Goal: Information Seeking & Learning: Learn about a topic

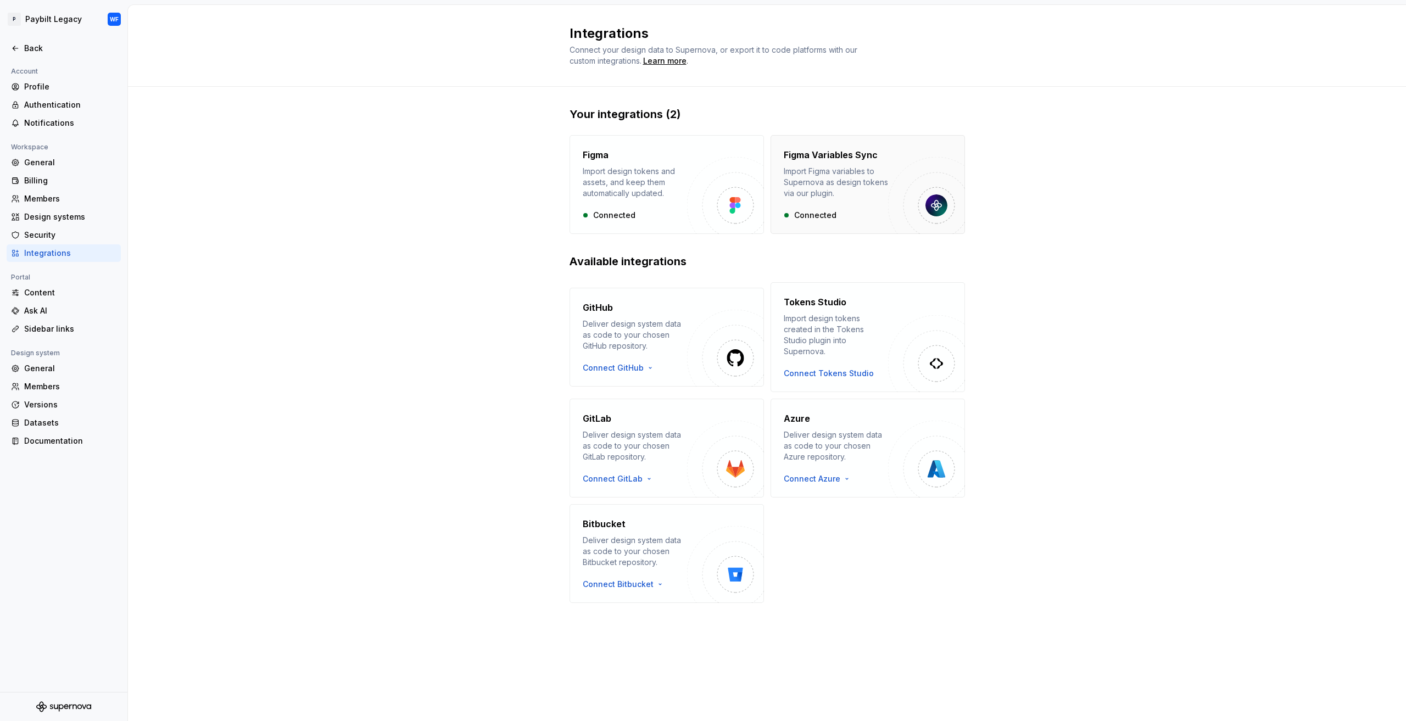
click at [864, 168] on div "Import Figma variables to Supernova as design tokens via our plugin." at bounding box center [835, 182] width 104 height 33
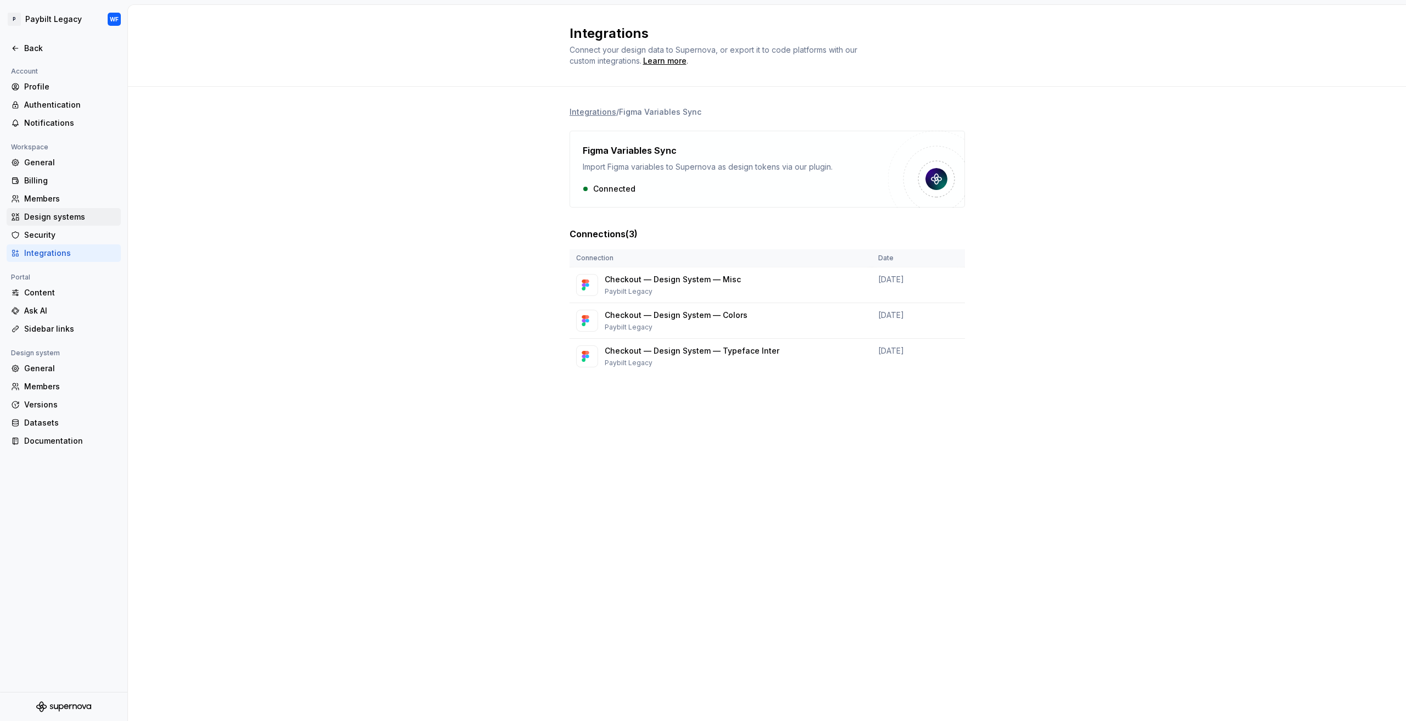
click at [57, 213] on div "Design systems" at bounding box center [70, 216] width 92 height 11
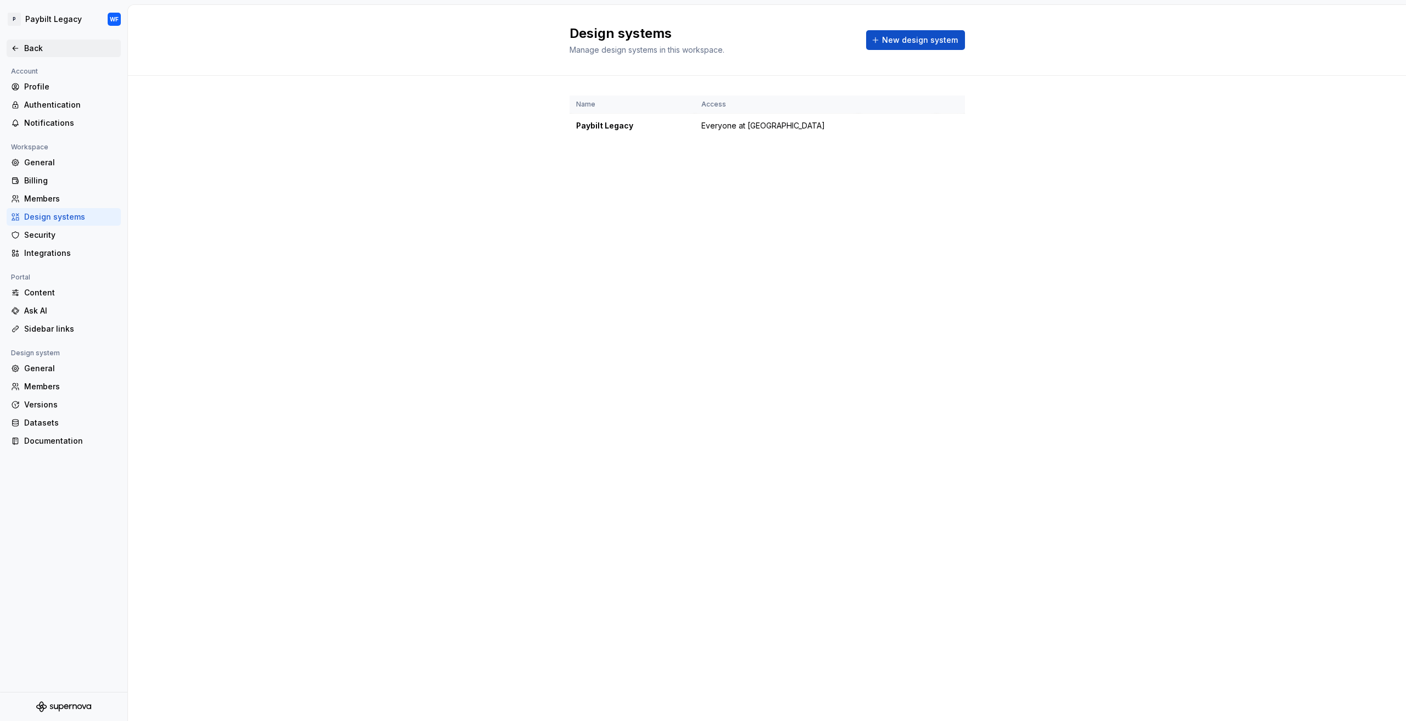
click at [31, 47] on div "Back" at bounding box center [70, 48] width 92 height 11
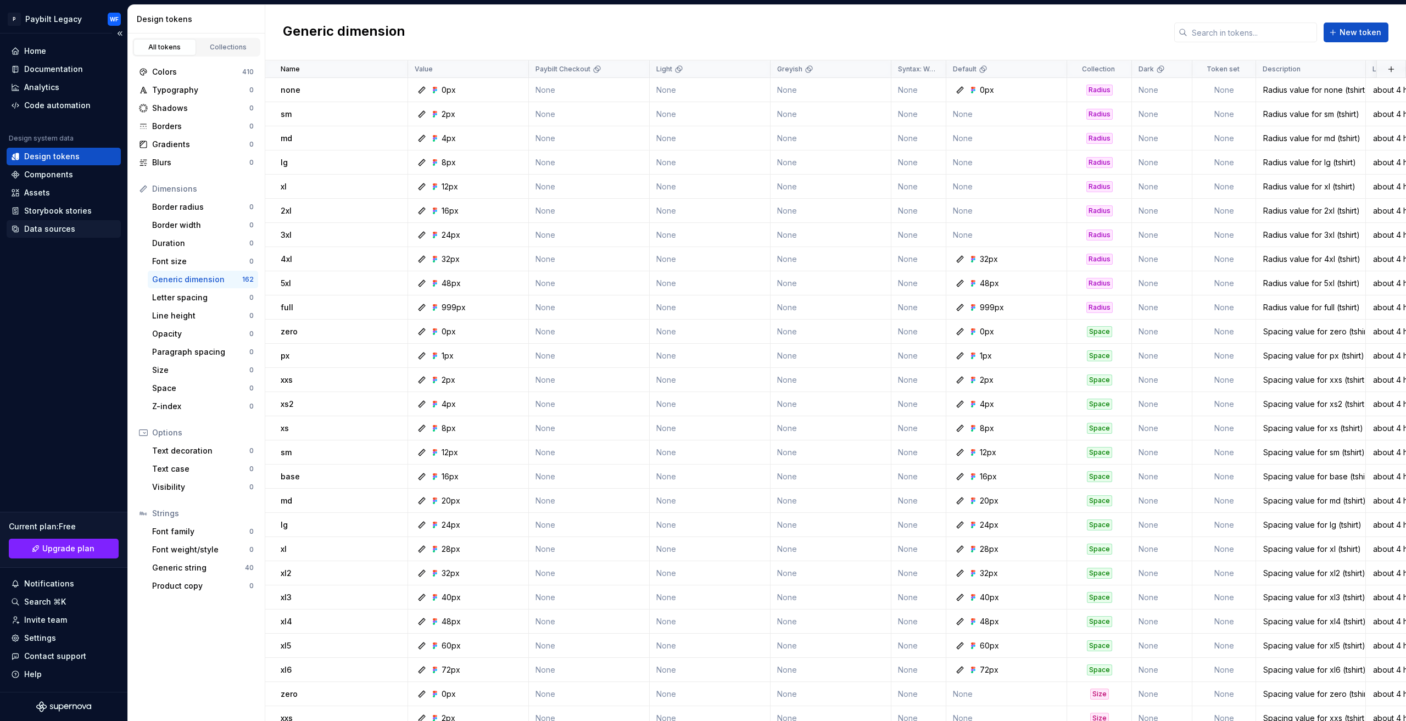
click at [38, 225] on div "Data sources" at bounding box center [49, 228] width 51 height 11
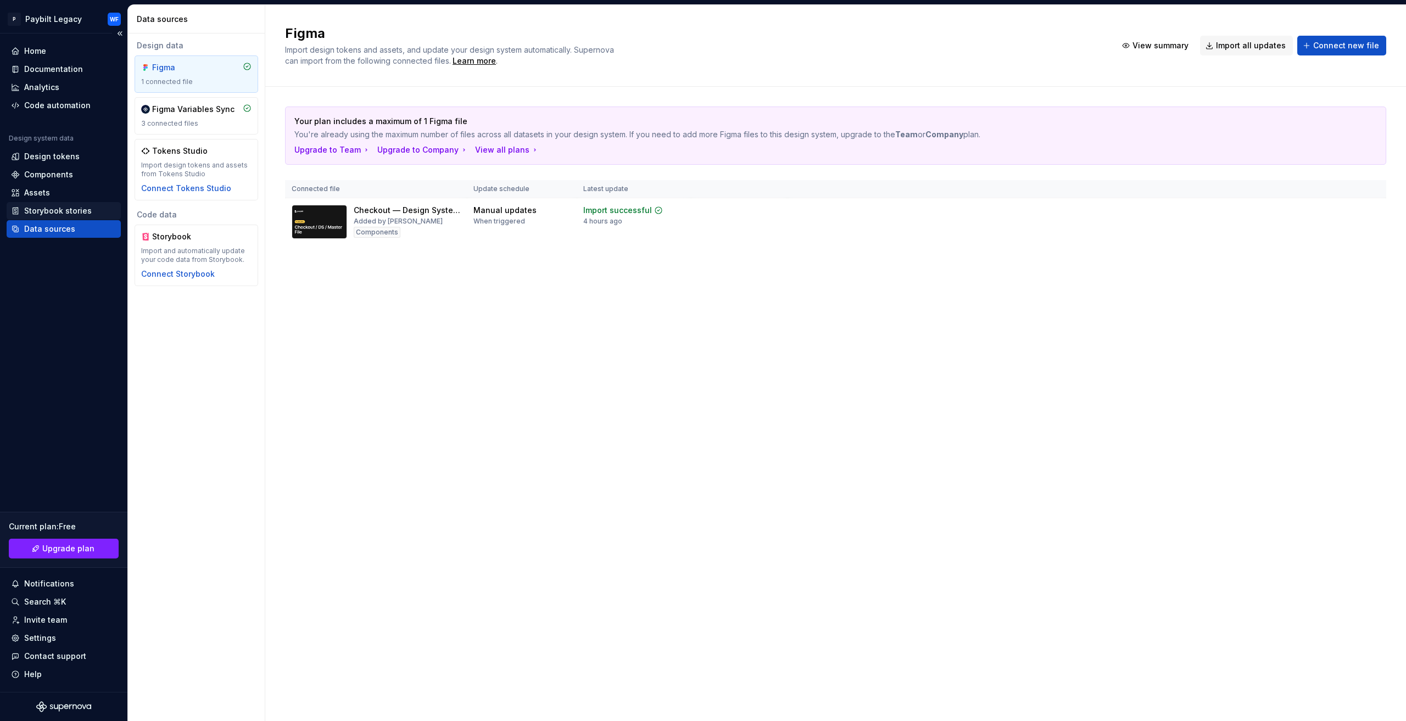
click at [72, 215] on div "Storybook stories" at bounding box center [58, 210] width 68 height 11
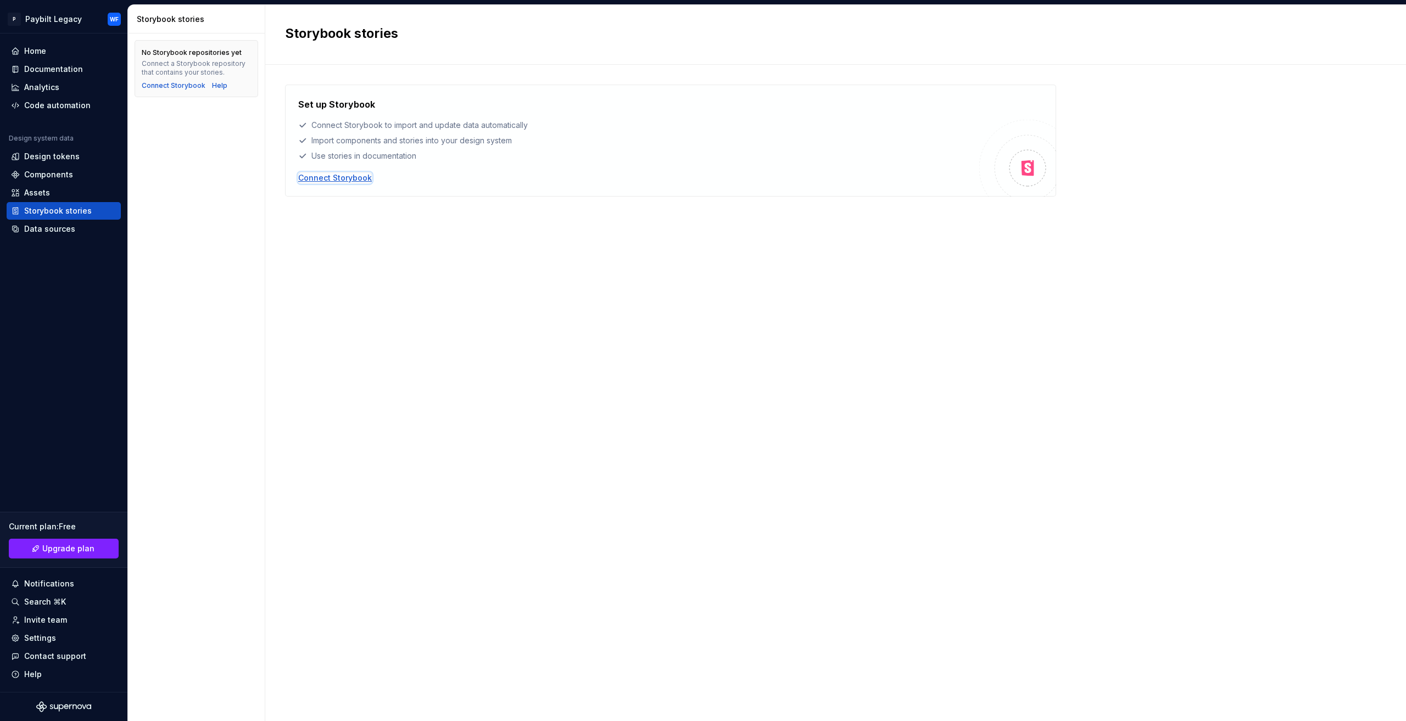
click at [314, 176] on div "Connect Storybook" at bounding box center [335, 177] width 74 height 11
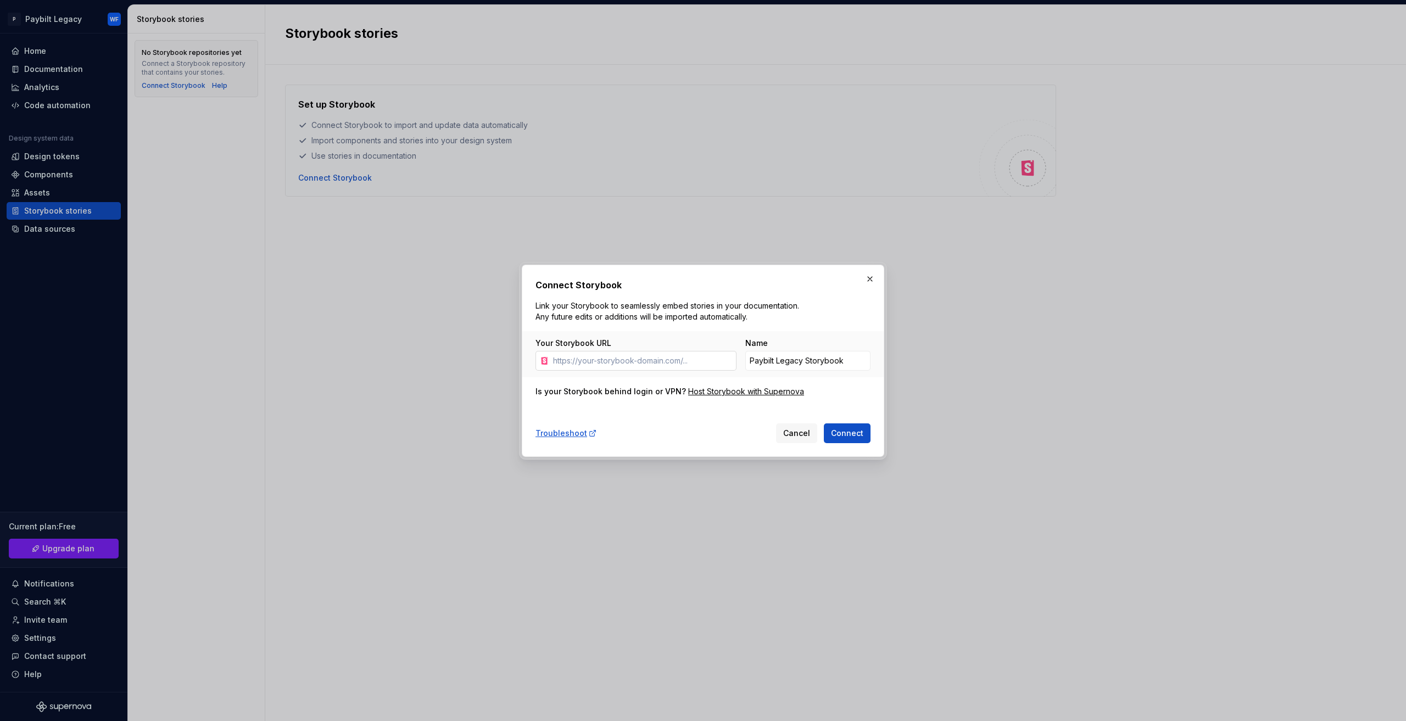
click at [667, 357] on input "Your Storybook URL" at bounding box center [642, 361] width 188 height 20
click at [795, 434] on span "Cancel" at bounding box center [796, 433] width 27 height 11
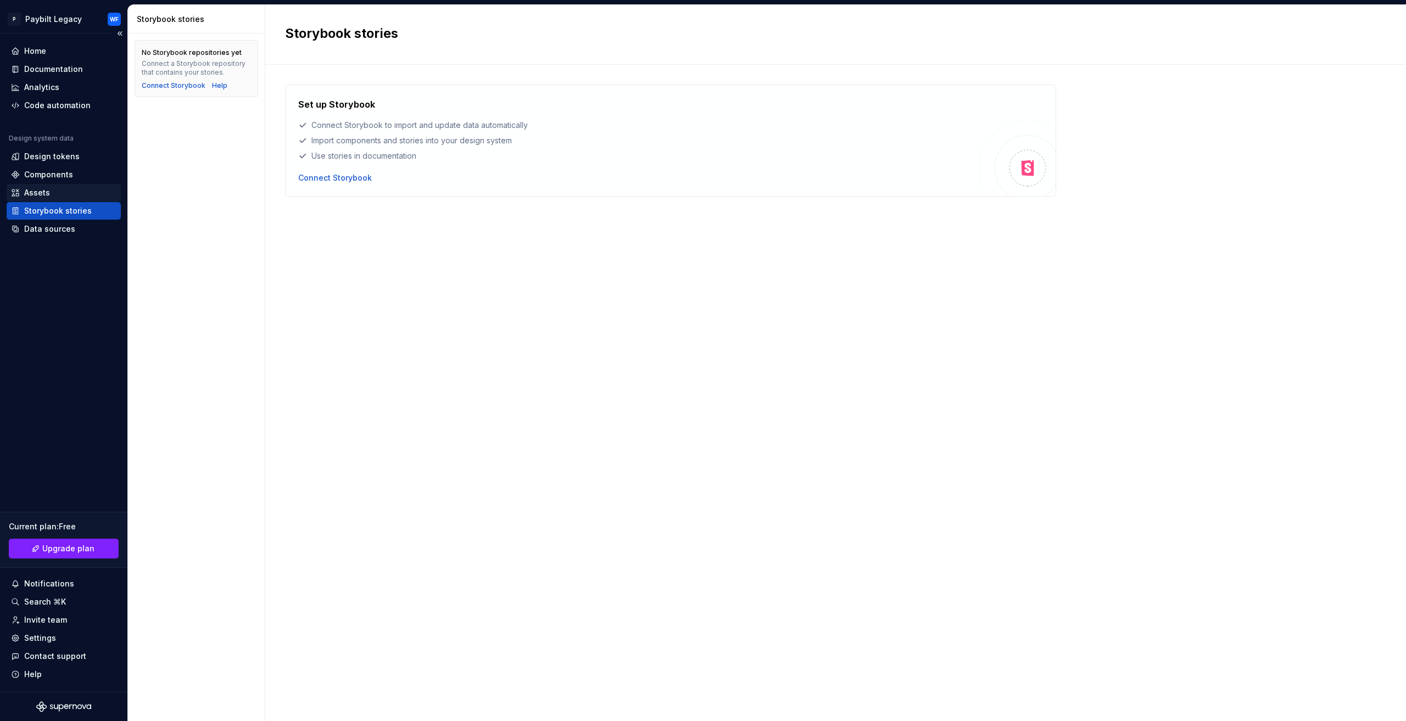
click at [74, 193] on div "Assets" at bounding box center [63, 192] width 105 height 11
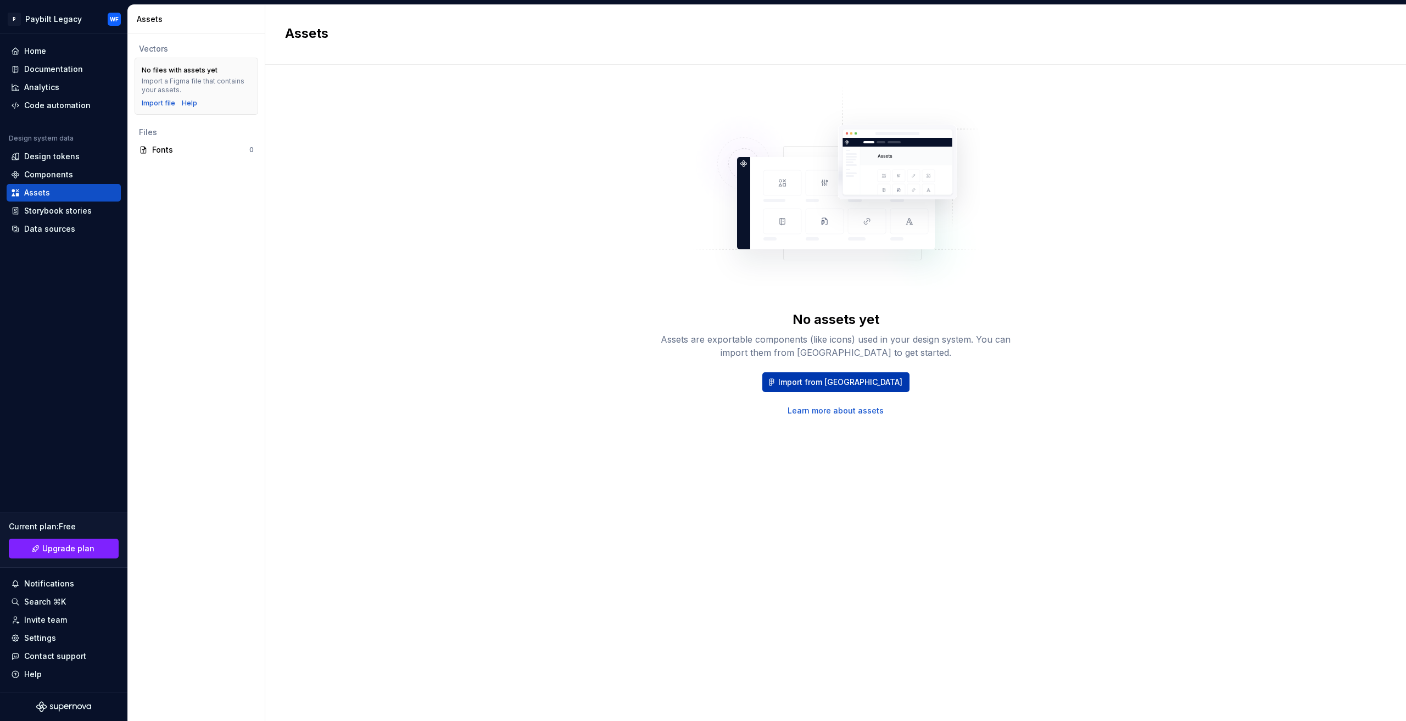
click at [815, 377] on span "Import from Figma" at bounding box center [840, 382] width 124 height 11
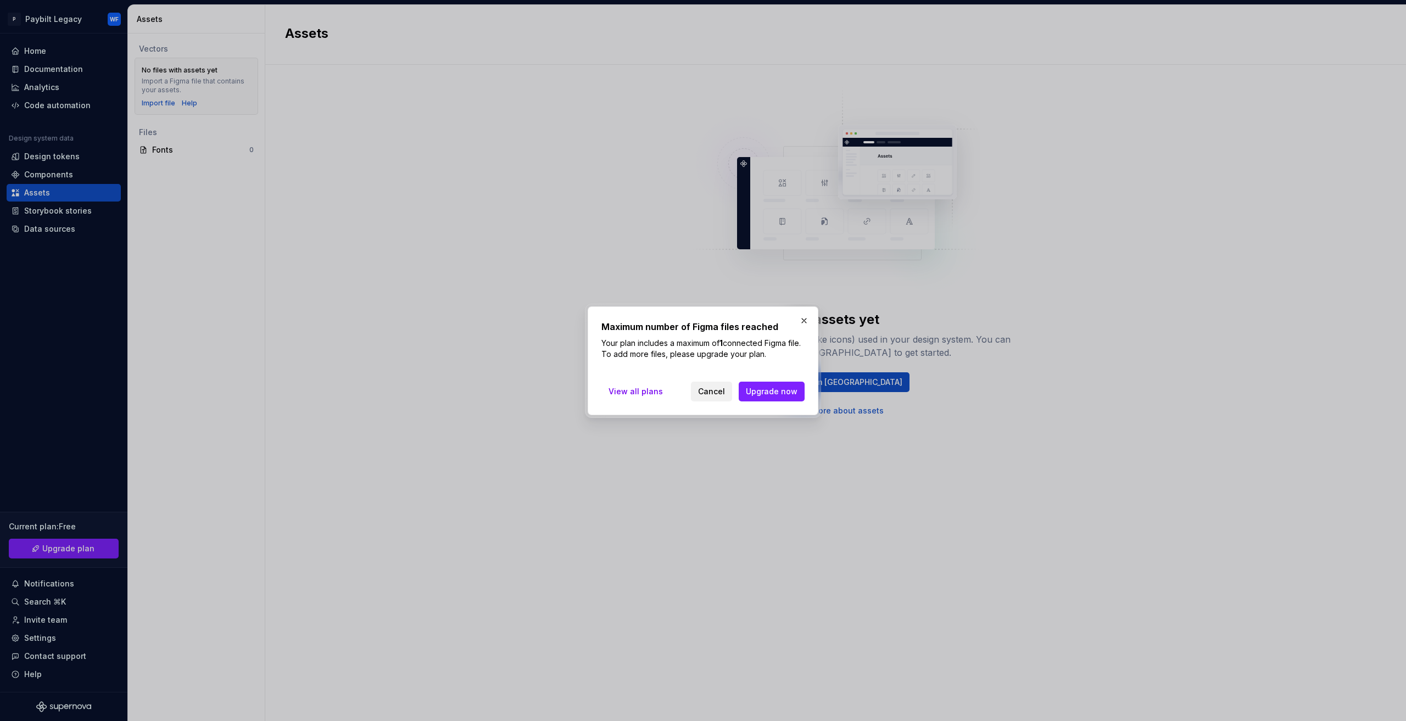
click at [714, 394] on span "Cancel" at bounding box center [711, 391] width 27 height 11
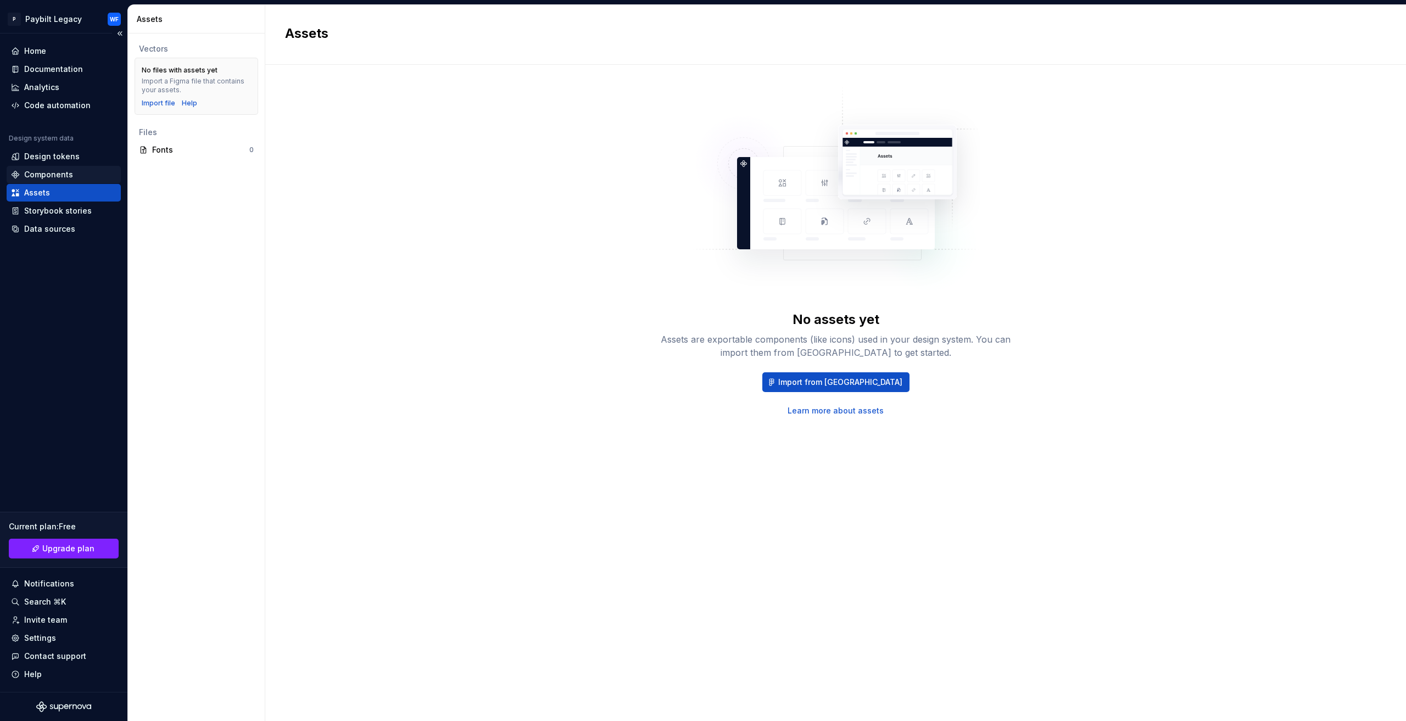
click at [66, 176] on div "Components" at bounding box center [48, 174] width 49 height 11
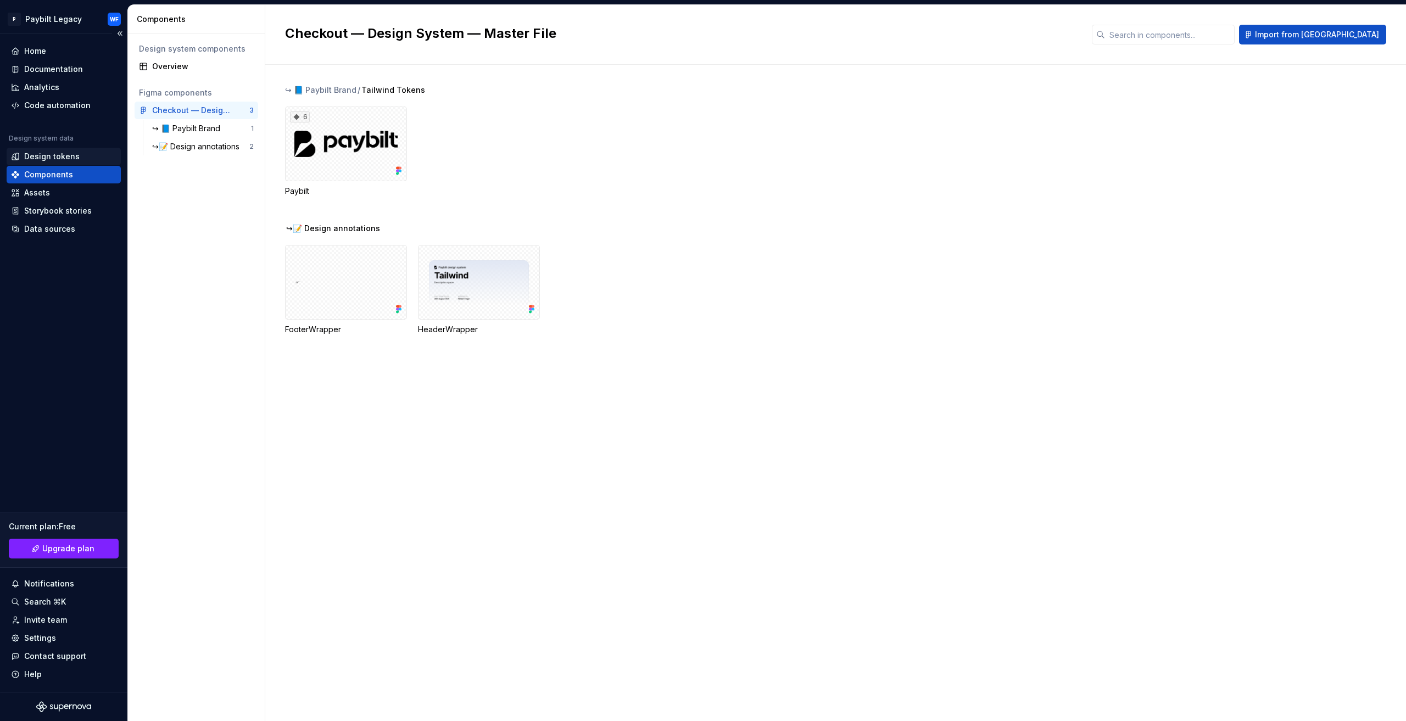
click at [66, 150] on div "Design tokens" at bounding box center [64, 157] width 114 height 18
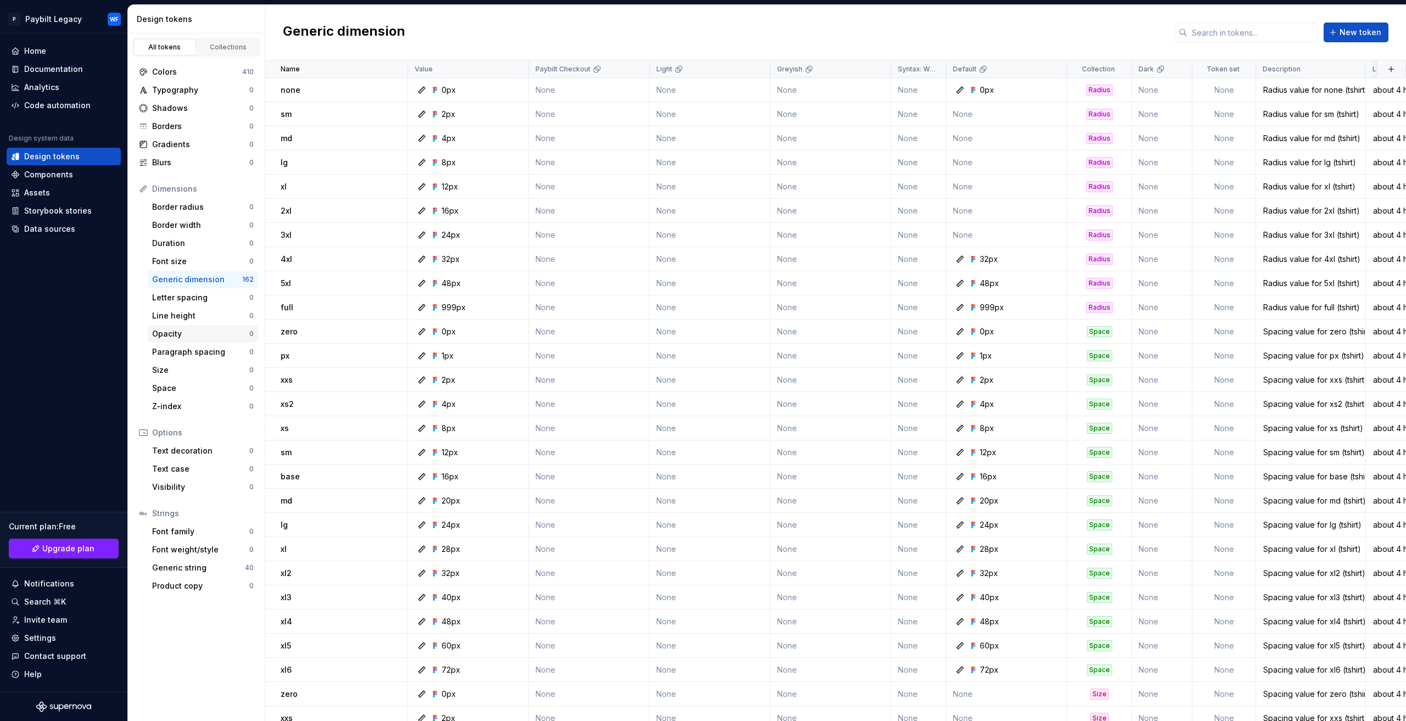
scroll to position [220, 0]
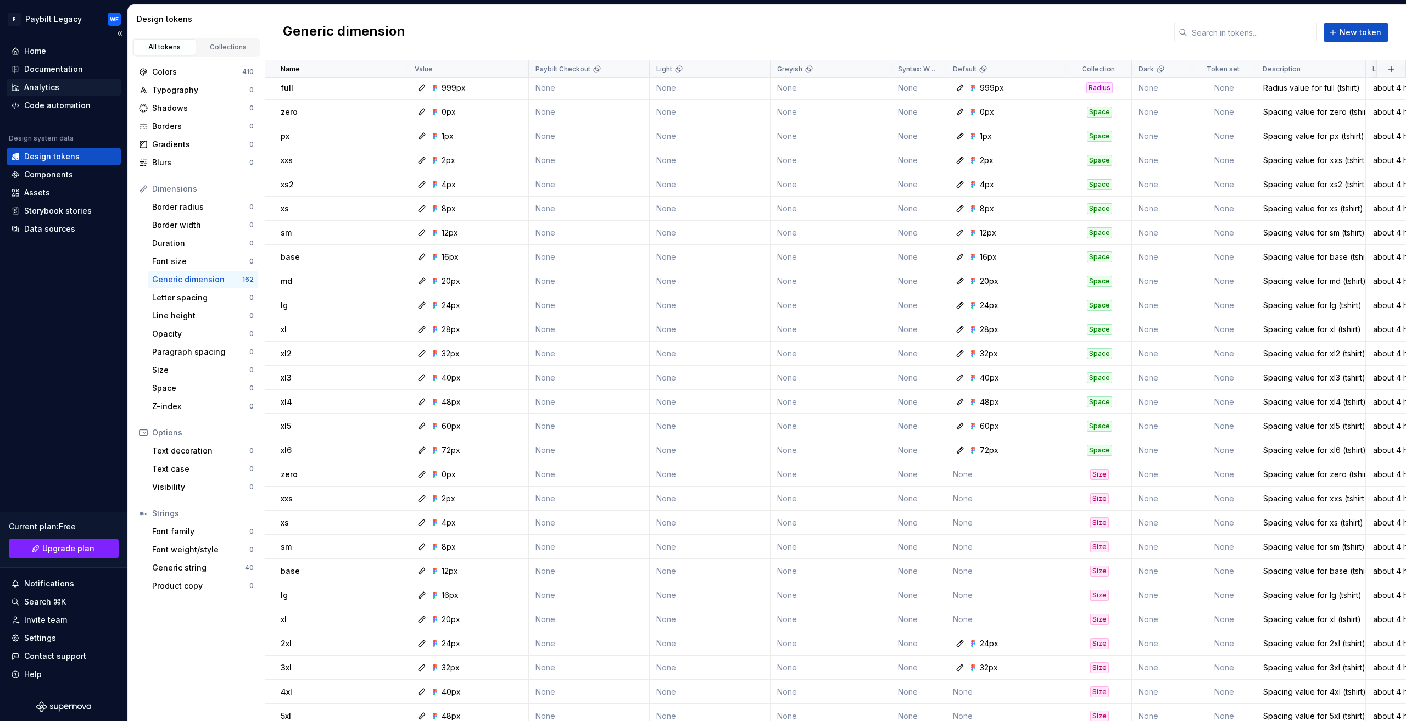
click at [57, 93] on div "Analytics" at bounding box center [64, 88] width 114 height 18
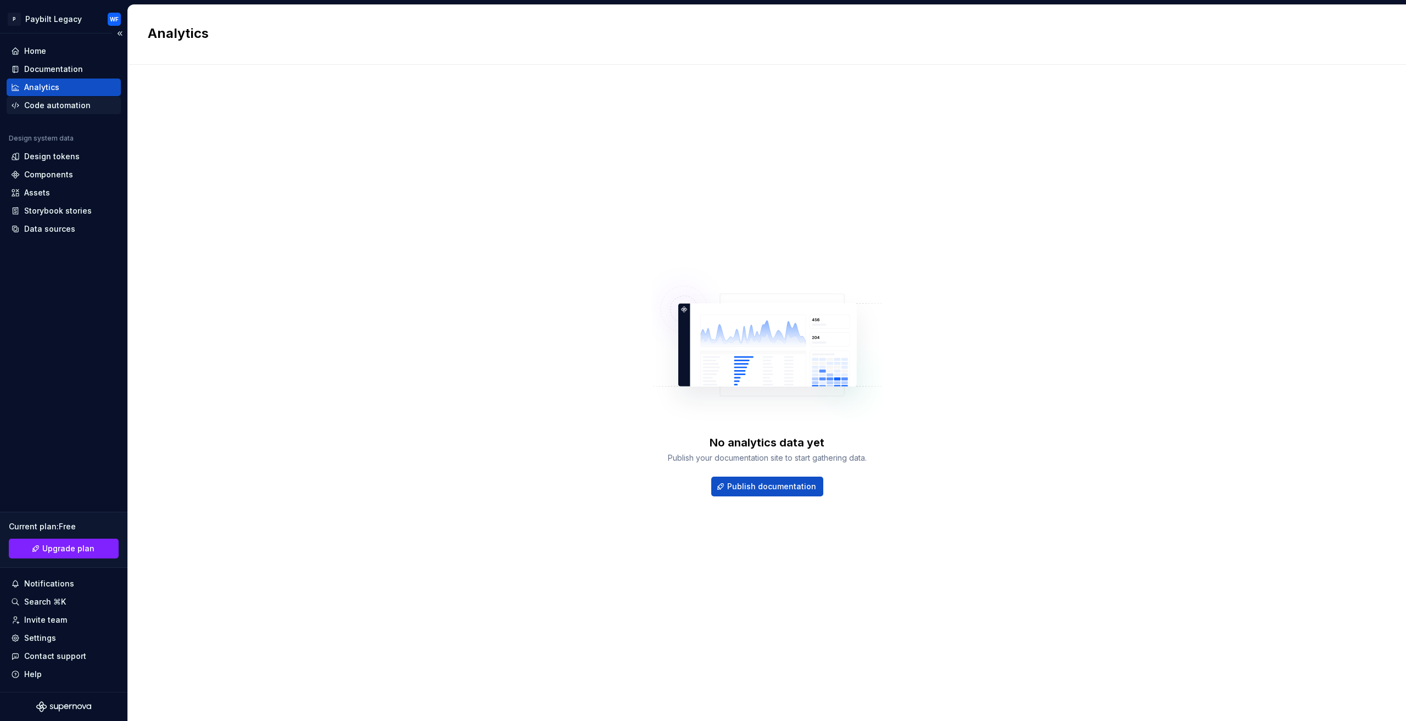
click at [63, 100] on div "Code automation" at bounding box center [57, 105] width 66 height 11
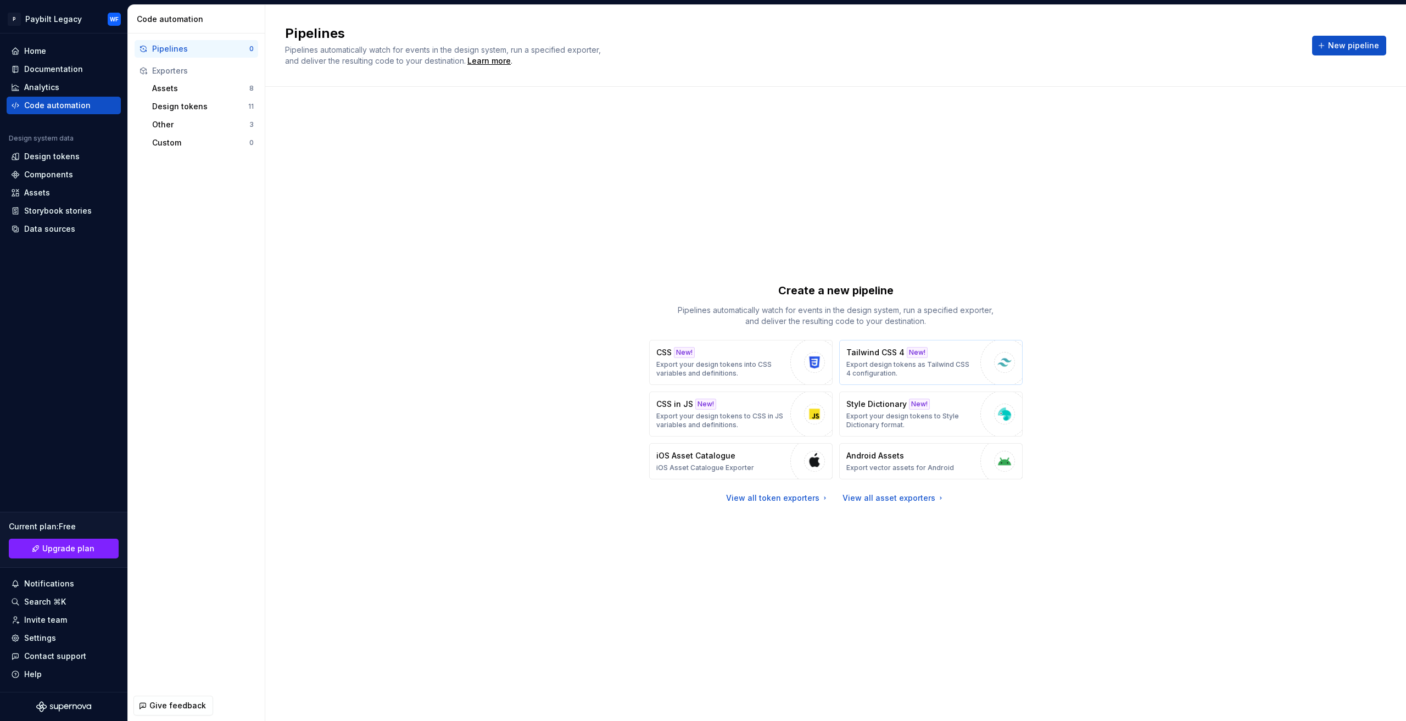
click at [949, 357] on div "Tailwind CSS 4 New! Export design tokens as Tailwind CSS 4 configuration." at bounding box center [910, 362] width 128 height 31
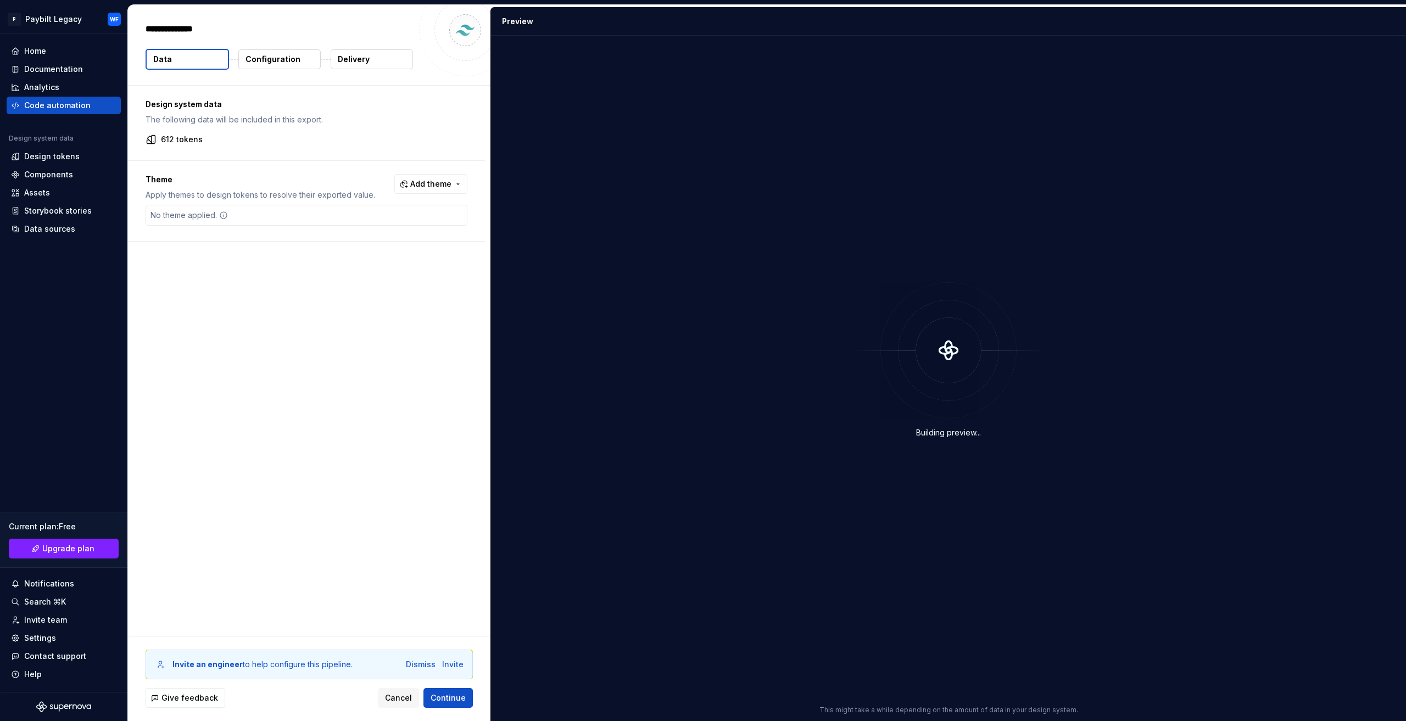
click at [250, 125] on div "Design system data The following data will be included in this export. 612 toke…" at bounding box center [306, 123] width 357 height 75
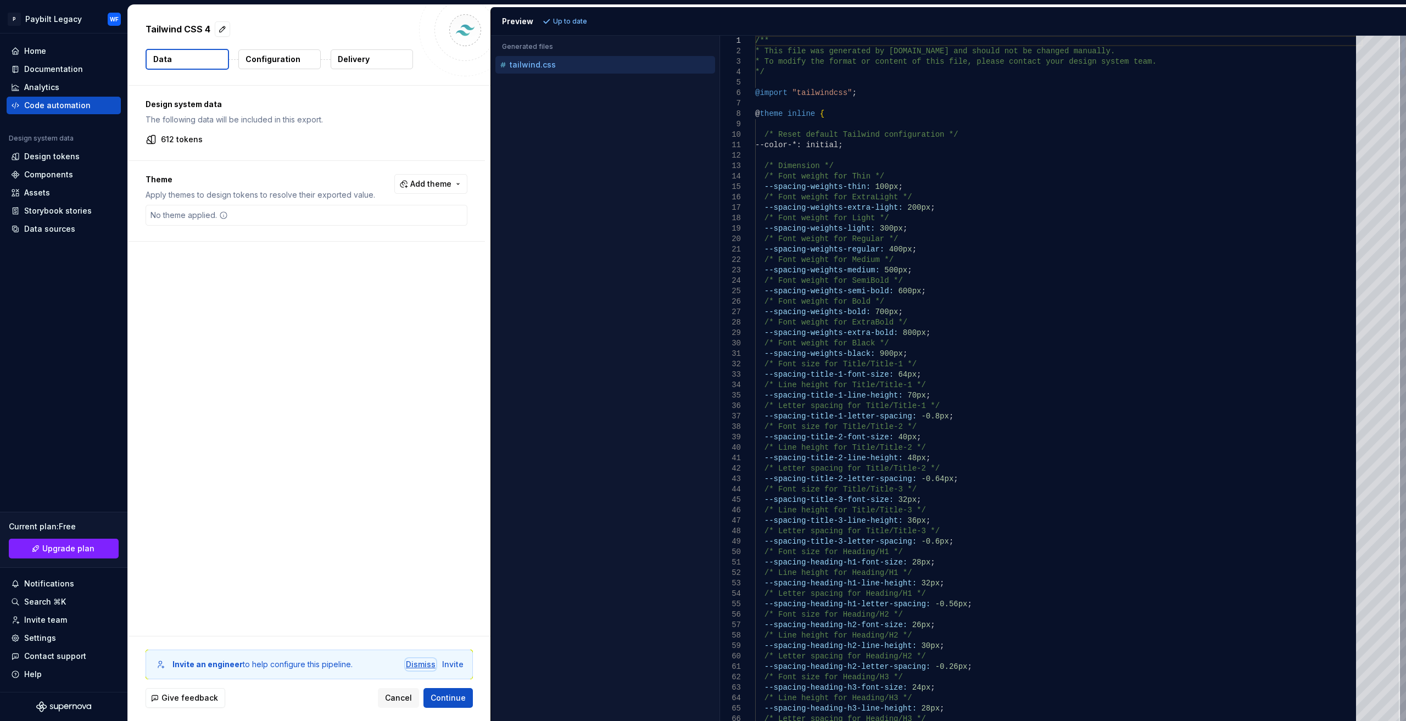
click at [418, 662] on div "Dismiss" at bounding box center [421, 664] width 30 height 11
click at [1401, 36] on div at bounding box center [1402, 55] width 3 height 39
drag, startPoint x: 231, startPoint y: 132, endPoint x: 223, endPoint y: 123, distance: 11.7
click at [231, 133] on div "Design system data The following data will be included in this export. 612 toke…" at bounding box center [306, 123] width 357 height 75
click at [402, 702] on span "Cancel" at bounding box center [398, 697] width 27 height 11
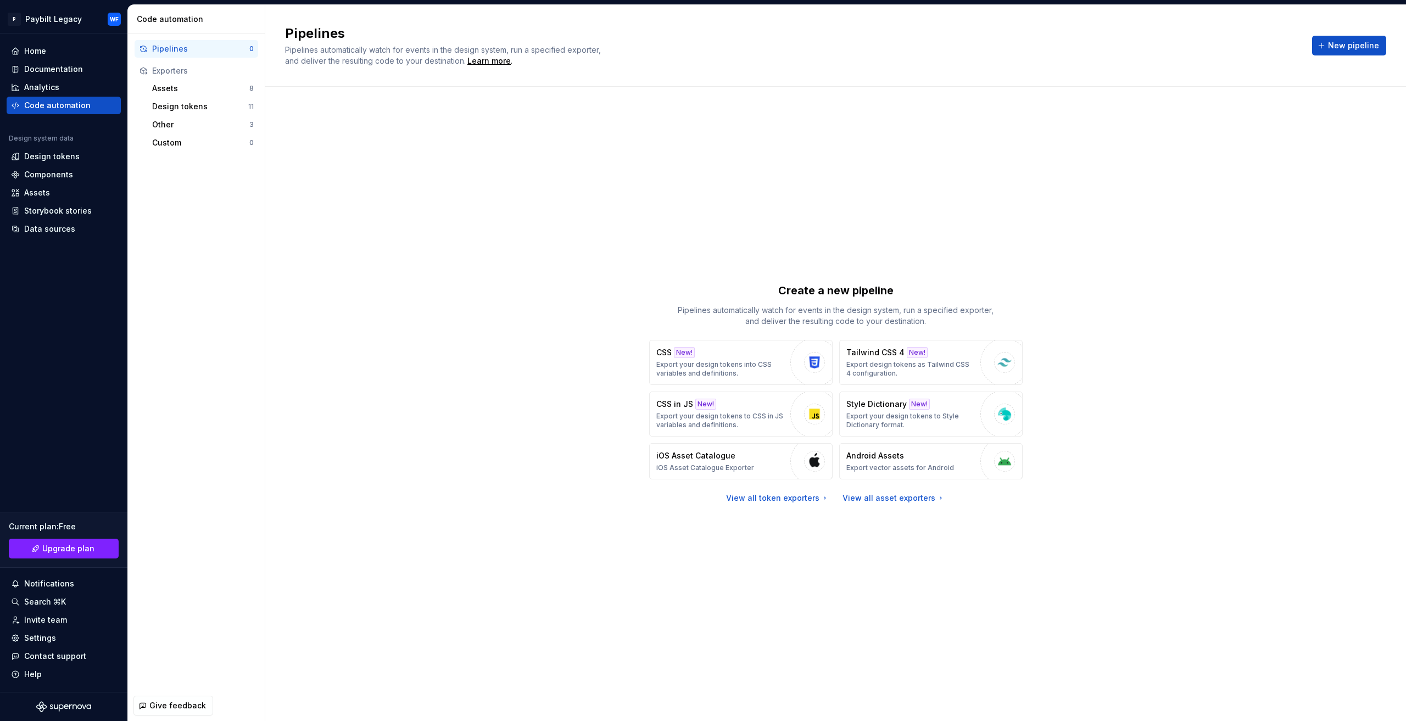
click at [206, 77] on div "Exporters" at bounding box center [197, 71] width 124 height 18
click at [204, 87] on div "Assets" at bounding box center [200, 88] width 97 height 11
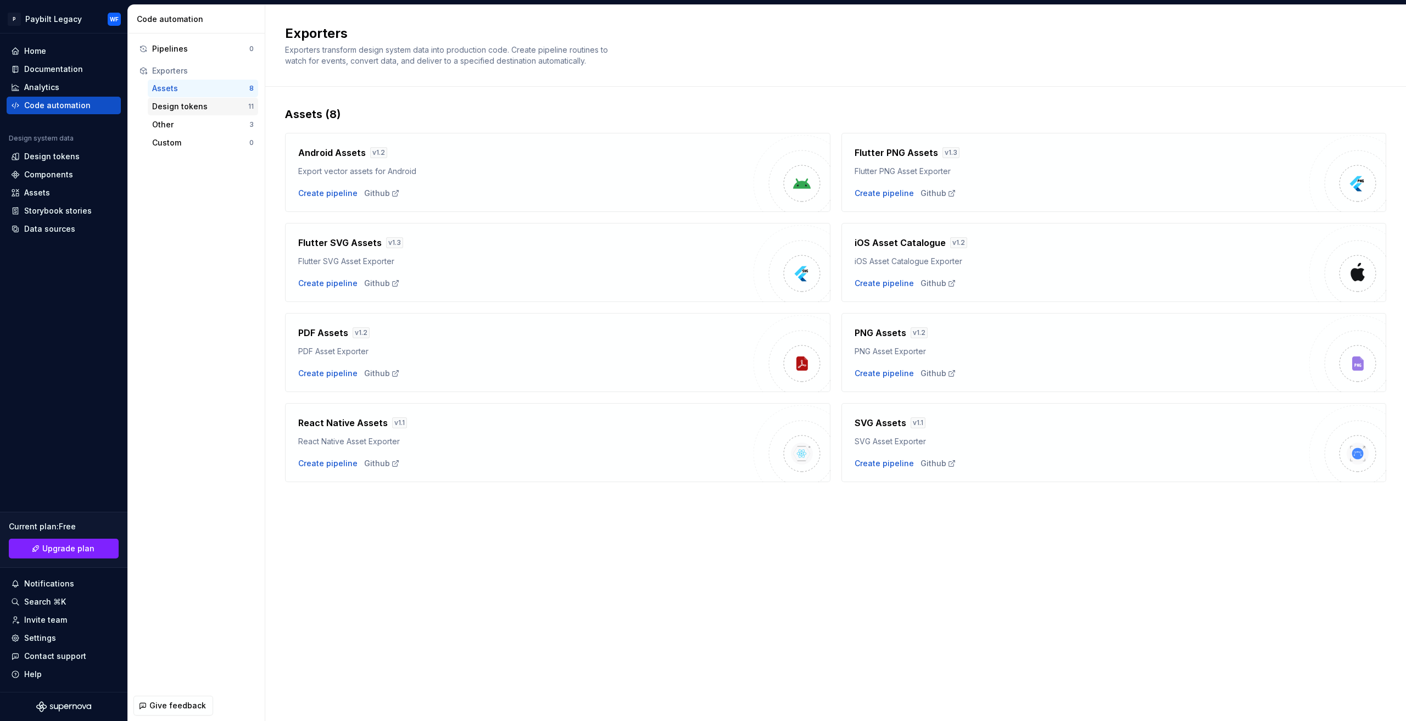
click at [201, 102] on div "Design tokens" at bounding box center [200, 106] width 96 height 11
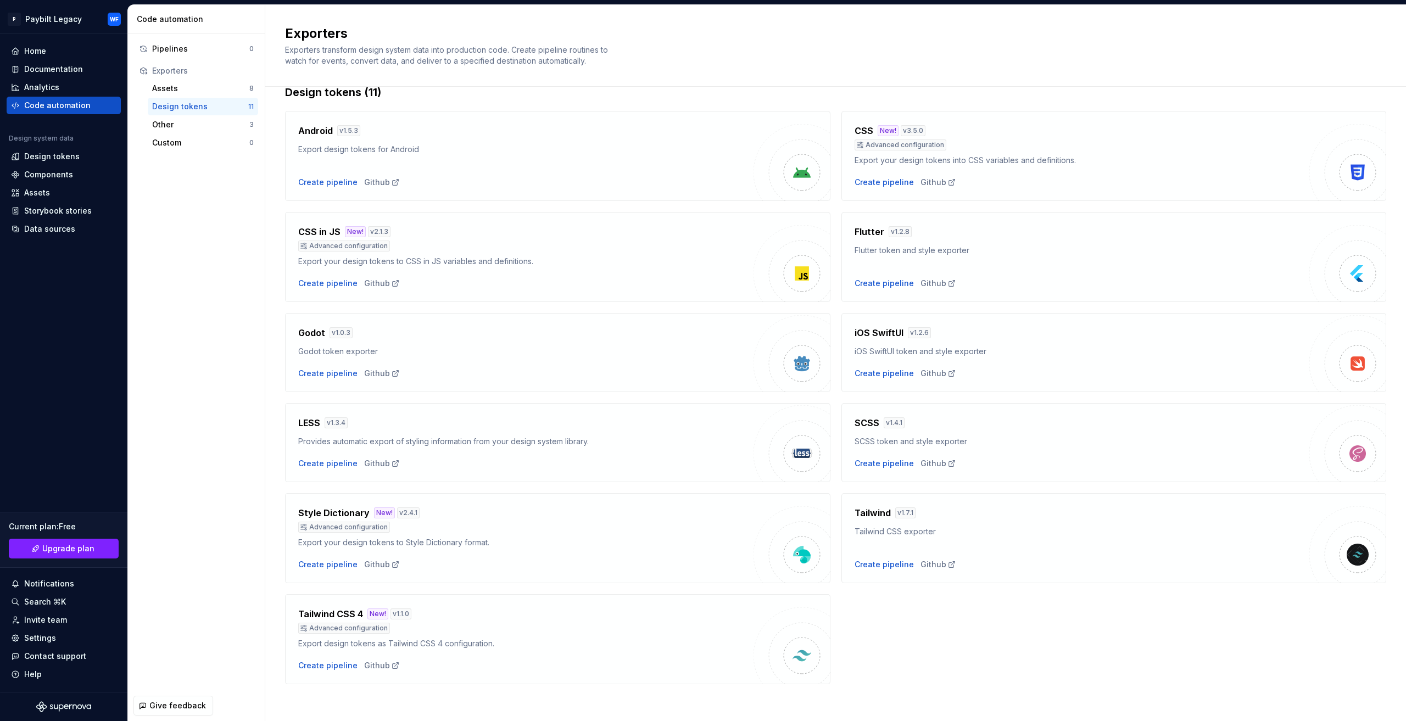
scroll to position [26, 0]
click at [188, 124] on div "Other" at bounding box center [200, 124] width 97 height 11
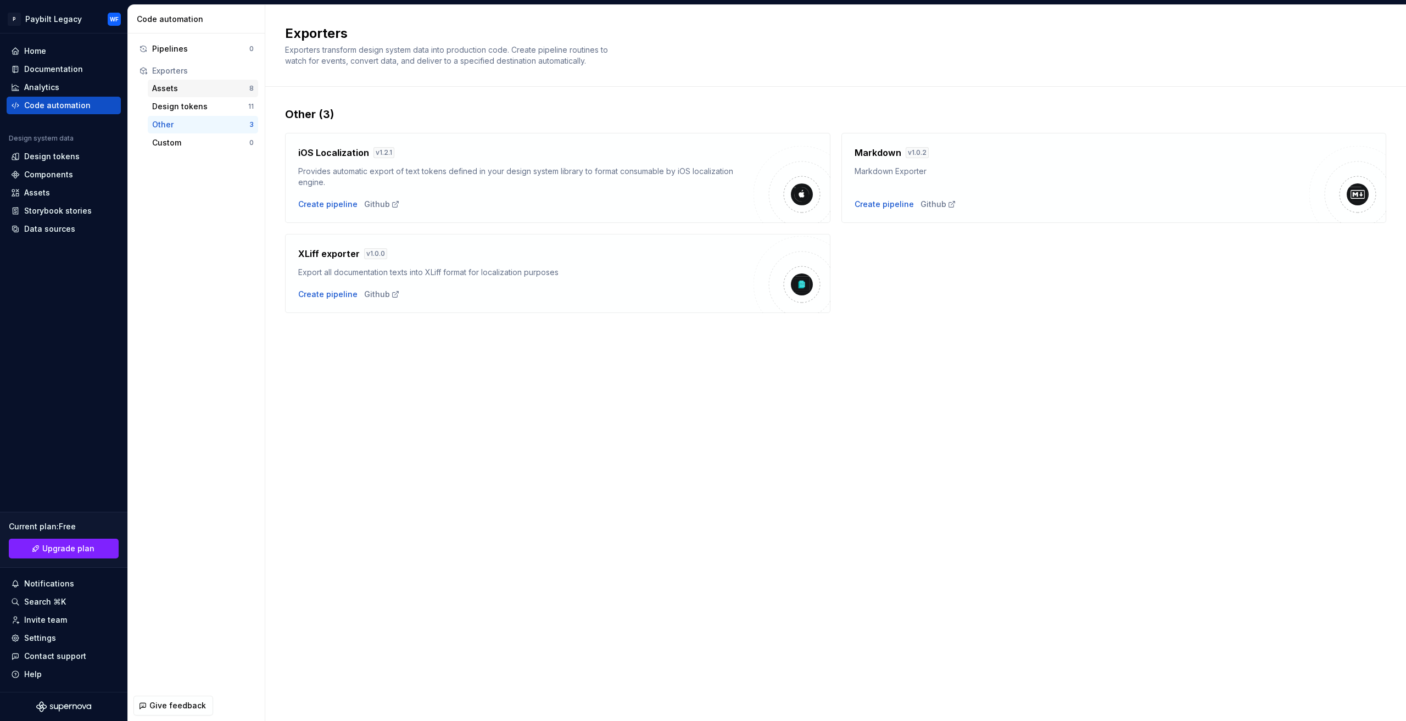
click at [205, 87] on div "Assets" at bounding box center [200, 88] width 97 height 11
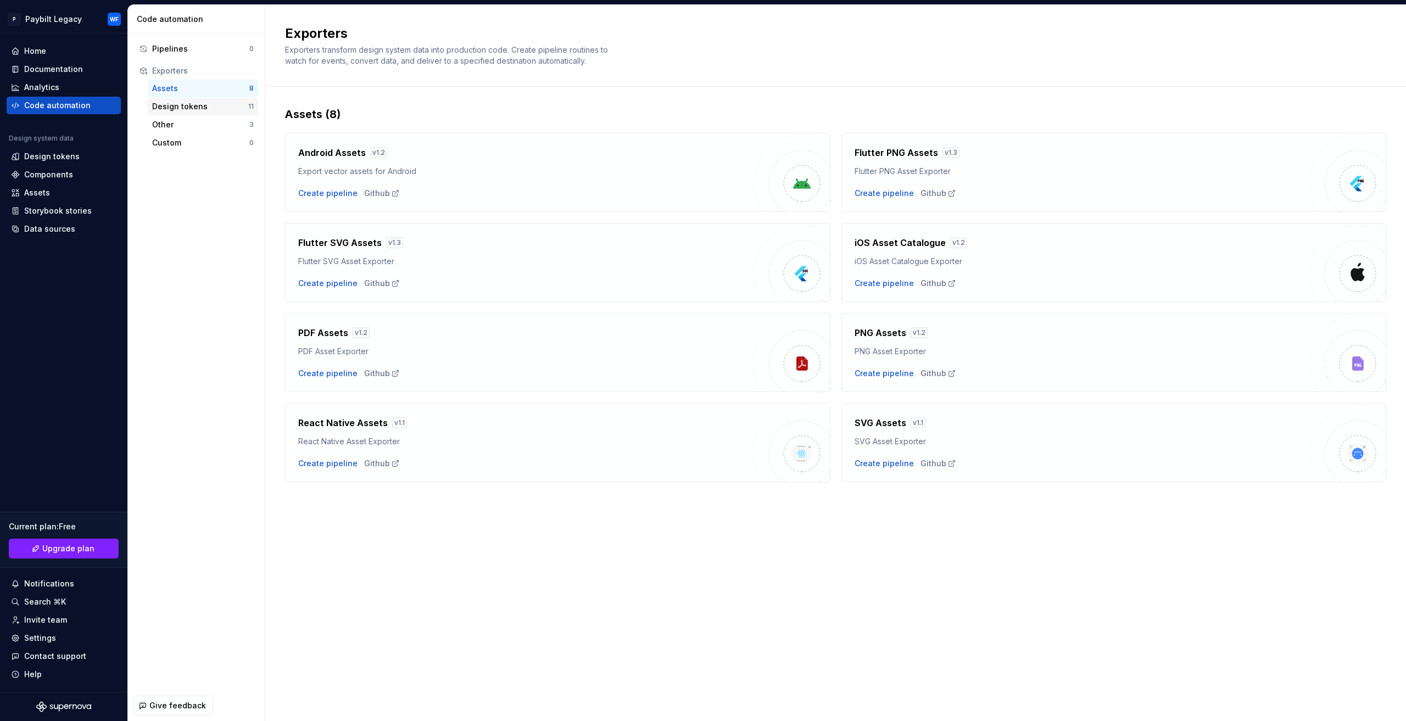
click at [187, 105] on div "Design tokens" at bounding box center [200, 106] width 96 height 11
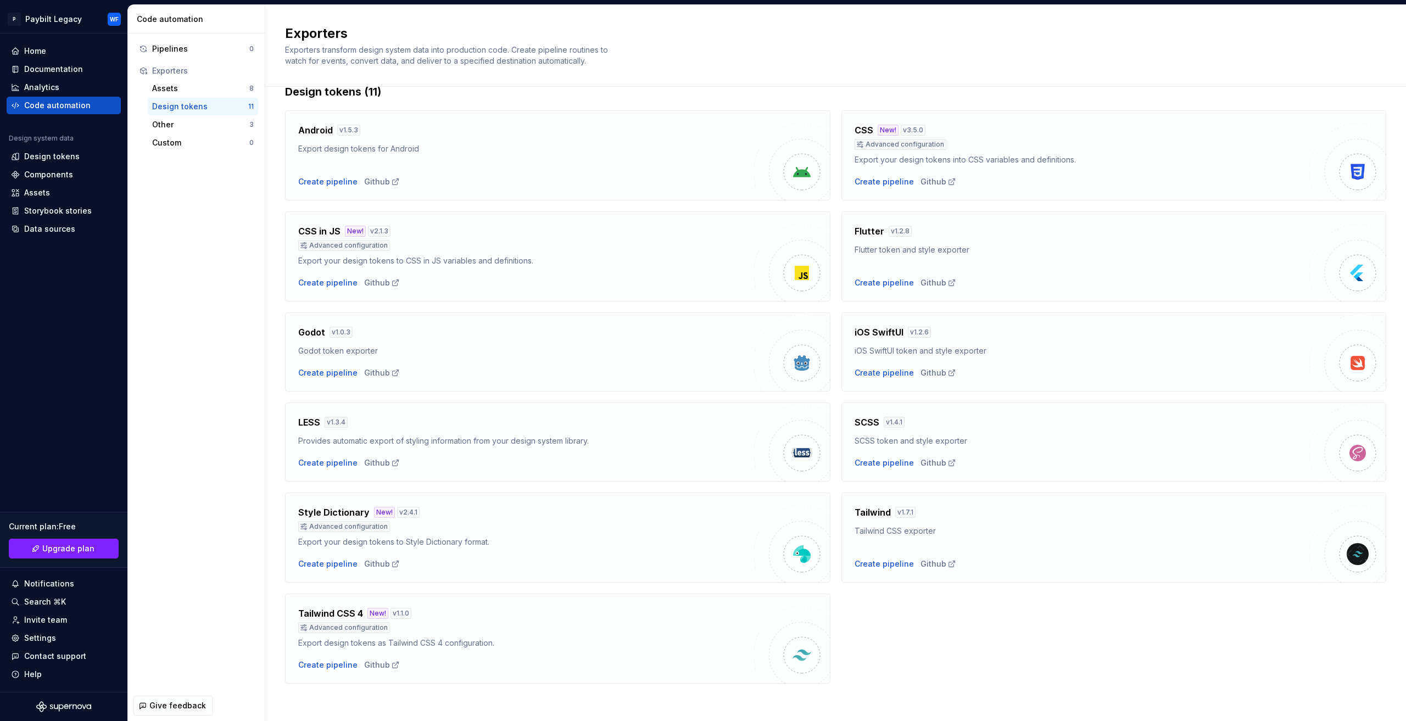
scroll to position [26, 0]
drag, startPoint x: 376, startPoint y: 658, endPoint x: 390, endPoint y: 634, distance: 27.3
click at [318, 659] on div "Create pipeline" at bounding box center [327, 661] width 59 height 11
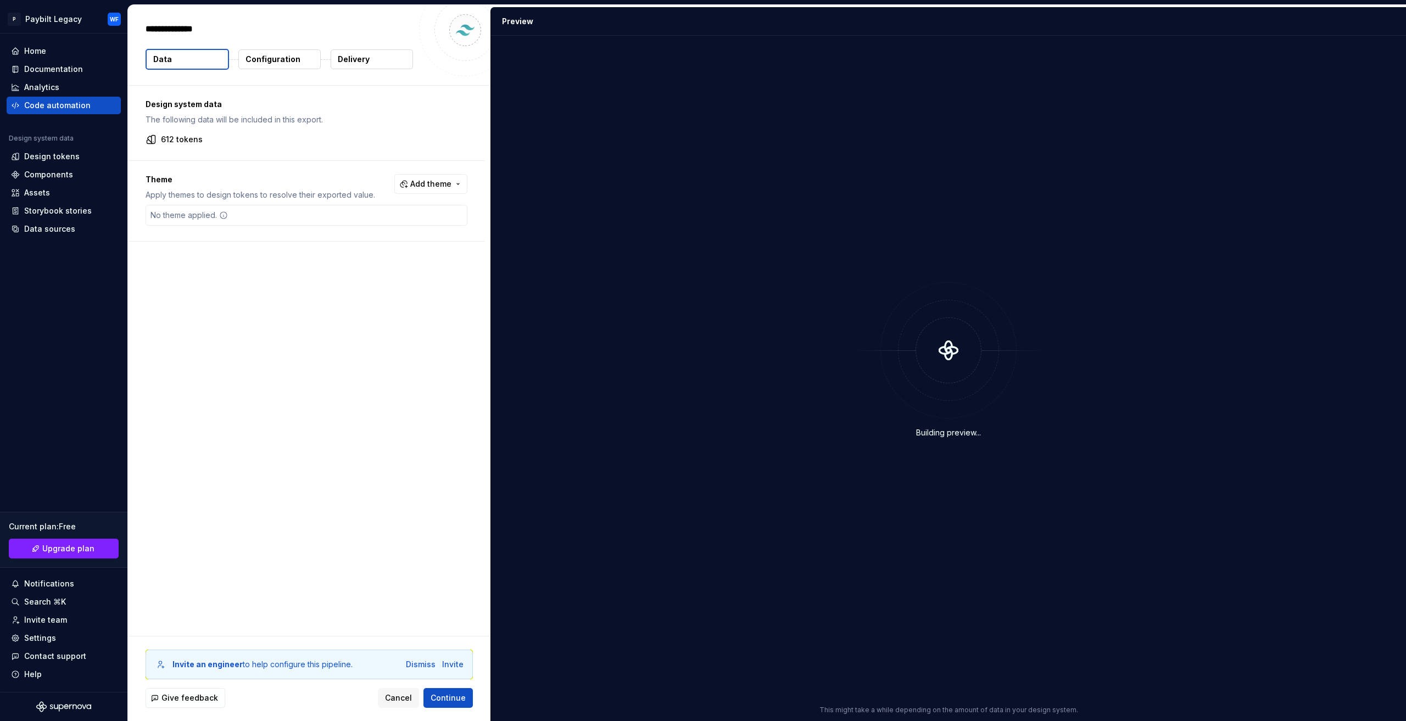
click at [238, 212] on div "No theme applied." at bounding box center [306, 215] width 322 height 21
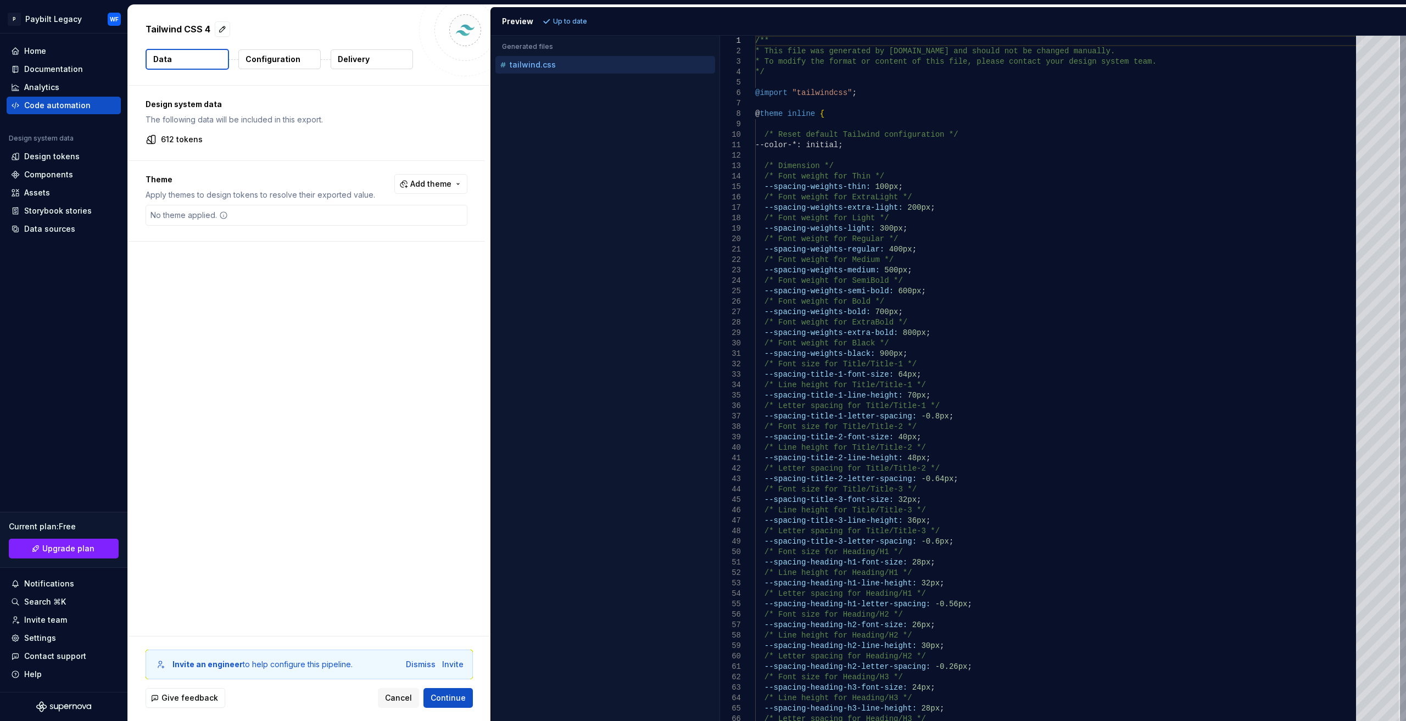
click at [433, 172] on div "Theme Apply themes to design tokens to resolve their exported value. Add theme …" at bounding box center [306, 201] width 357 height 80
click at [443, 186] on span "Add theme" at bounding box center [430, 183] width 41 height 11
click at [349, 257] on span "Paybilt Checkout" at bounding box center [401, 263] width 126 height 18
click at [304, 310] on html "P Paybilt Legacy WF Home Documentation Analytics Code automation Design system …" at bounding box center [703, 360] width 1406 height 721
click at [418, 667] on div "Dismiss" at bounding box center [421, 664] width 30 height 11
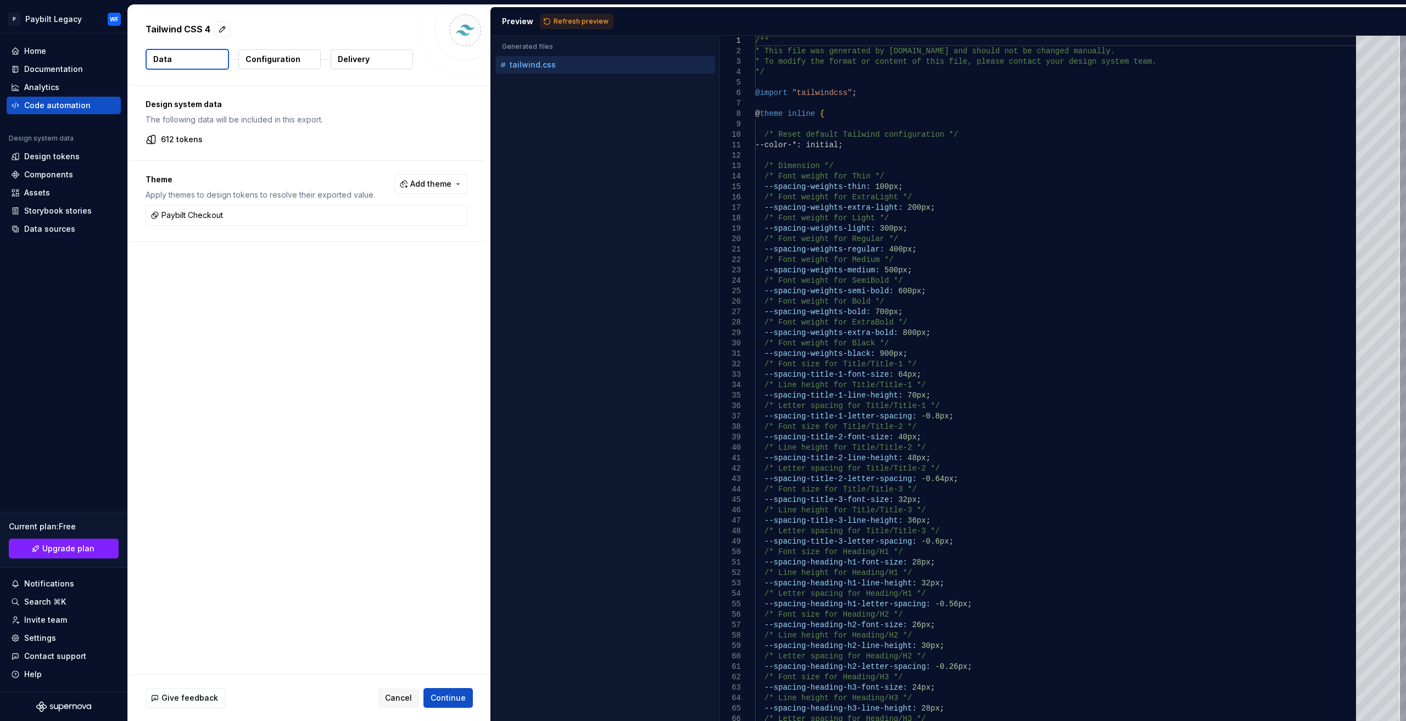
click at [281, 58] on p "Configuration" at bounding box center [272, 59] width 55 height 11
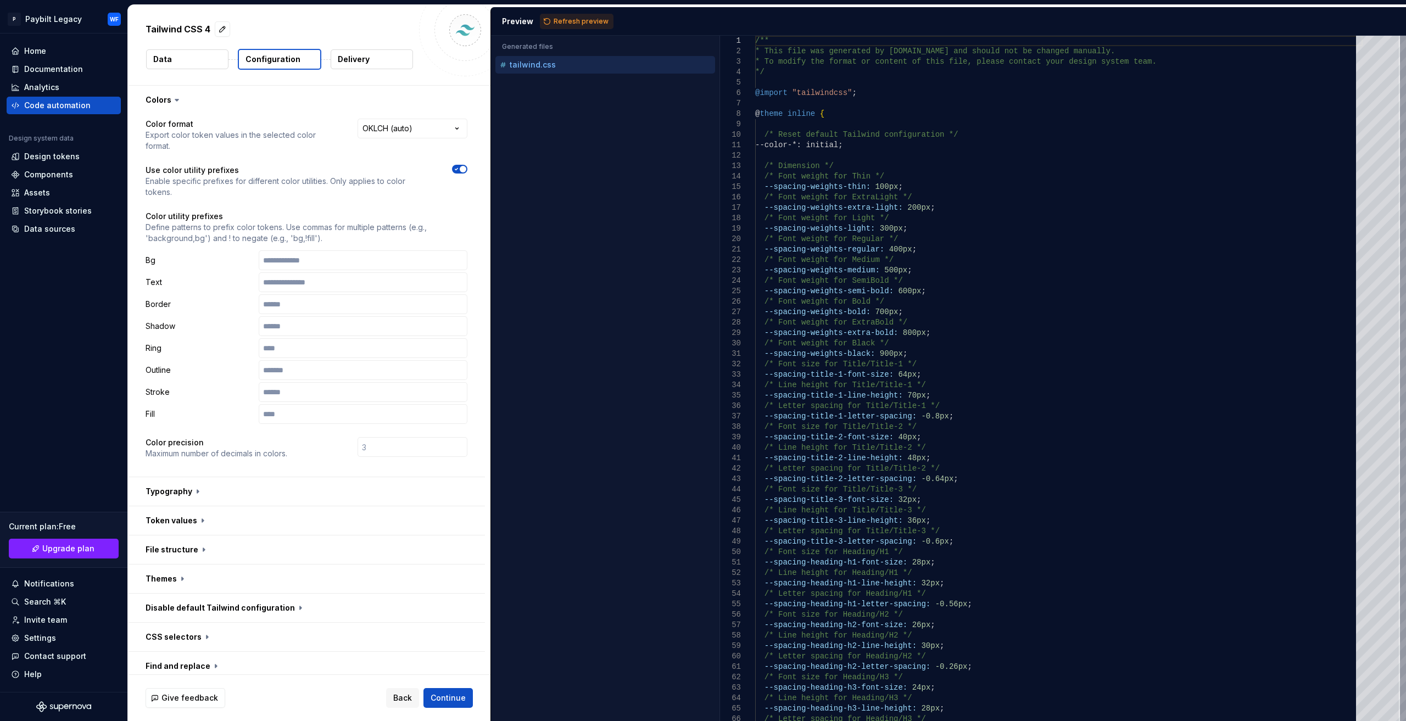
click at [192, 58] on button "Data" at bounding box center [187, 59] width 82 height 20
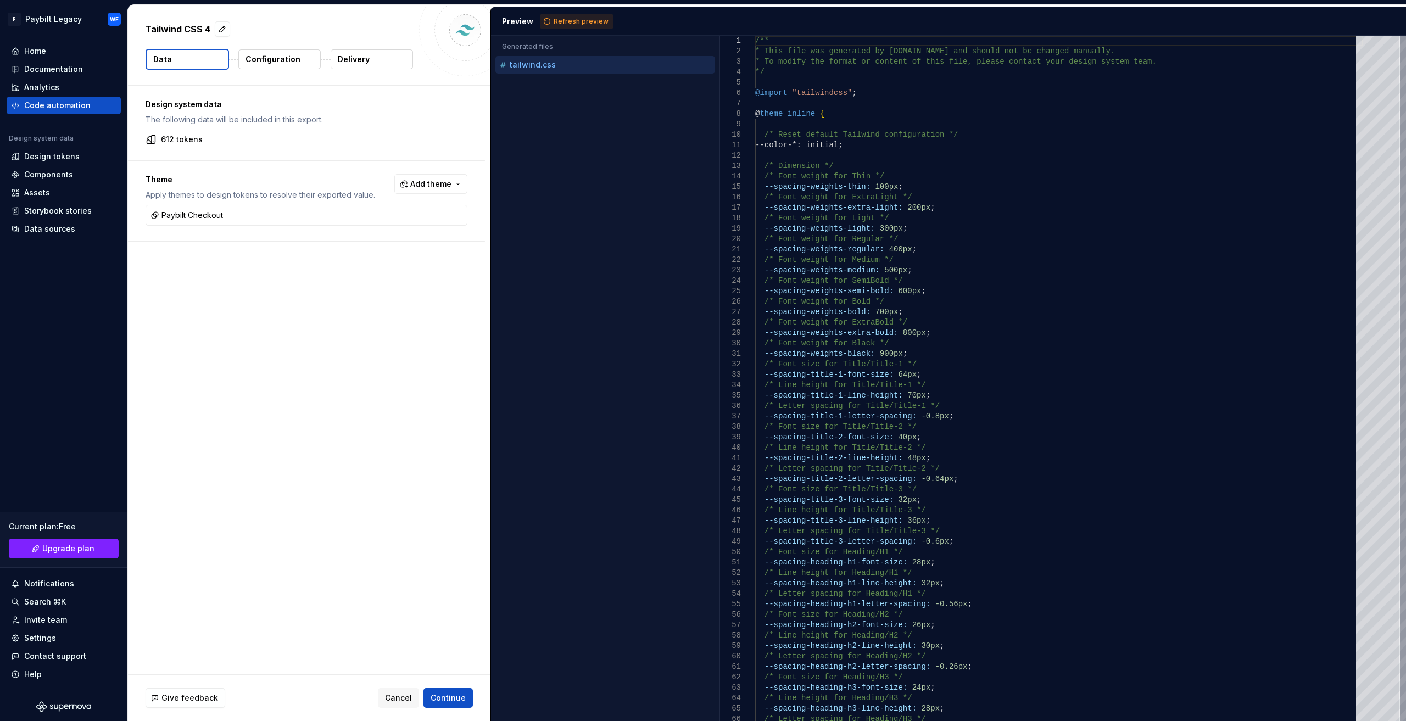
click at [279, 59] on p "Configuration" at bounding box center [272, 59] width 55 height 11
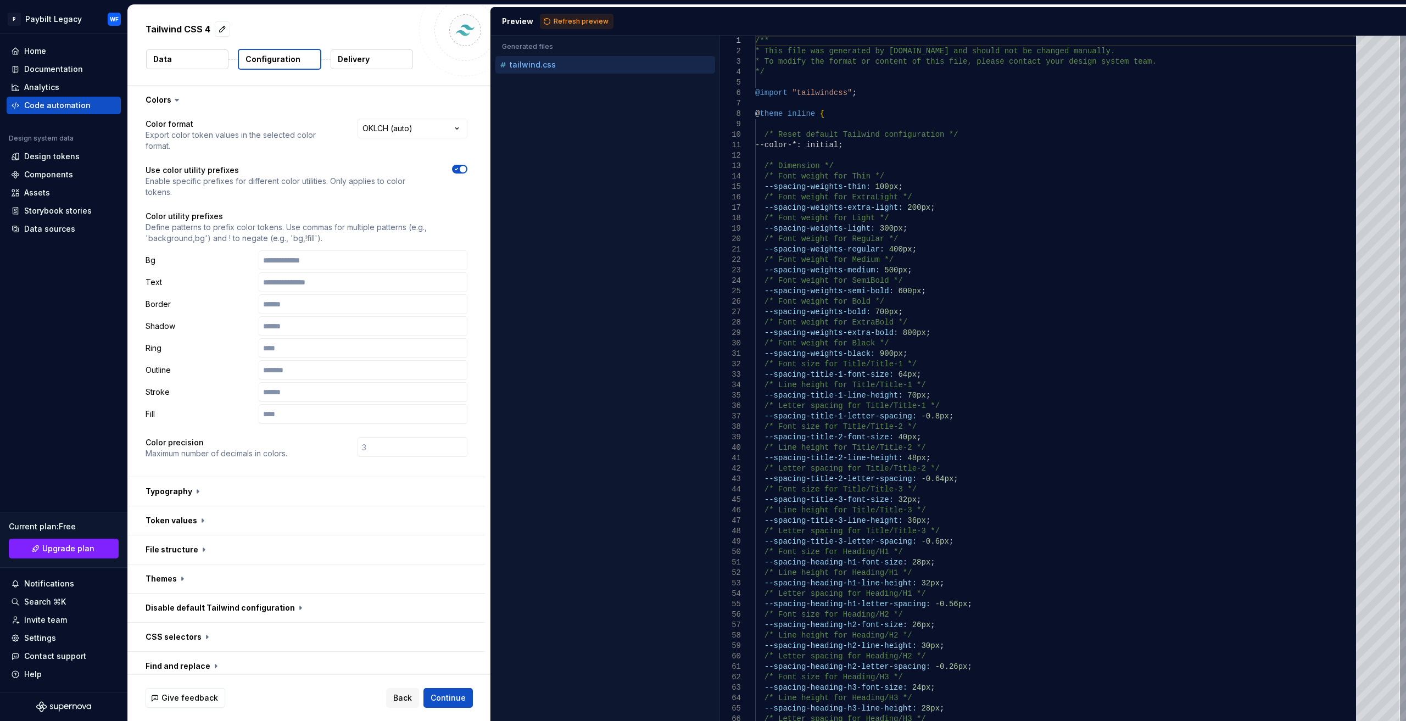
click at [392, 130] on html "**********" at bounding box center [703, 360] width 1406 height 721
click at [297, 164] on html "**********" at bounding box center [703, 360] width 1406 height 721
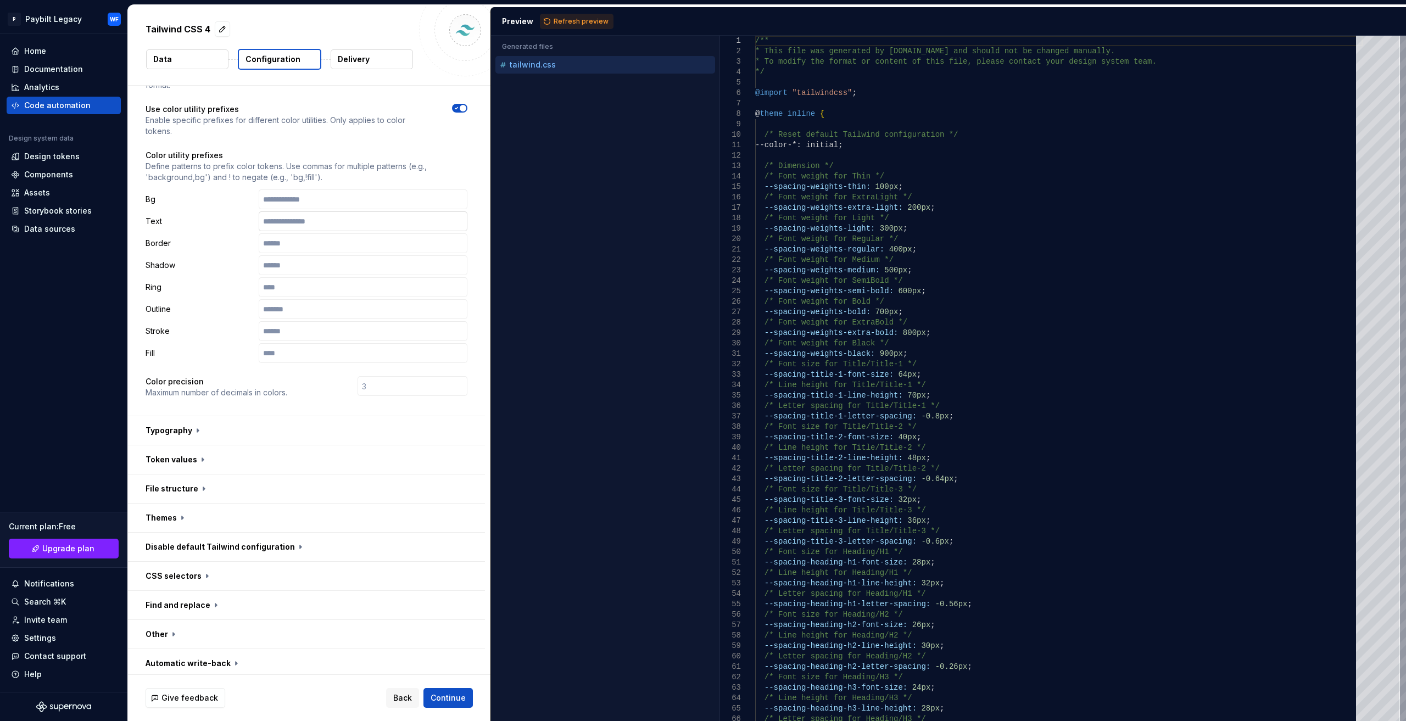
scroll to position [63, 0]
click at [172, 429] on button "button" at bounding box center [306, 429] width 357 height 29
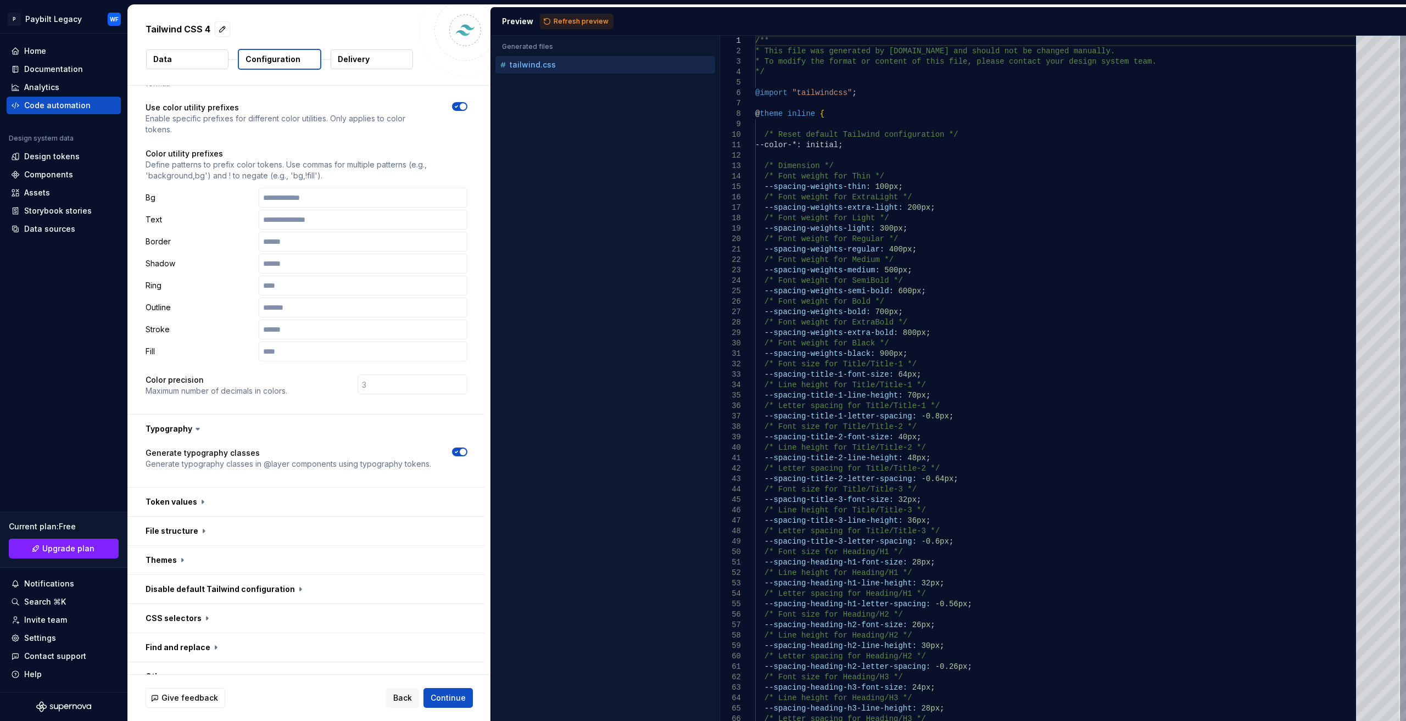
click at [200, 507] on button "button" at bounding box center [306, 502] width 357 height 29
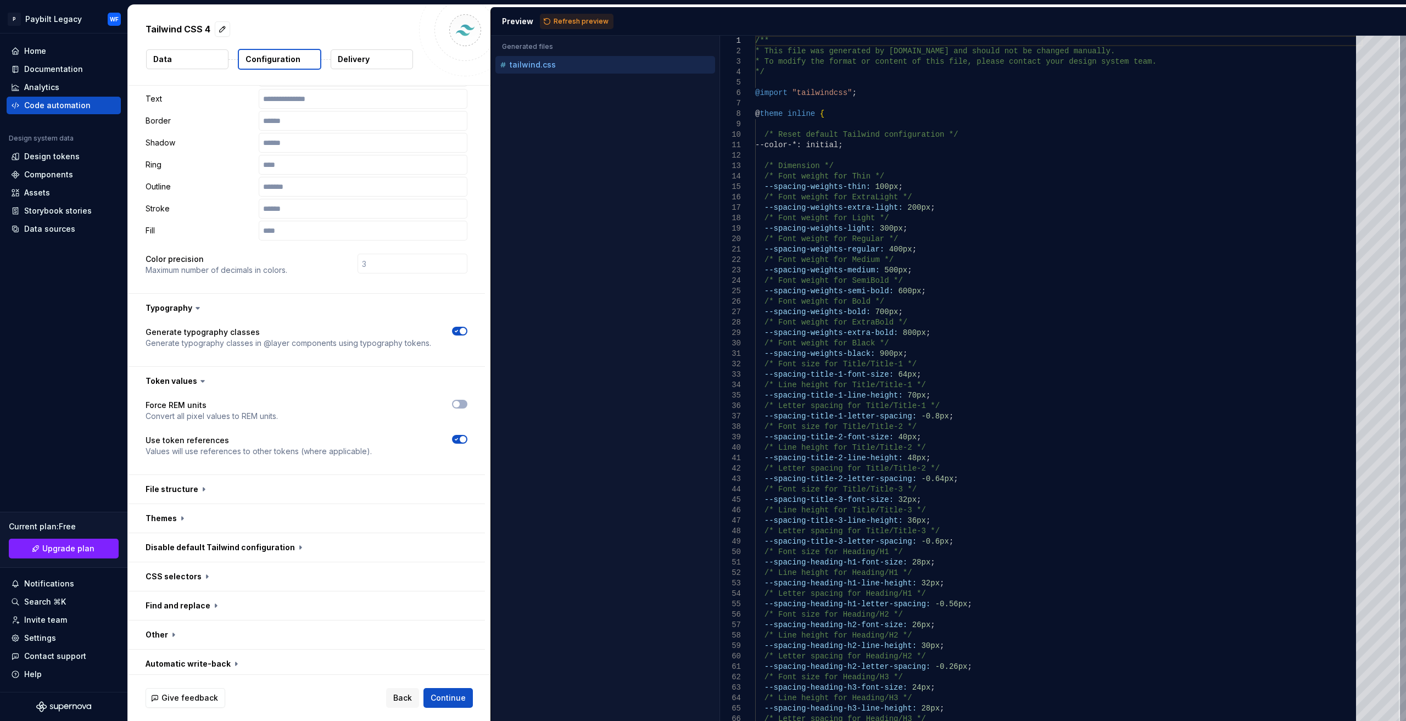
scroll to position [186, 0]
drag, startPoint x: 201, startPoint y: 491, endPoint x: 209, endPoint y: 490, distance: 7.7
click at [201, 491] on button "button" at bounding box center [306, 487] width 357 height 29
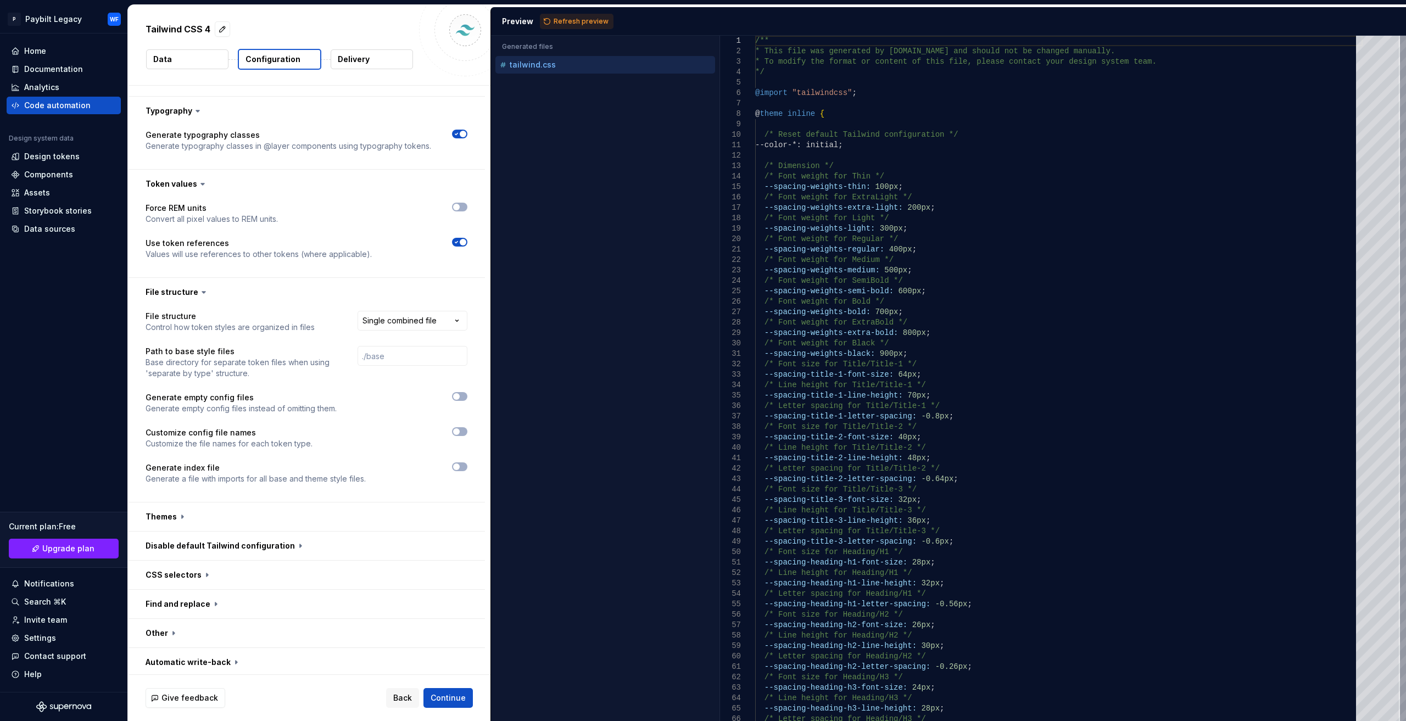
scroll to position [381, 0]
click at [222, 520] on button "button" at bounding box center [306, 516] width 357 height 29
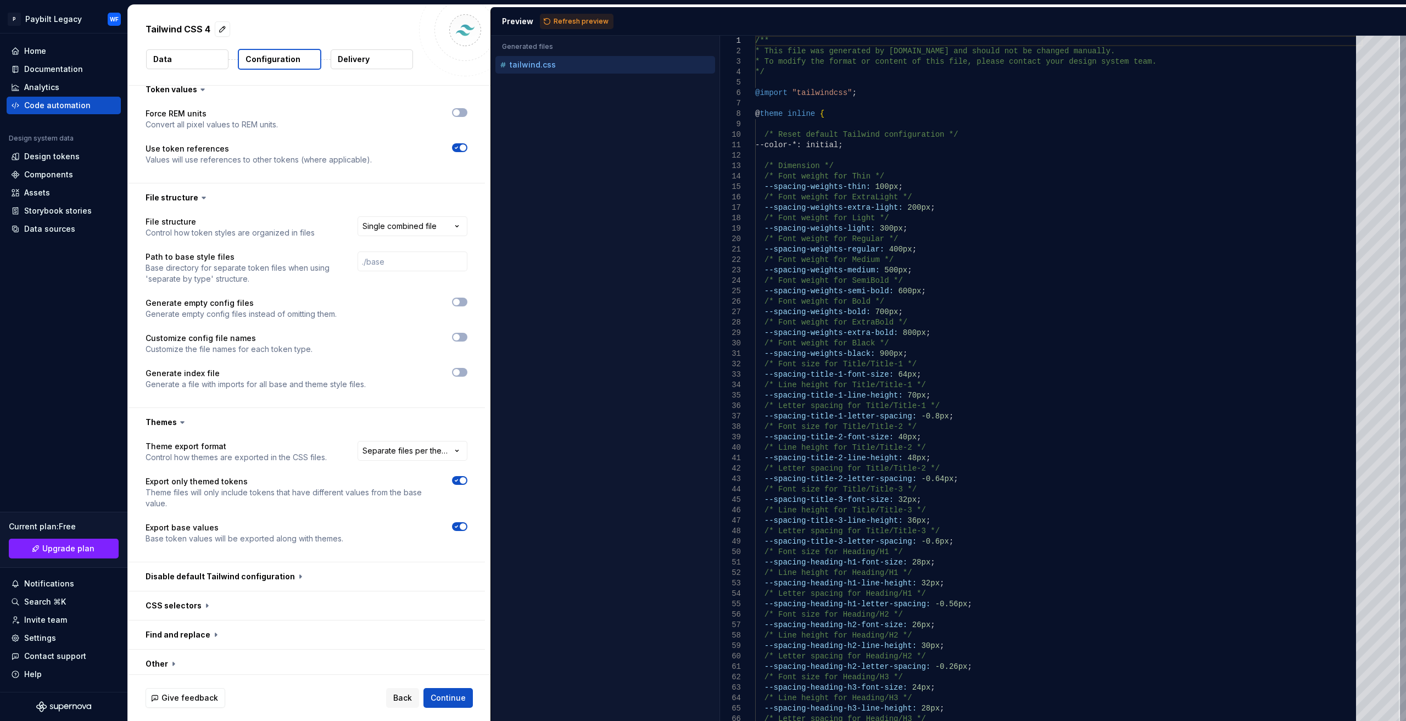
scroll to position [506, 0]
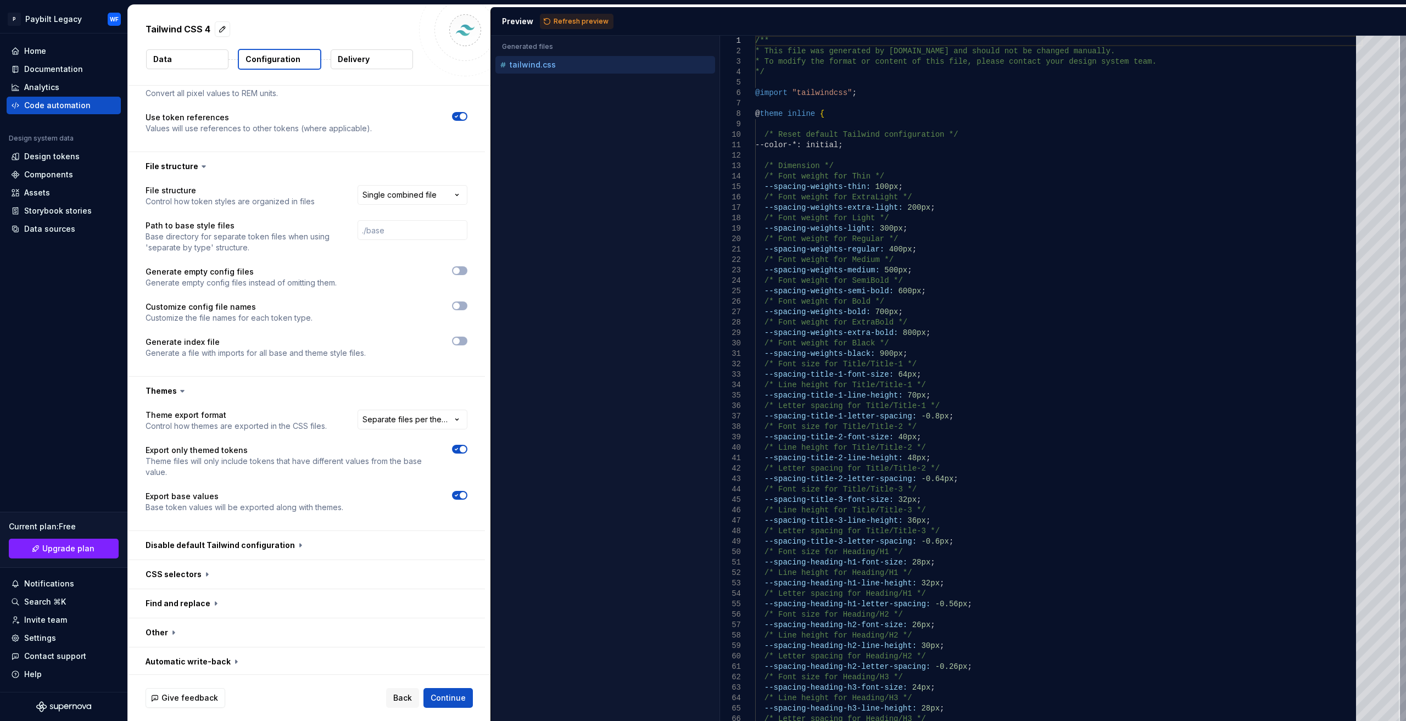
drag, startPoint x: 212, startPoint y: 552, endPoint x: 229, endPoint y: 514, distance: 41.5
click at [212, 552] on button "button" at bounding box center [306, 545] width 357 height 29
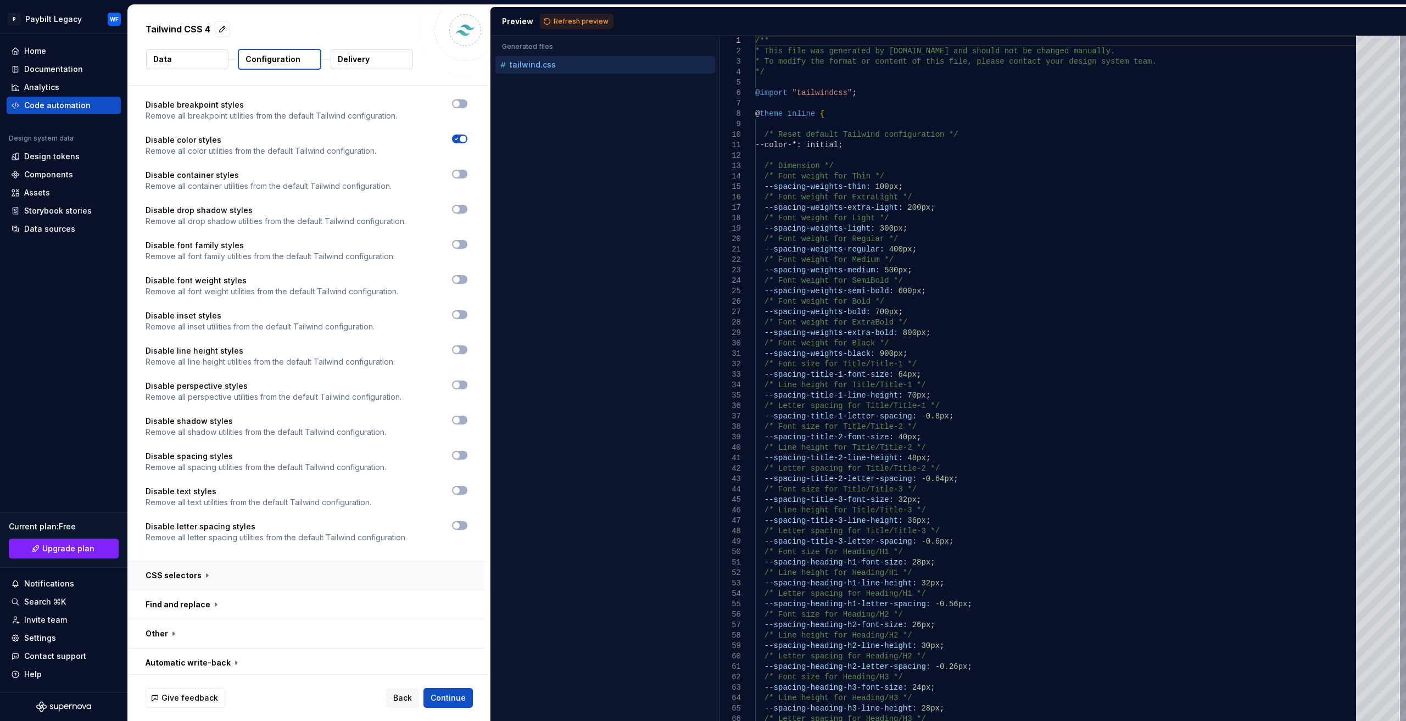
scroll to position [1112, 0]
click at [439, 695] on span "Continue" at bounding box center [447, 697] width 35 height 11
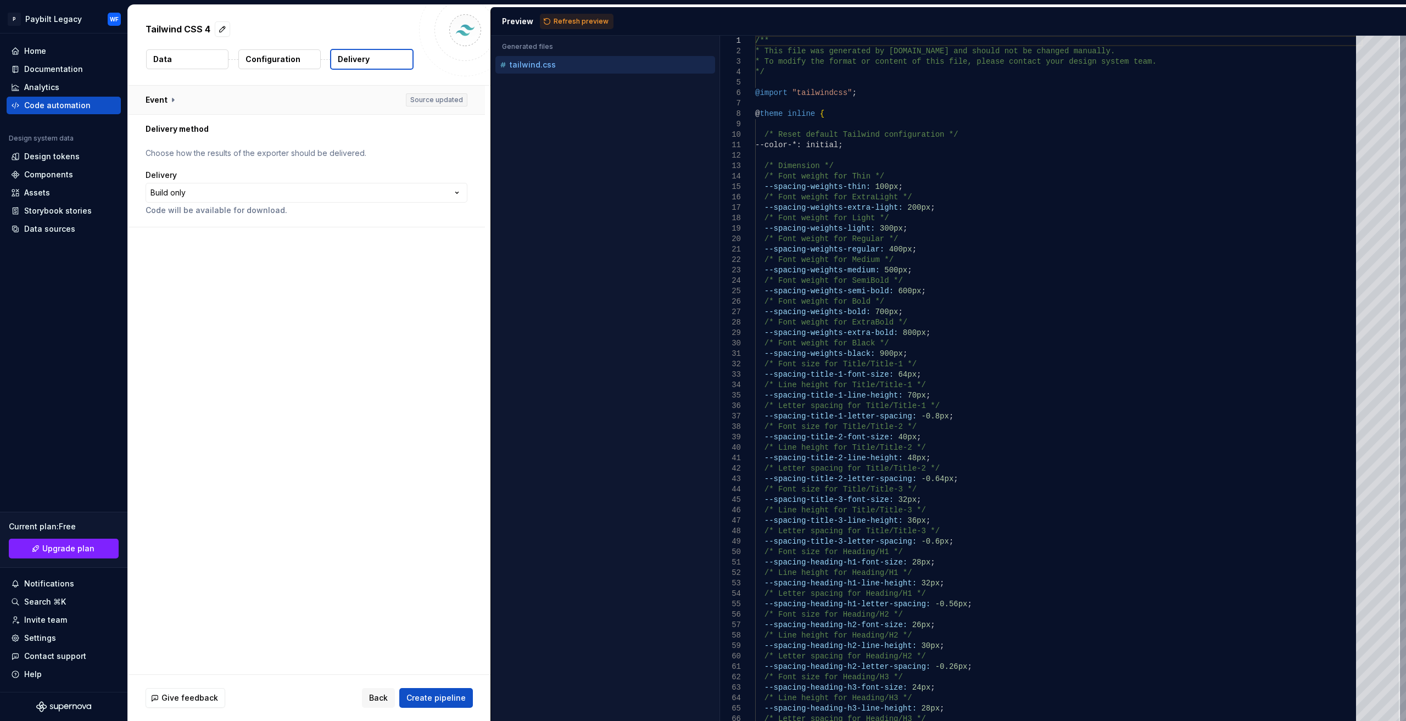
click at [163, 95] on button "button" at bounding box center [306, 100] width 357 height 29
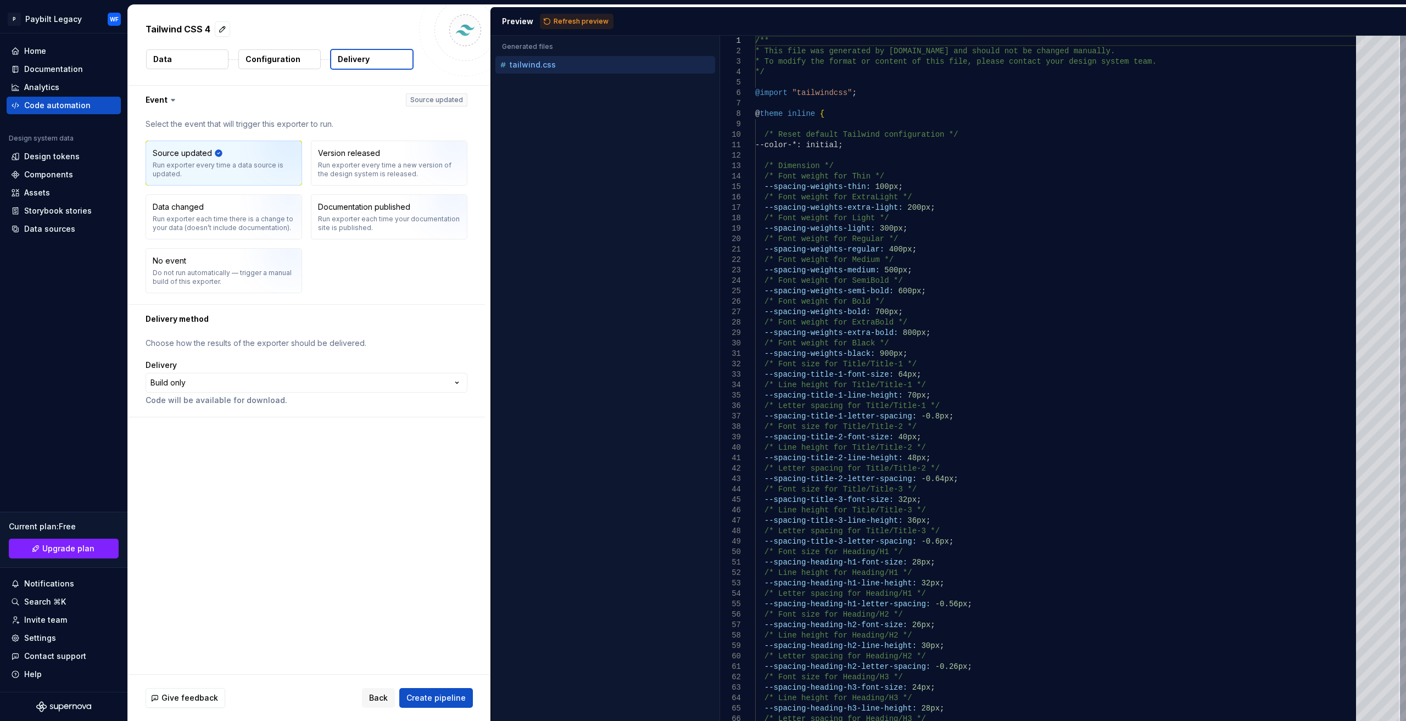
click at [167, 96] on icon at bounding box center [172, 99] width 11 height 11
click at [206, 377] on html "**********" at bounding box center [703, 360] width 1406 height 721
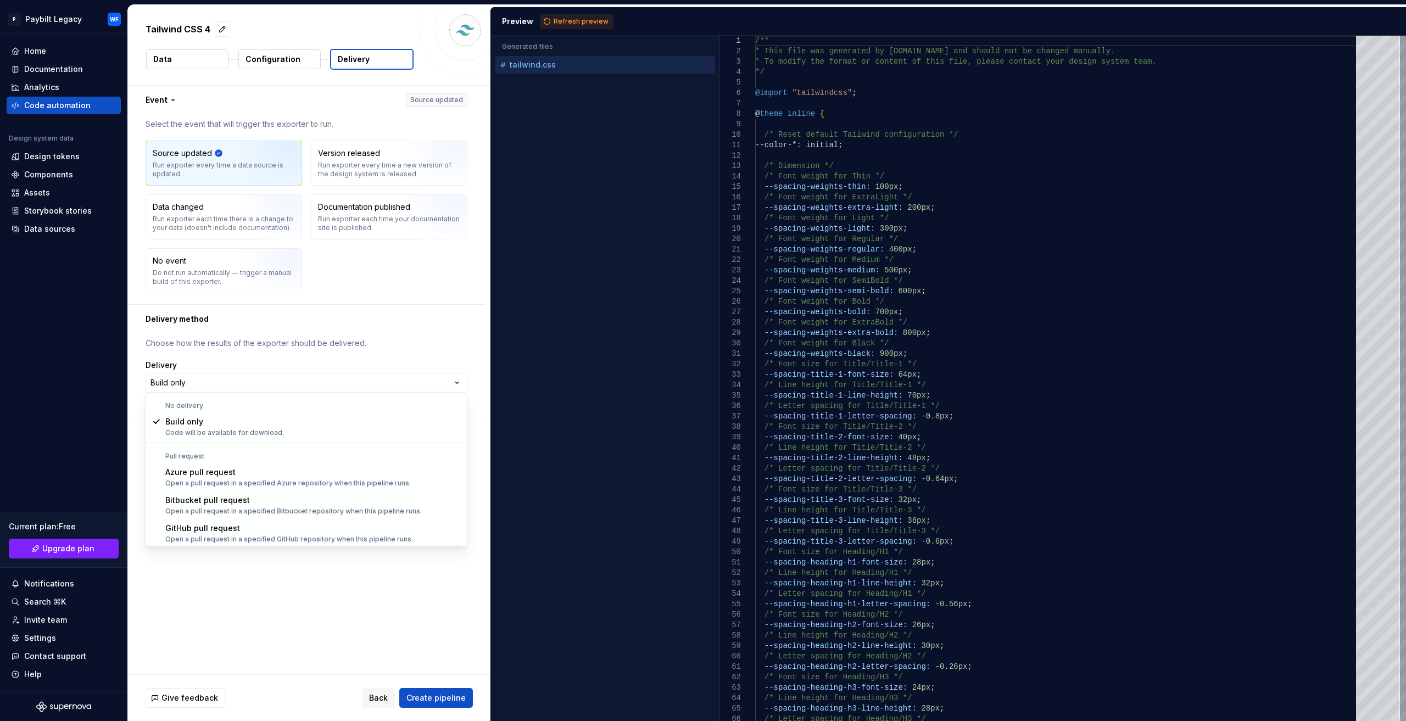
click at [321, 629] on html "**********" at bounding box center [703, 360] width 1406 height 721
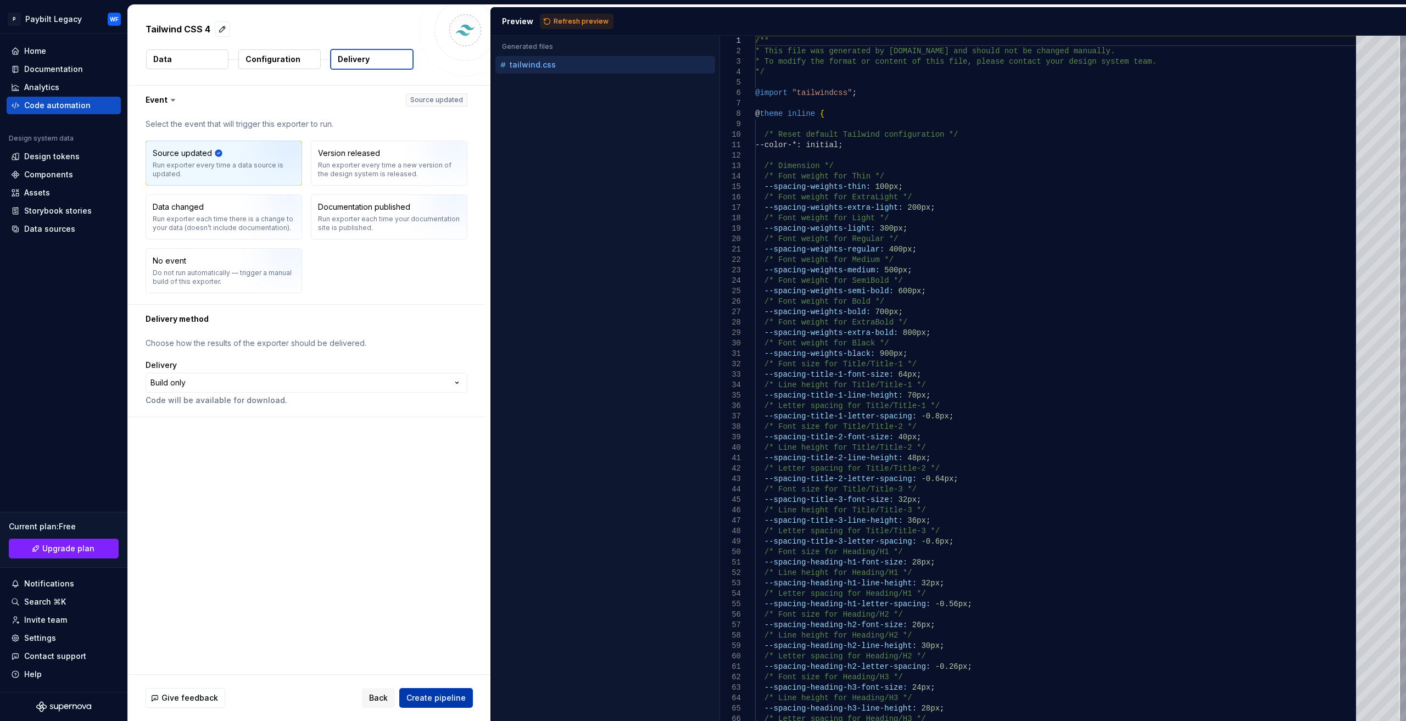
click at [446, 697] on span "Create pipeline" at bounding box center [435, 697] width 59 height 11
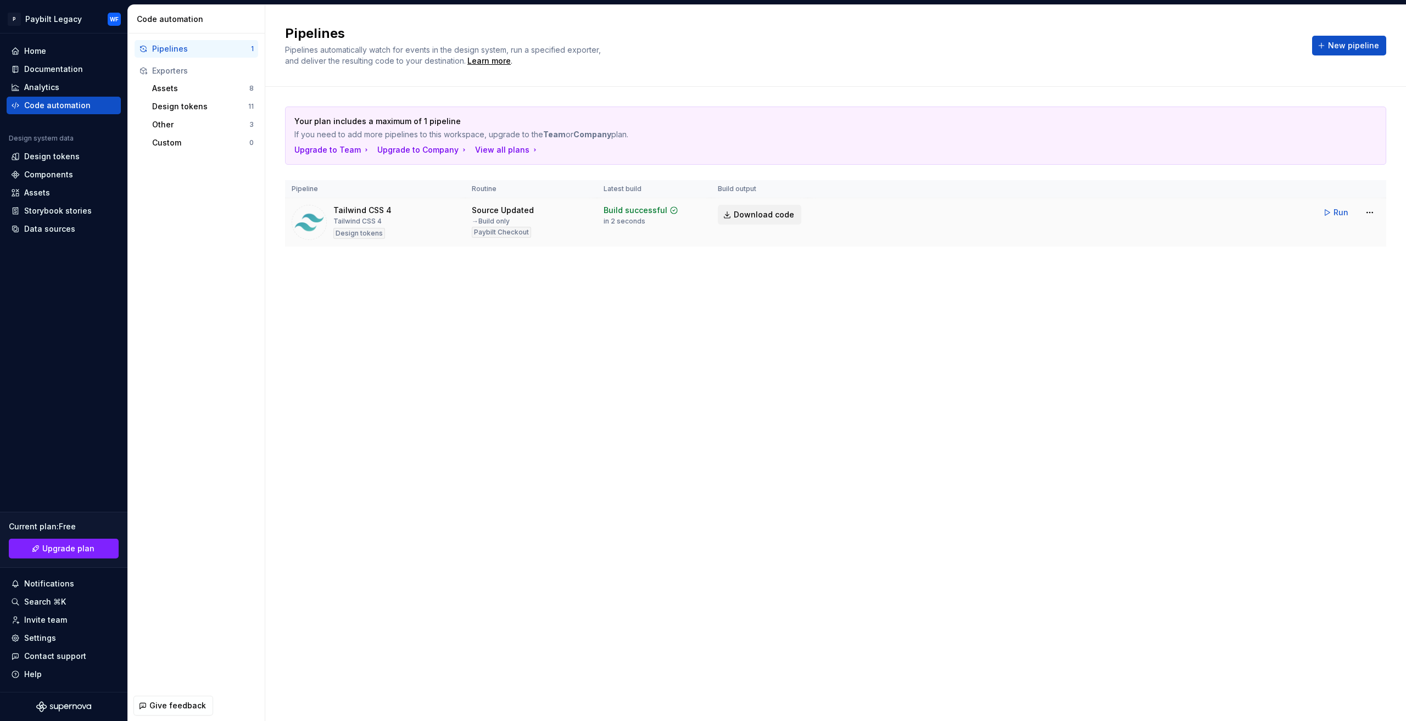
click at [750, 212] on span "Download code" at bounding box center [764, 214] width 60 height 11
click at [1364, 210] on html "P Paybilt Legacy WF Home Documentation Analytics Code automation Design system …" at bounding box center [703, 360] width 1406 height 721
click at [1340, 212] on html "P Paybilt Legacy WF Home Documentation Analytics Code automation Design system …" at bounding box center [703, 360] width 1406 height 721
click at [1341, 212] on span "Run" at bounding box center [1340, 212] width 15 height 11
click at [77, 48] on div "Home" at bounding box center [63, 51] width 105 height 11
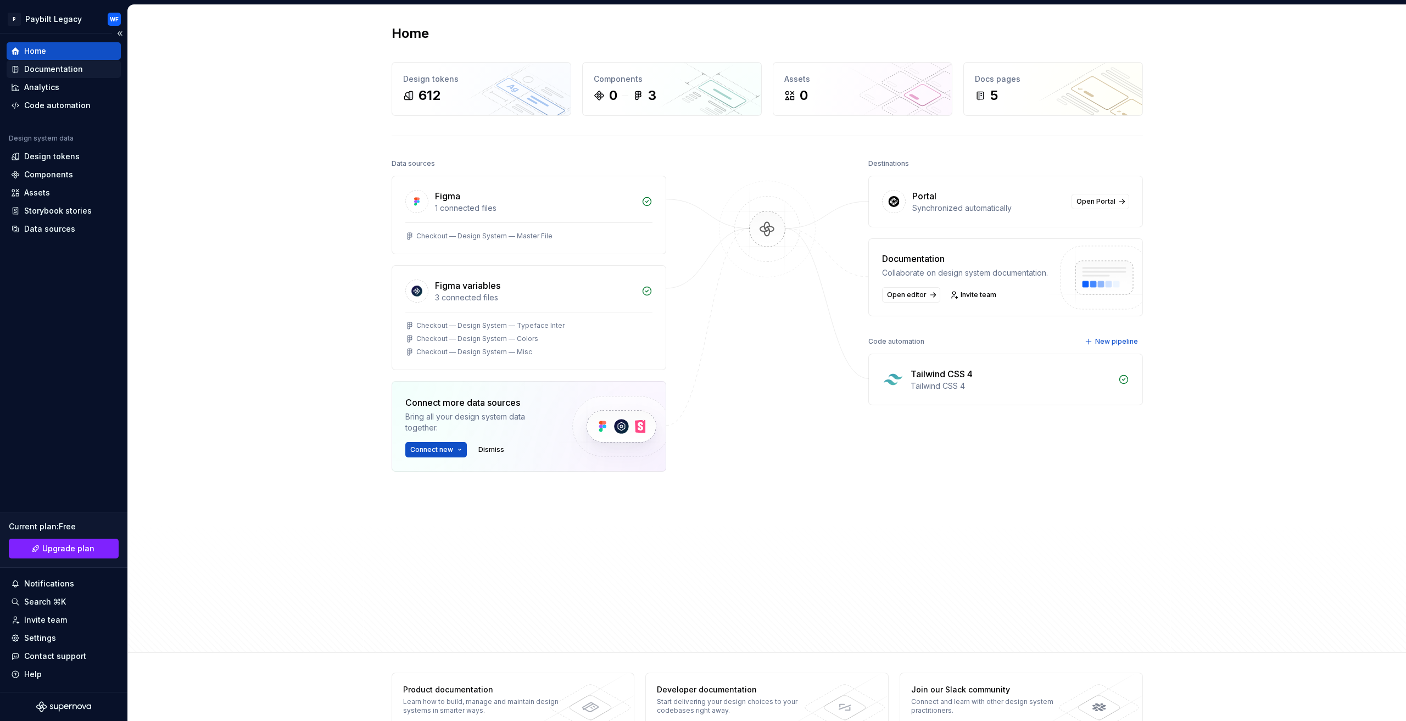
click at [79, 72] on div "Documentation" at bounding box center [53, 69] width 59 height 11
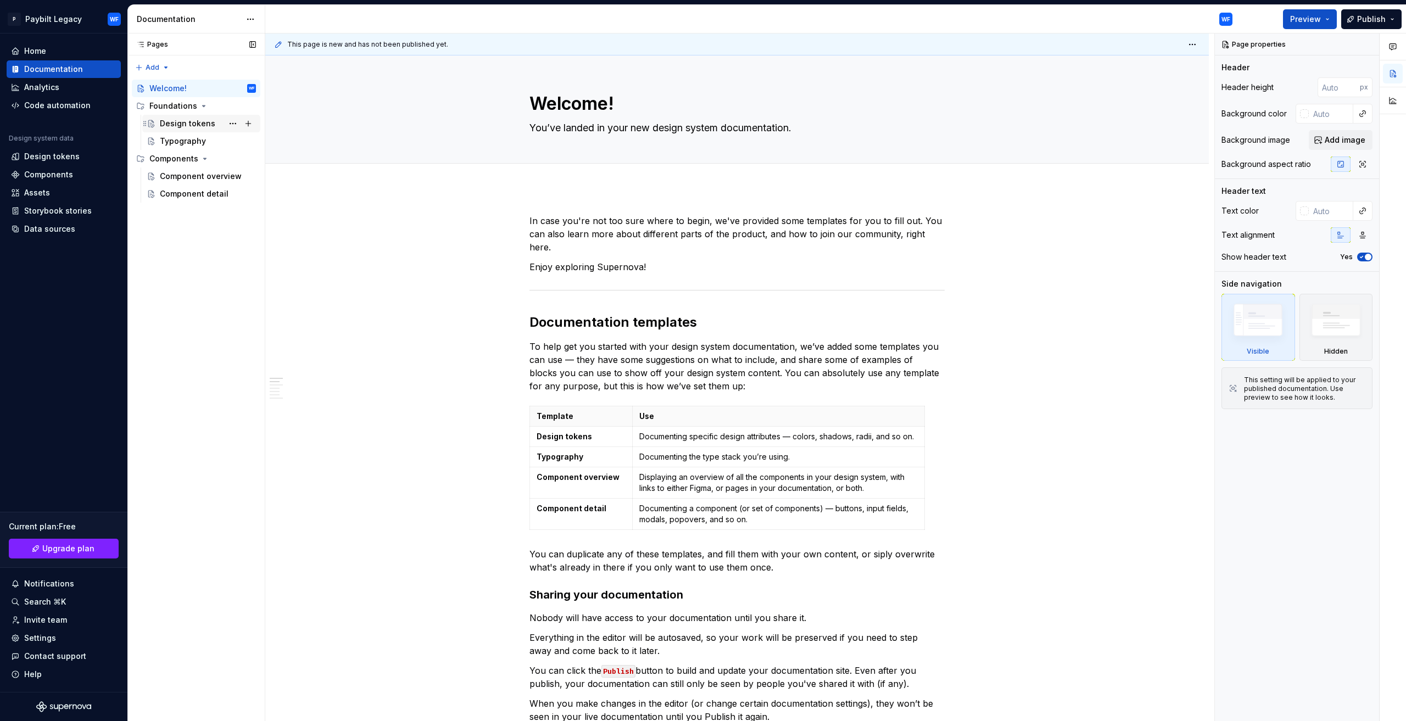
click at [186, 125] on div "Design tokens" at bounding box center [187, 123] width 55 height 11
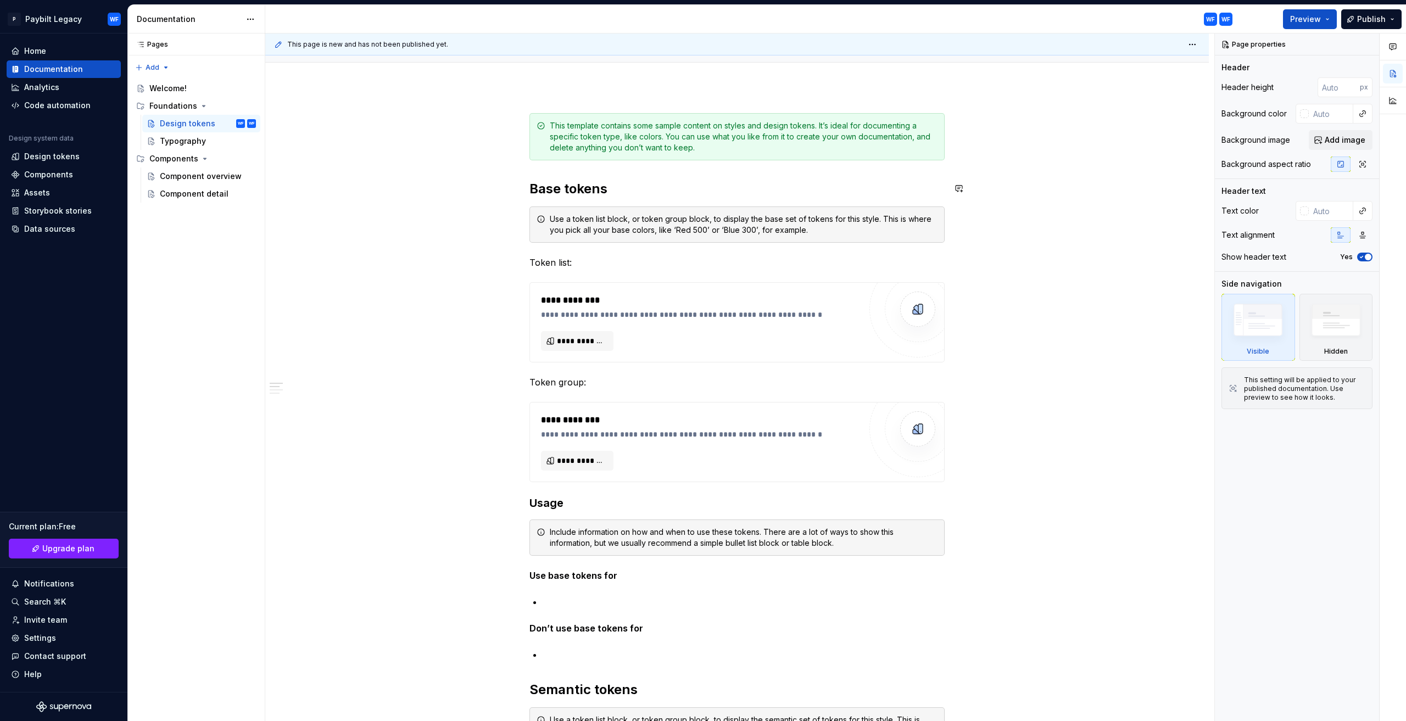
scroll to position [110, 0]
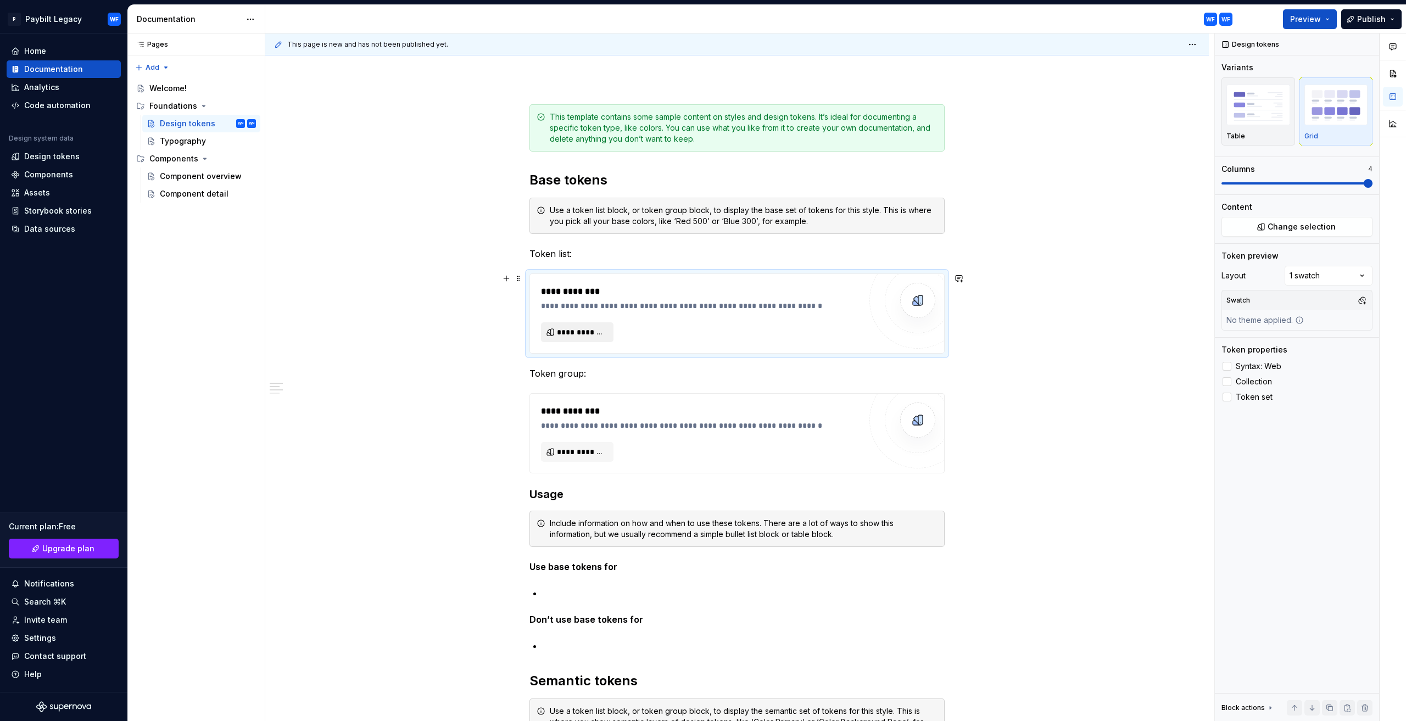
click at [574, 331] on span "**********" at bounding box center [581, 332] width 49 height 11
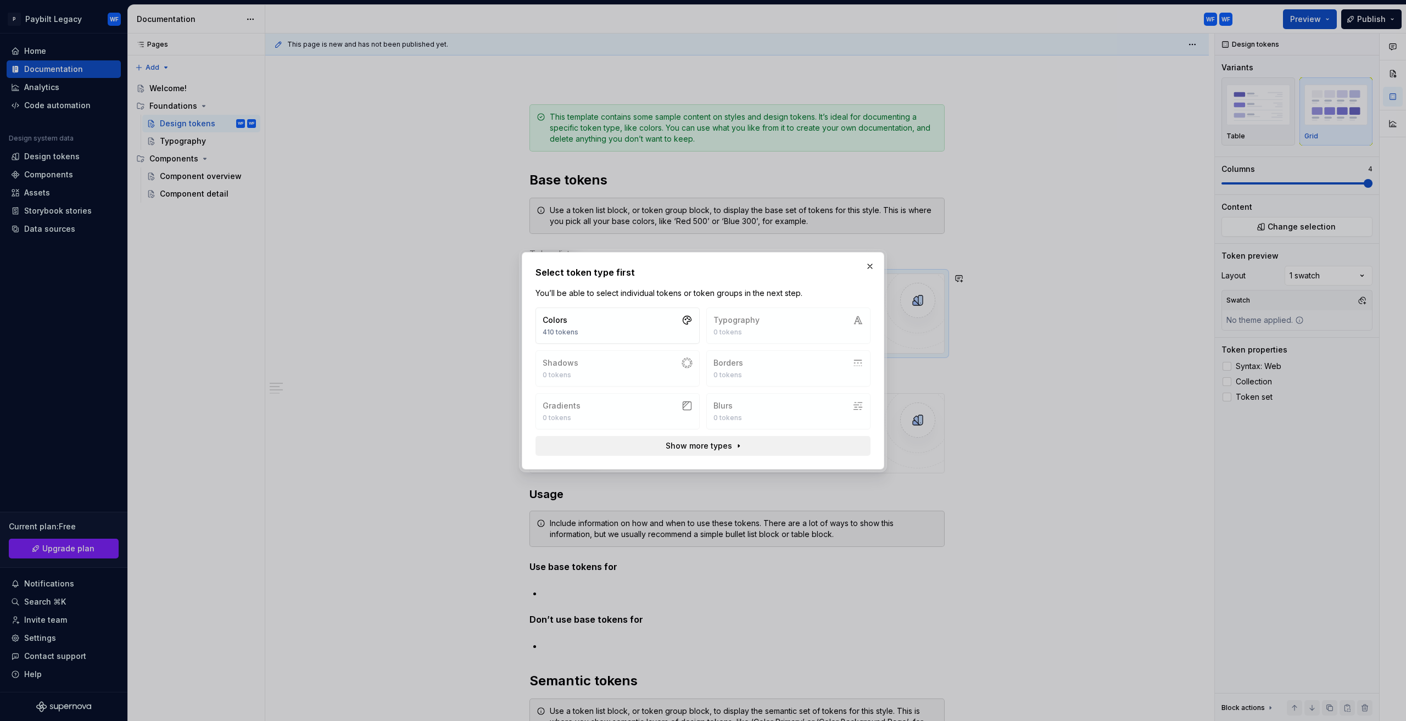
click at [690, 446] on span "Show more types" at bounding box center [698, 445] width 66 height 11
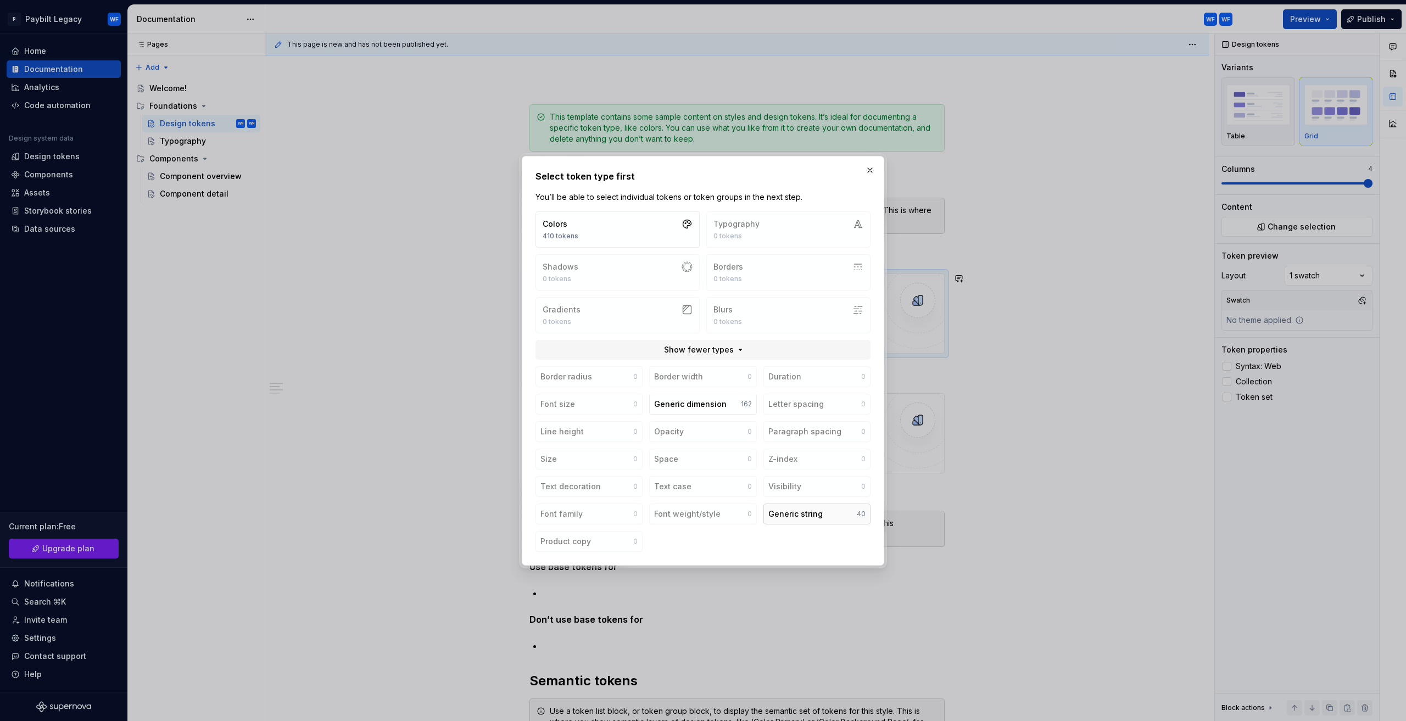
click at [795, 506] on button "Generic string 40" at bounding box center [816, 513] width 107 height 21
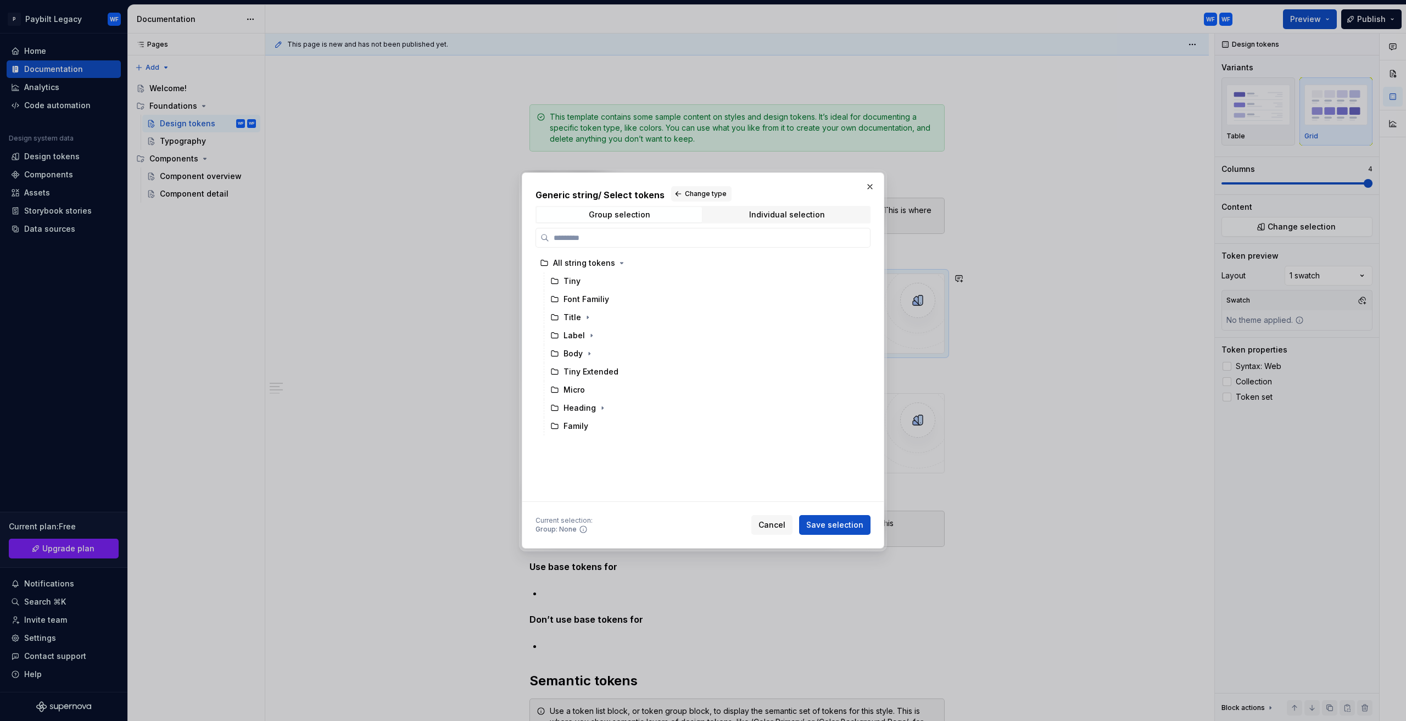
drag, startPoint x: 825, startPoint y: 527, endPoint x: 770, endPoint y: 494, distance: 64.8
click at [825, 528] on span "Save selection" at bounding box center [834, 524] width 57 height 11
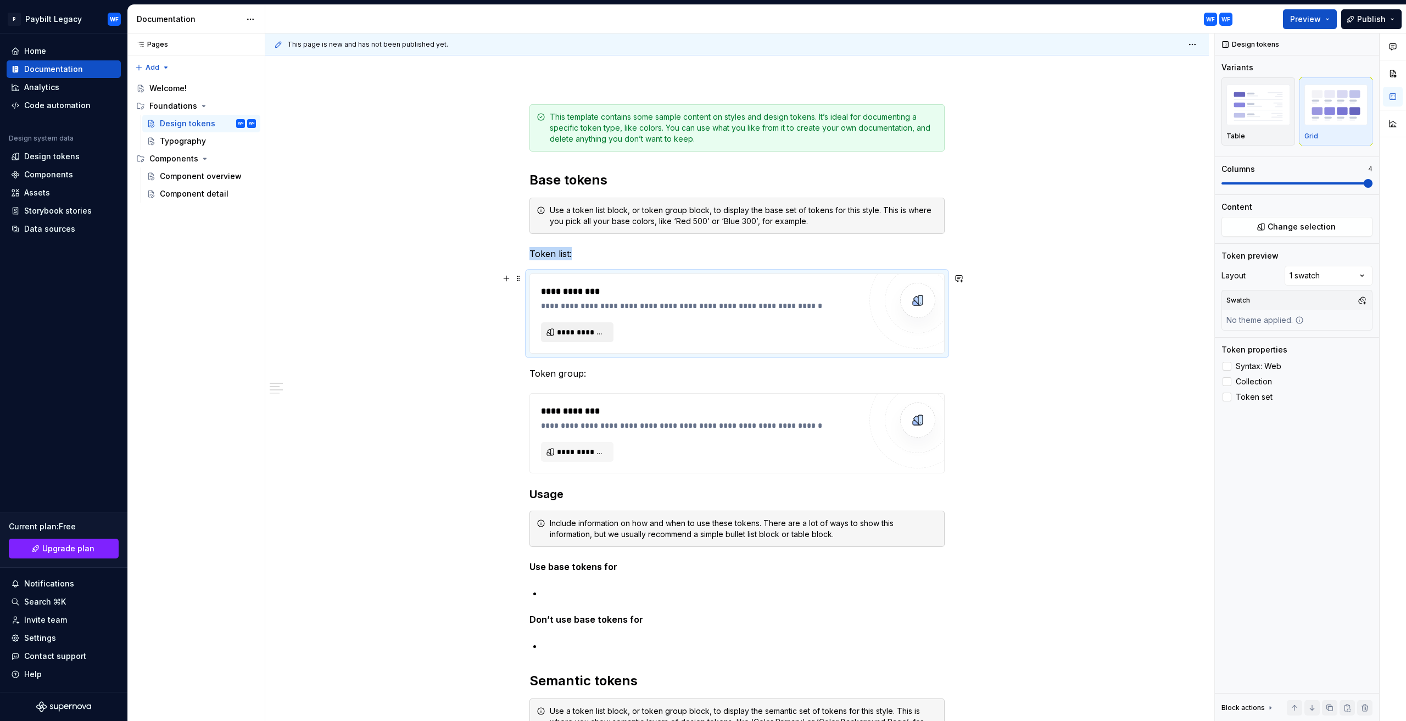
click at [593, 335] on span "**********" at bounding box center [581, 332] width 49 height 11
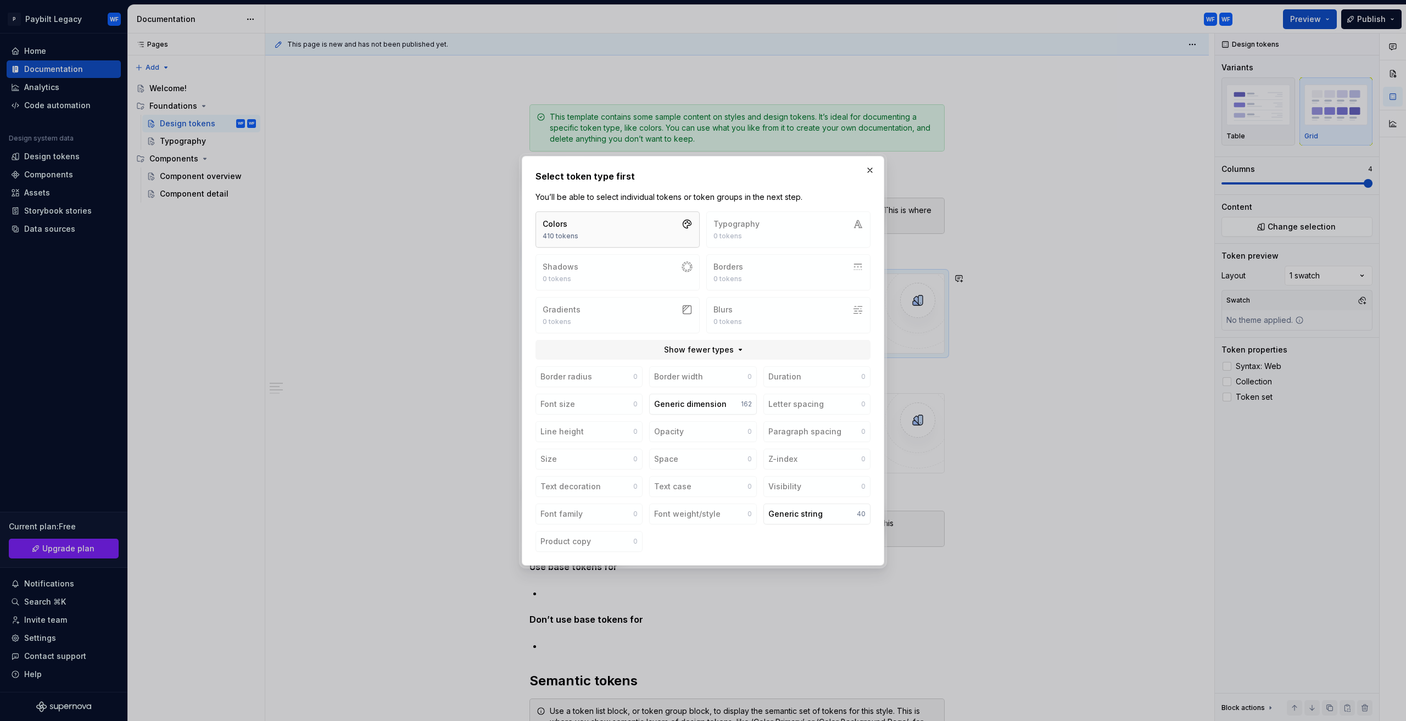
click at [619, 236] on button "Colors 410 tokens" at bounding box center [617, 229] width 164 height 36
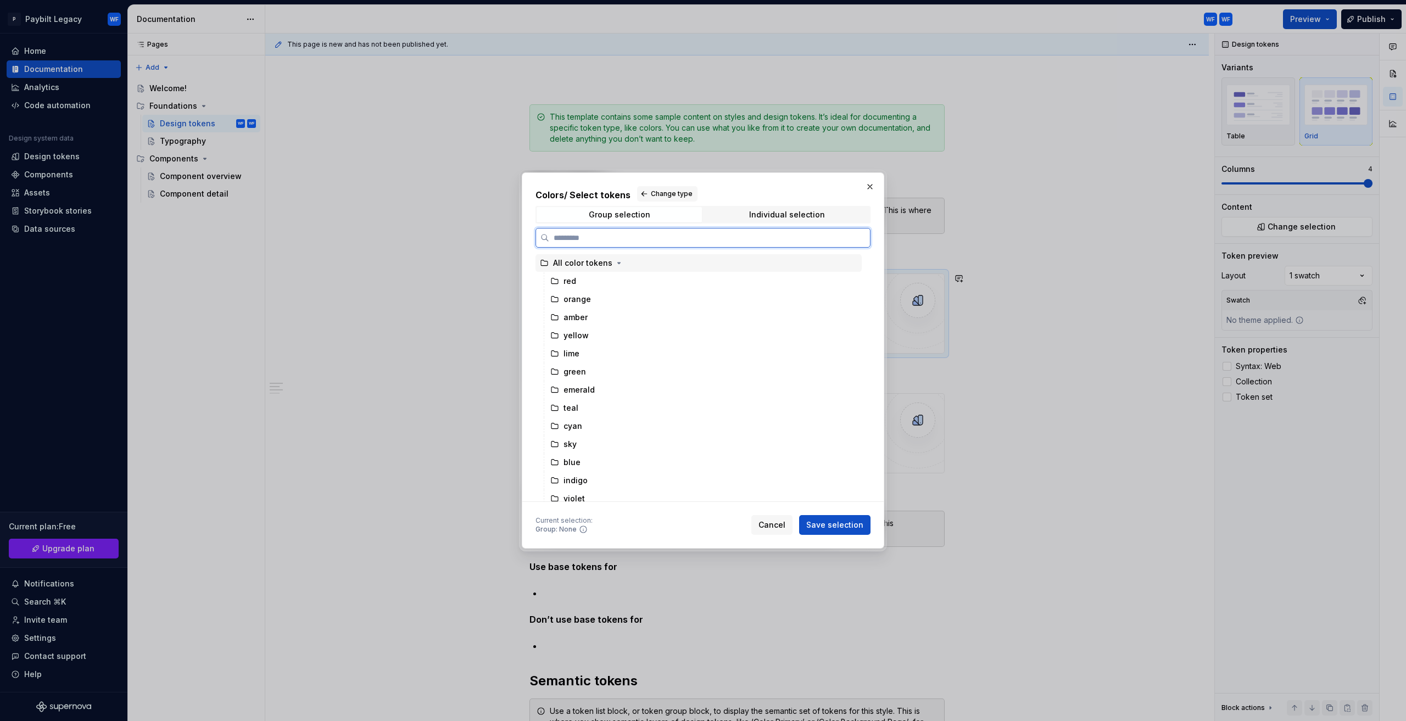
click at [563, 264] on div "All color tokens" at bounding box center [582, 262] width 59 height 11
click at [744, 215] on span "Individual selection" at bounding box center [786, 214] width 165 height 15
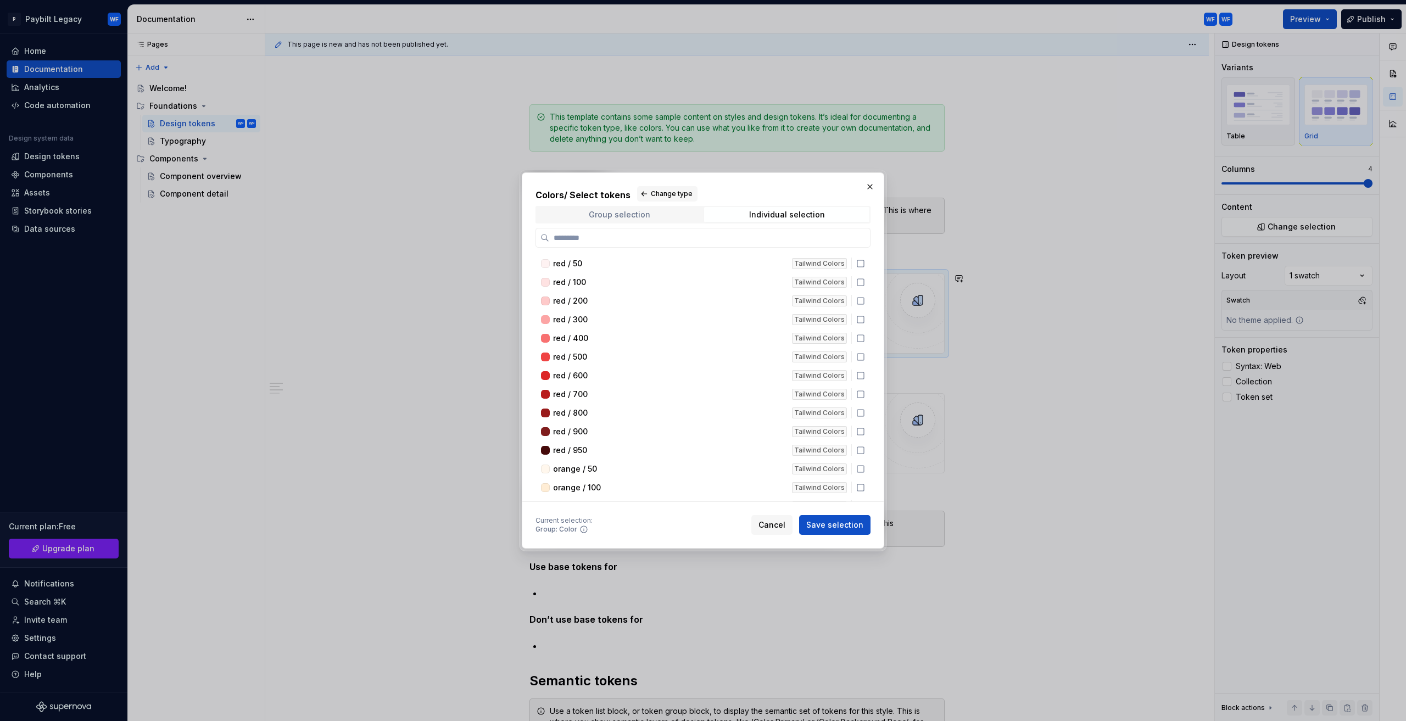
click at [652, 220] on span "Group selection" at bounding box center [618, 214] width 165 height 15
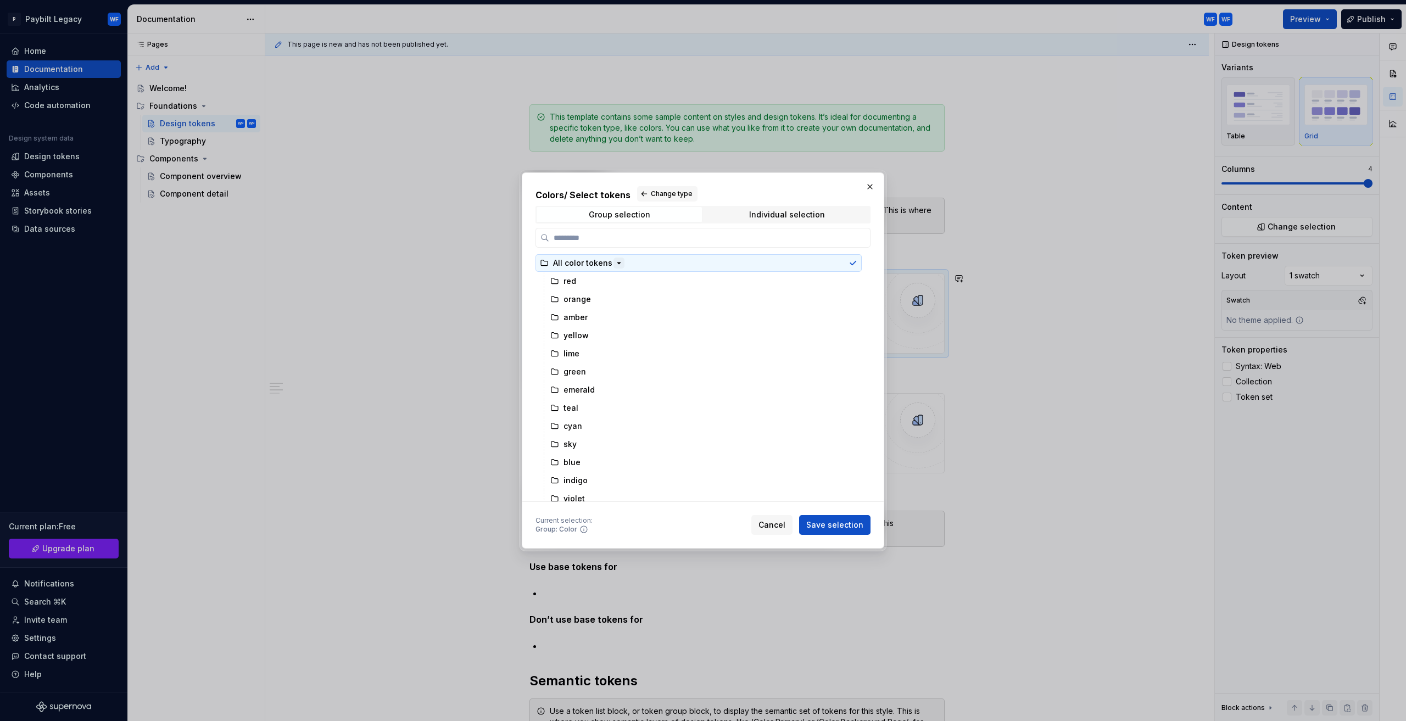
click at [618, 261] on icon "button" at bounding box center [618, 263] width 9 height 9
drag, startPoint x: 615, startPoint y: 261, endPoint x: 611, endPoint y: 243, distance: 18.1
click at [614, 260] on icon "button" at bounding box center [618, 263] width 9 height 9
click at [651, 193] on span "Change type" at bounding box center [672, 193] width 42 height 9
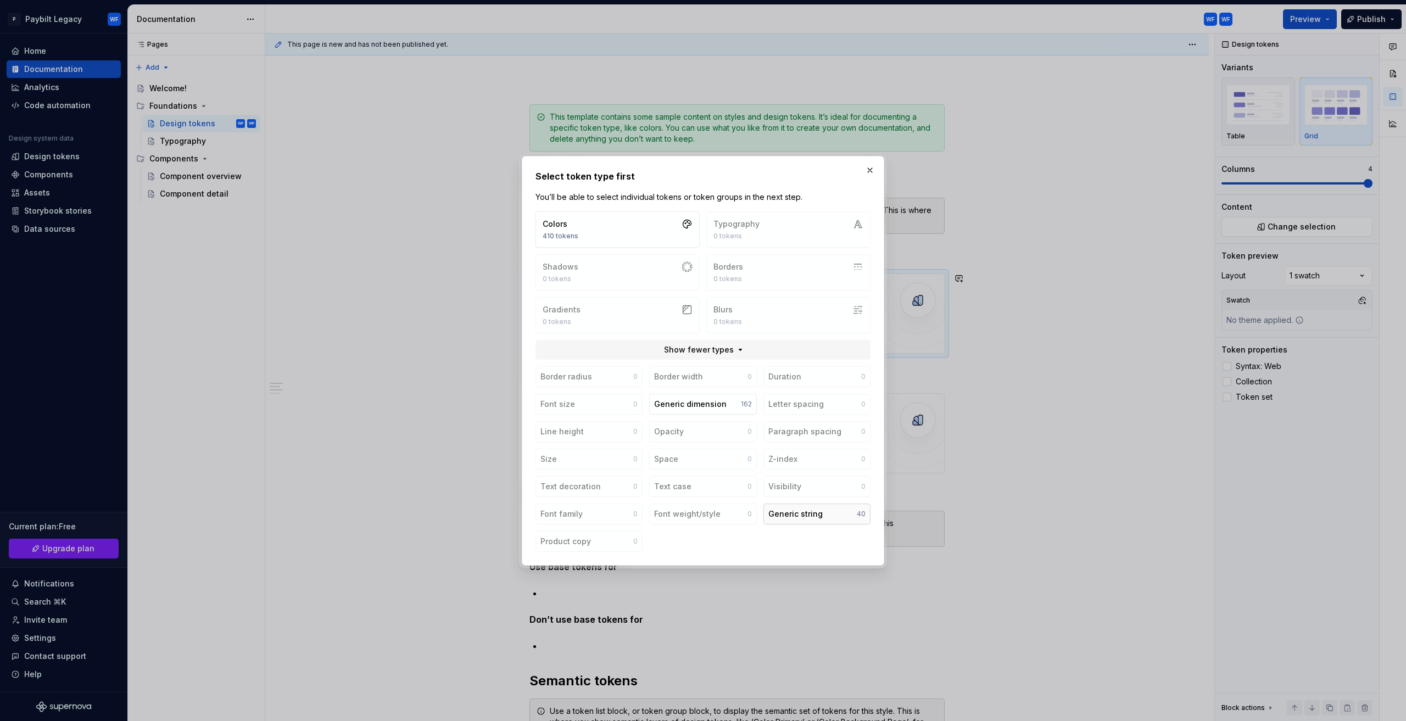
click at [802, 518] on button "Generic string 40" at bounding box center [816, 513] width 107 height 21
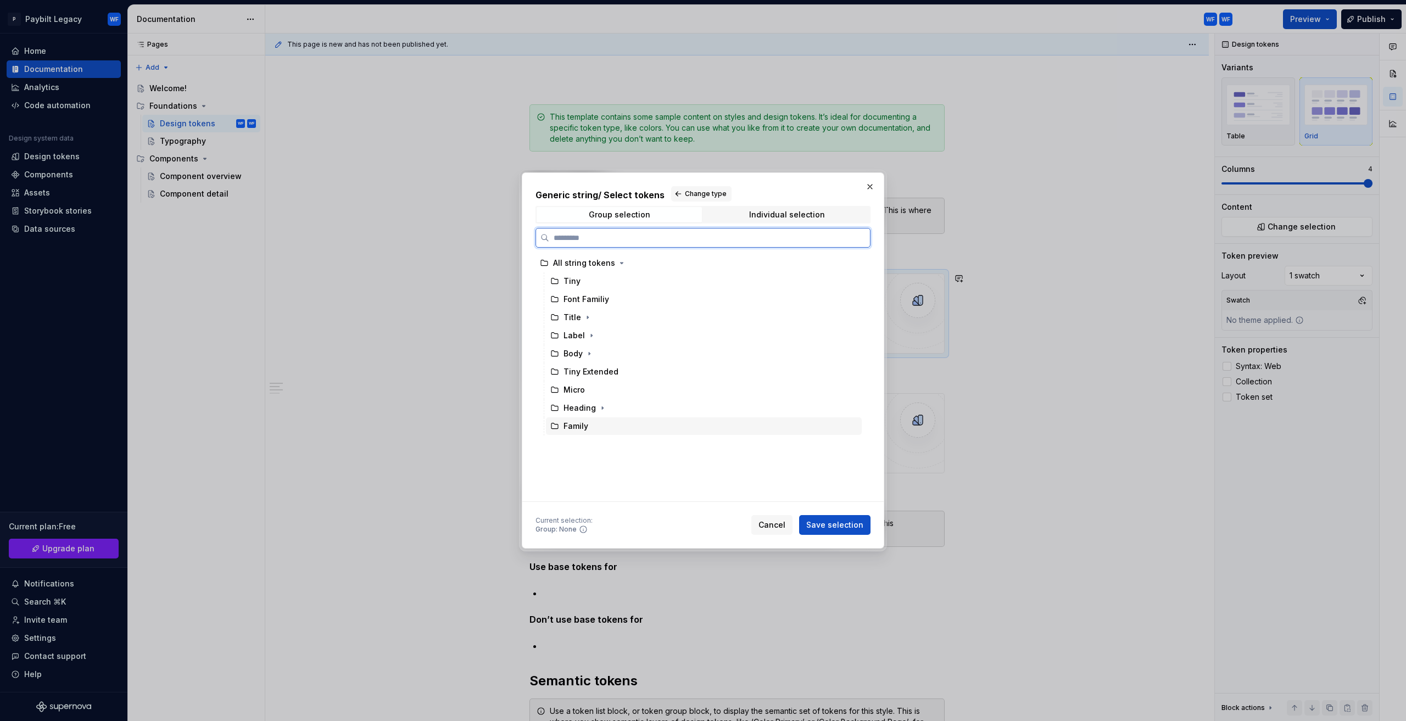
click at [581, 430] on div "Family" at bounding box center [575, 426] width 25 height 11
drag, startPoint x: 824, startPoint y: 516, endPoint x: 828, endPoint y: 523, distance: 8.1
click at [826, 519] on div "Current selection : Group: Family Cancel Save selection" at bounding box center [702, 523] width 335 height 24
click at [828, 523] on span "Save selection" at bounding box center [834, 524] width 57 height 11
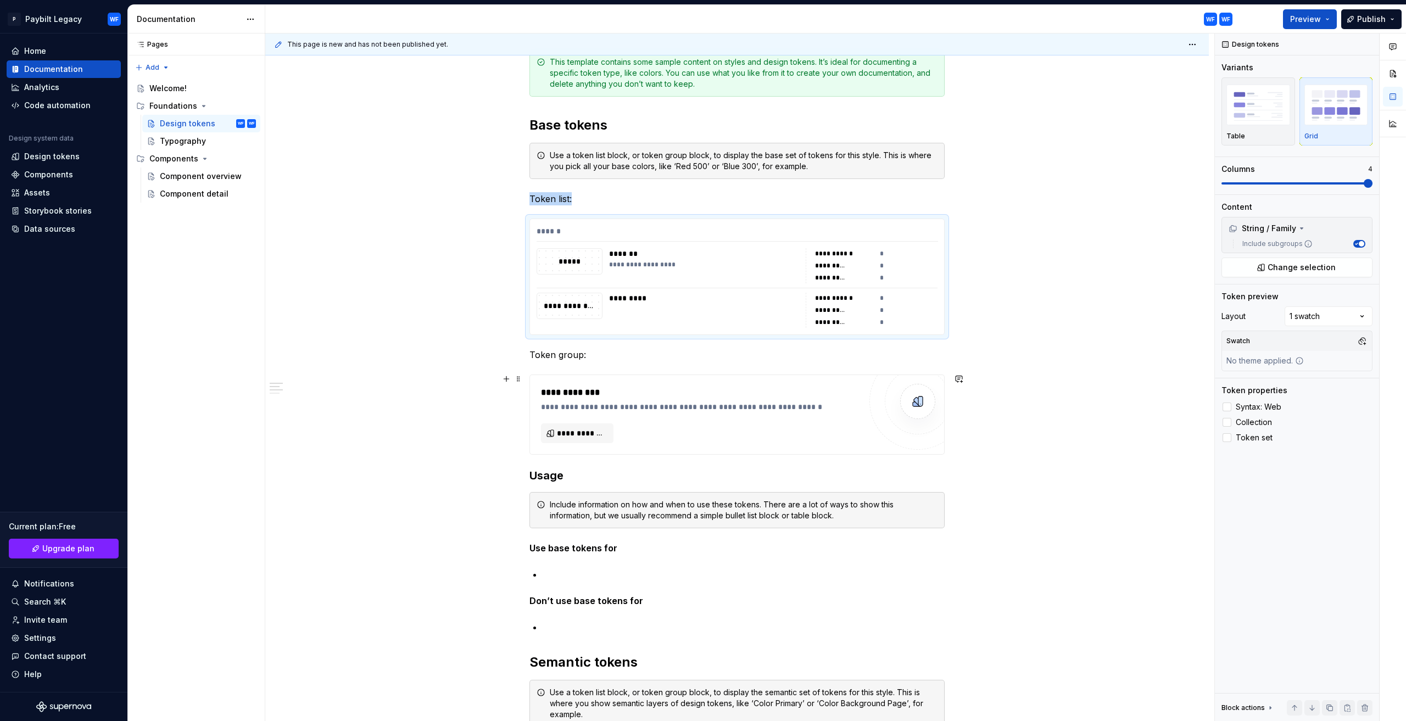
scroll to position [220, 0]
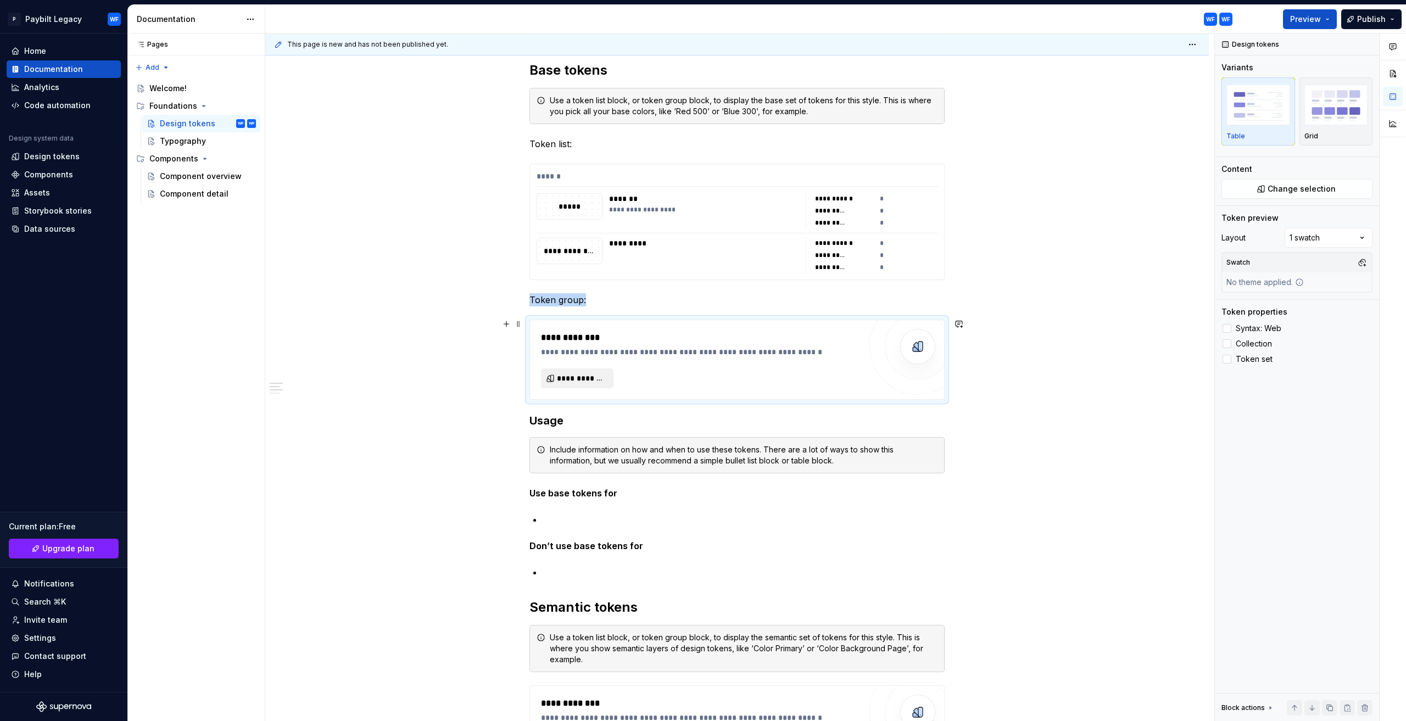
click at [575, 375] on span "**********" at bounding box center [581, 378] width 49 height 11
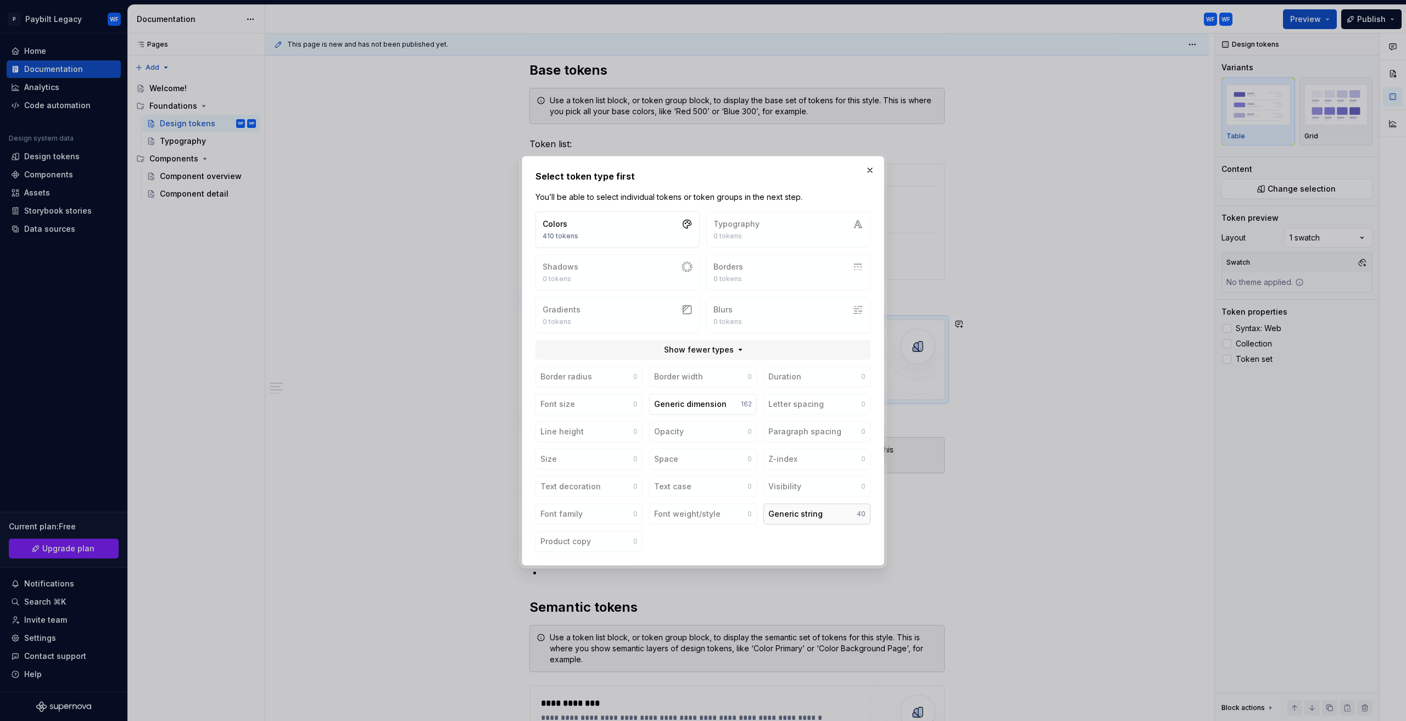
click at [799, 513] on div "Generic string" at bounding box center [795, 513] width 54 height 11
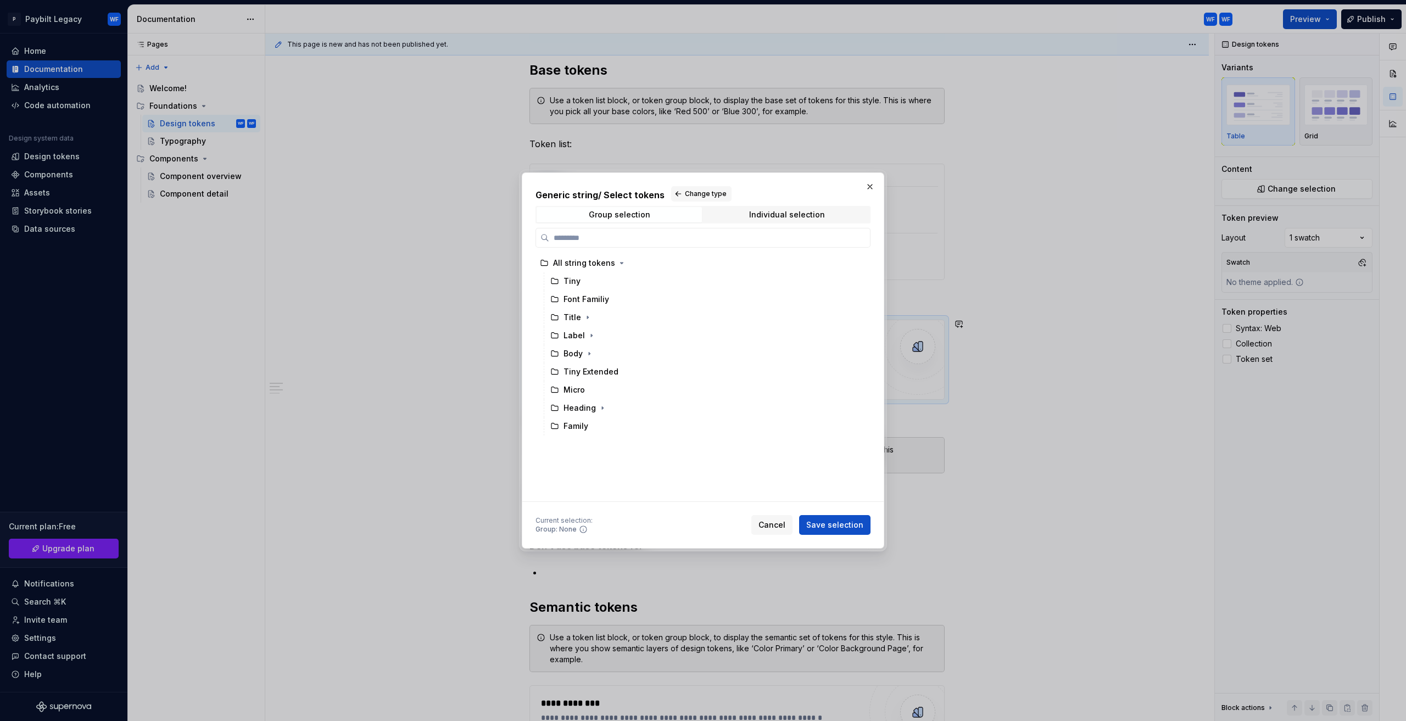
drag, startPoint x: 832, startPoint y: 525, endPoint x: 811, endPoint y: 513, distance: 23.6
click at [831, 525] on span "Save selection" at bounding box center [834, 524] width 57 height 11
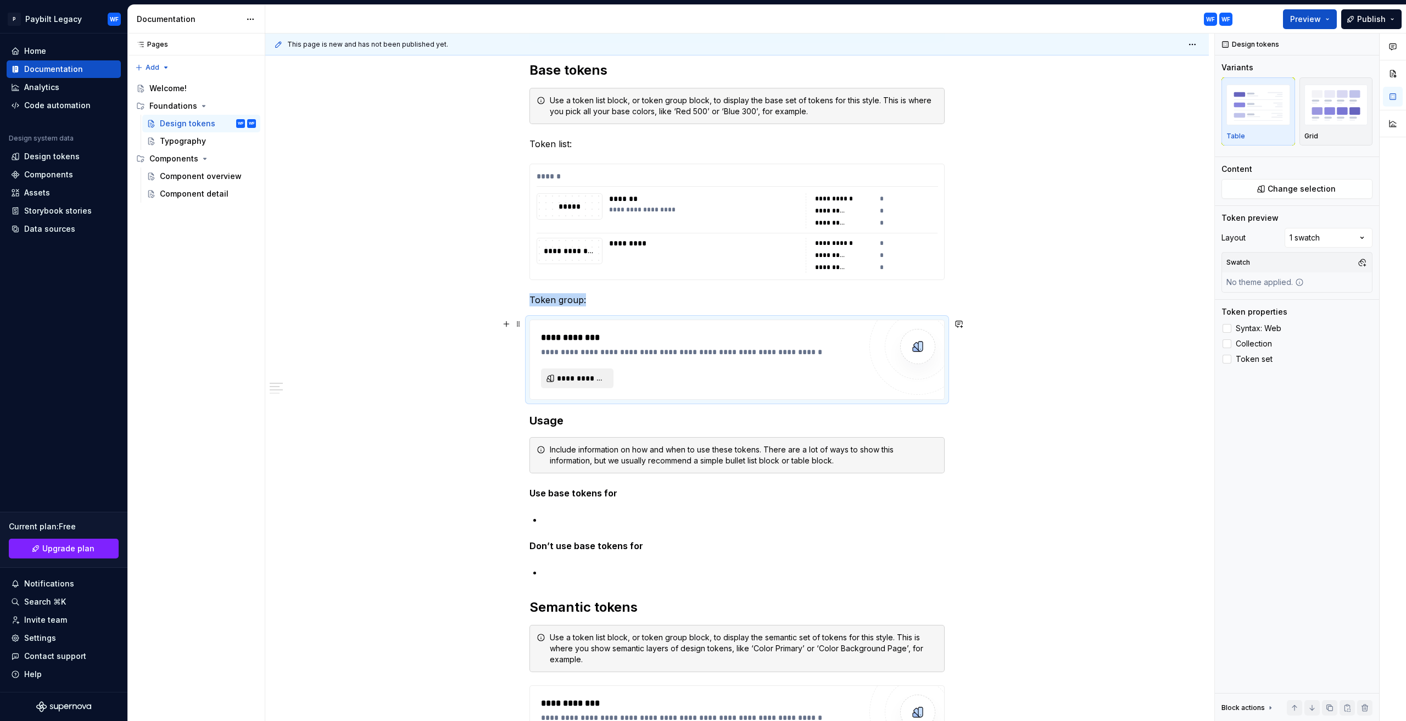
click at [585, 373] on span "**********" at bounding box center [581, 378] width 49 height 11
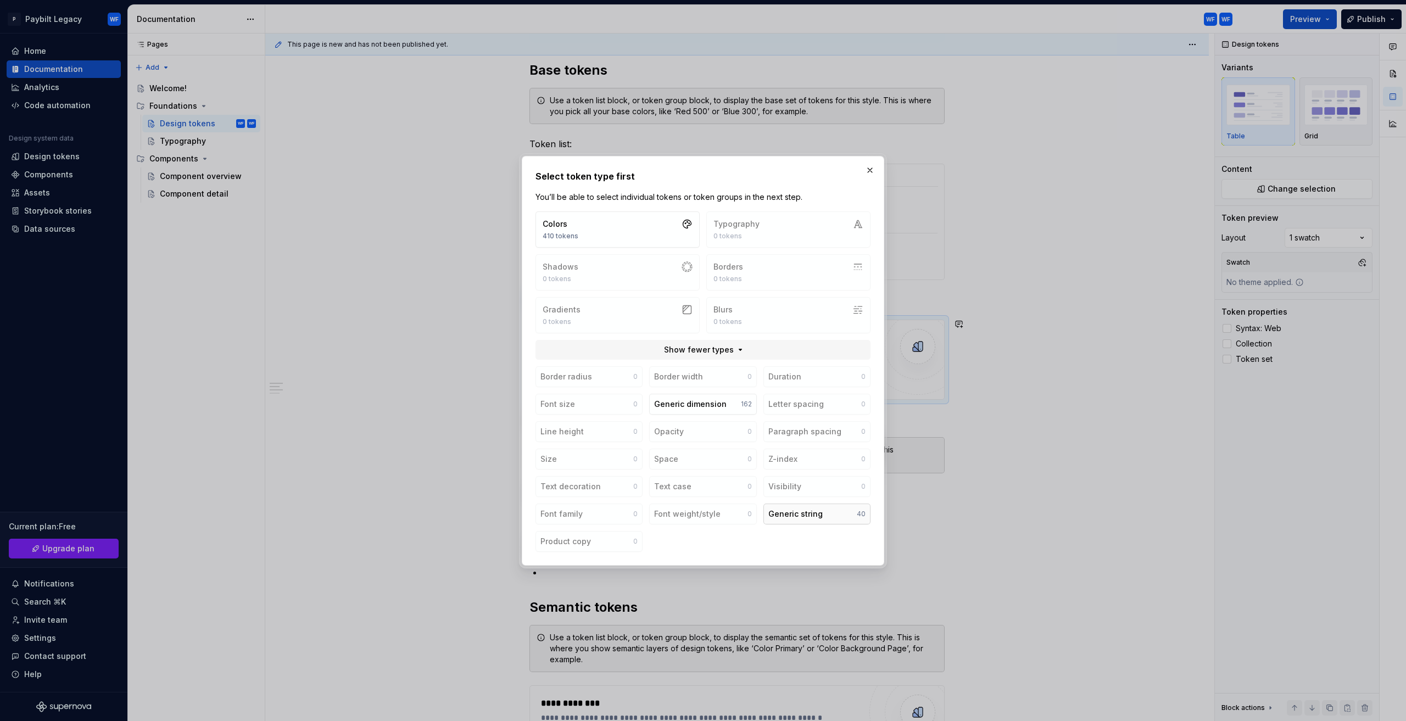
click at [792, 514] on div "Generic string" at bounding box center [795, 513] width 54 height 11
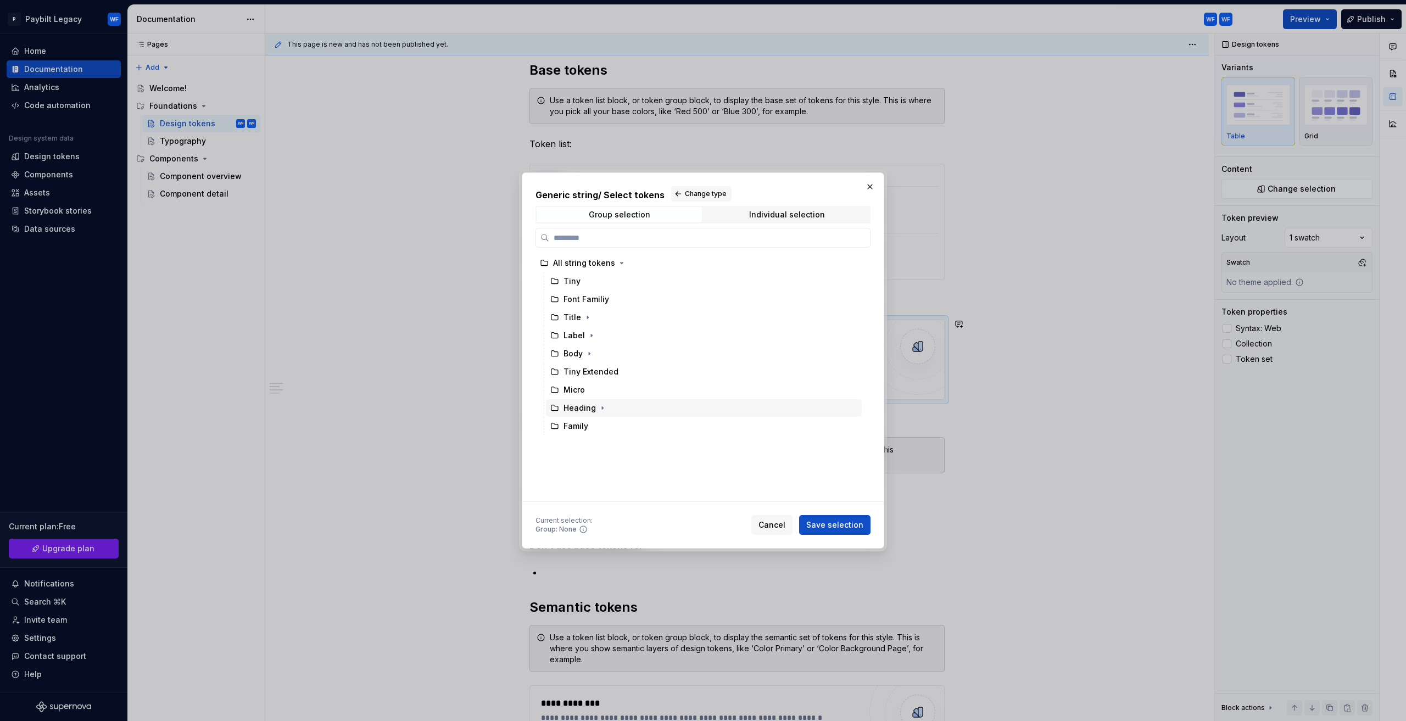
click at [597, 405] on span at bounding box center [602, 407] width 11 height 11
click at [607, 420] on div "Family" at bounding box center [704, 426] width 316 height 18
click at [811, 529] on span "Save selection" at bounding box center [834, 524] width 57 height 11
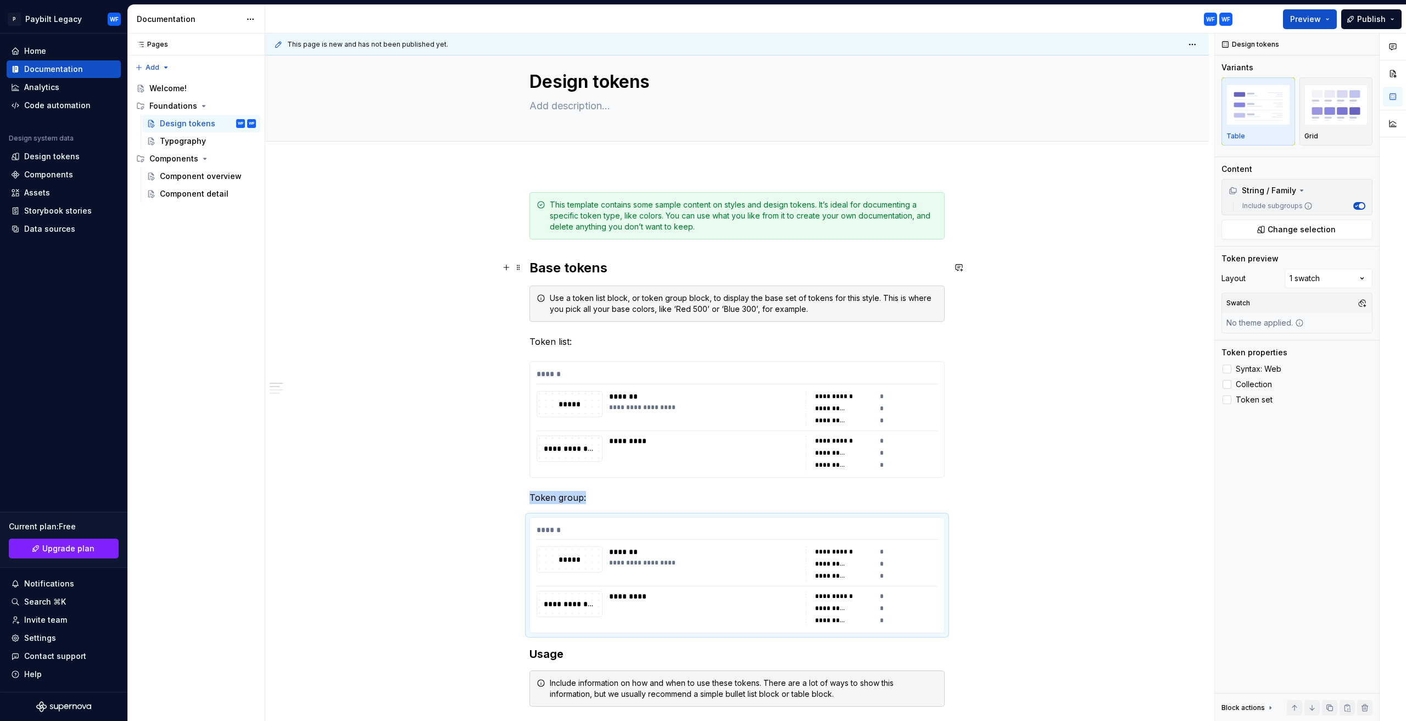
scroll to position [21, 0]
click at [193, 135] on div "Typography" at bounding box center [208, 140] width 96 height 15
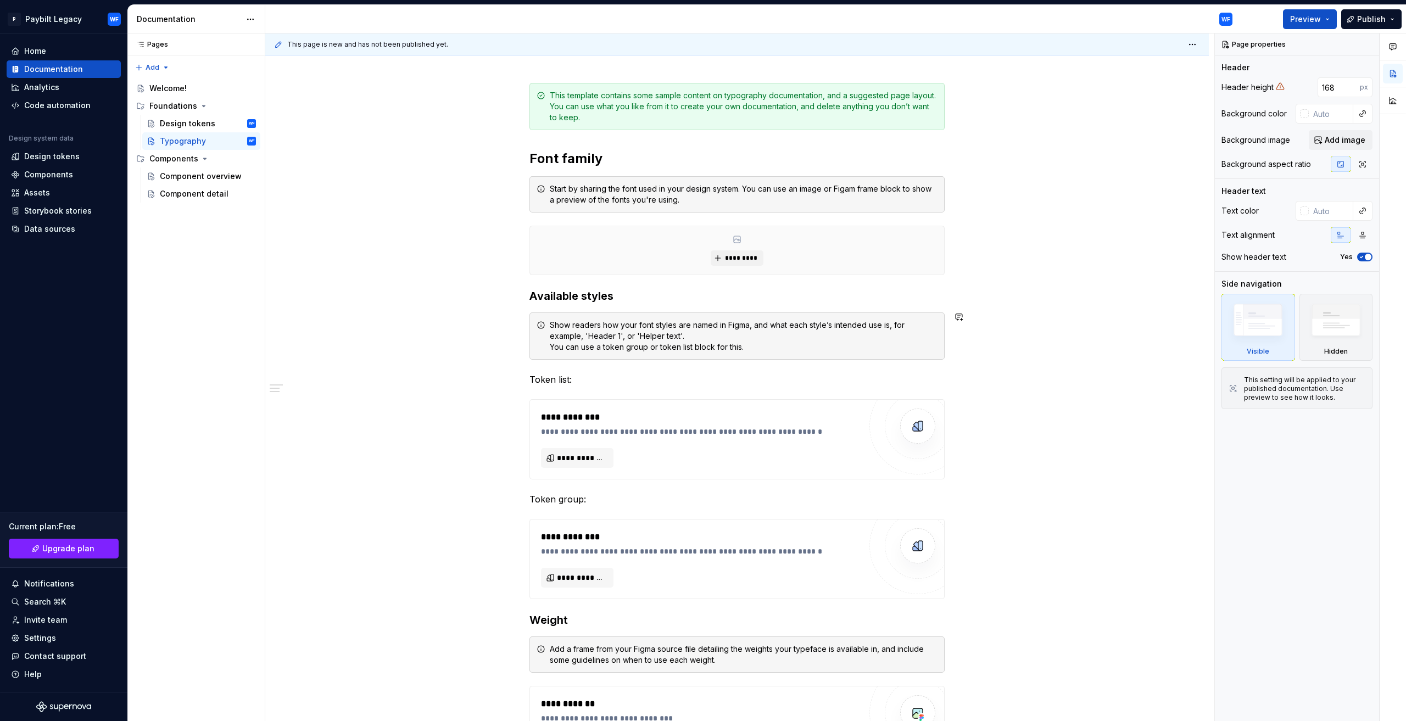
scroll to position [165, 0]
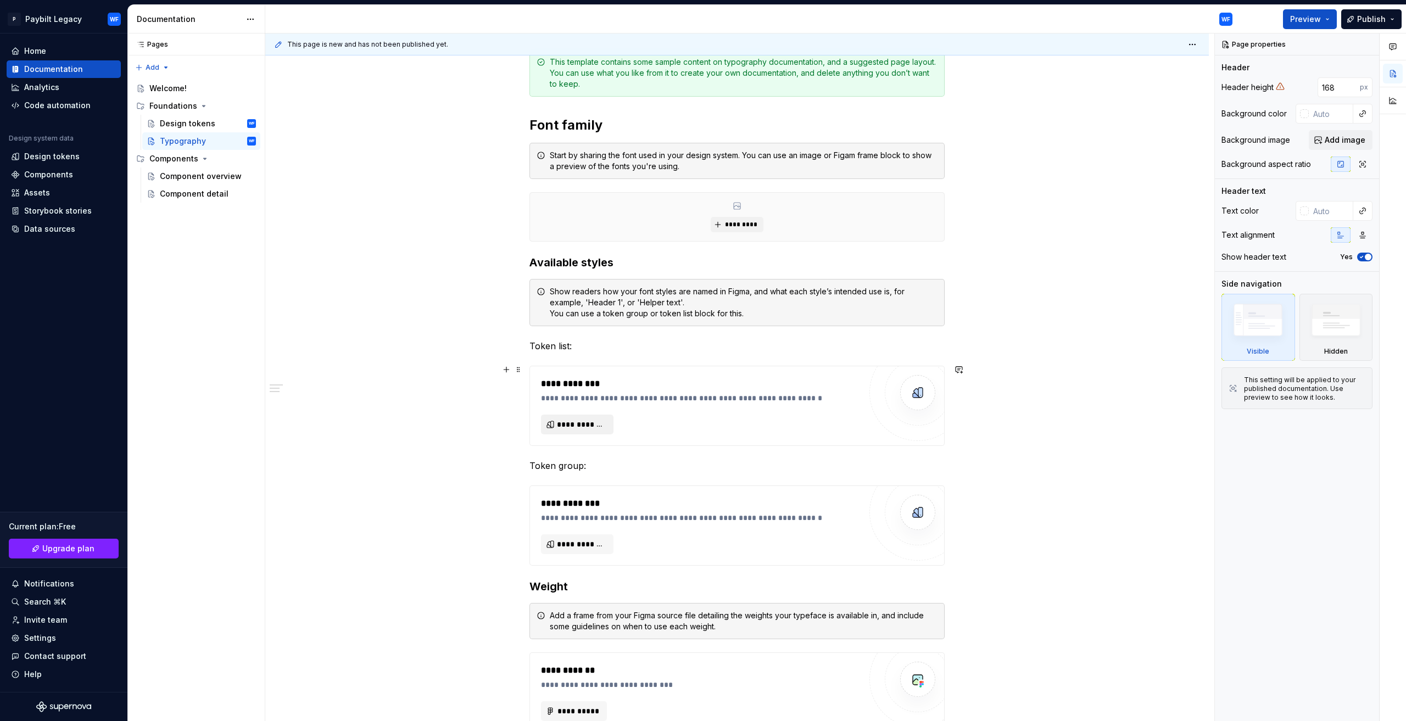
click at [568, 415] on button "**********" at bounding box center [577, 425] width 72 height 20
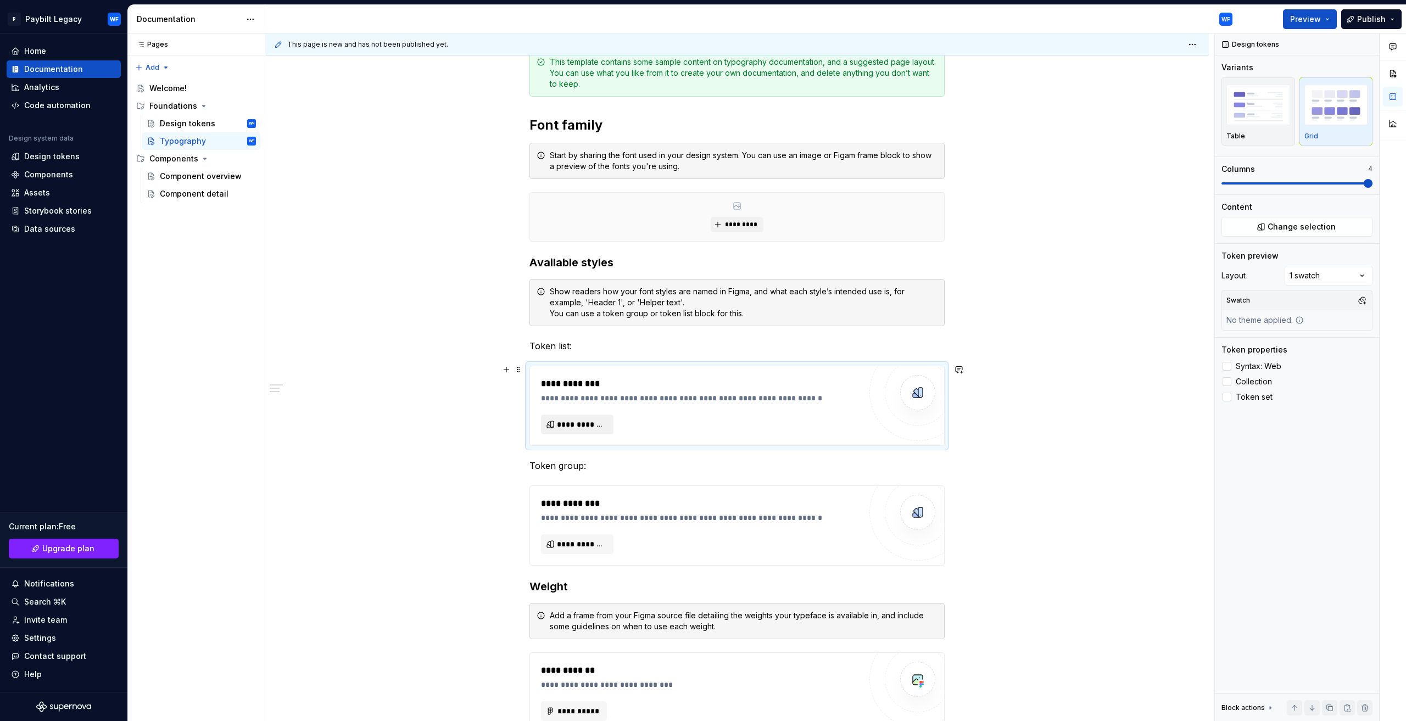
click at [587, 426] on span "**********" at bounding box center [581, 424] width 49 height 11
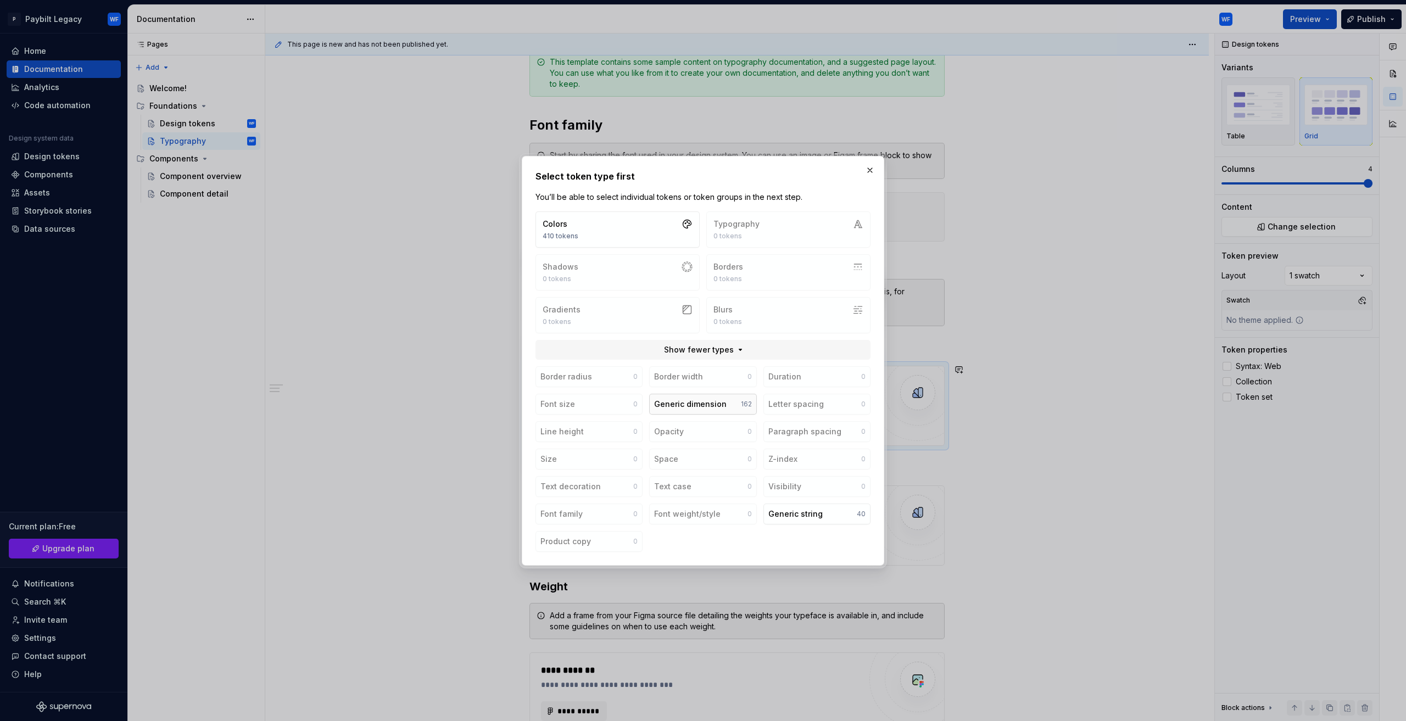
click at [712, 403] on div "Generic dimension" at bounding box center [690, 404] width 72 height 11
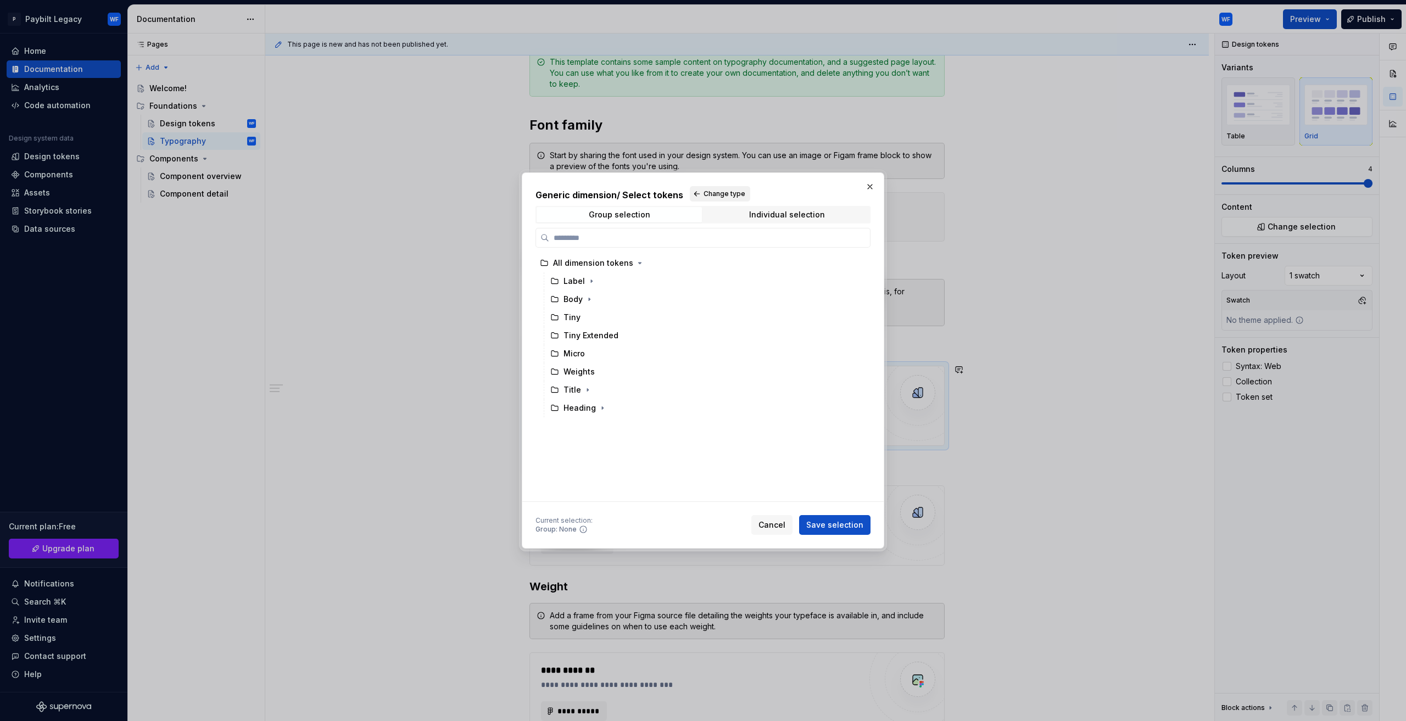
click at [719, 192] on span "Change type" at bounding box center [724, 193] width 42 height 9
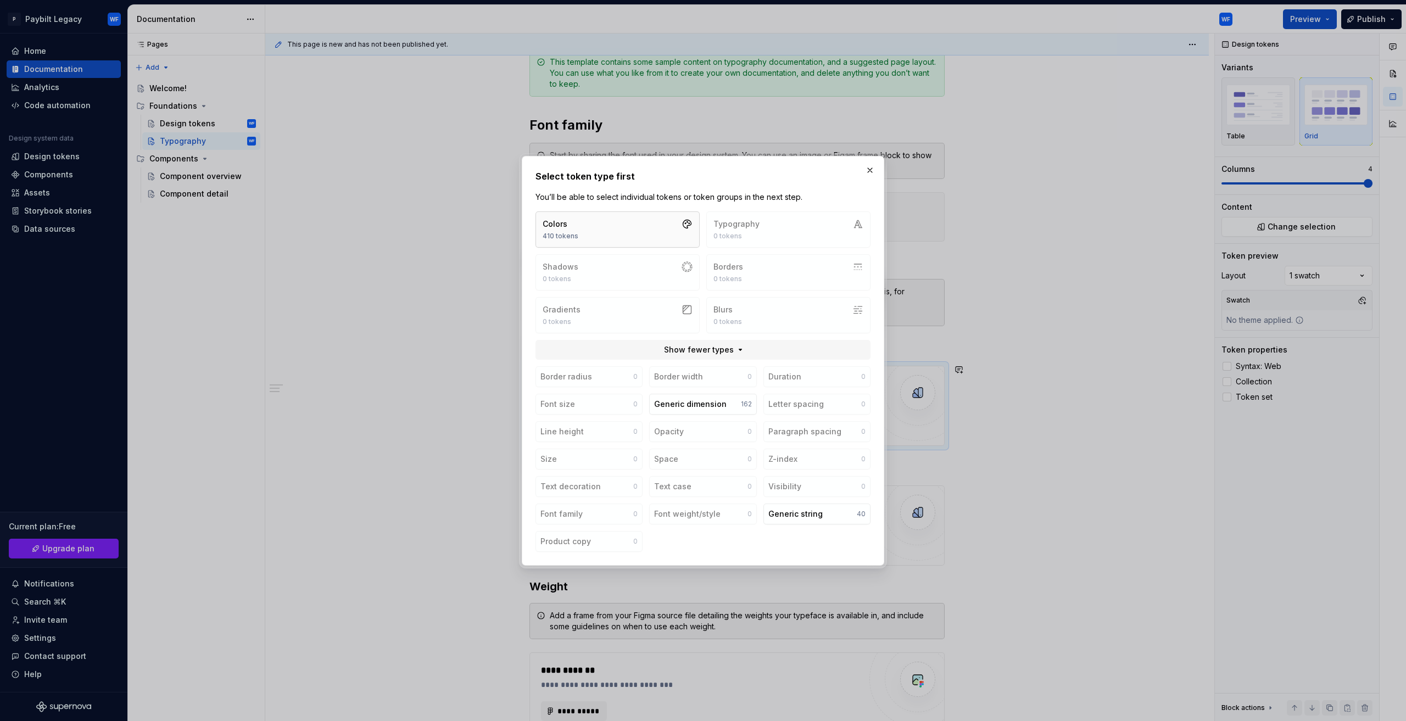
click at [653, 234] on button "Colors 410 tokens" at bounding box center [617, 229] width 164 height 36
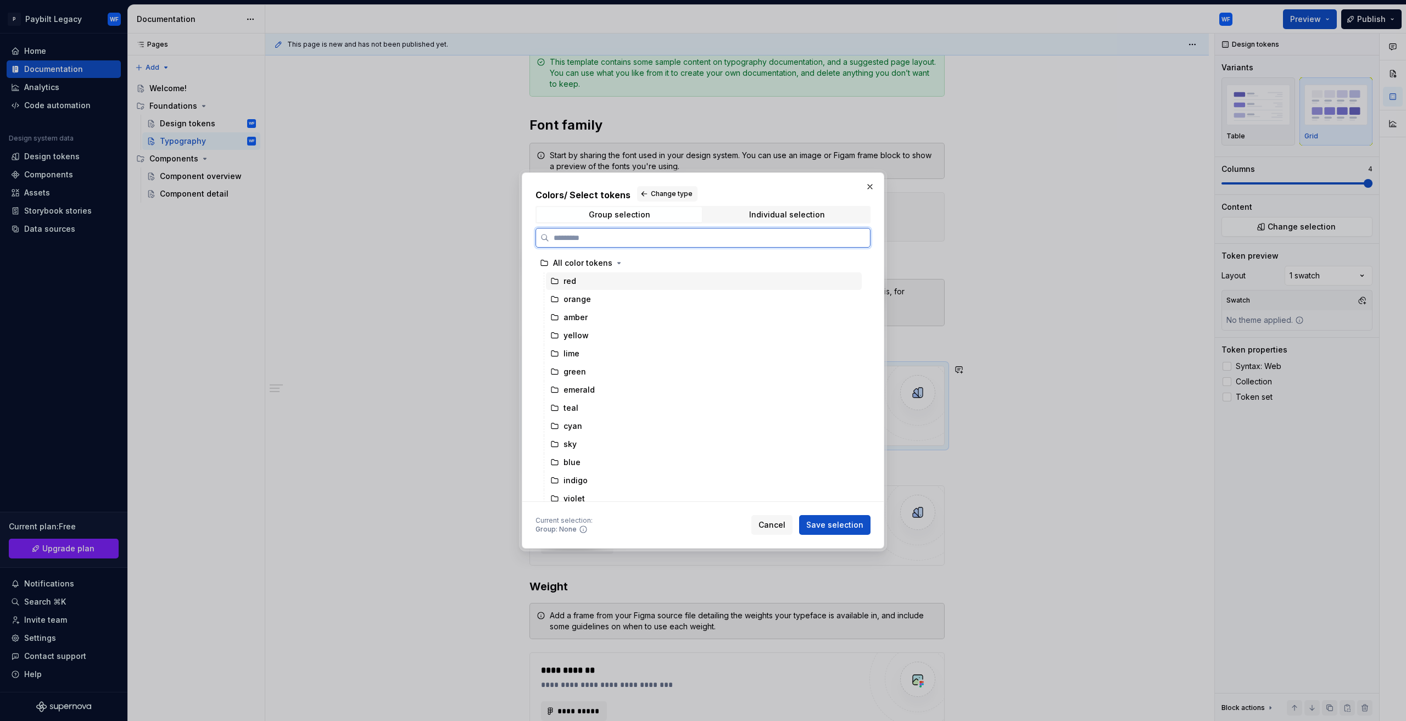
click at [622, 285] on div "red" at bounding box center [704, 281] width 316 height 18
click at [820, 521] on span "Save selection" at bounding box center [834, 524] width 57 height 11
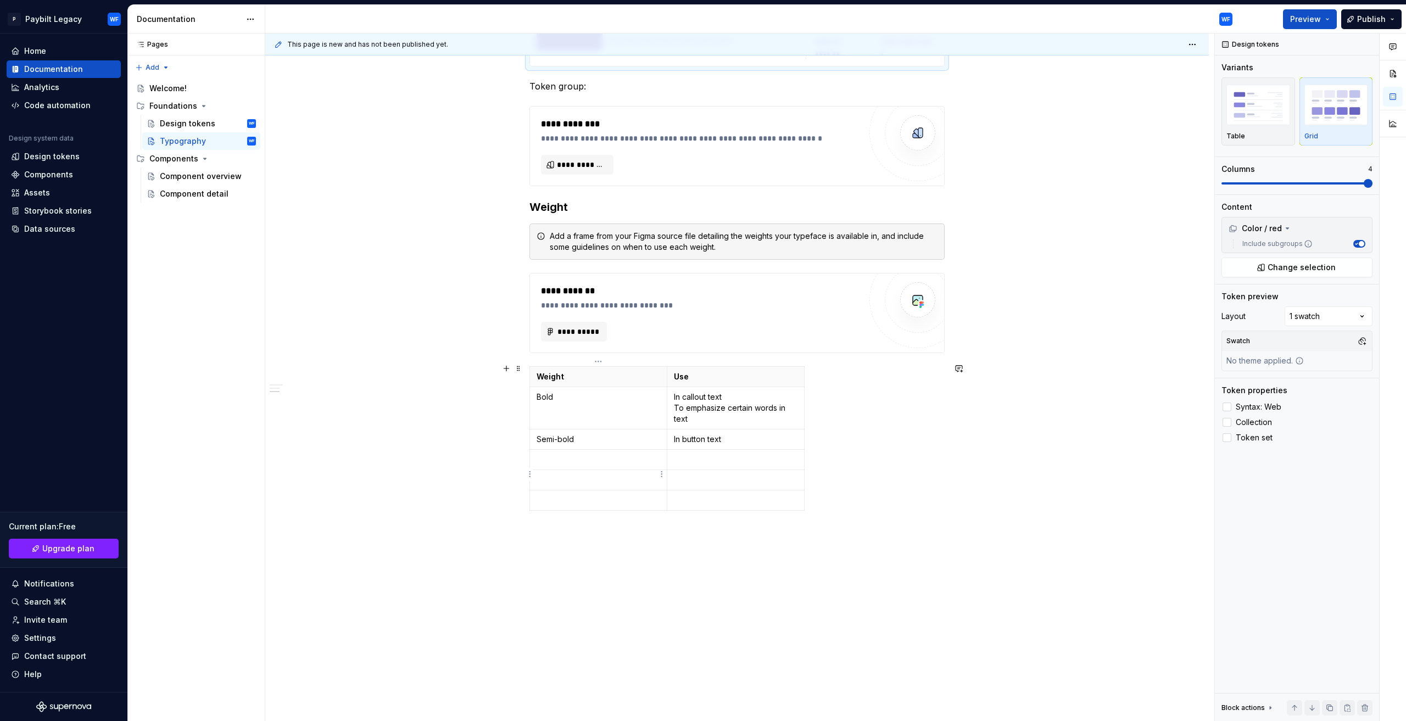
scroll to position [982, 0]
click at [581, 325] on span "**********" at bounding box center [578, 330] width 43 height 11
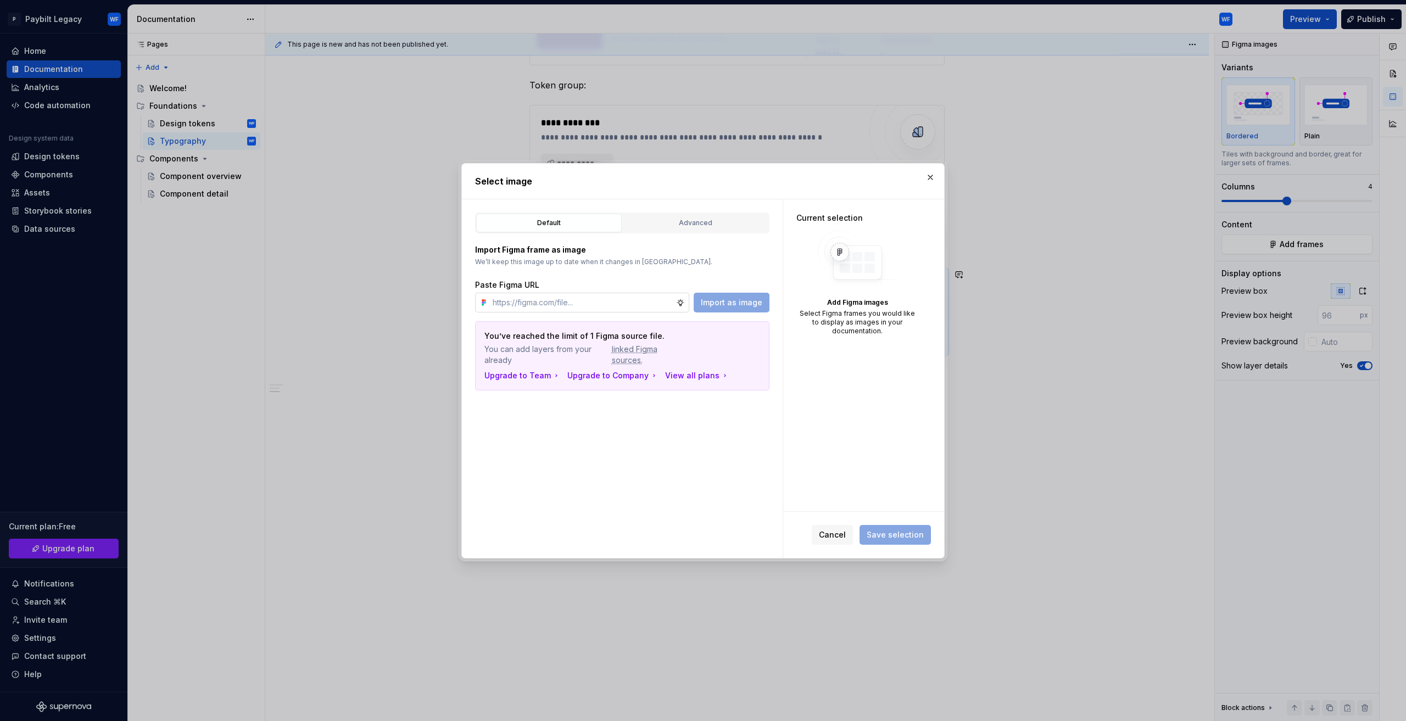
click at [570, 303] on input "text" at bounding box center [582, 303] width 188 height 20
click at [568, 434] on div "Default Advanced Import Figma frame as image We’ll keep this image up to date w…" at bounding box center [622, 378] width 321 height 359
click at [630, 352] on span "linked Figma sources." at bounding box center [648, 355] width 72 height 22
click at [707, 220] on div "Advanced" at bounding box center [695, 222] width 138 height 11
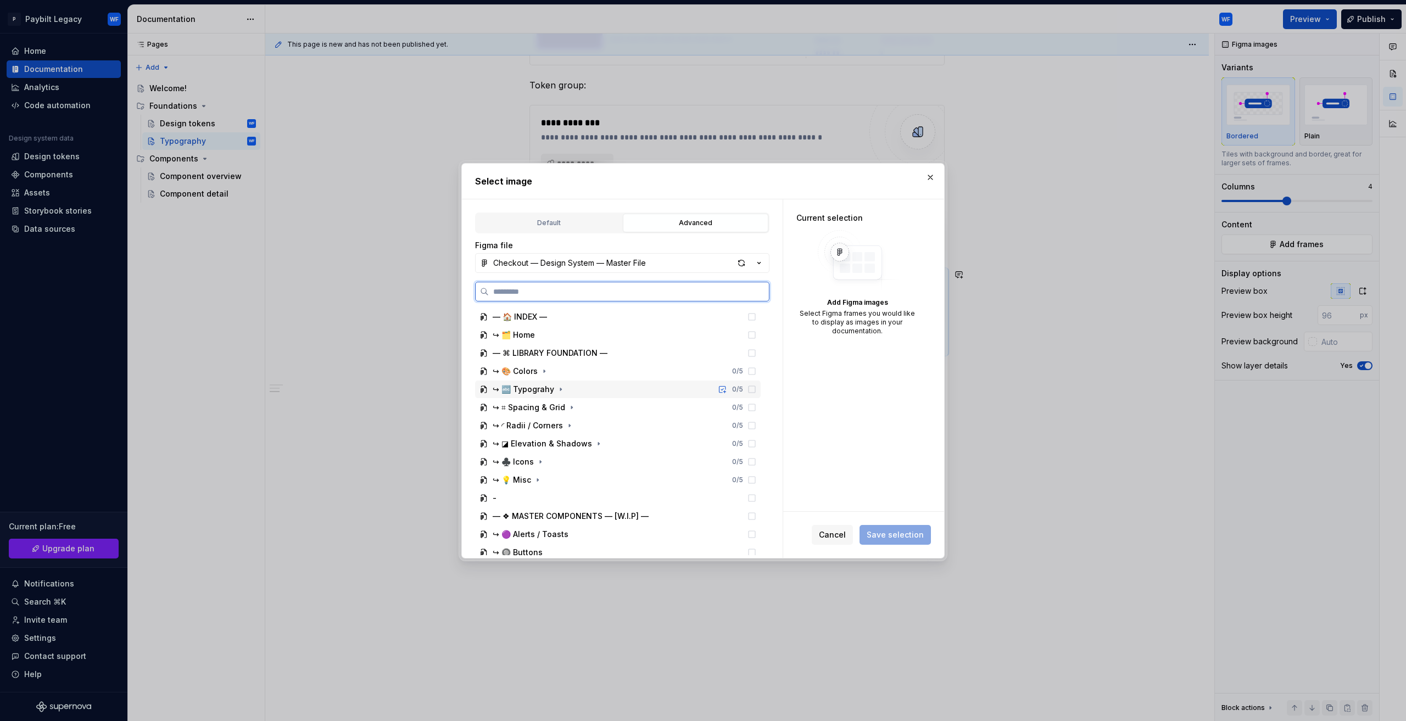
click at [677, 390] on div "↪ 🔤 Typograhy 0 / 5" at bounding box center [618, 389] width 286 height 18
click at [751, 389] on icon at bounding box center [751, 389] width 9 height 9
click at [746, 407] on div "0 / 5" at bounding box center [735, 407] width 42 height 9
drag, startPoint x: 614, startPoint y: 387, endPoint x: 601, endPoint y: 384, distance: 13.6
click at [614, 387] on div "↪ 🔤 Typograhy 0 / 5" at bounding box center [618, 389] width 286 height 18
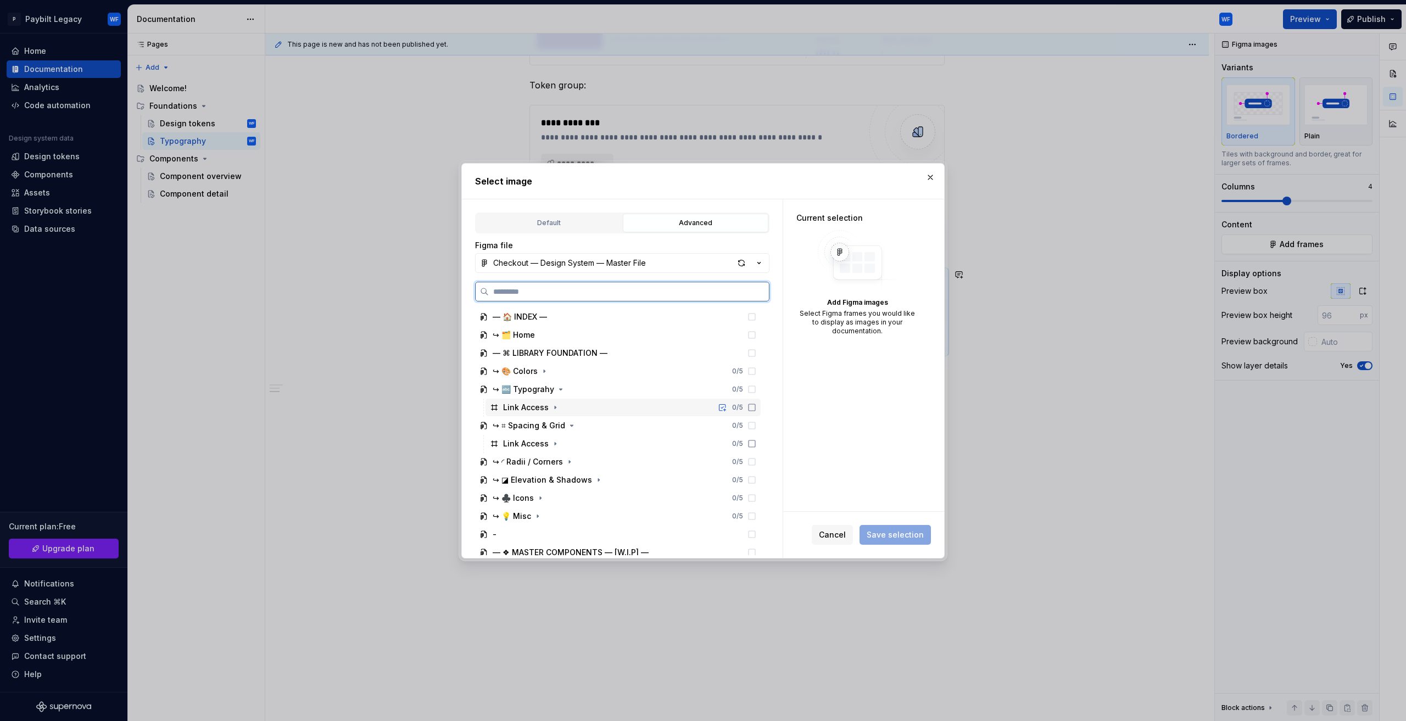
click at [518, 403] on div "Link Access" at bounding box center [526, 407] width 46 height 11
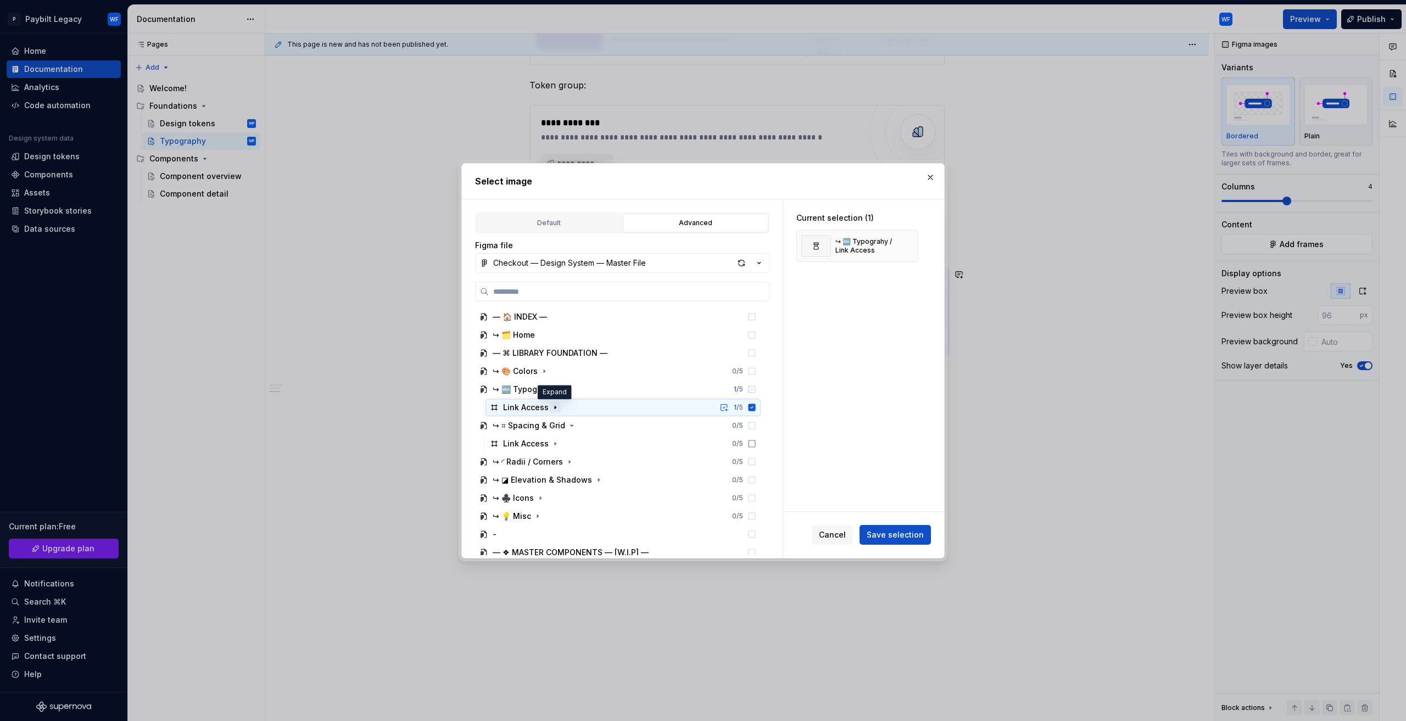
click at [556, 408] on icon "button" at bounding box center [555, 407] width 9 height 9
drag, startPoint x: 555, startPoint y: 409, endPoint x: 568, endPoint y: 394, distance: 20.6
click at [554, 408] on icon "button" at bounding box center [555, 407] width 9 height 9
click at [886, 539] on span "Save selection" at bounding box center [894, 534] width 57 height 11
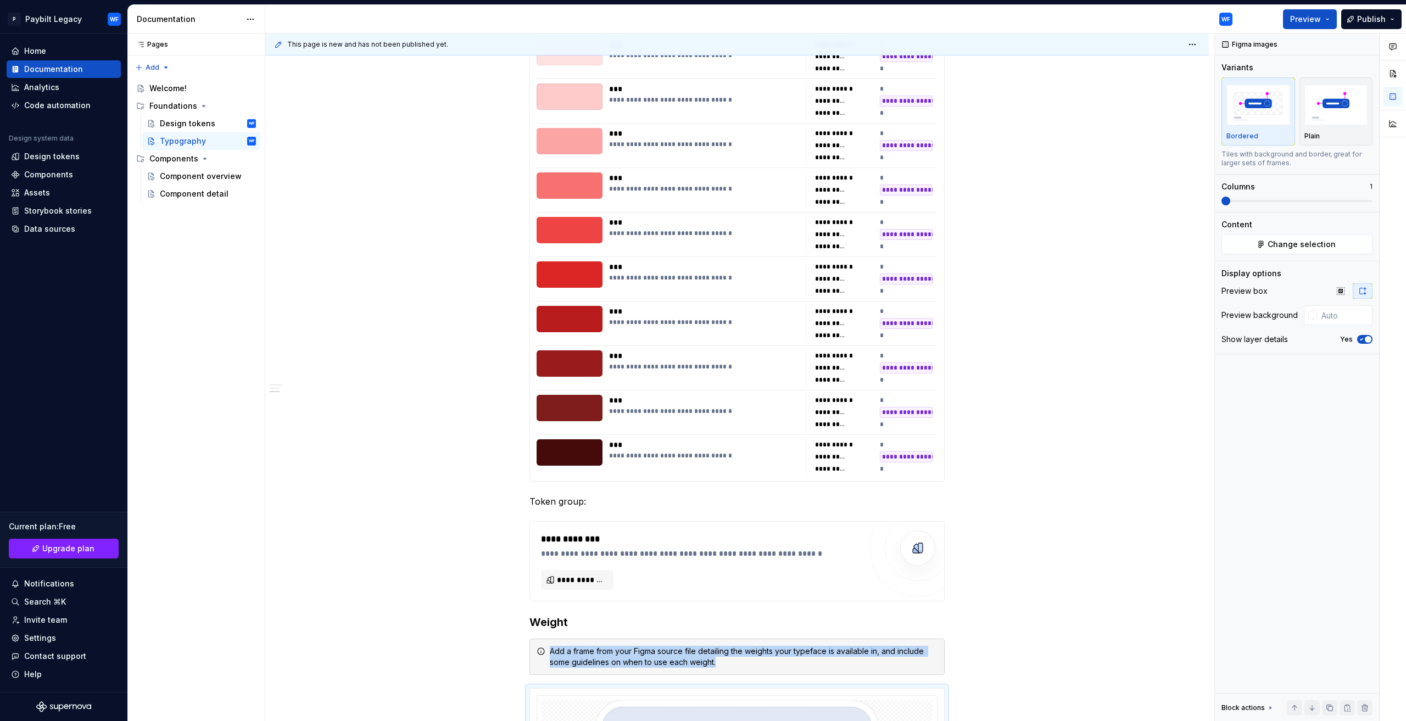
scroll to position [542, 0]
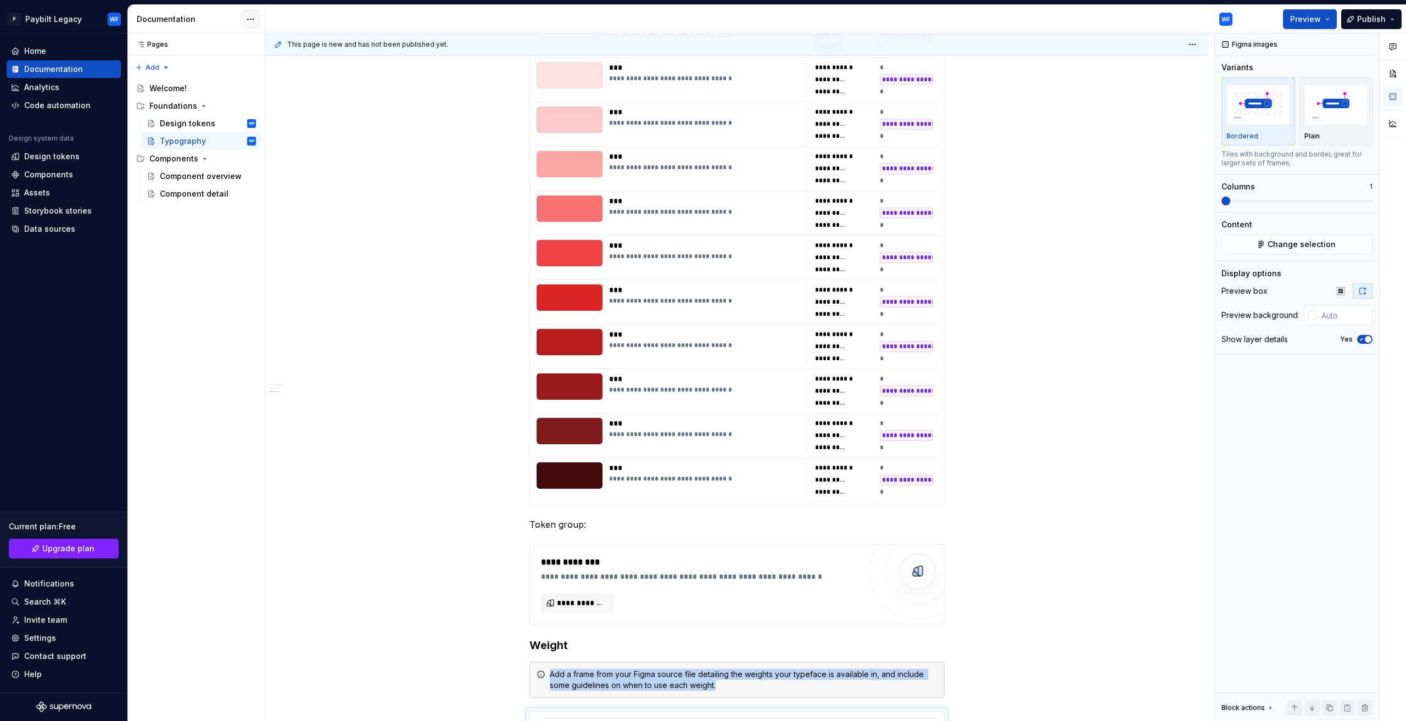
click at [249, 13] on html "P Paybilt Legacy WF Home Documentation Analytics Code automation Design system …" at bounding box center [703, 360] width 1406 height 721
click at [310, 54] on div "Toggle focus mode" at bounding box center [305, 58] width 89 height 11
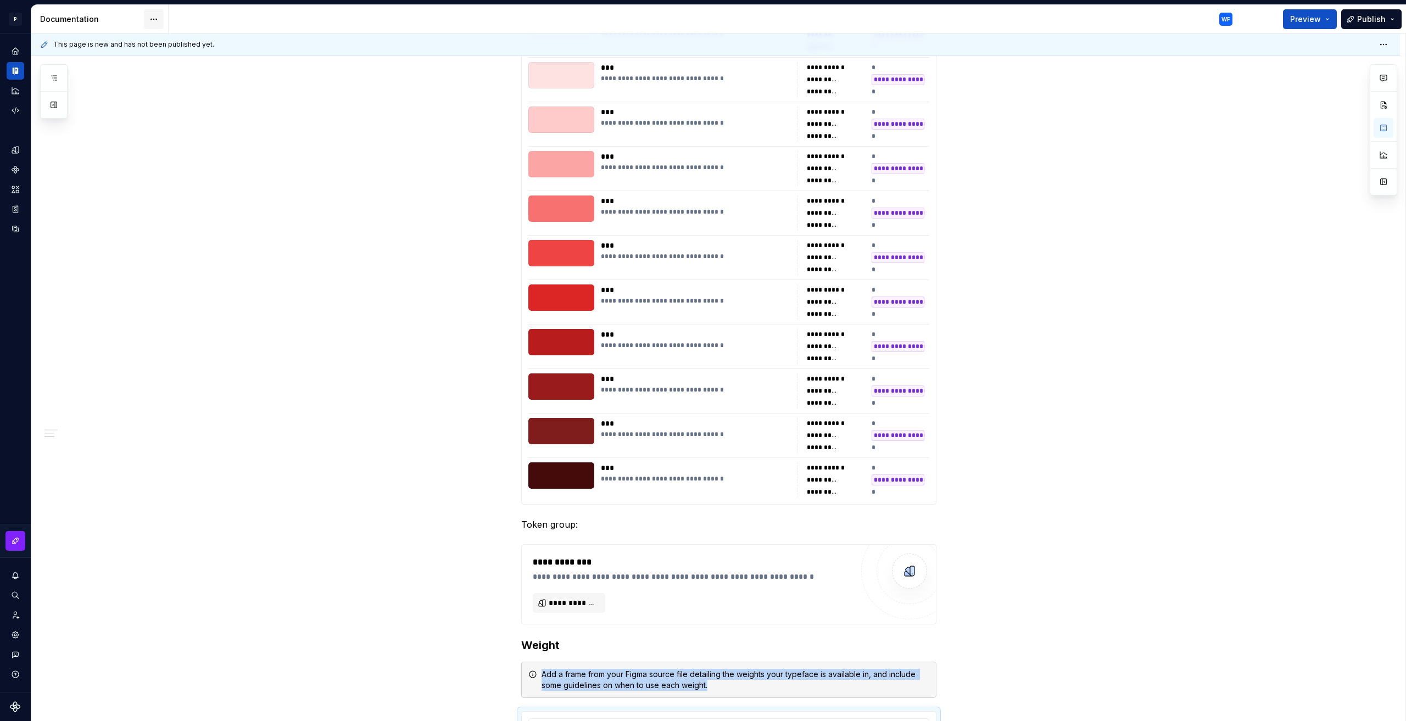
click at [158, 21] on html "**********" at bounding box center [703, 360] width 1406 height 721
click at [176, 53] on div "Toggle focus mode" at bounding box center [208, 58] width 89 height 11
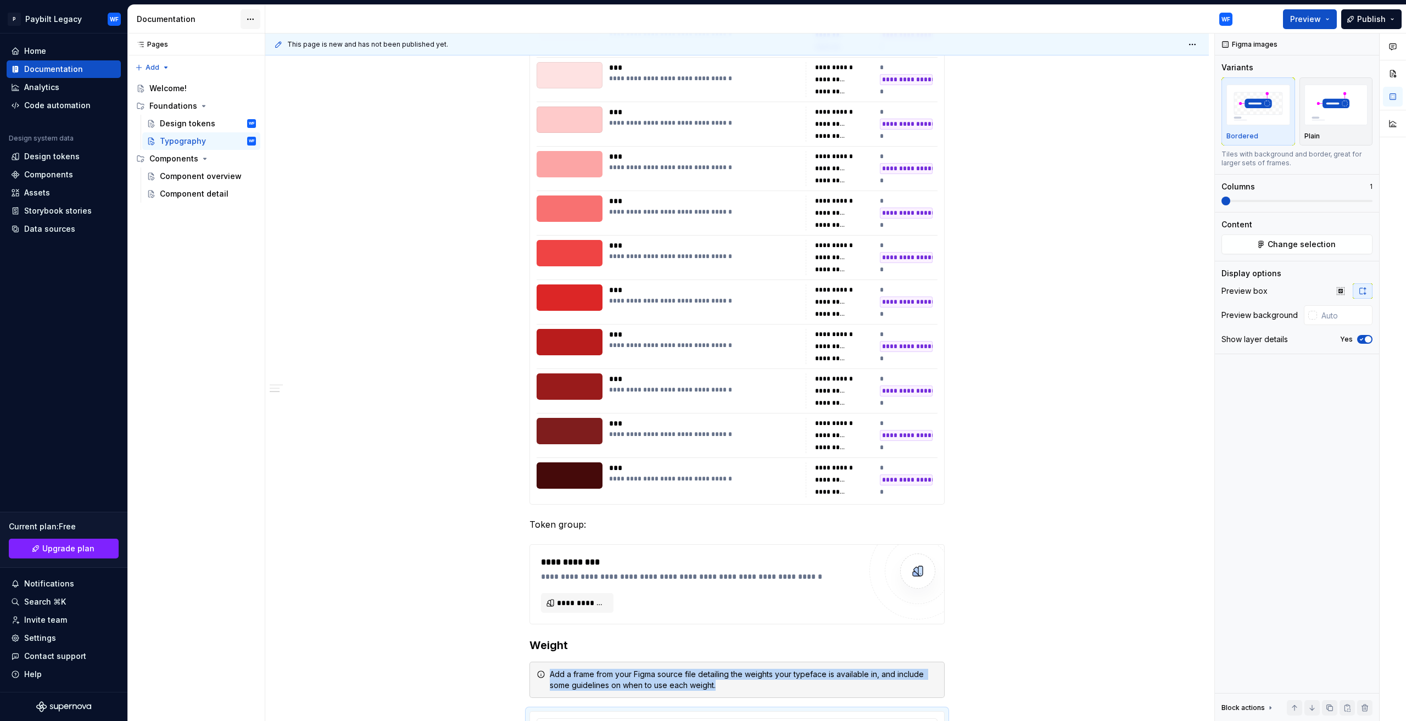
click at [245, 23] on html "P Paybilt Legacy WF Home Documentation Analytics Code automation Design system …" at bounding box center [703, 360] width 1406 height 721
click at [272, 109] on div "Documentation settings" at bounding box center [313, 114] width 104 height 11
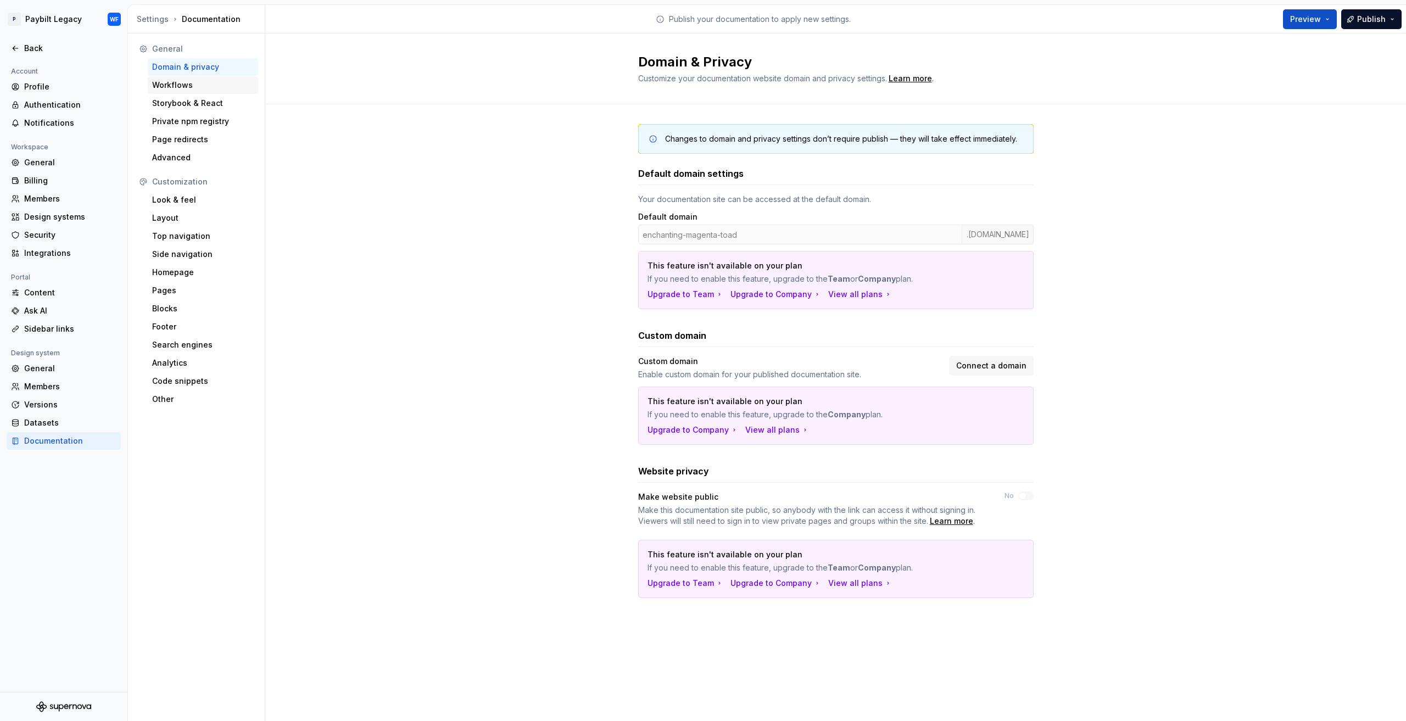
click at [211, 85] on div "Workflows" at bounding box center [203, 85] width 102 height 11
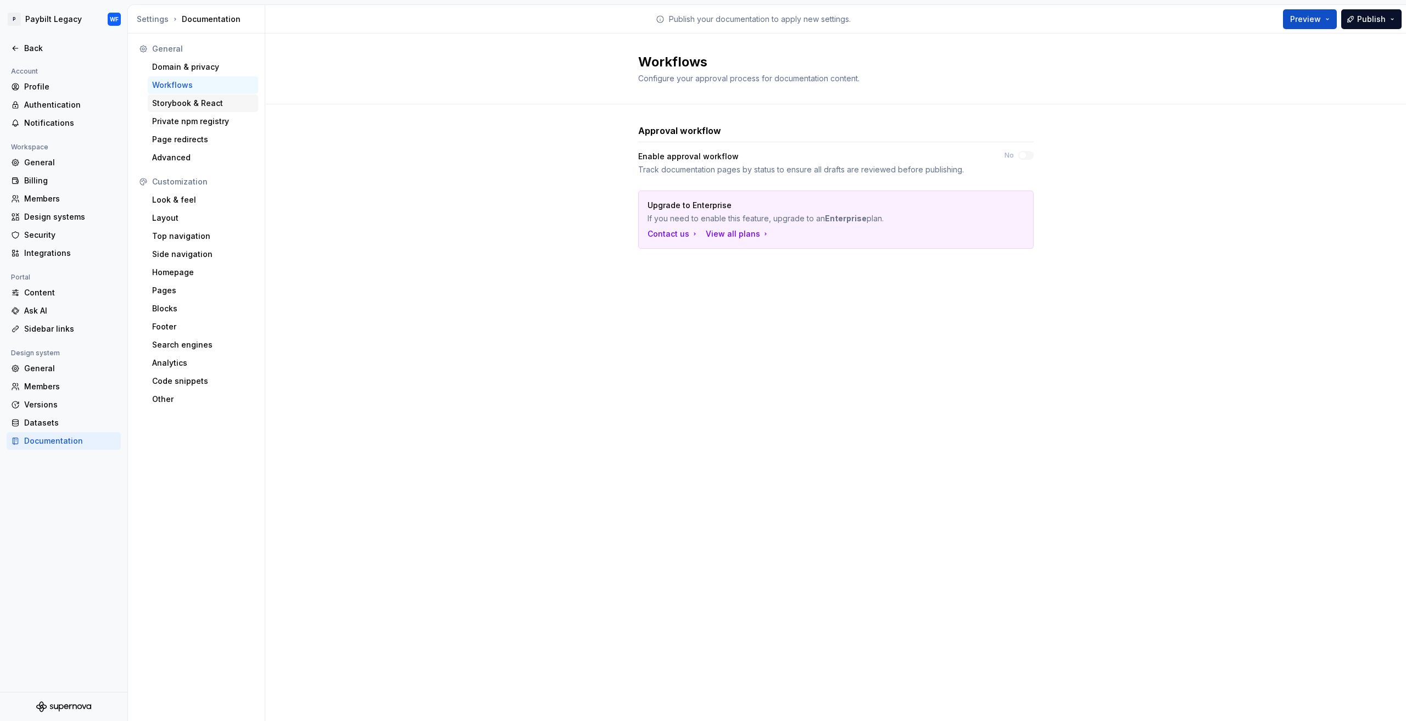
click at [168, 103] on div "Storybook & React" at bounding box center [203, 103] width 102 height 11
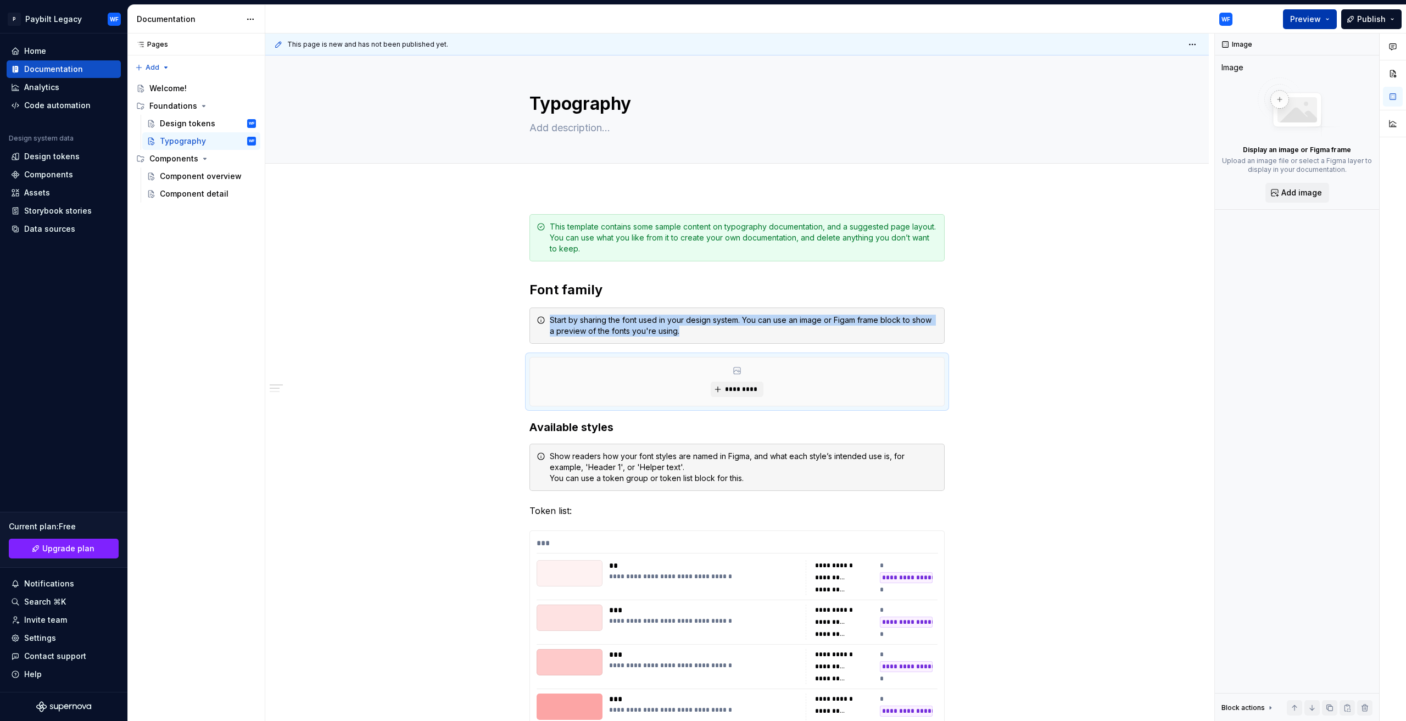
click at [1328, 18] on button "Preview" at bounding box center [1310, 19] width 54 height 20
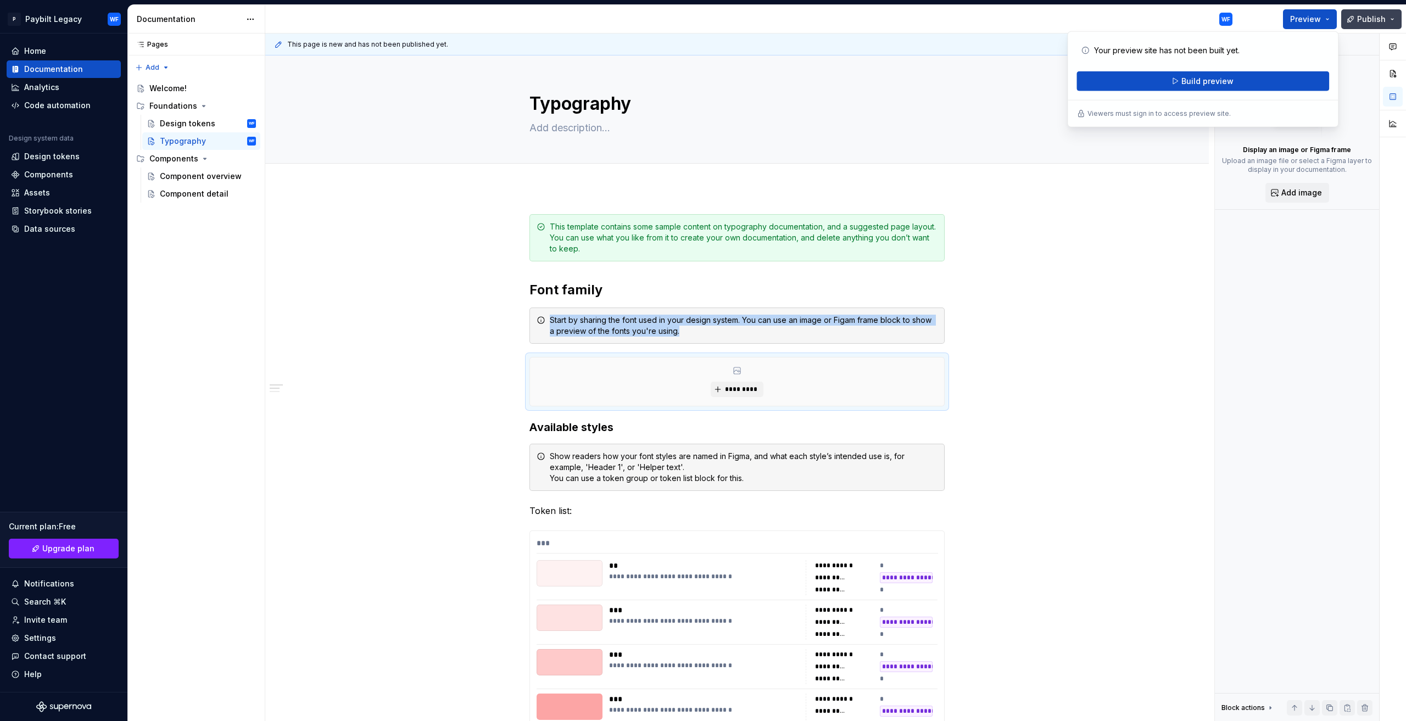
click at [1400, 16] on button "Publish" at bounding box center [1371, 19] width 60 height 20
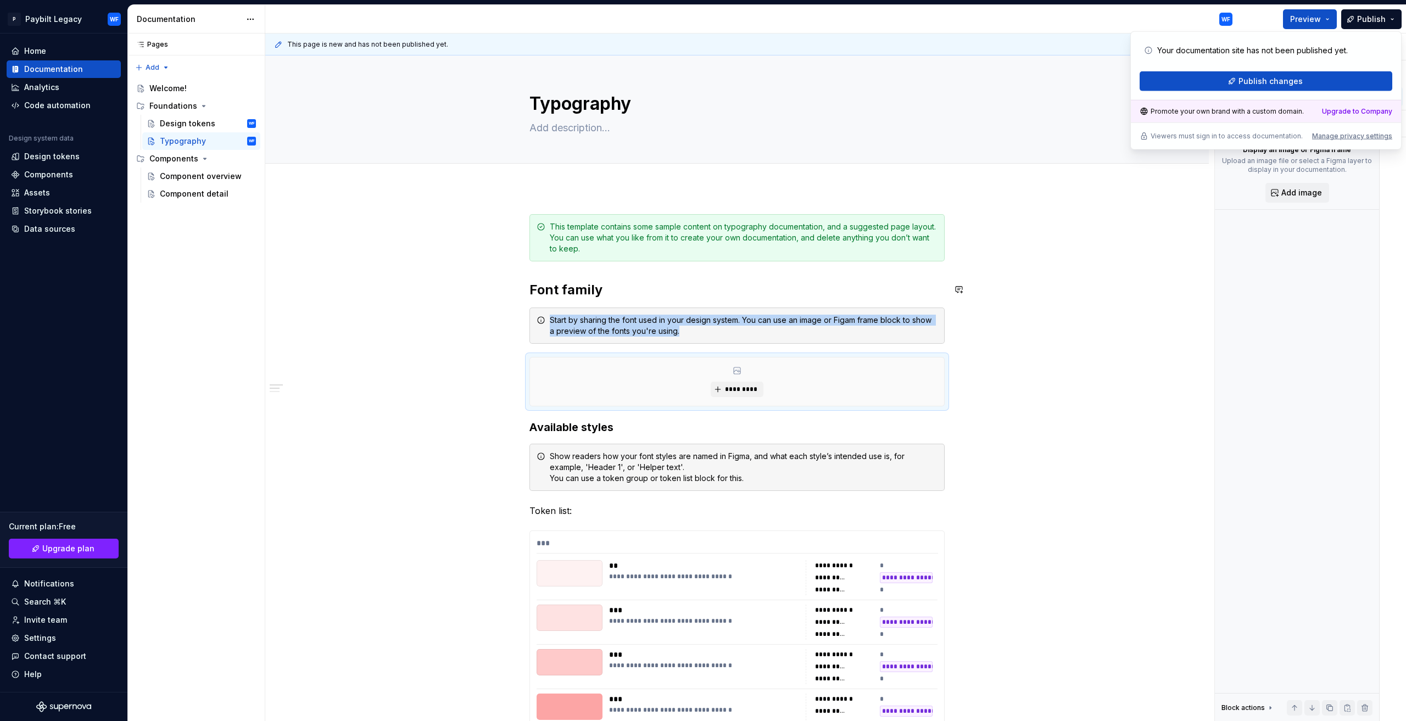
click at [419, 272] on div "**********" at bounding box center [739, 377] width 949 height 688
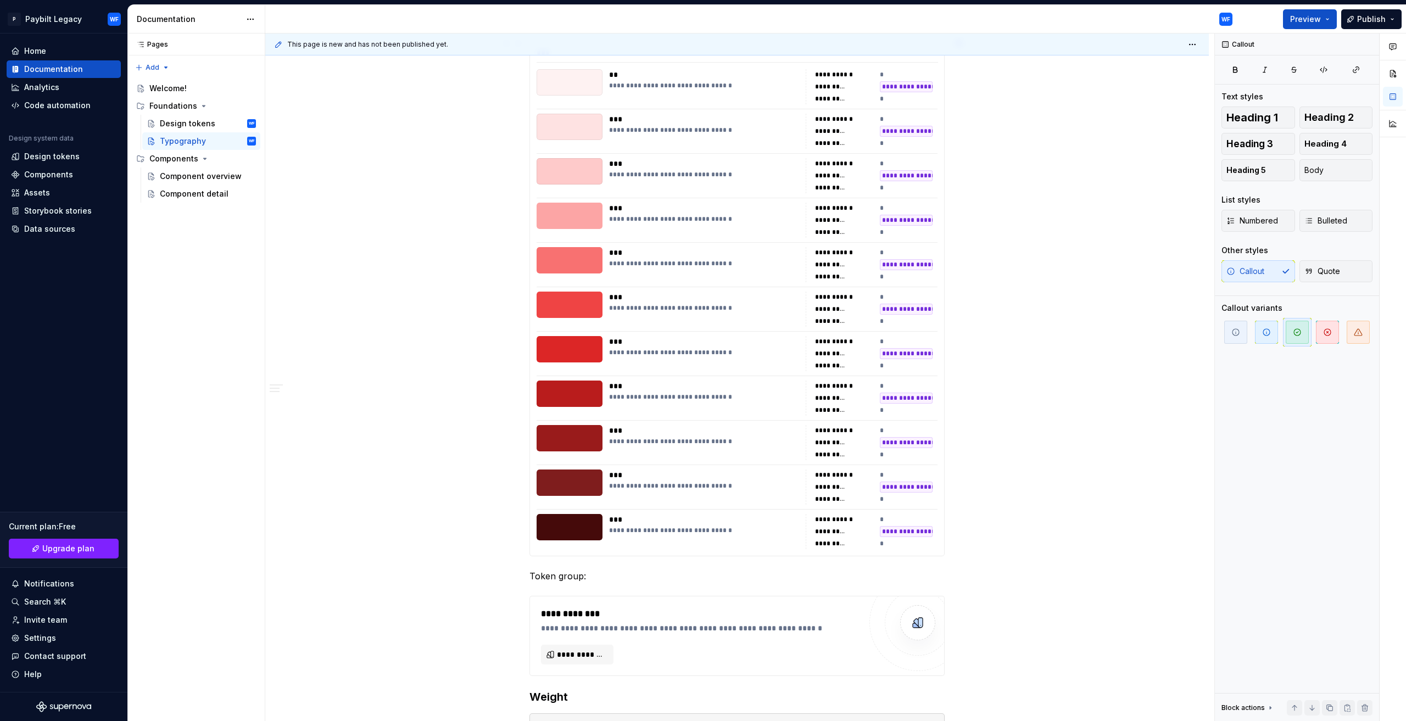
scroll to position [494, 0]
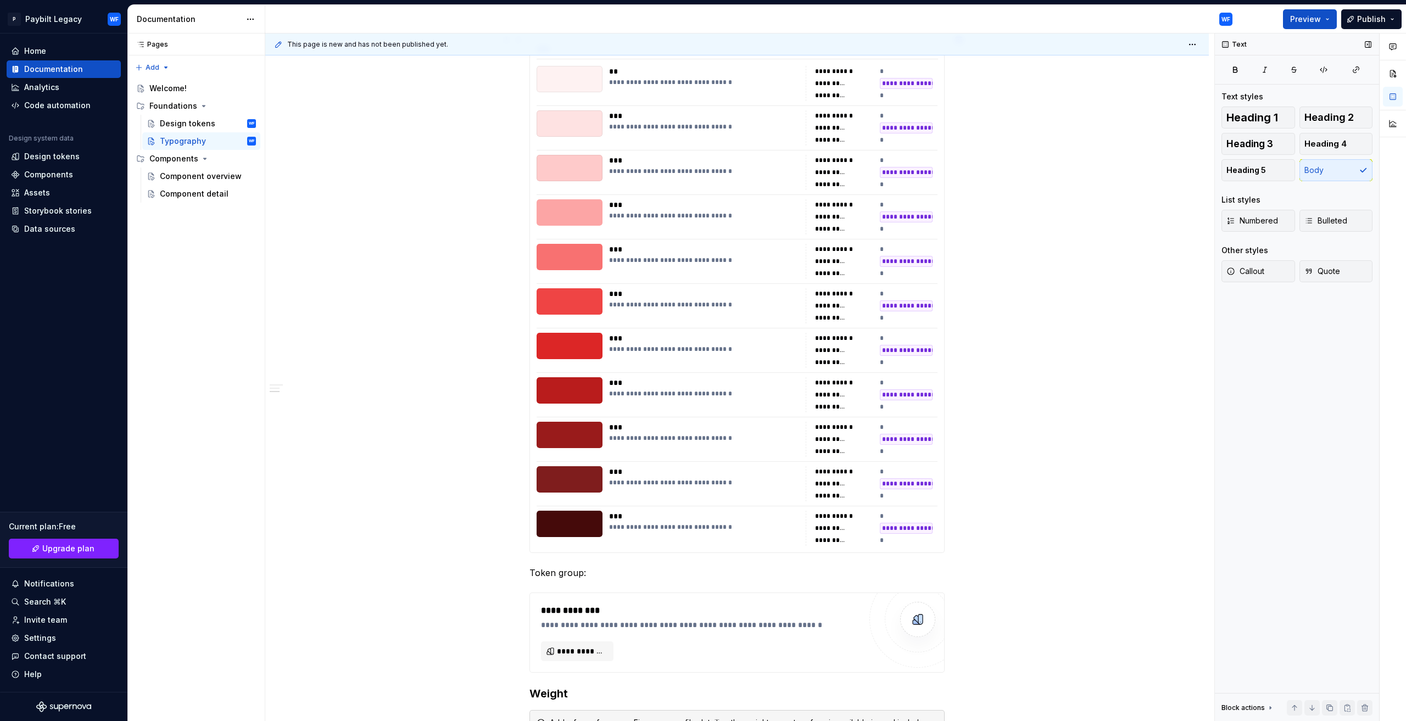
drag, startPoint x: 1040, startPoint y: 442, endPoint x: 1312, endPoint y: 572, distance: 301.1
click at [1318, 574] on div "Text Text styles Heading 1 Heading 2 Heading 3 Heading 4 Heading 5 Body List st…" at bounding box center [1296, 377] width 164 height 688
click at [1097, 400] on div "**********" at bounding box center [736, 562] width 943 height 1736
click at [1009, 389] on div "**********" at bounding box center [739, 377] width 949 height 688
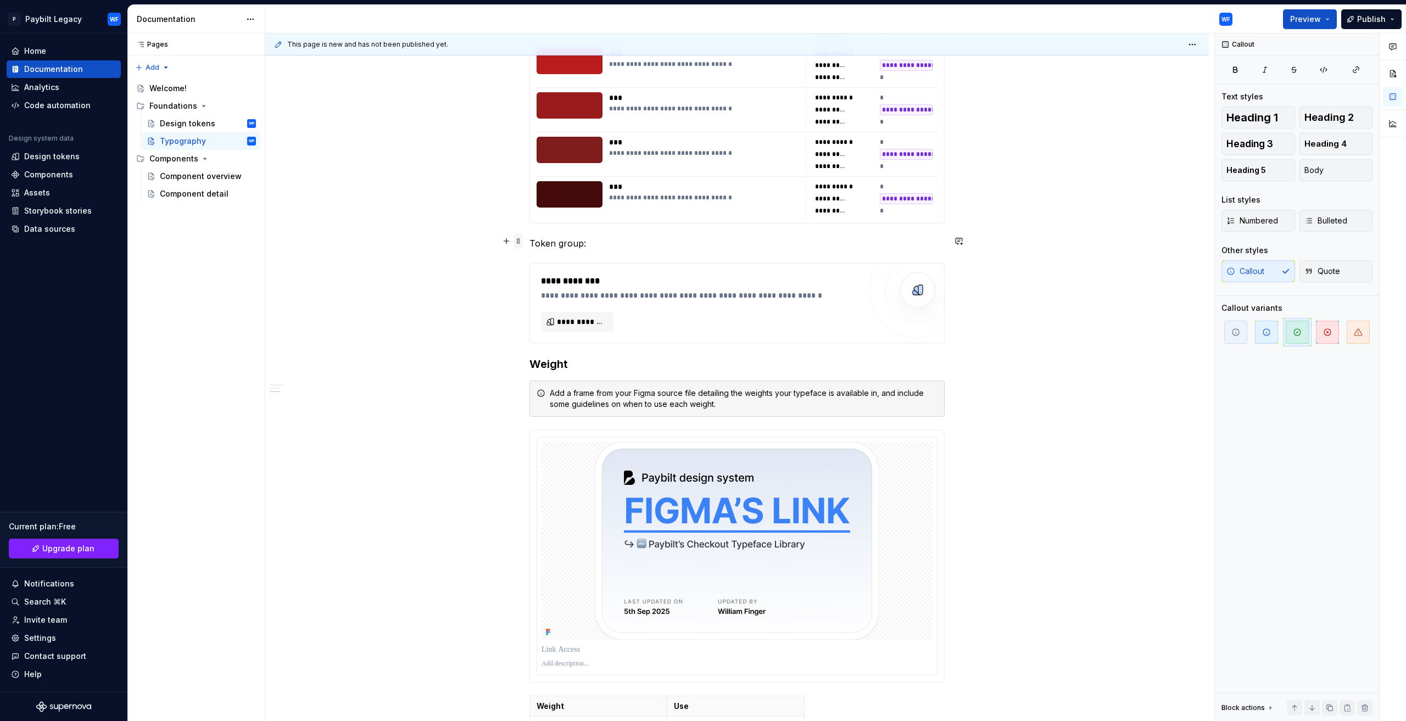
click at [517, 239] on span at bounding box center [518, 240] width 9 height 15
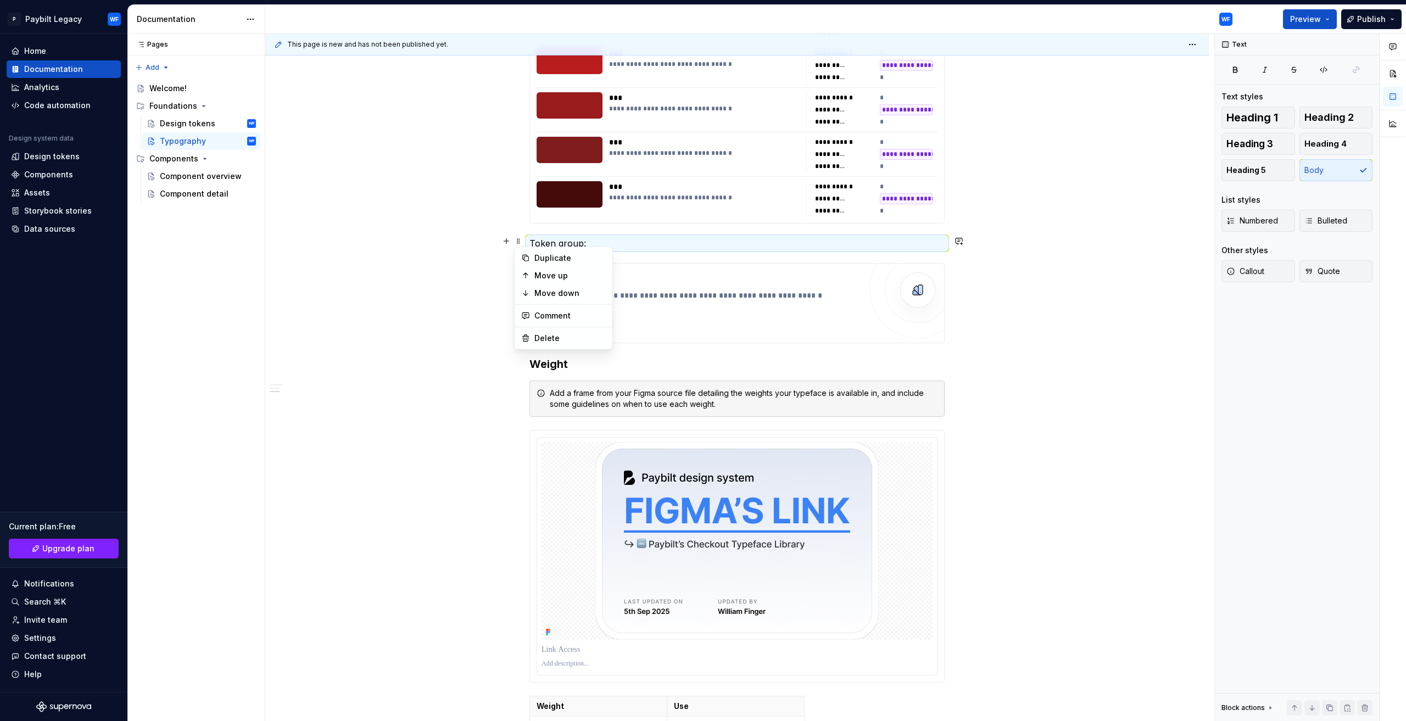
click at [492, 270] on div "**********" at bounding box center [736, 232] width 943 height 1736
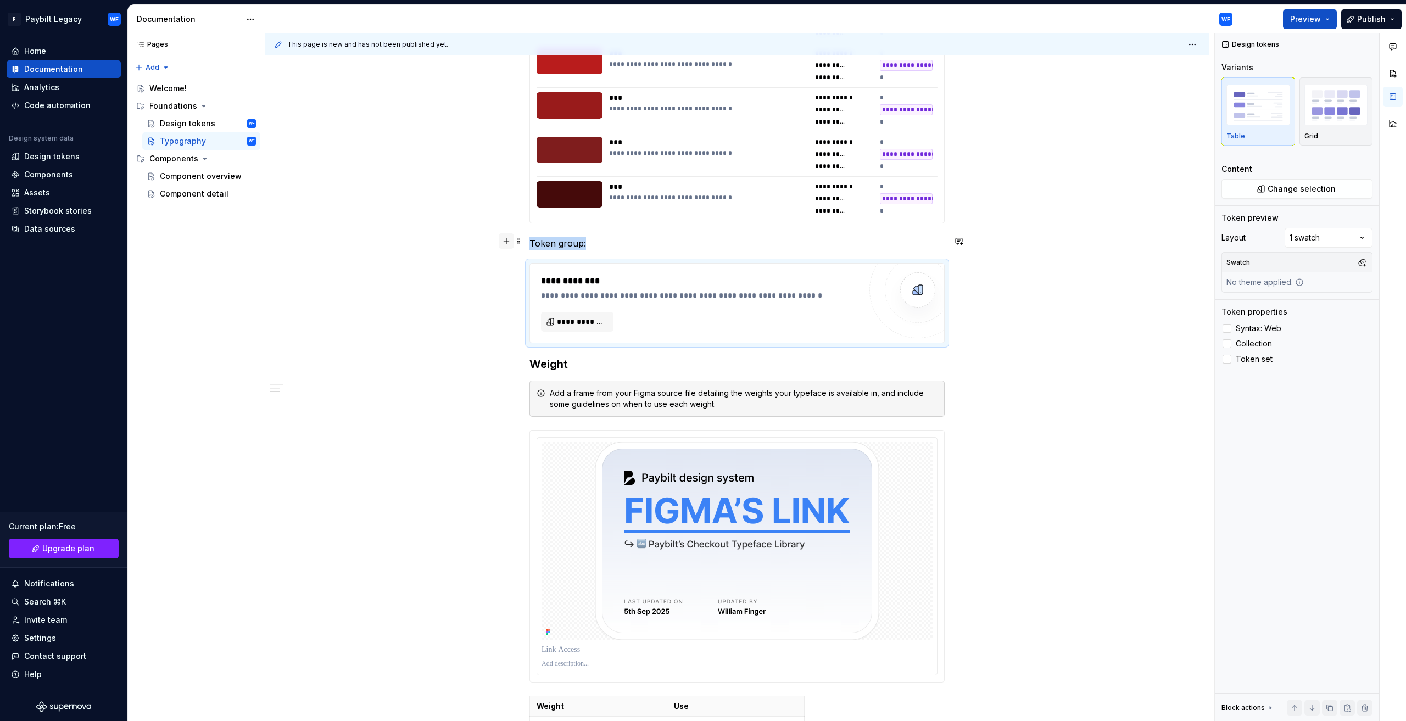
click at [507, 243] on button "button" at bounding box center [506, 240] width 15 height 15
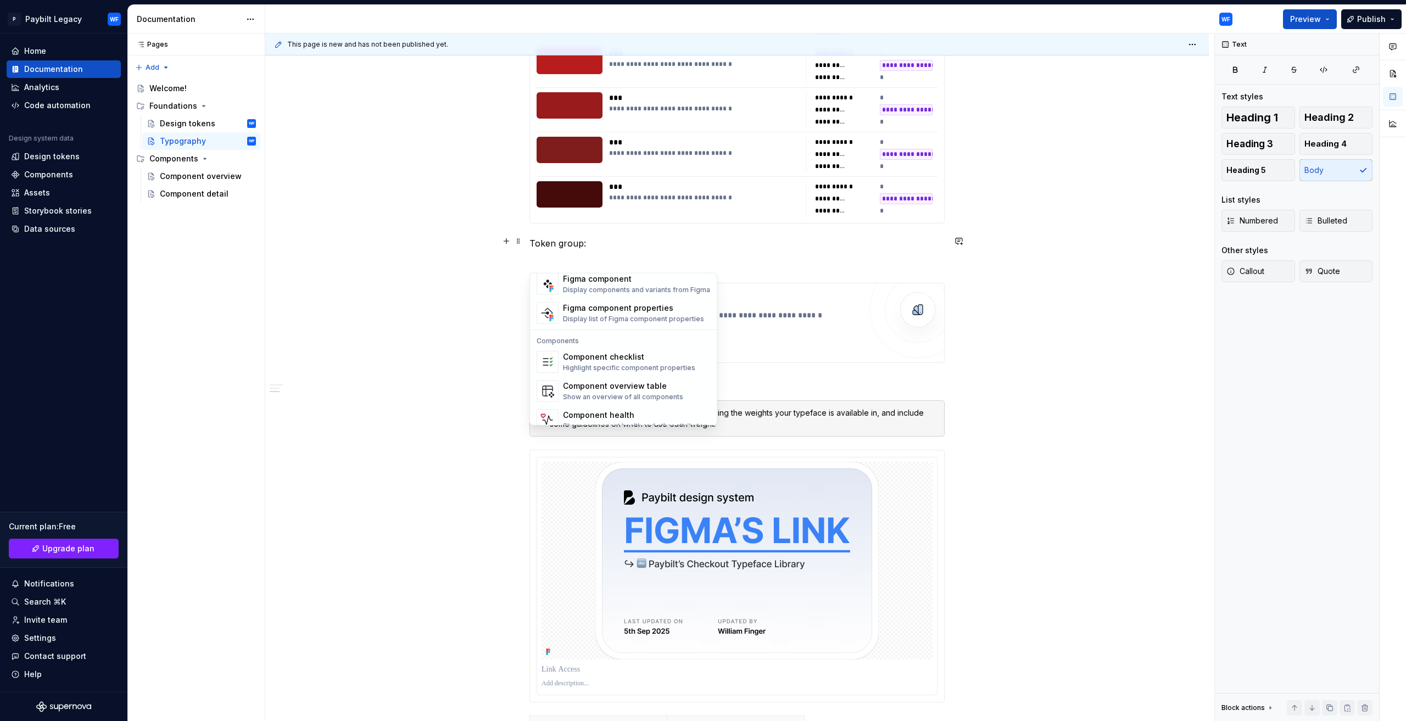
scroll to position [1091, 0]
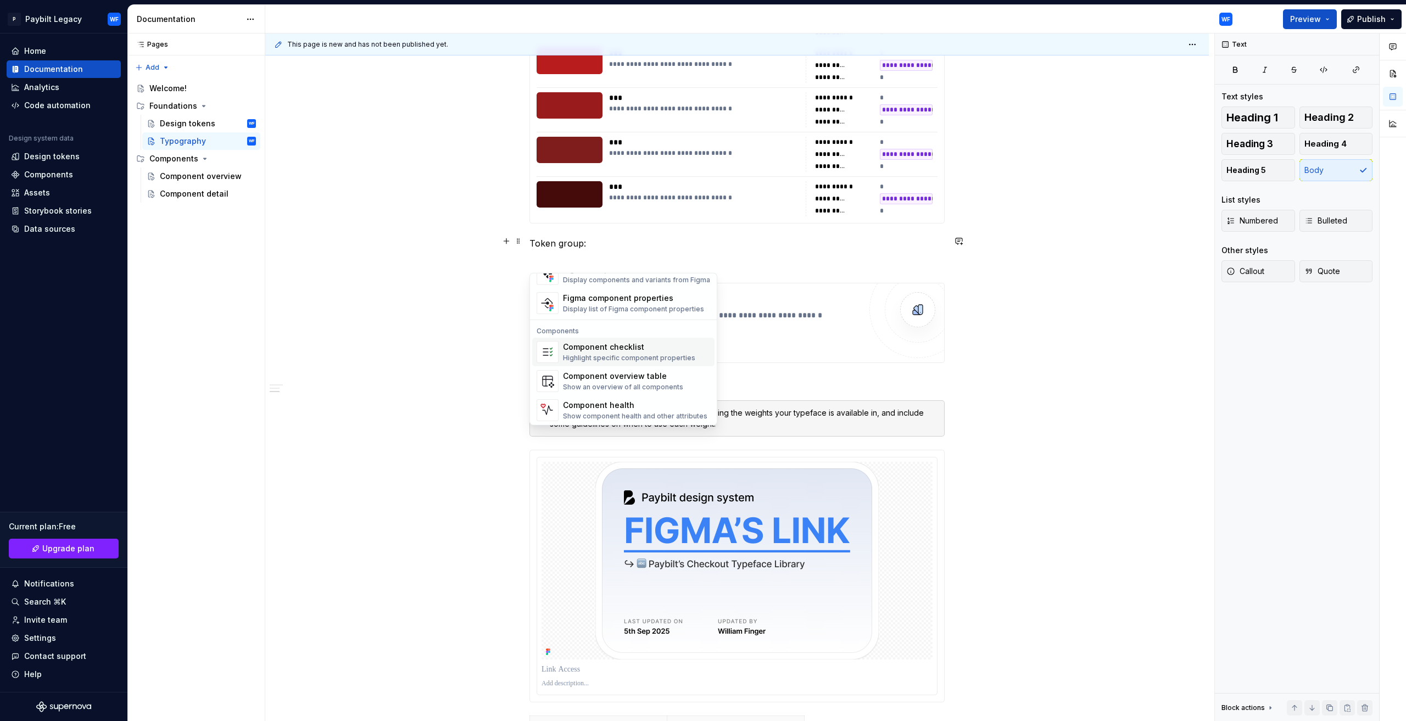
click at [631, 346] on div "Component checklist" at bounding box center [629, 347] width 132 height 11
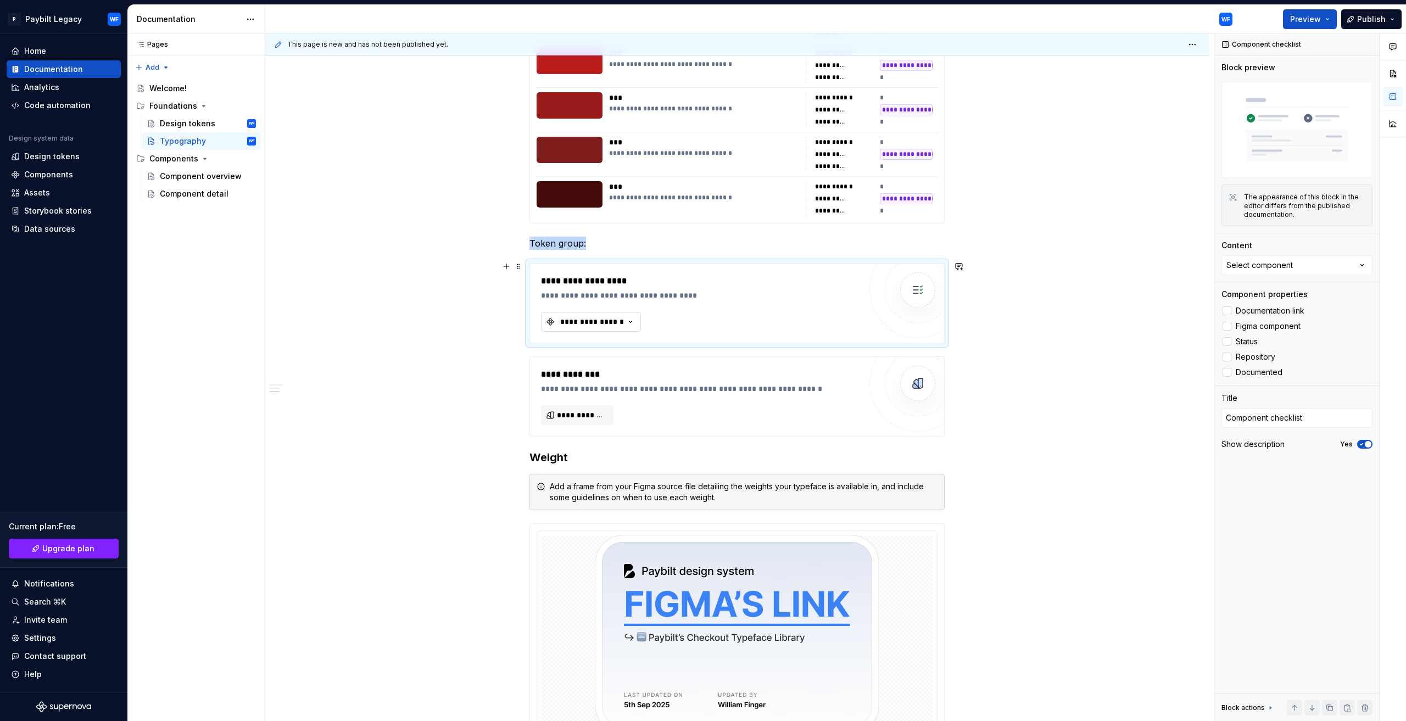
click at [613, 320] on div "**********" at bounding box center [592, 321] width 66 height 11
click at [593, 342] on input "text" at bounding box center [628, 342] width 175 height 20
click at [630, 319] on icon "button" at bounding box center [630, 321] width 11 height 11
click at [630, 321] on icon "button" at bounding box center [630, 322] width 3 height 2
drag, startPoint x: 604, startPoint y: 351, endPoint x: 600, endPoint y: 343, distance: 8.9
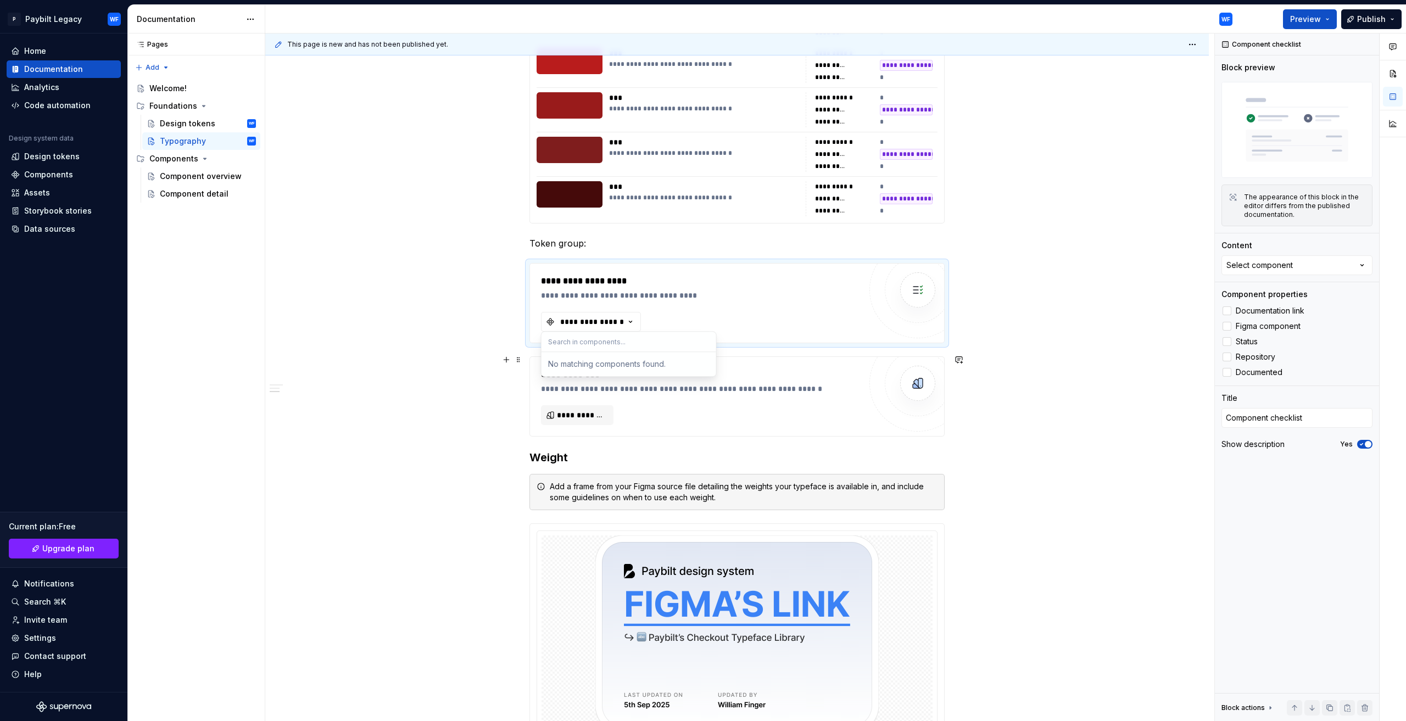
click at [603, 350] on input "text" at bounding box center [628, 342] width 175 height 20
click at [575, 344] on input "text" at bounding box center [628, 342] width 175 height 20
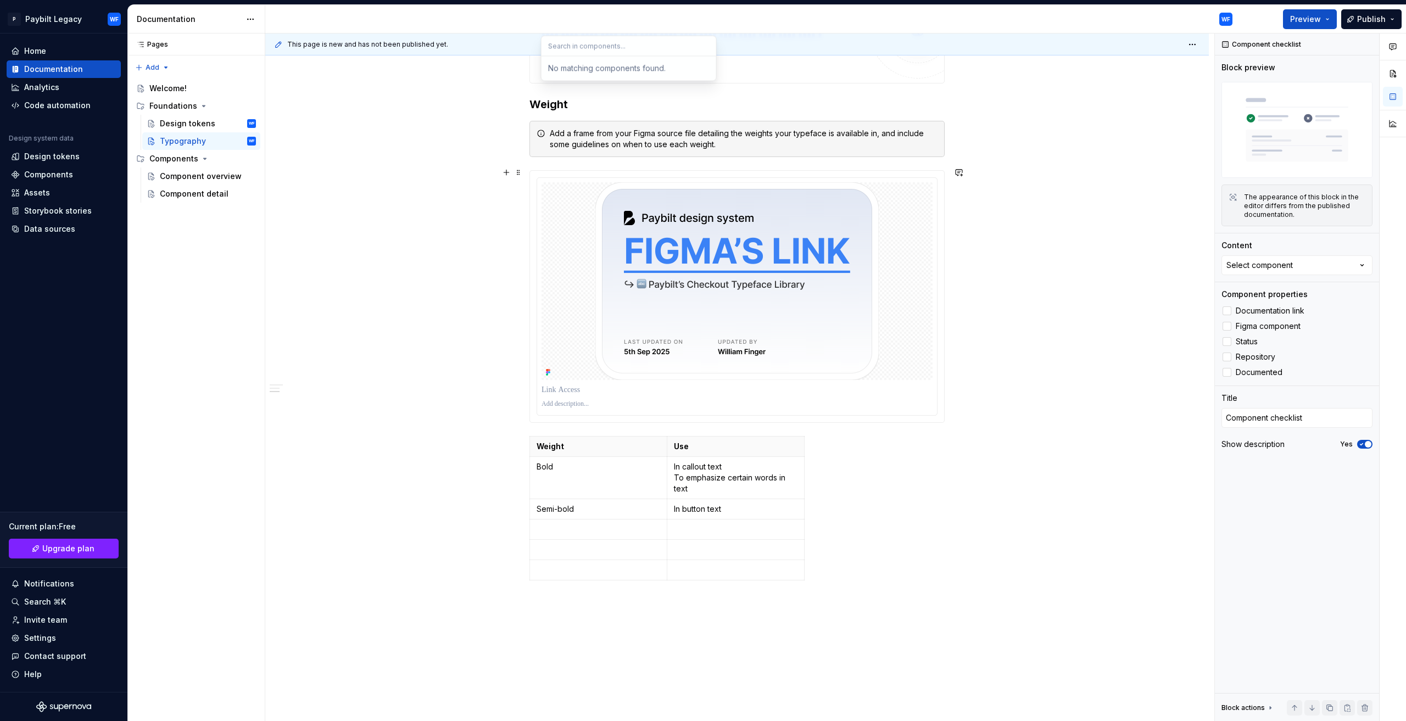
scroll to position [1290, 0]
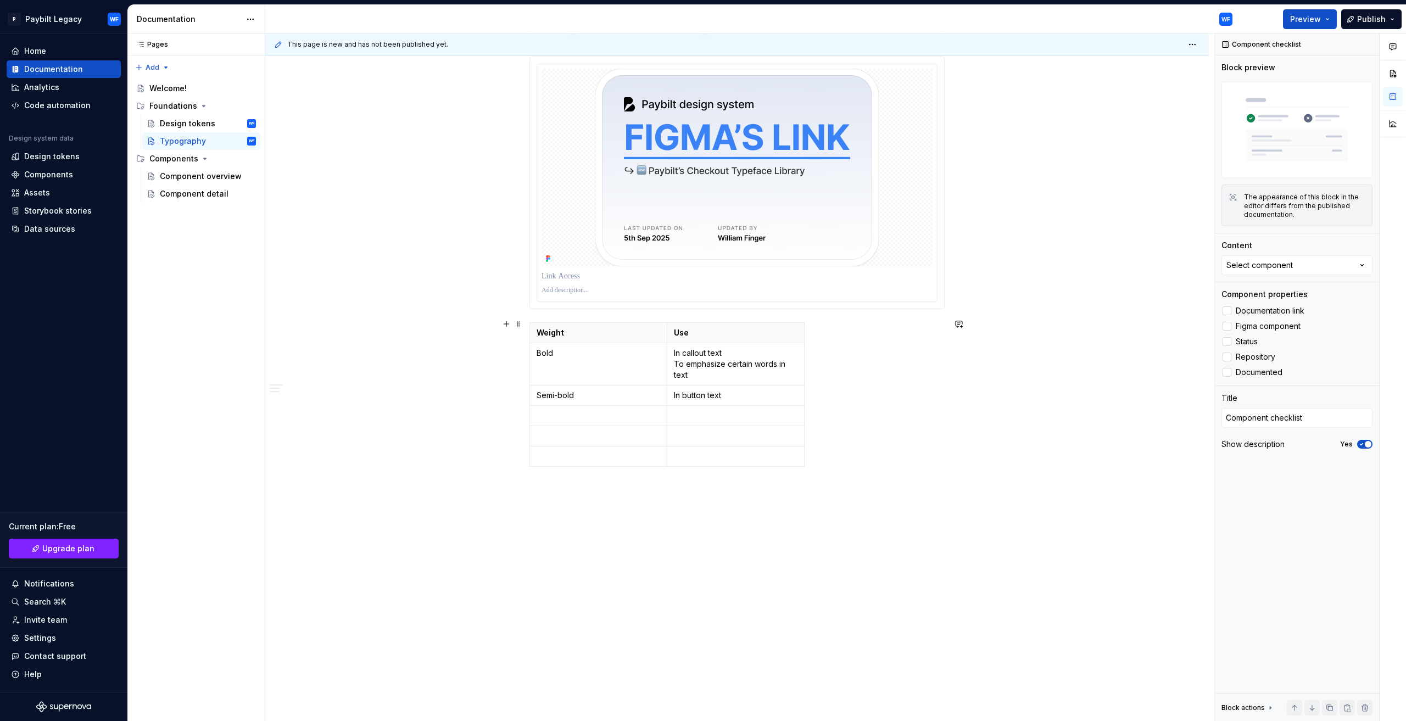
click at [1102, 396] on div "**********" at bounding box center [739, 377] width 949 height 688
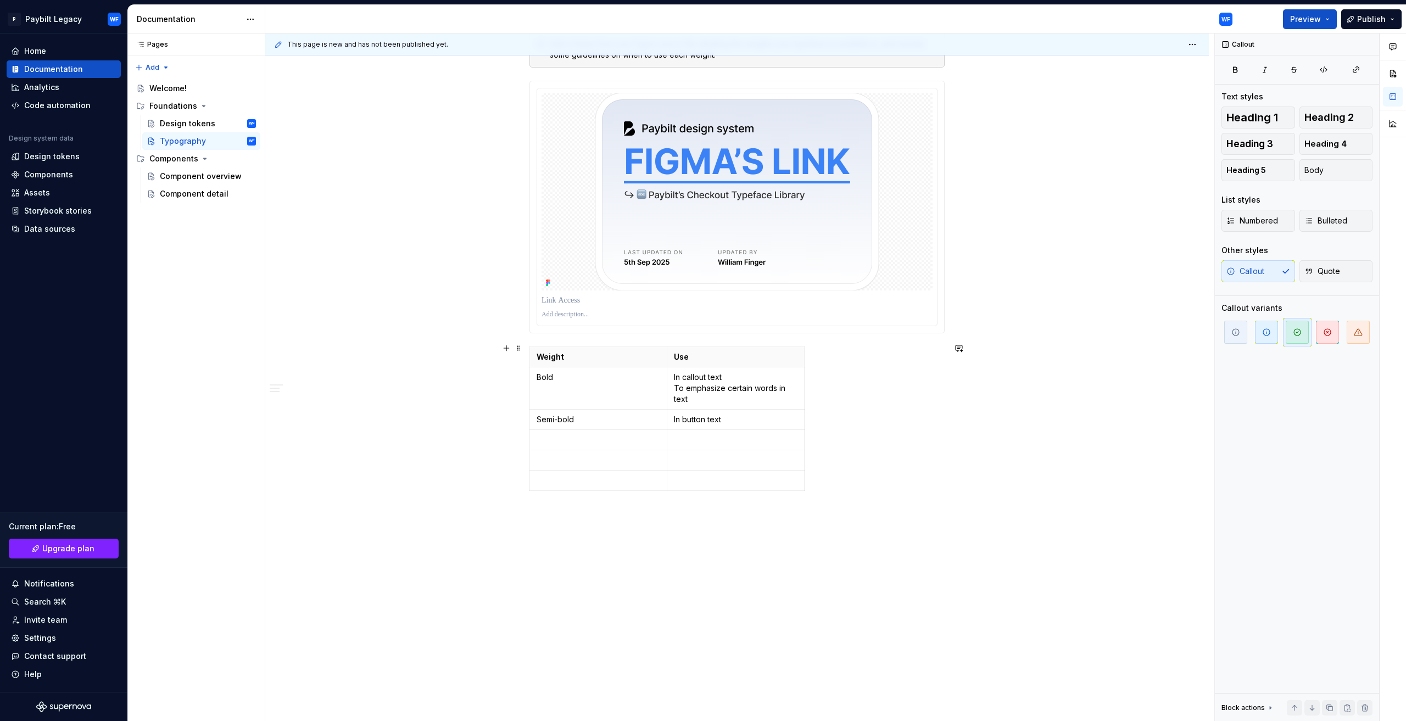
scroll to position [1180, 0]
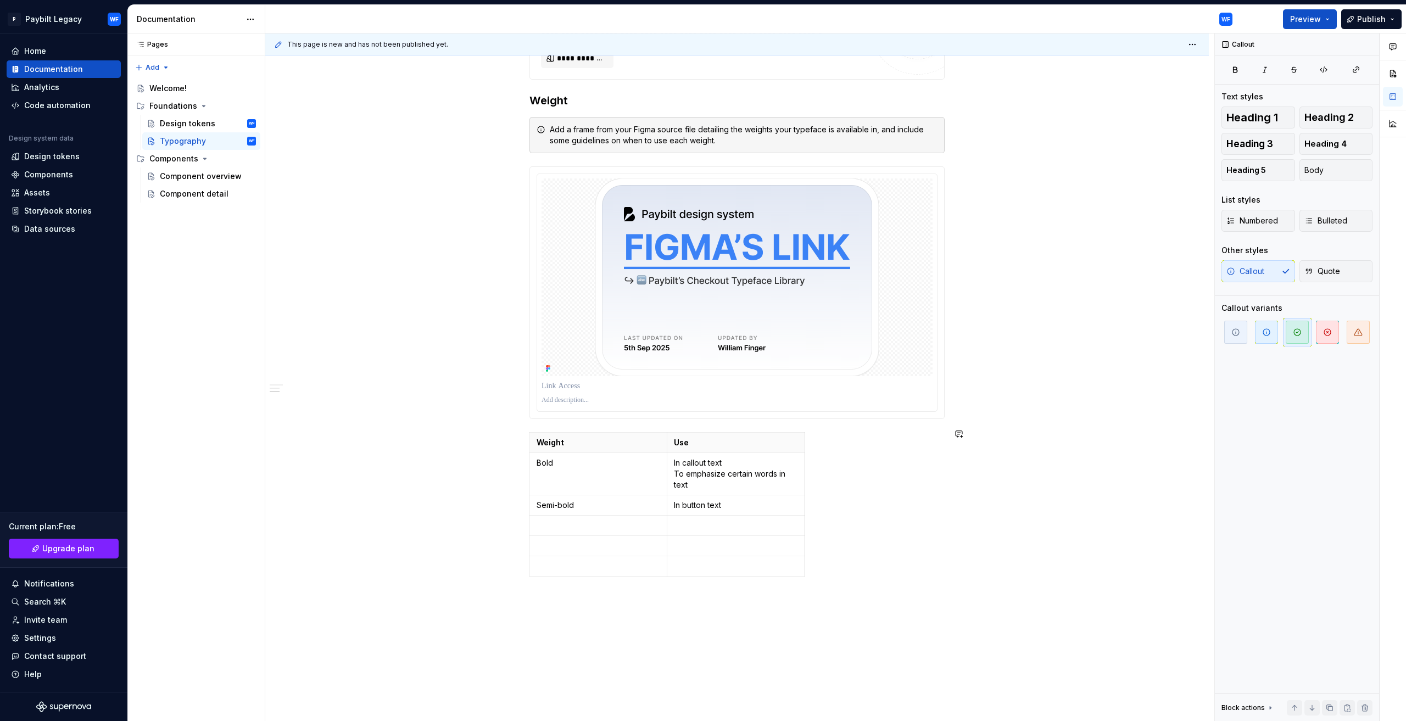
click at [794, 624] on div "**********" at bounding box center [739, 377] width 949 height 688
click at [1395, 72] on button "button" at bounding box center [1392, 74] width 20 height 20
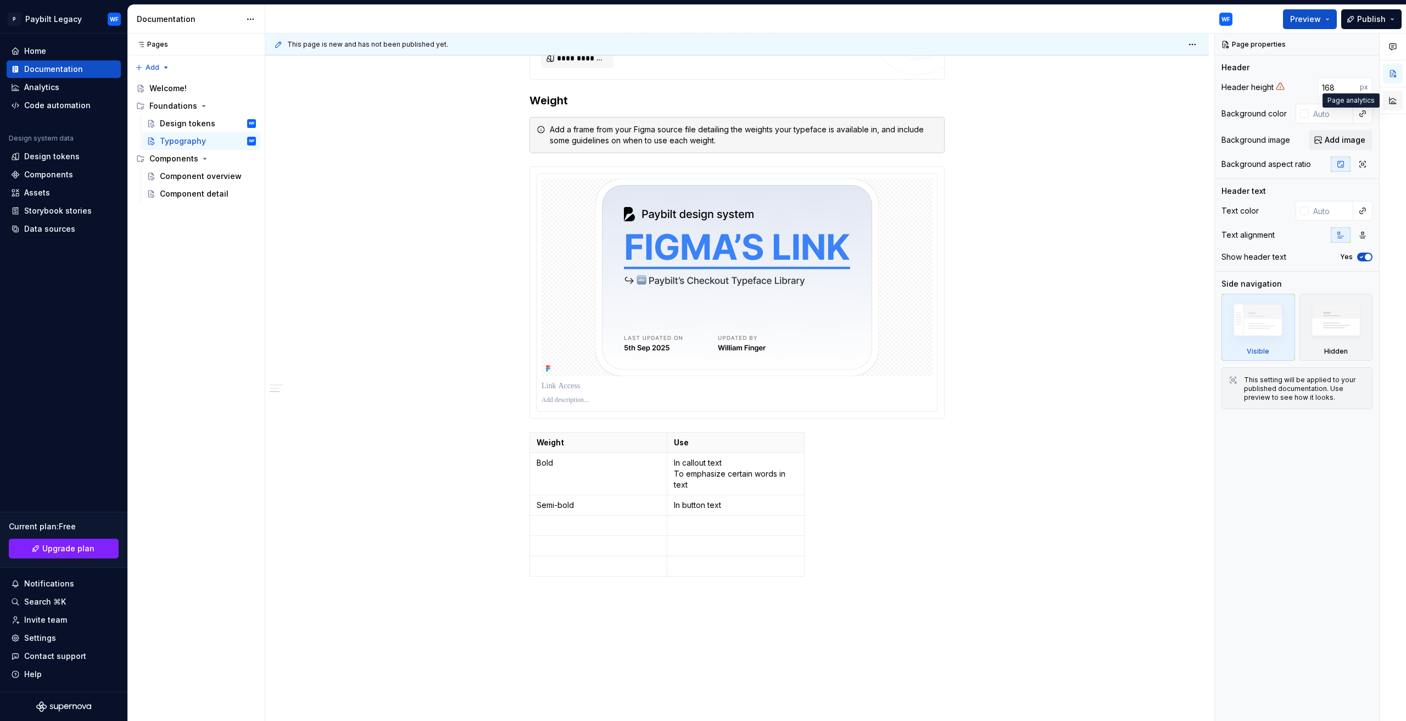
click at [1393, 103] on button "button" at bounding box center [1392, 101] width 20 height 20
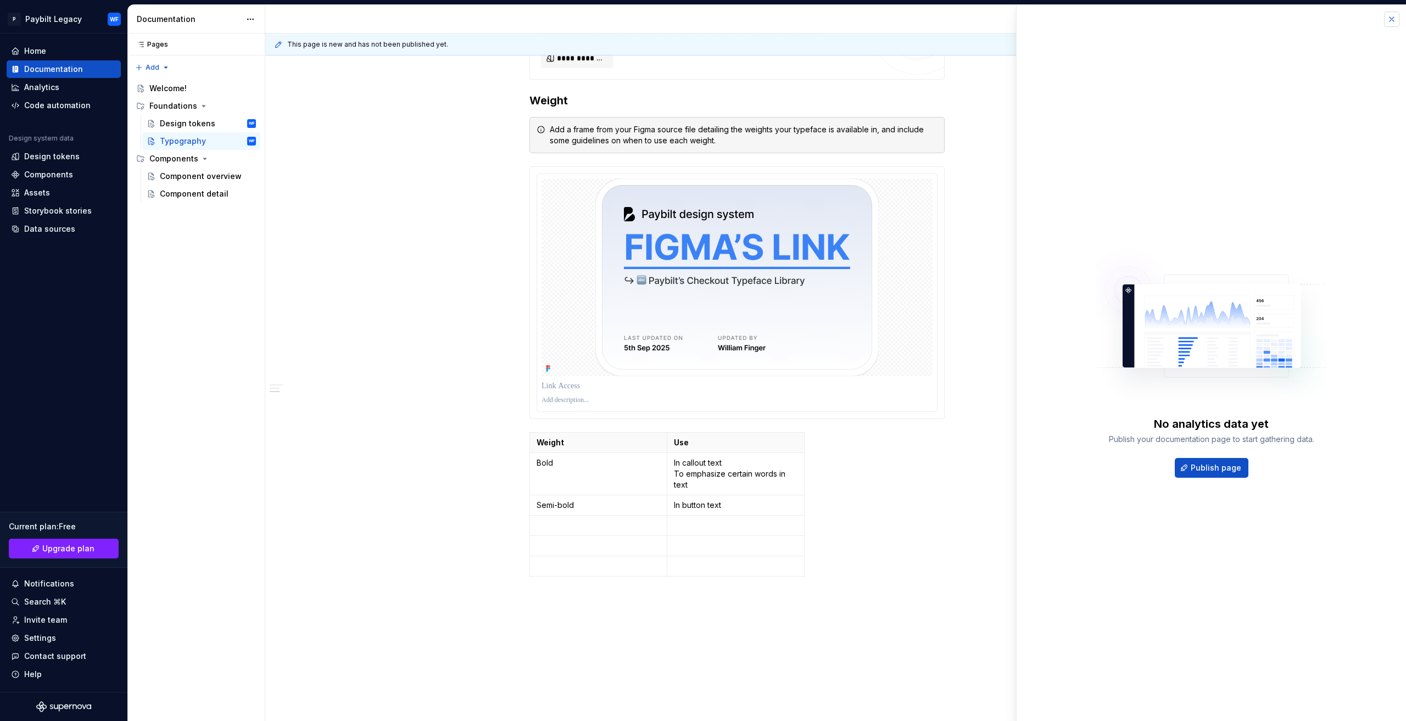
click at [1391, 20] on button "button" at bounding box center [1391, 19] width 15 height 15
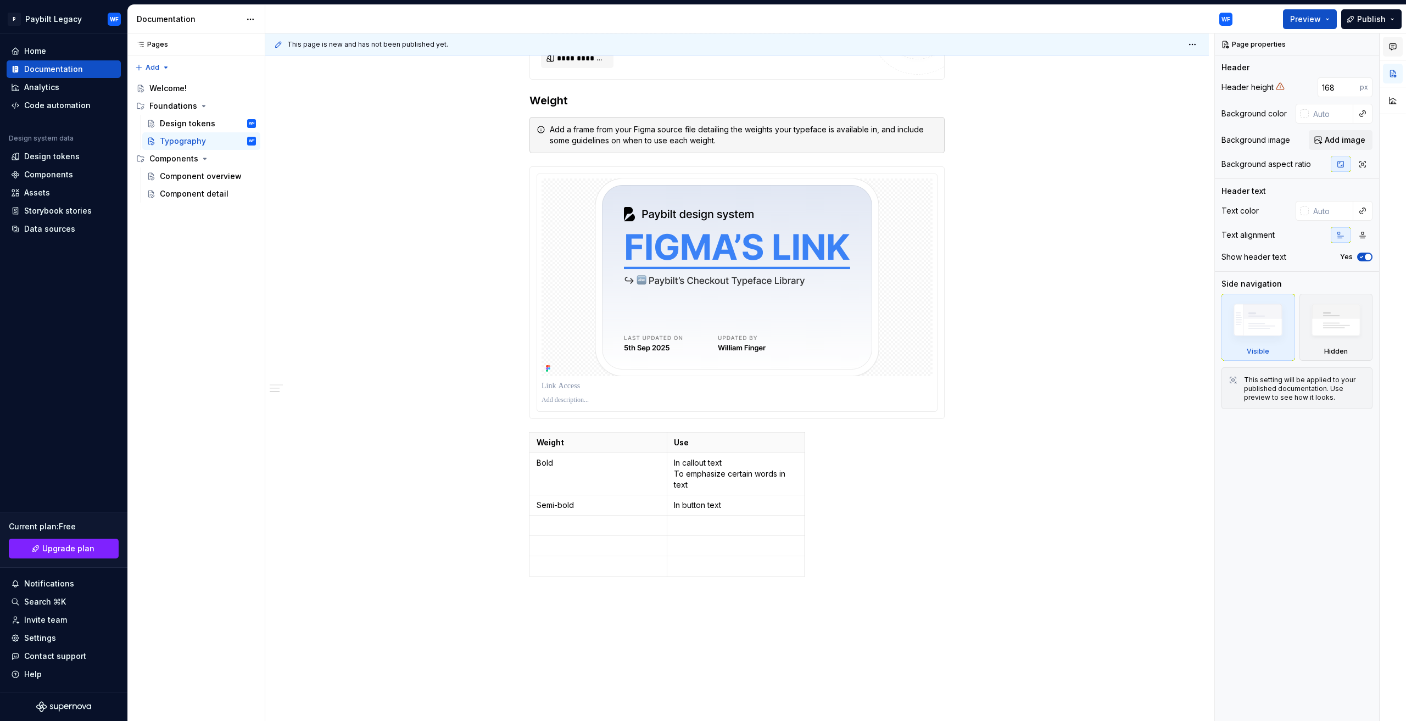
click at [1394, 42] on icon "button" at bounding box center [1392, 46] width 9 height 9
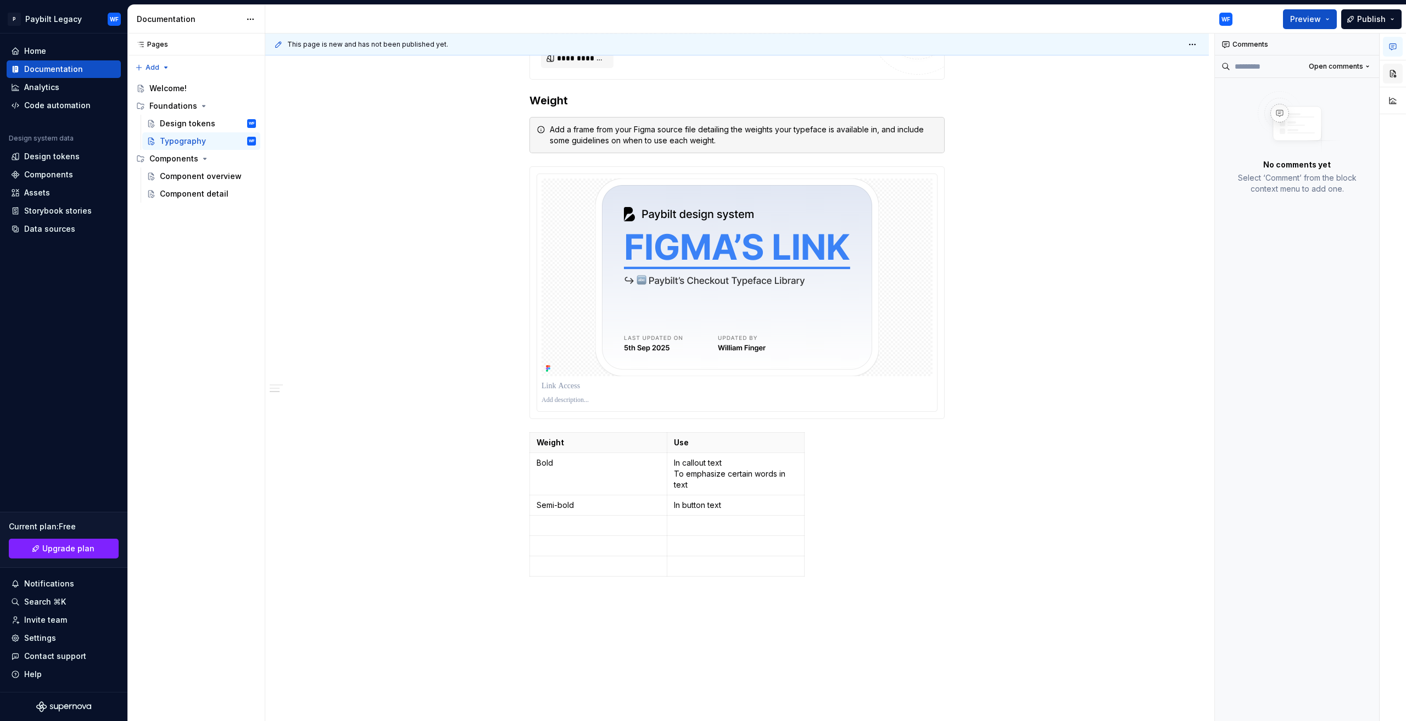
click at [1393, 76] on button "button" at bounding box center [1392, 74] width 20 height 20
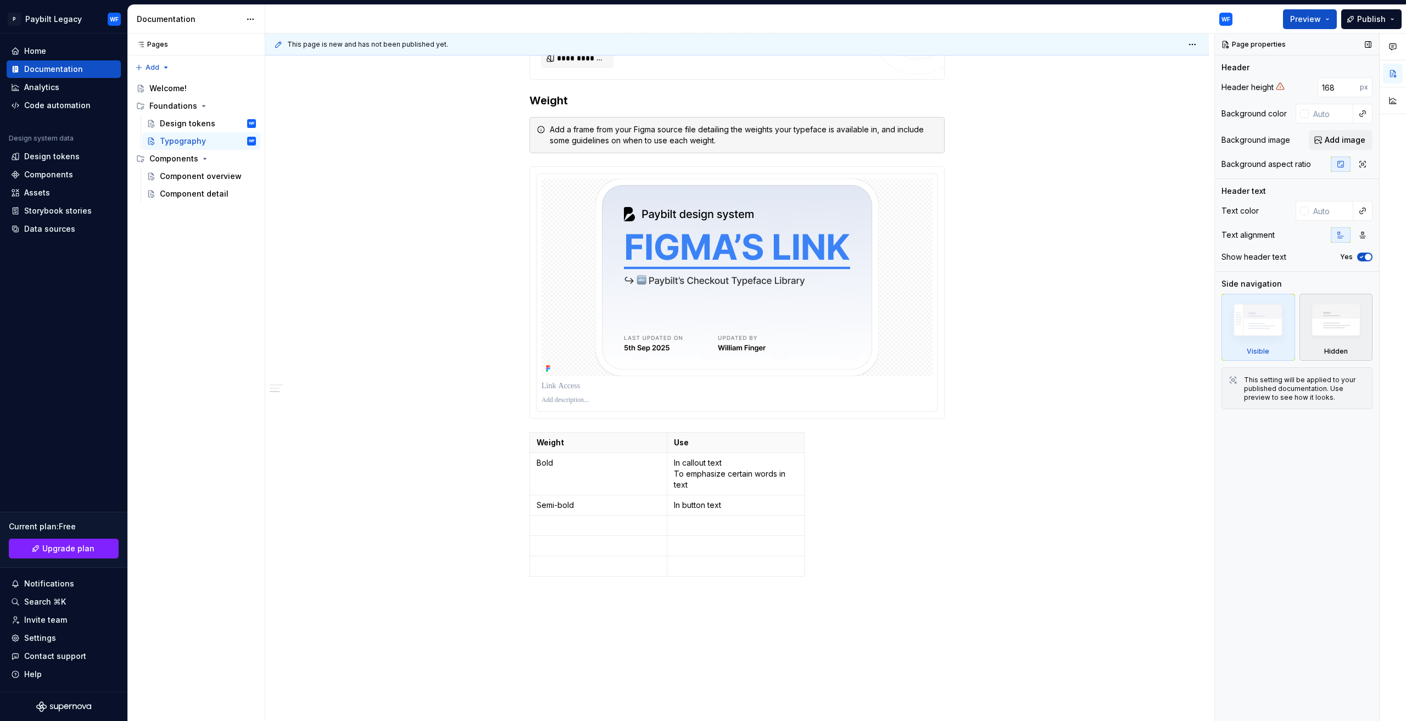
click at [1332, 322] on img at bounding box center [1335, 323] width 63 height 48
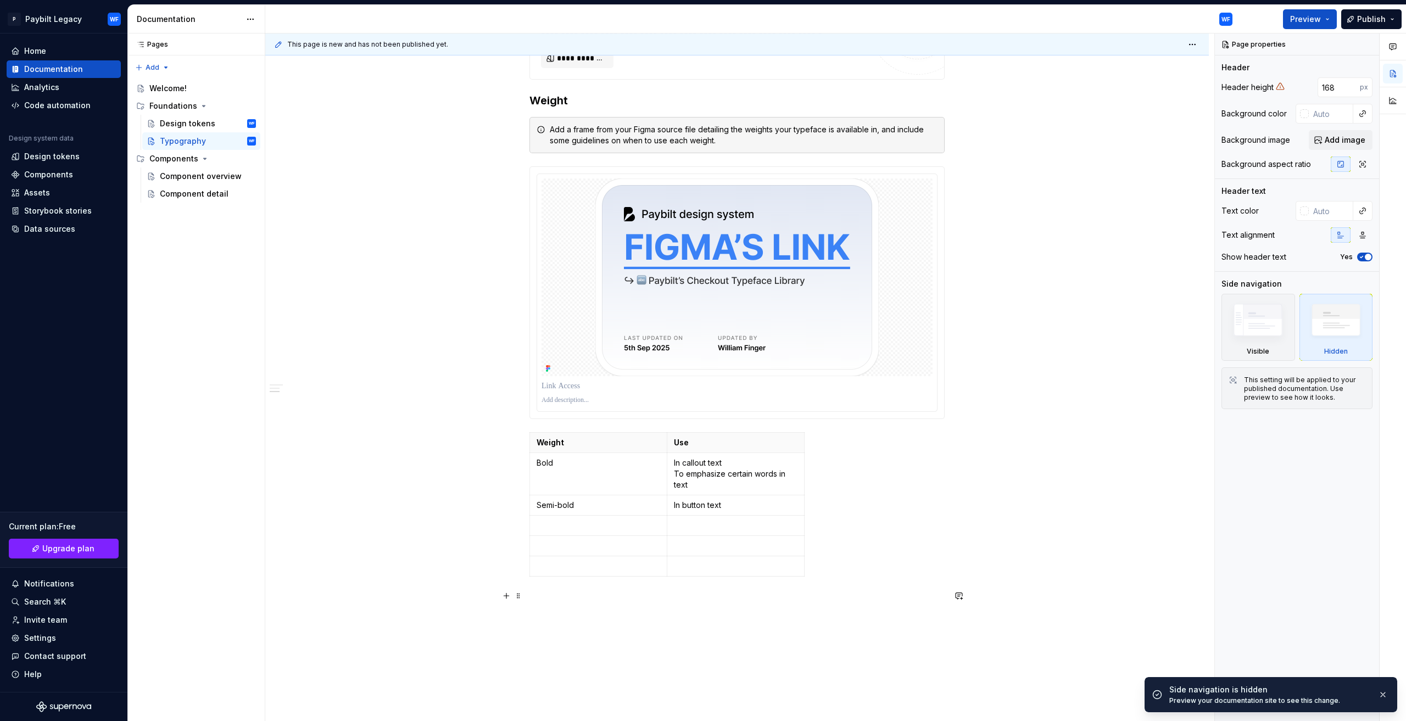
click at [854, 600] on p at bounding box center [736, 600] width 415 height 13
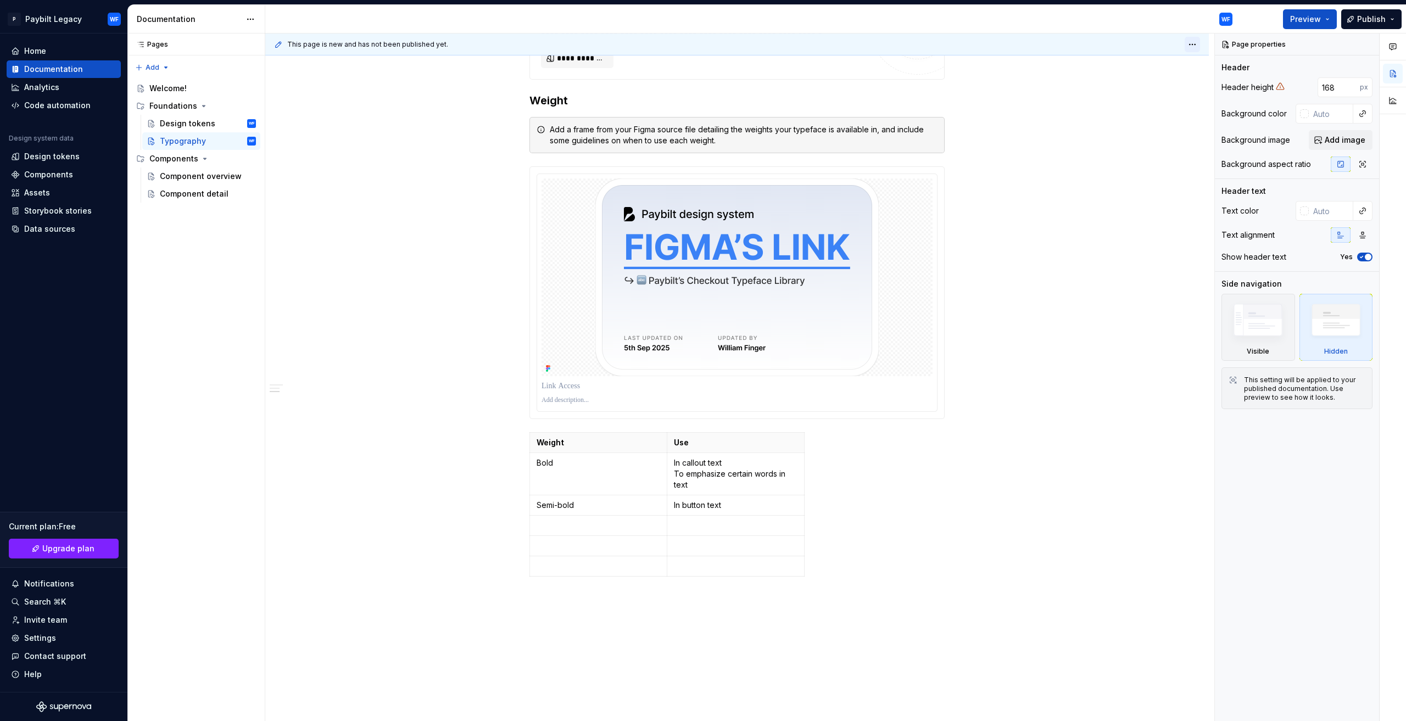
click at [1193, 42] on html "P Paybilt Legacy WF Home Documentation Analytics Code automation Design system …" at bounding box center [703, 360] width 1406 height 721
click at [1111, 263] on html "P Paybilt Legacy WF Home Documentation Analytics Code automation Design system …" at bounding box center [703, 360] width 1406 height 721
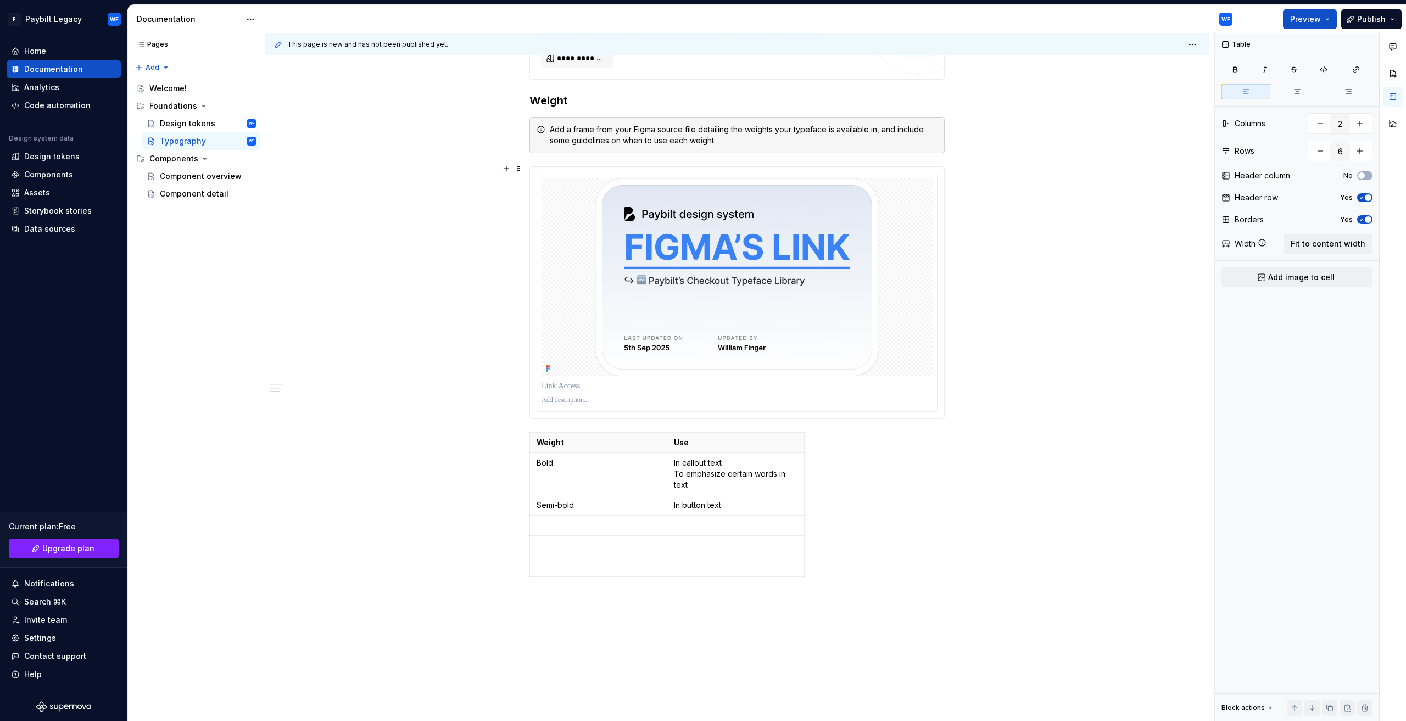
drag, startPoint x: 1110, startPoint y: 262, endPoint x: 482, endPoint y: 266, distance: 628.1
click at [1109, 262] on div "**********" at bounding box center [739, 377] width 949 height 688
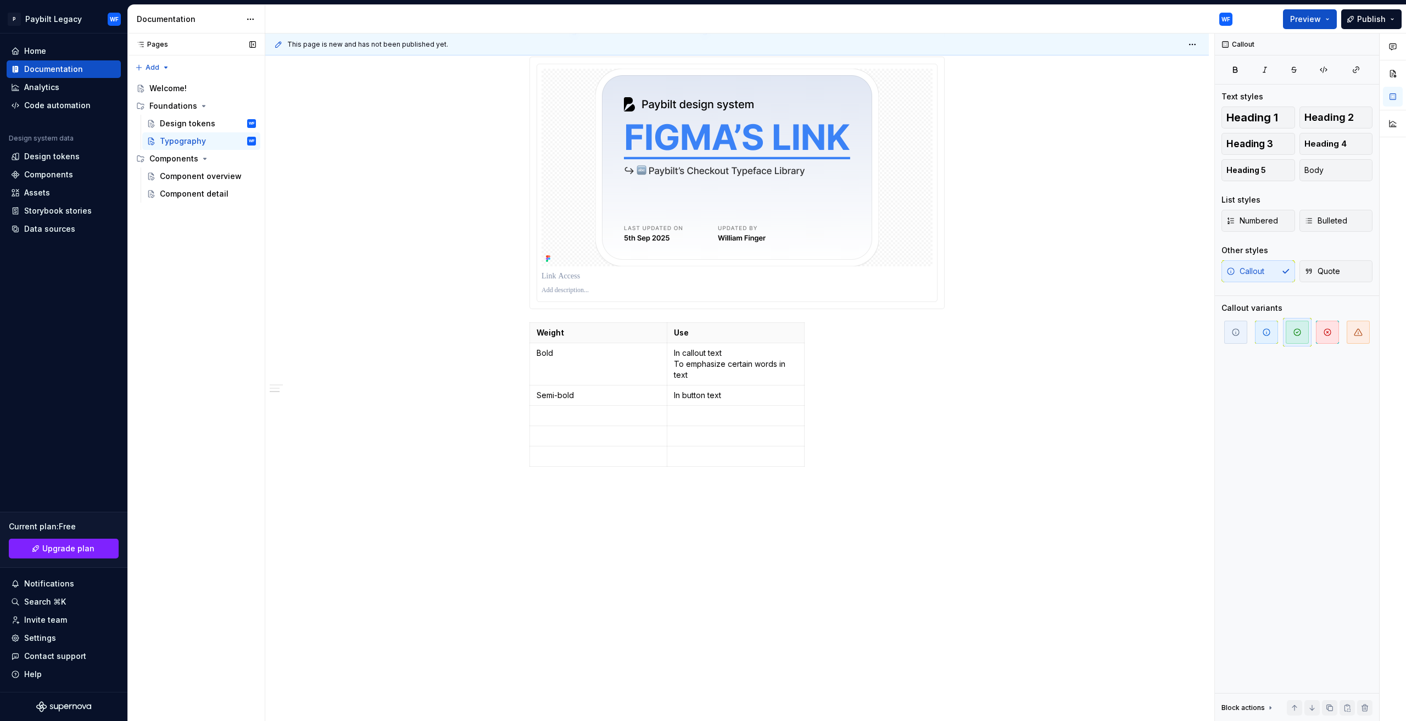
scroll to position [961, 0]
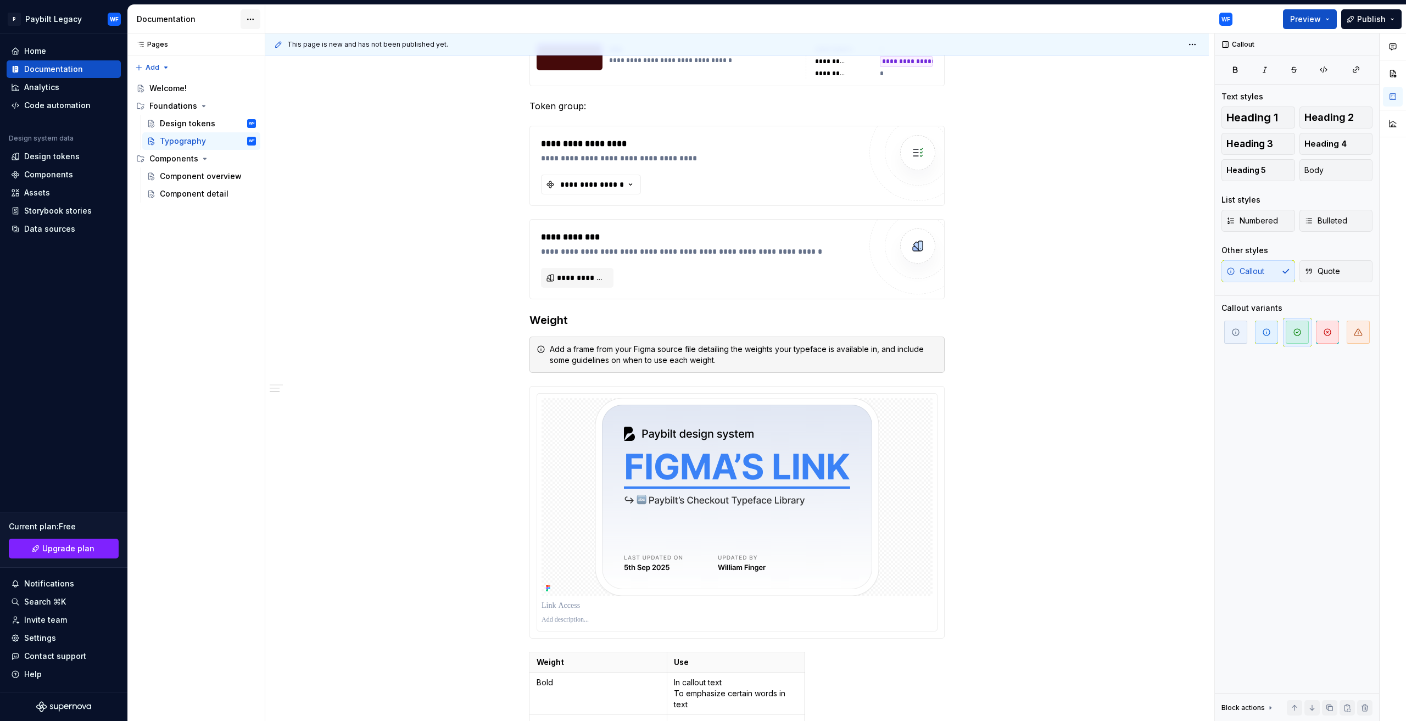
click at [247, 21] on html "P Paybilt Legacy WF Home Documentation Analytics Code automation Design system …" at bounding box center [703, 360] width 1406 height 721
click at [242, 21] on html "P Paybilt Legacy WF Home Documentation Analytics Code automation Design system …" at bounding box center [703, 360] width 1406 height 721
click at [69, 68] on div "Documentation" at bounding box center [53, 69] width 59 height 11
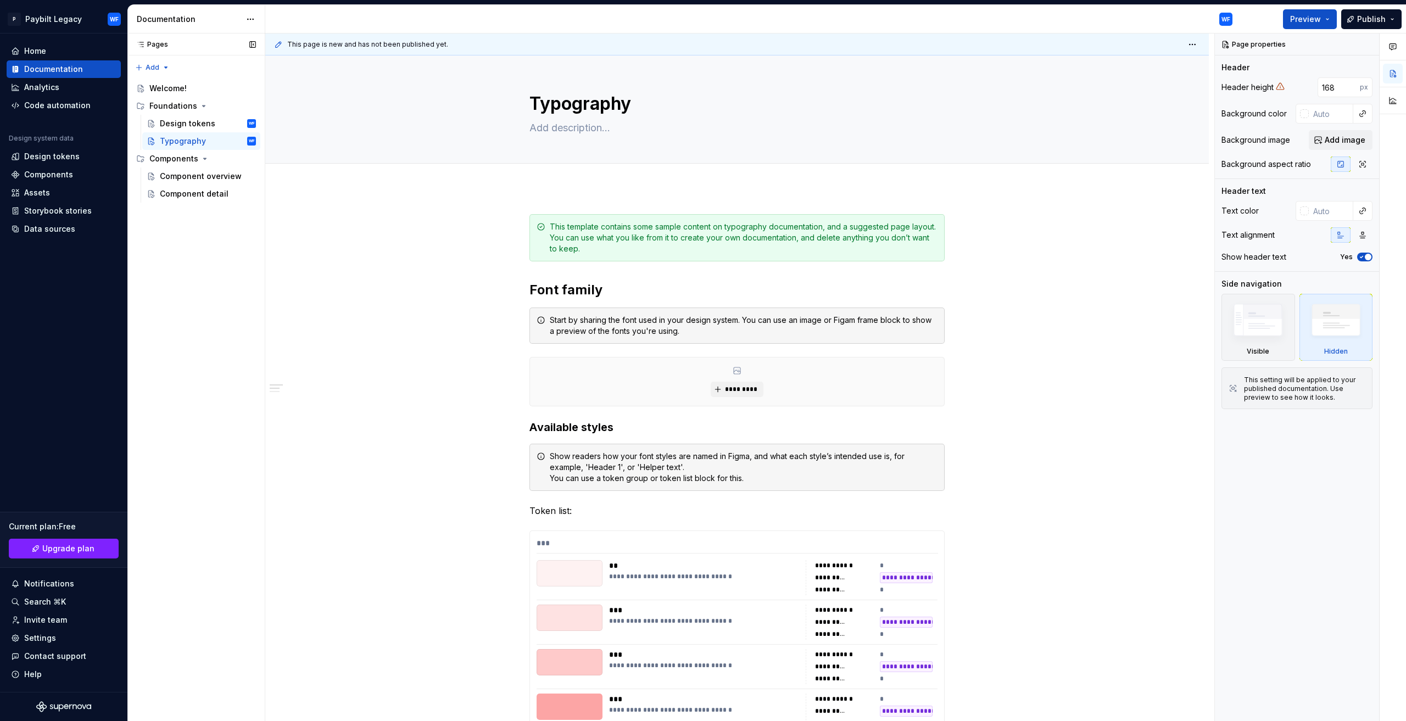
click at [165, 63] on div "Pages Pages Add Accessibility guide for tree Page tree. Navigate the tree with …" at bounding box center [195, 377] width 137 height 688
click at [202, 260] on div "Pages Pages Add Accessibility guide for tree Page tree. Navigate the tree with …" at bounding box center [195, 377] width 137 height 688
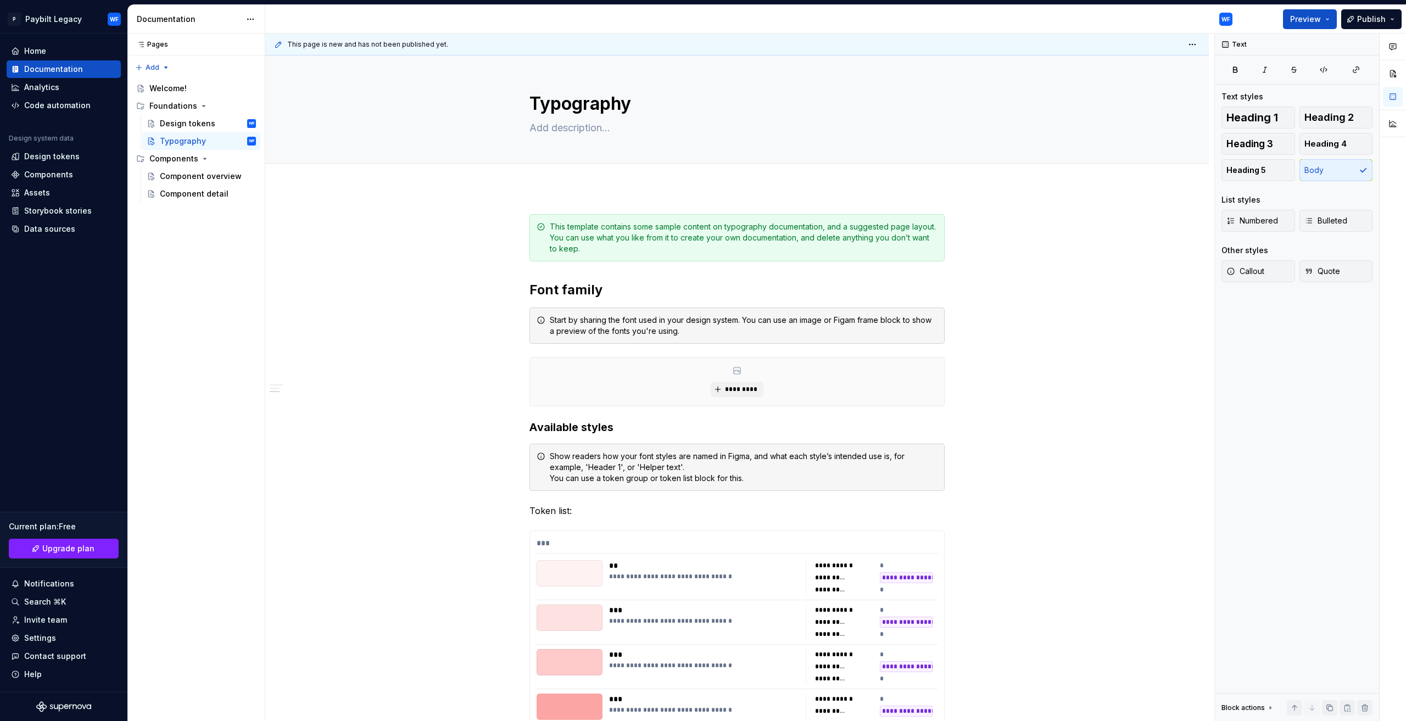
drag, startPoint x: 470, startPoint y: 494, endPoint x: 378, endPoint y: 194, distance: 314.2
click at [53, 19] on html "P Paybilt Legacy WF Home Documentation Analytics Code automation Design system …" at bounding box center [703, 360] width 1406 height 721
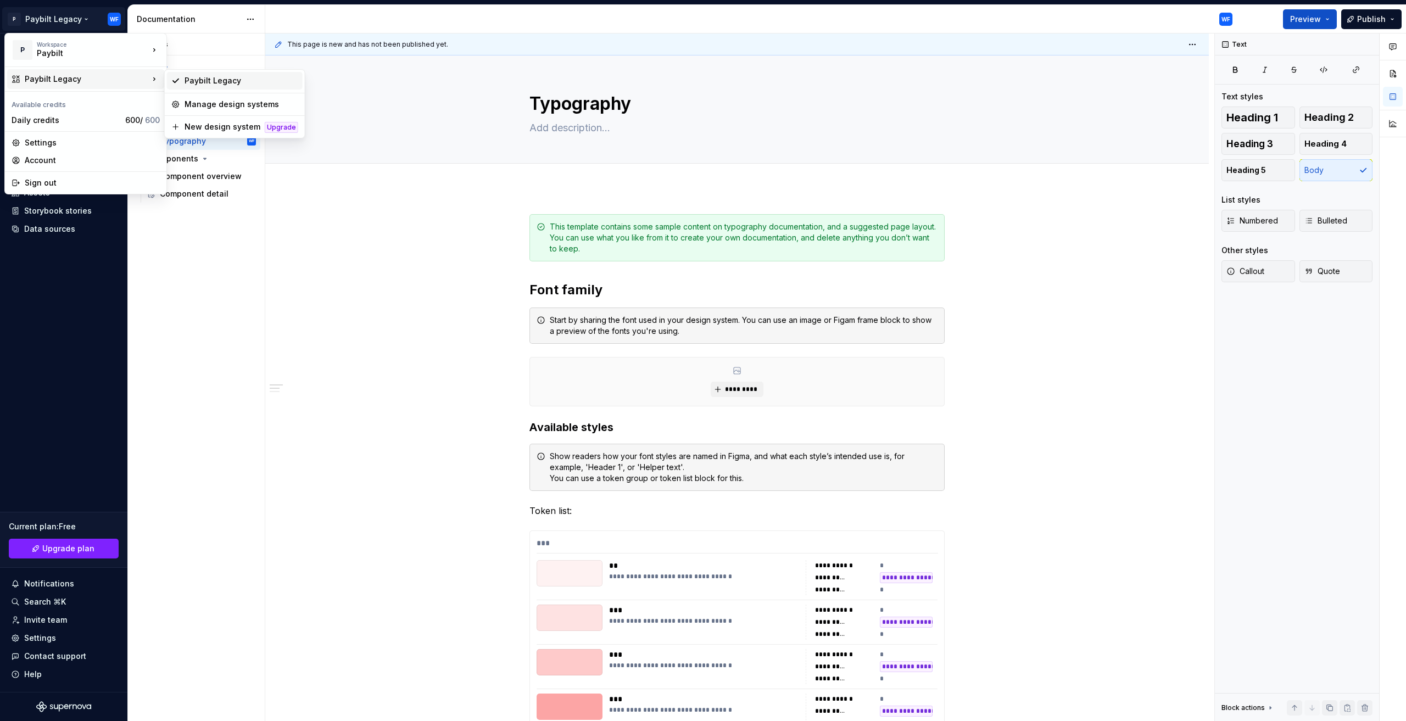
click at [224, 72] on div "Paybilt Legacy" at bounding box center [235, 81] width 136 height 18
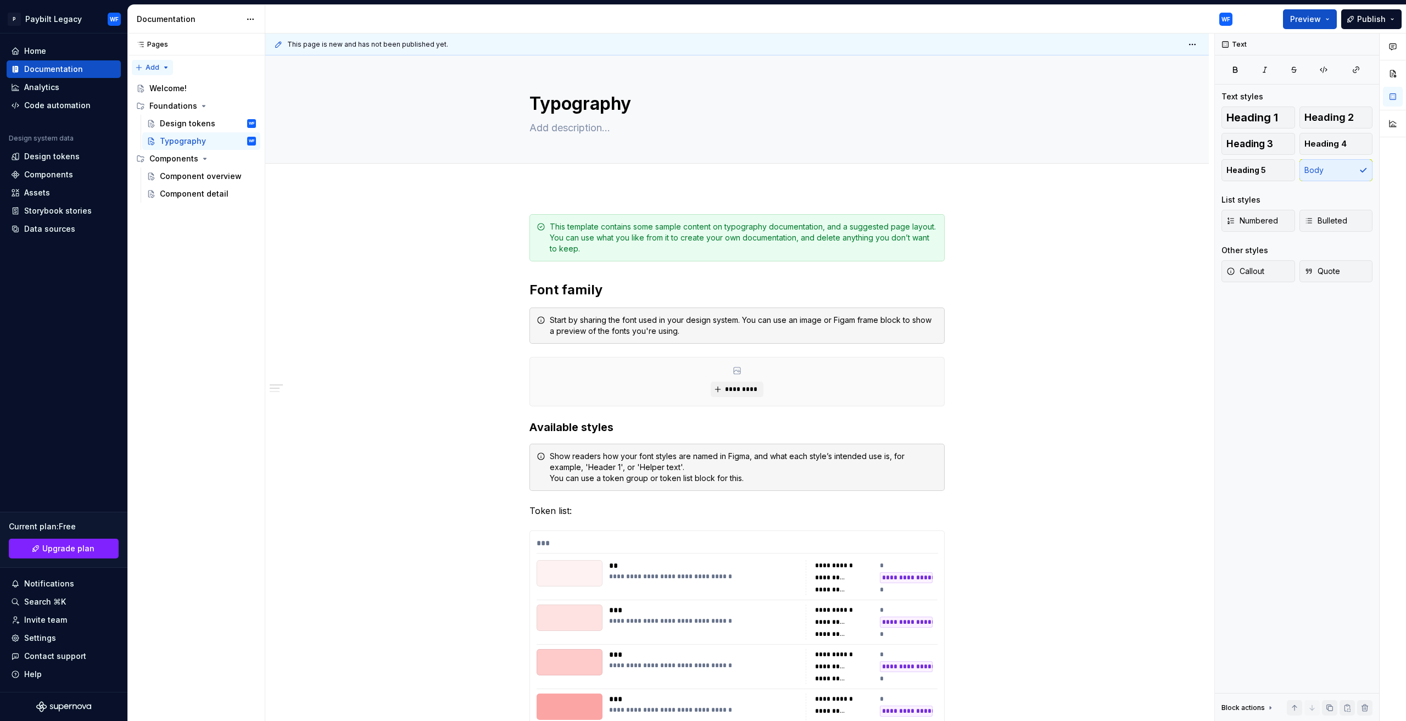
click at [161, 66] on div "Pages Pages Add Accessibility guide for tree Page tree. Navigate the tree with …" at bounding box center [195, 377] width 137 height 688
click at [173, 87] on div "New page" at bounding box center [187, 88] width 71 height 11
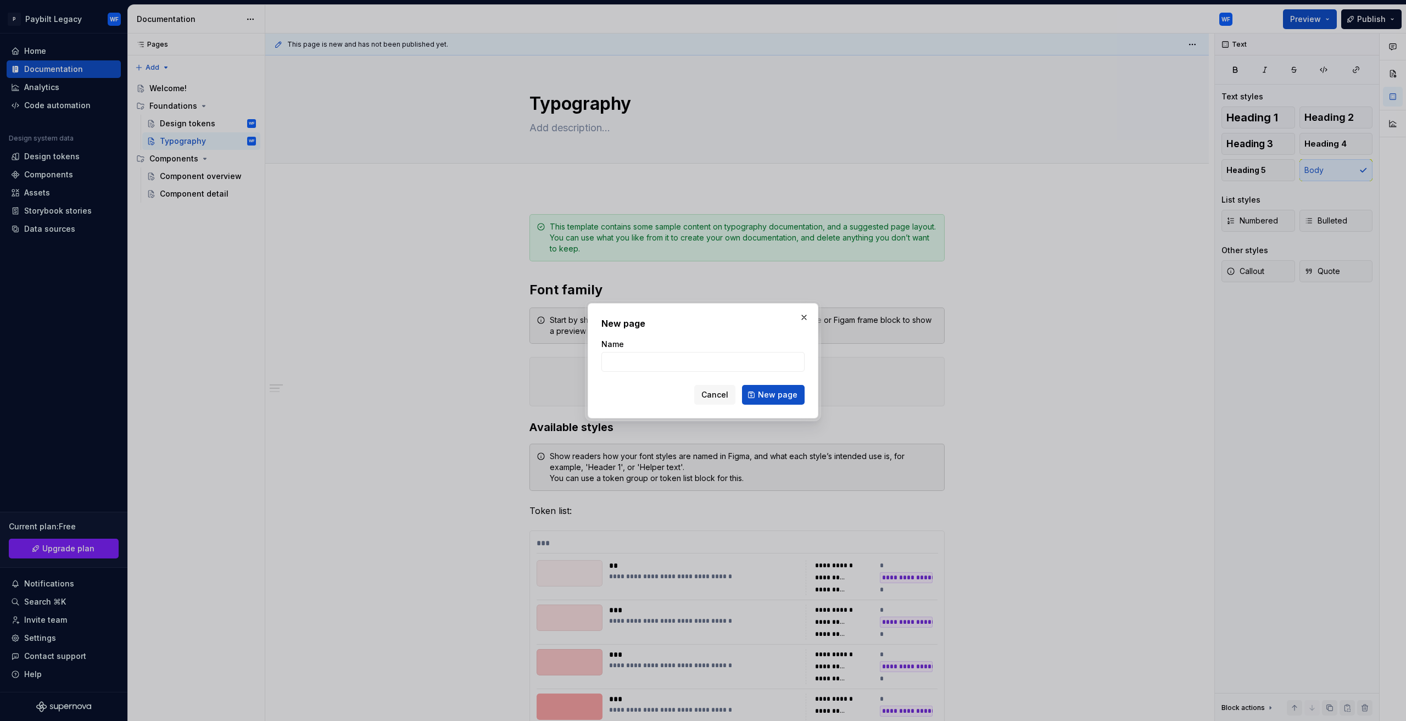
type textarea "*"
drag, startPoint x: 753, startPoint y: 368, endPoint x: 746, endPoint y: 366, distance: 7.9
click at [749, 368] on input "Name" at bounding box center [702, 362] width 203 height 20
type input "Misc"
click button "New page" at bounding box center [773, 395] width 63 height 20
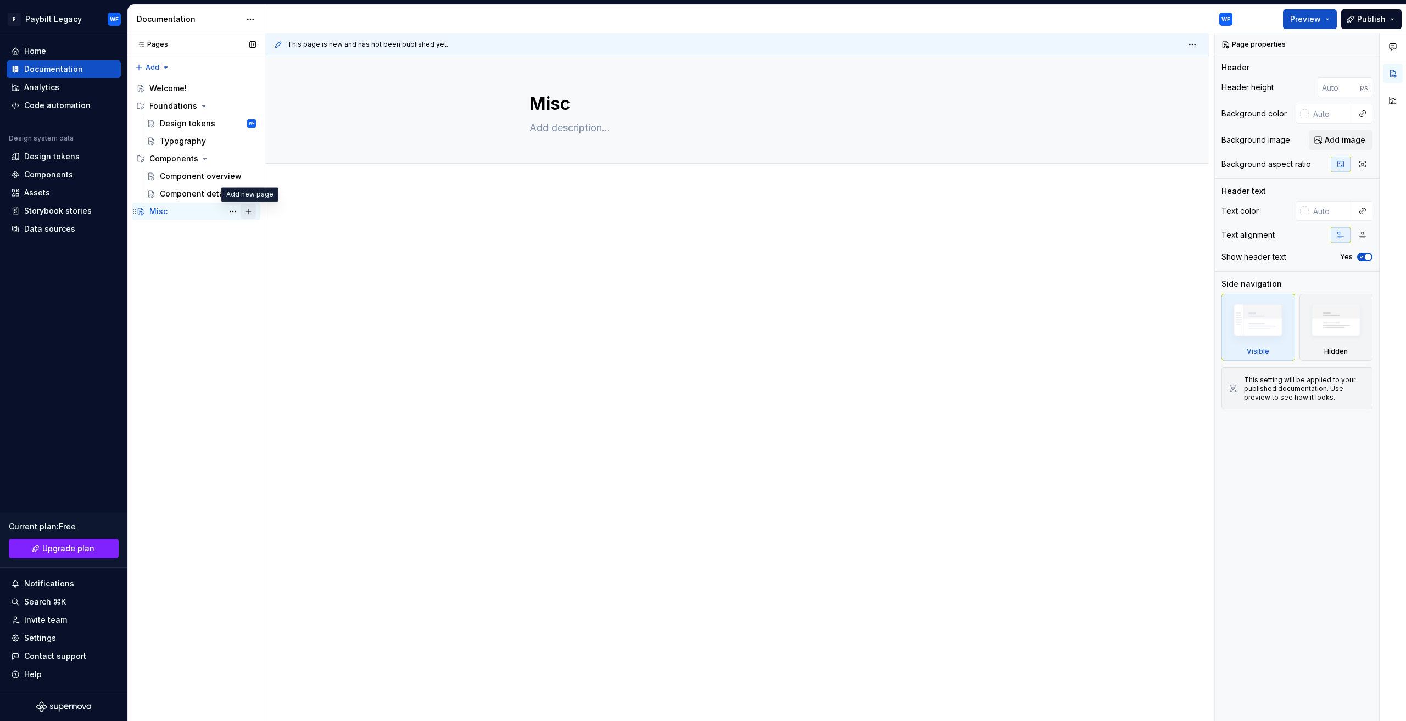
click at [245, 213] on button "Page tree" at bounding box center [247, 211] width 15 height 15
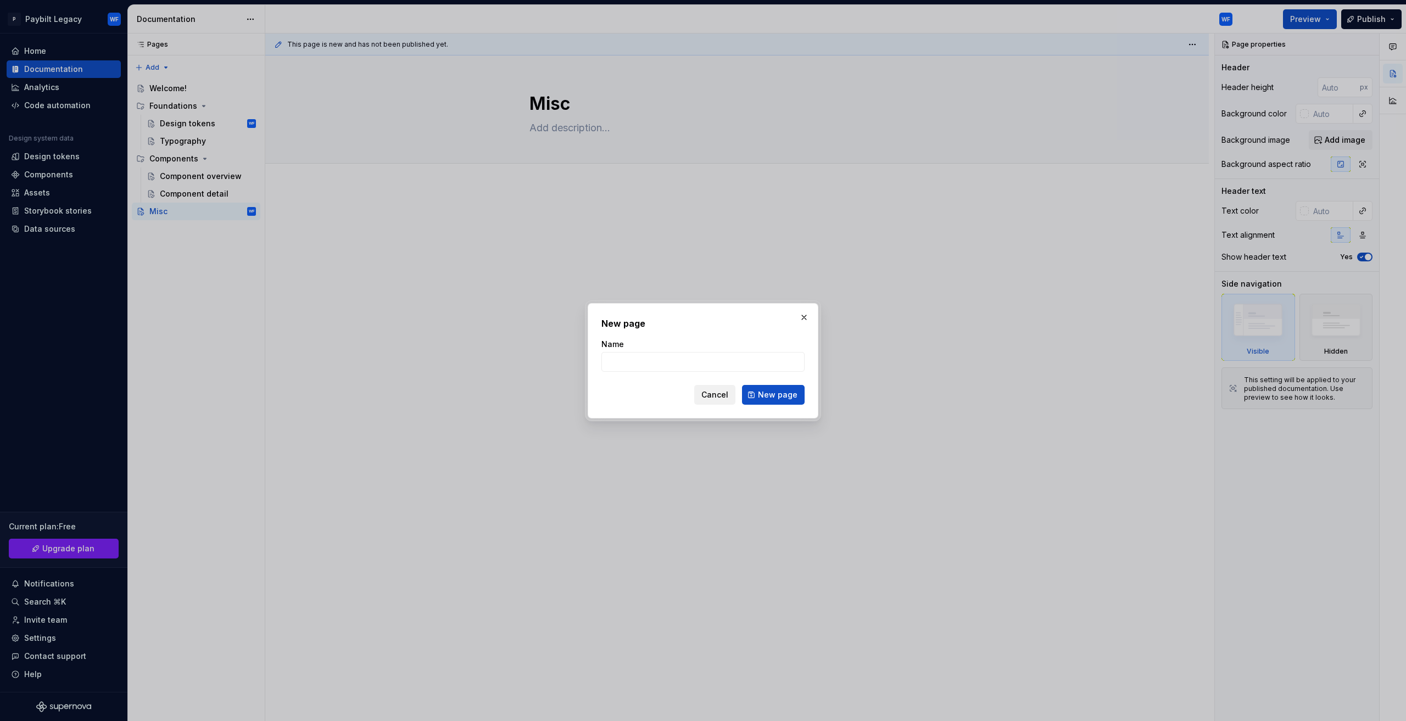
click at [725, 399] on span "Cancel" at bounding box center [714, 394] width 27 height 11
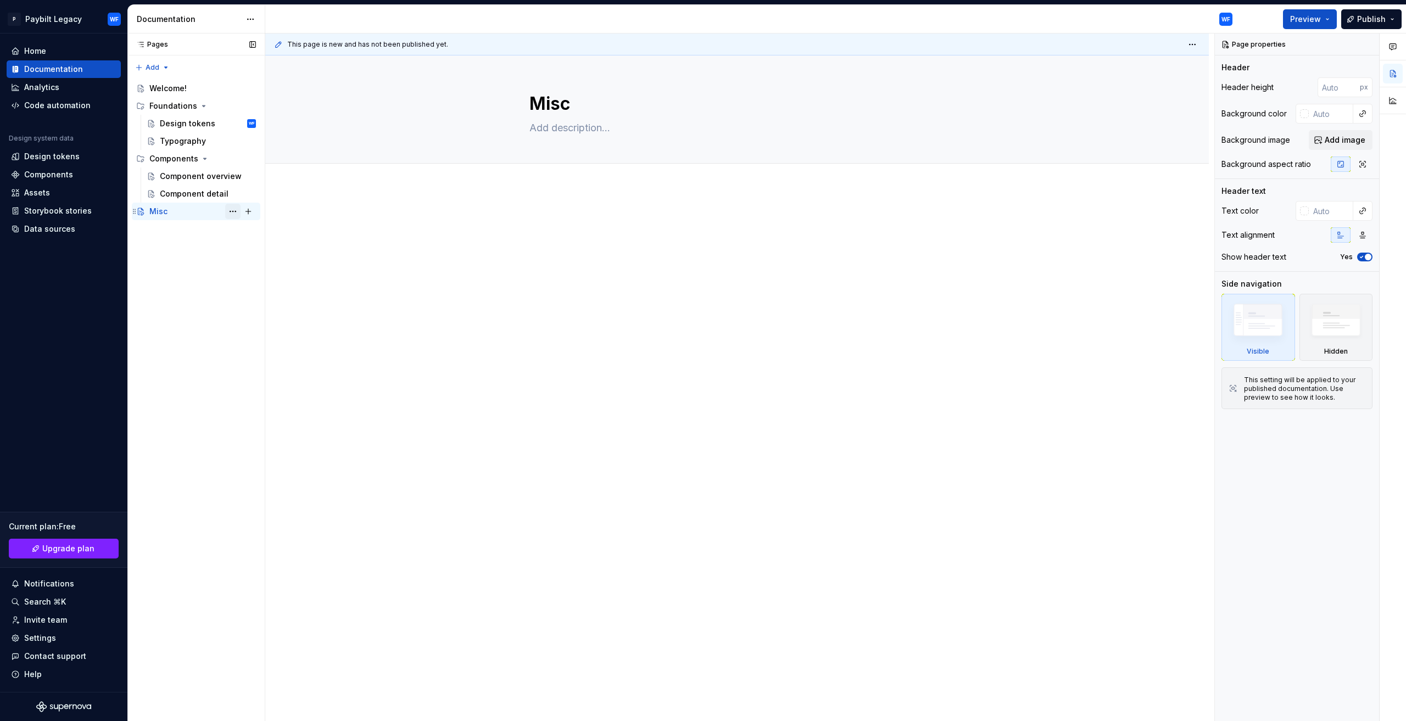
click at [232, 216] on button "Page tree" at bounding box center [232, 211] width 15 height 15
type textarea "*"
click at [270, 265] on div "Add tab" at bounding box center [299, 265] width 108 height 11
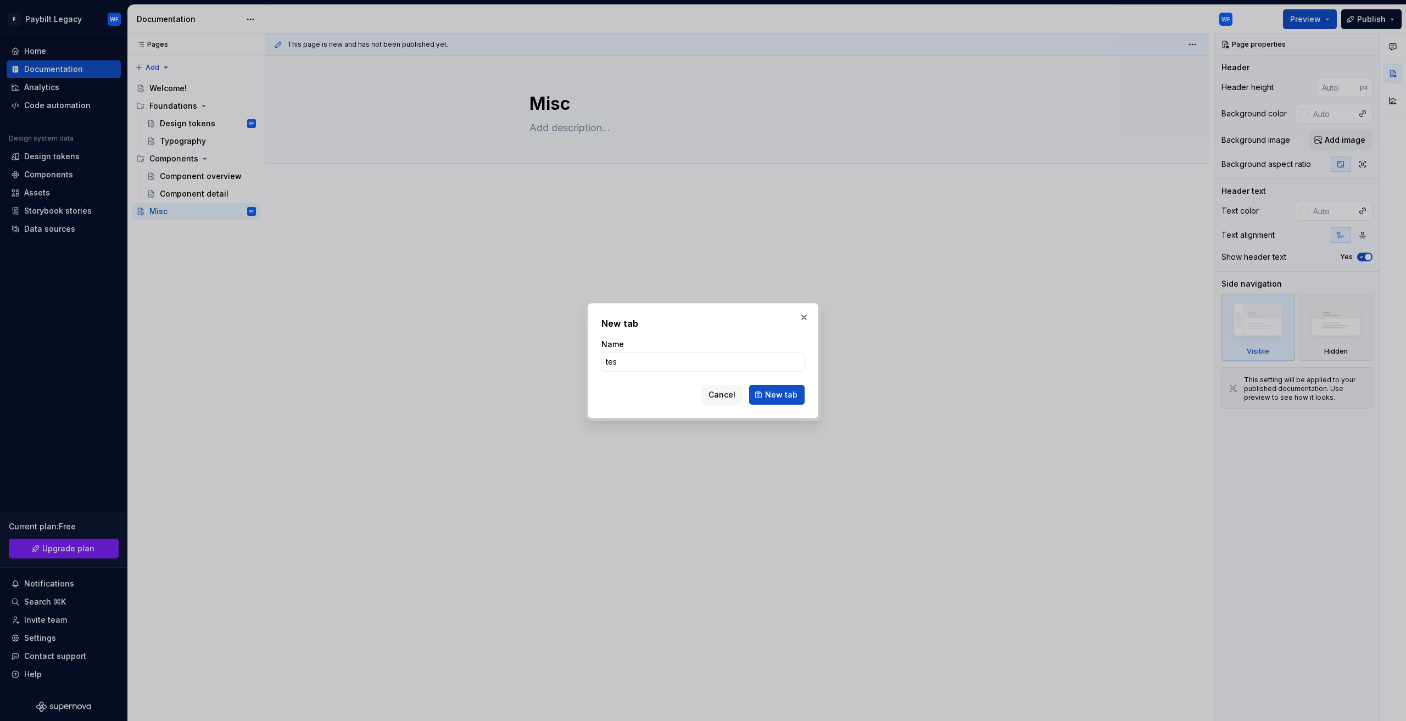
type input "test"
click at [784, 397] on span "New tab" at bounding box center [781, 394] width 32 height 11
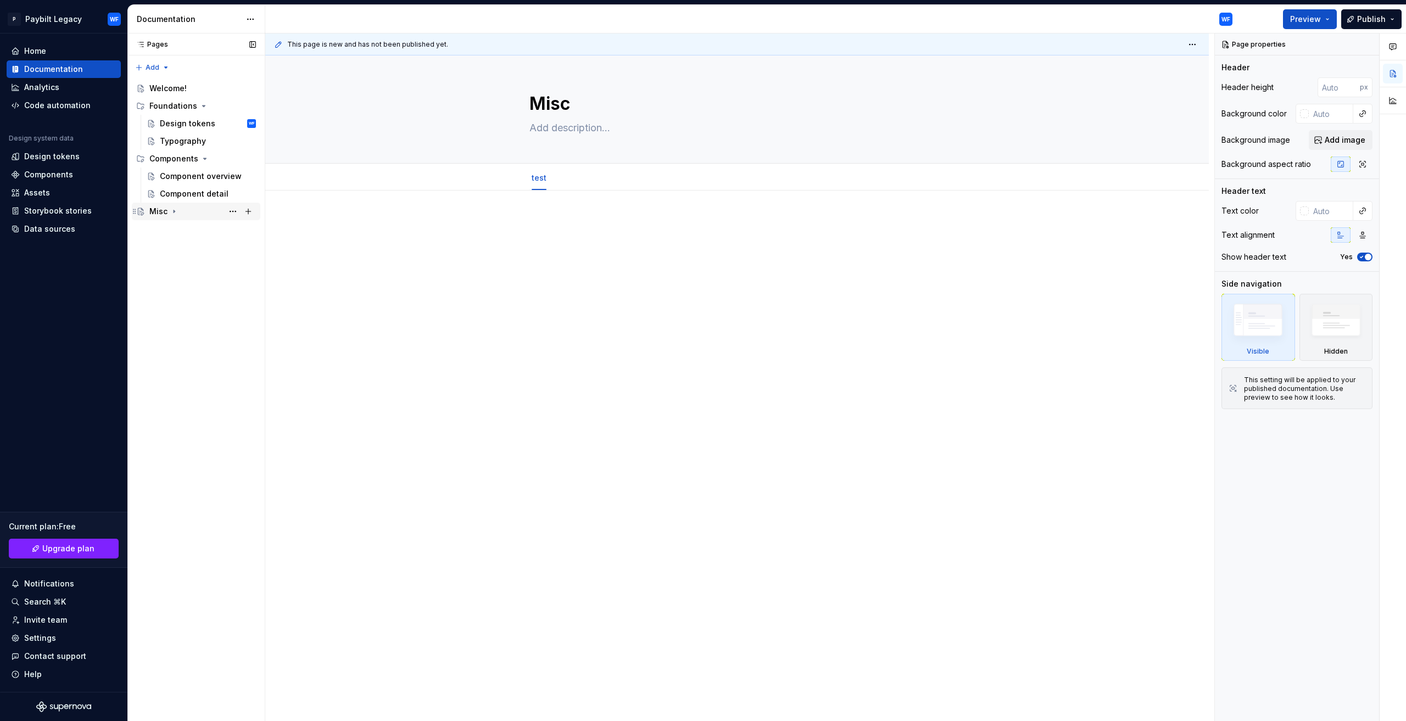
click at [178, 213] on div "Misc" at bounding box center [202, 211] width 107 height 15
click at [251, 209] on button "Page tree" at bounding box center [247, 211] width 15 height 15
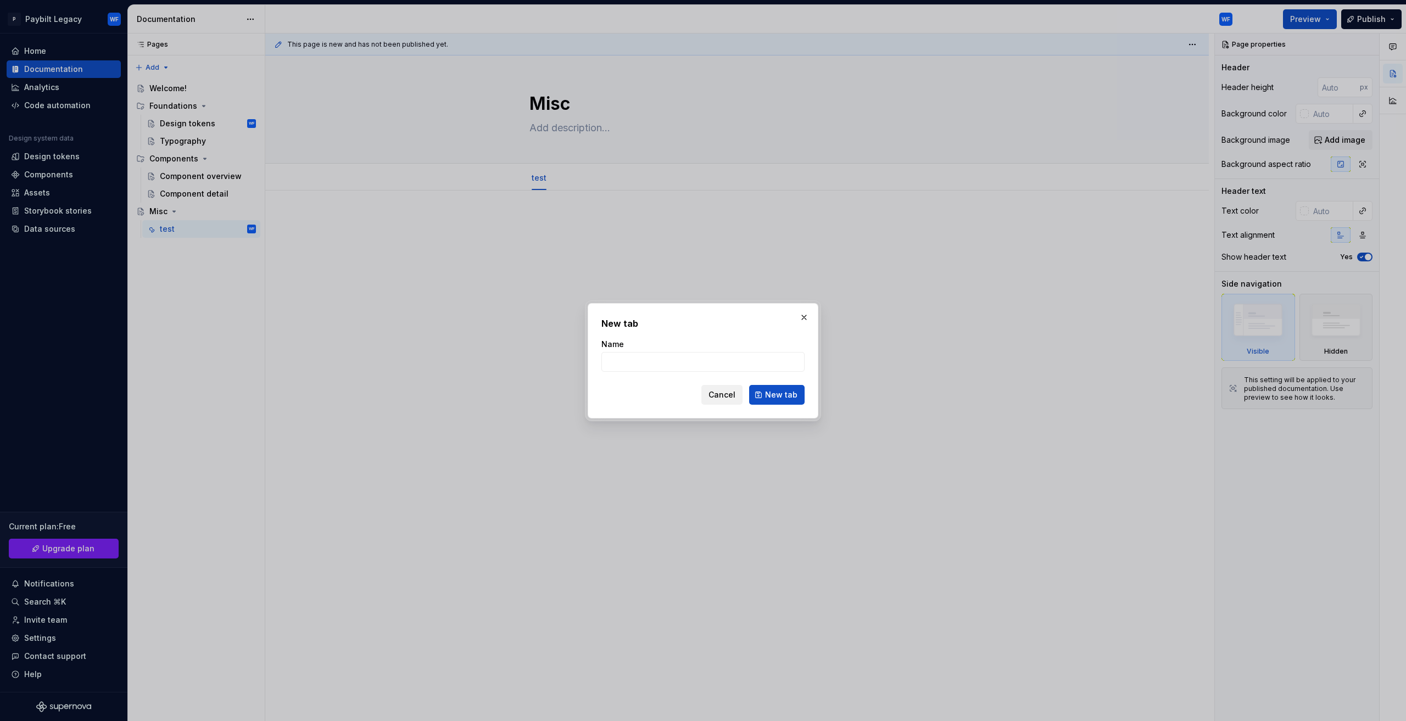
click at [717, 397] on span "Cancel" at bounding box center [721, 394] width 27 height 11
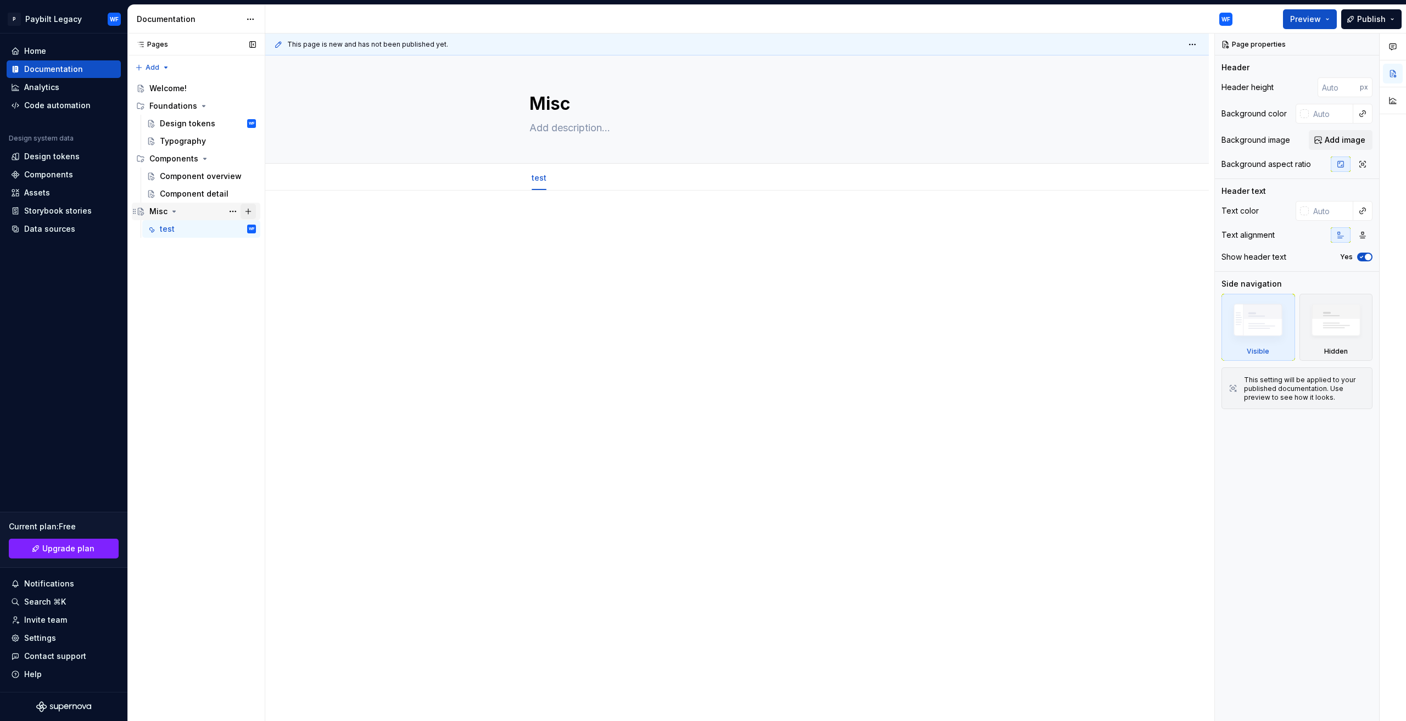
click at [244, 212] on button "Page tree" at bounding box center [247, 211] width 15 height 15
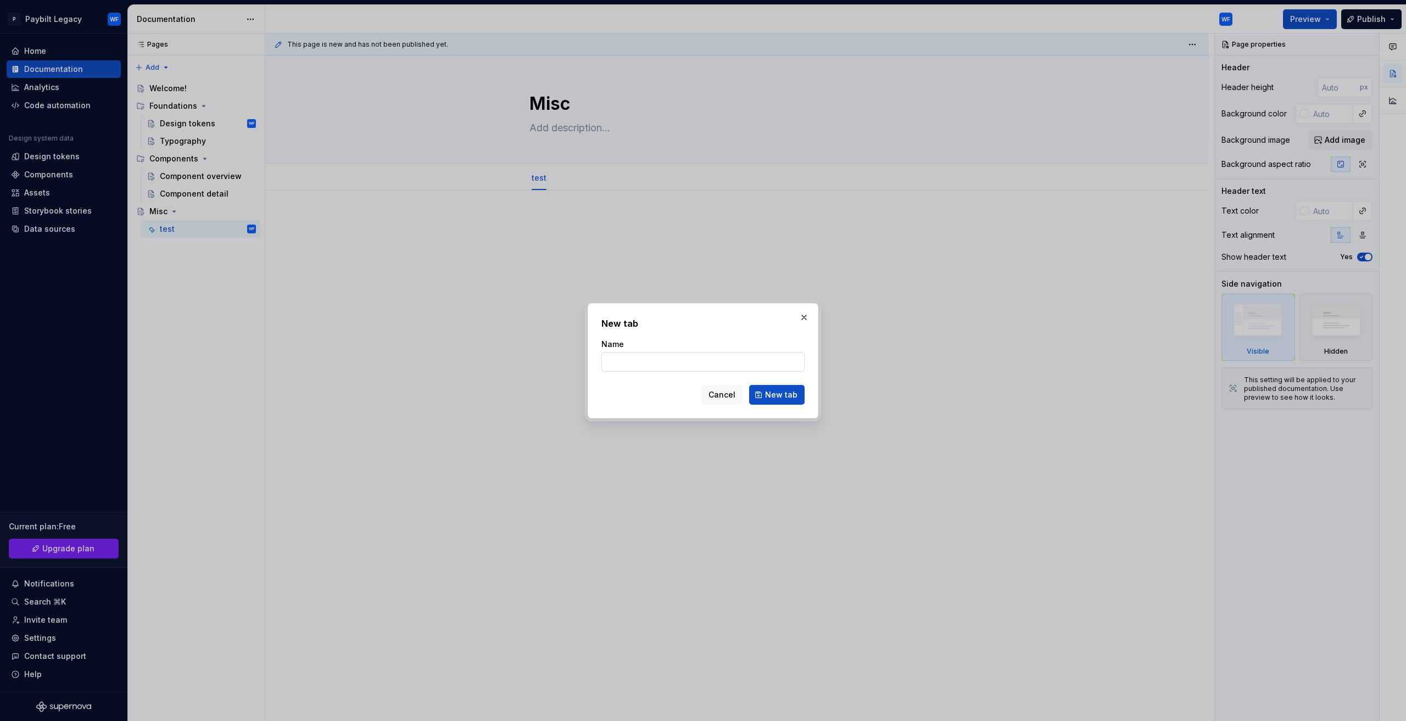
type textarea "*"
type input "test2"
click at [785, 391] on span "New tab" at bounding box center [781, 394] width 32 height 11
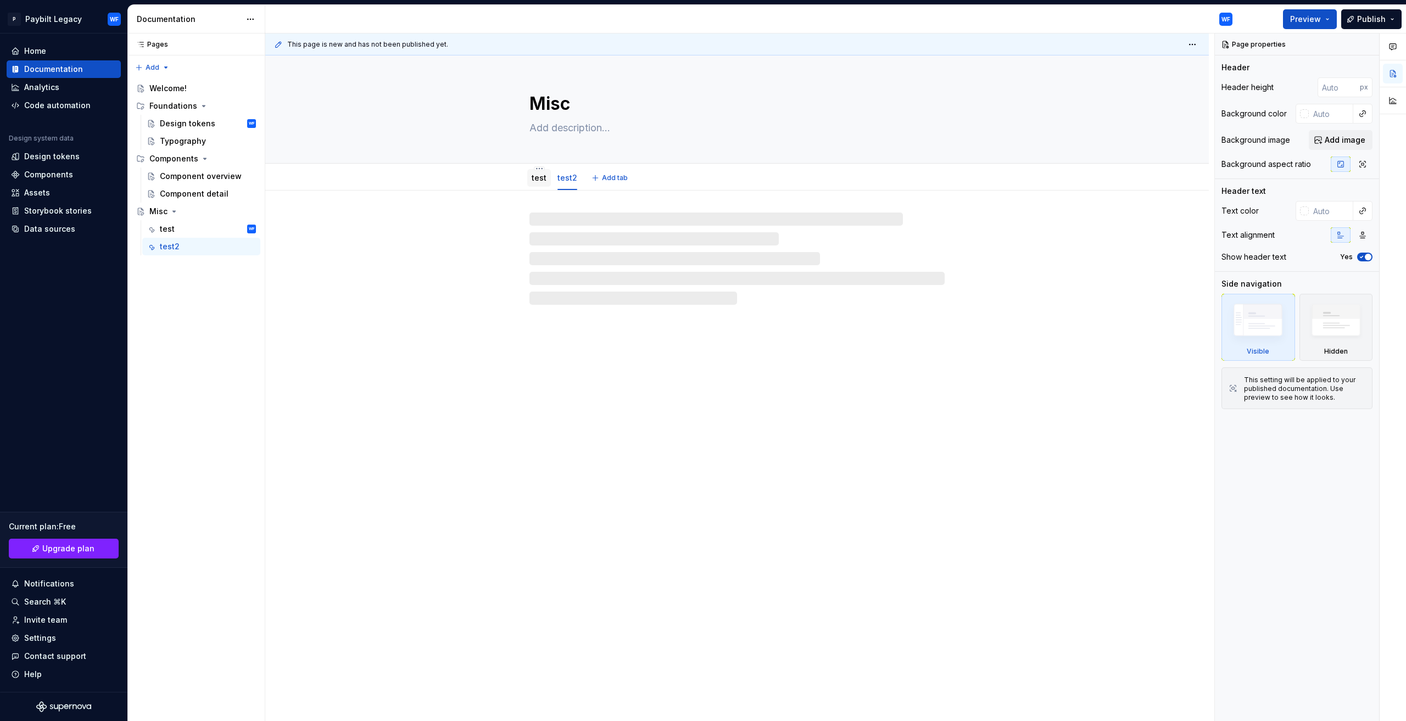
drag, startPoint x: 566, startPoint y: 181, endPoint x: 534, endPoint y: 176, distance: 32.1
click at [567, 181] on link "test2" at bounding box center [567, 177] width 20 height 9
click at [534, 175] on link "test" at bounding box center [538, 177] width 15 height 9
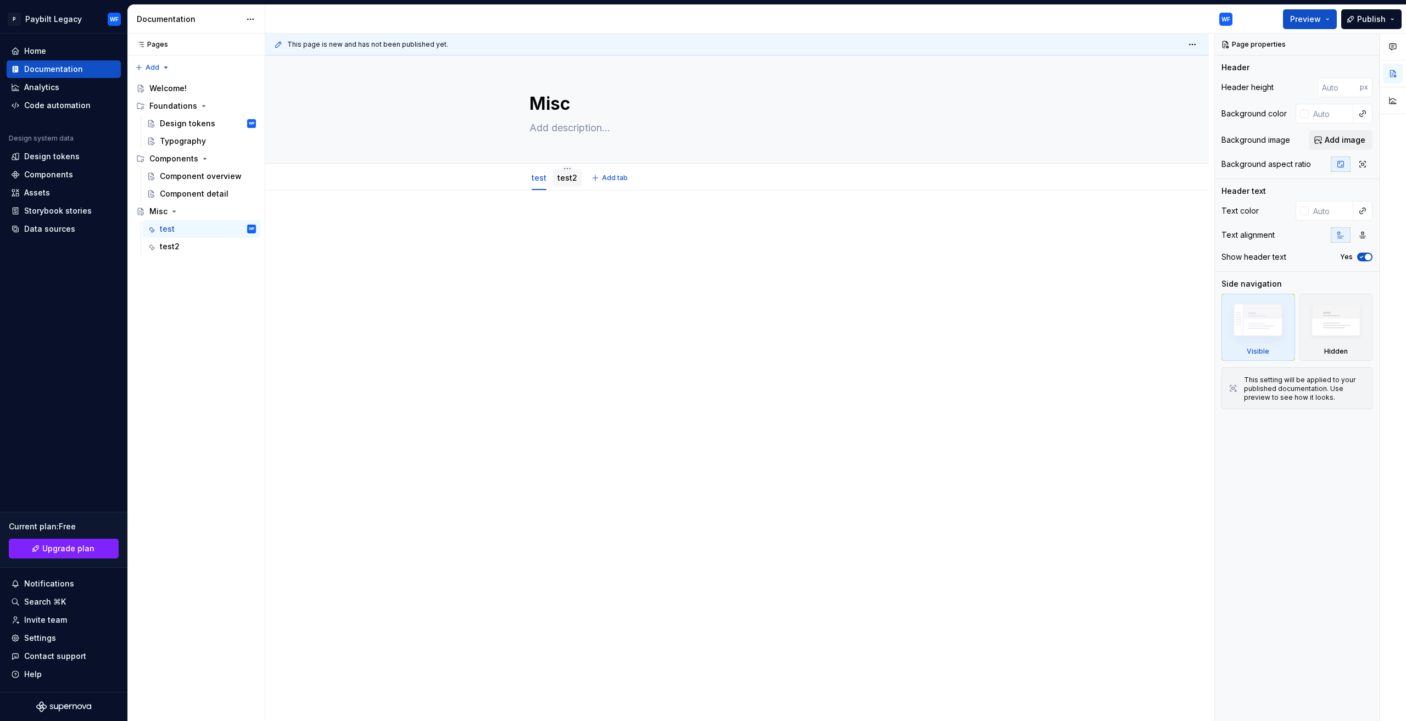
click at [568, 182] on link "test2" at bounding box center [567, 177] width 20 height 9
click at [564, 170] on html "P Paybilt Legacy WF Home Documentation Analytics Code automation Design system …" at bounding box center [703, 360] width 1406 height 721
click at [484, 289] on html "P Paybilt Legacy WF Home Documentation Analytics Code automation Design system …" at bounding box center [703, 360] width 1406 height 721
click at [373, 296] on div "This page is new and has not been published yet. Misc Edit header test test2" at bounding box center [739, 377] width 949 height 688
click at [217, 273] on div "Pages Pages Add Accessibility guide for tree Page tree. Navigate the tree with …" at bounding box center [195, 377] width 137 height 688
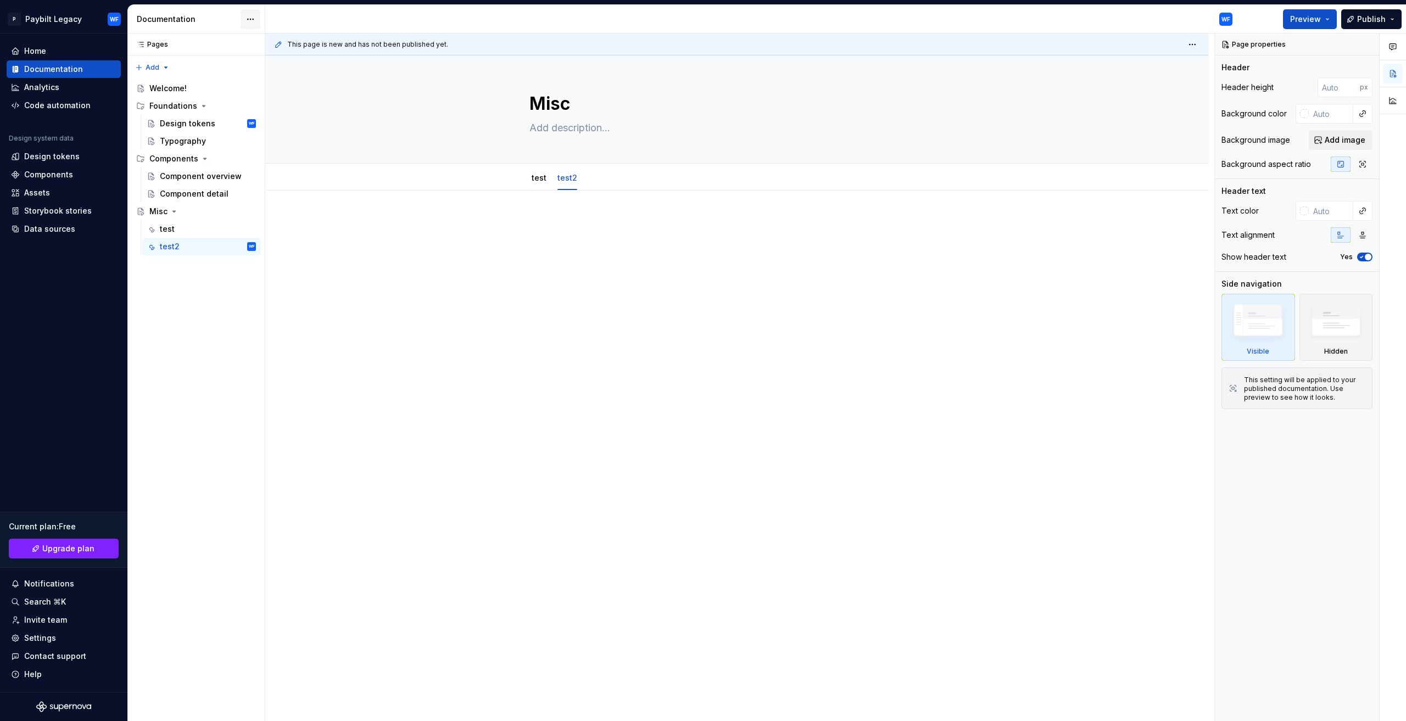
click at [255, 15] on html "P Paybilt Legacy WF Home Documentation Analytics Code automation Design system …" at bounding box center [703, 360] width 1406 height 721
click at [354, 278] on html "P Paybilt Legacy WF Home Documentation Analytics Code automation Design system …" at bounding box center [703, 360] width 1406 height 721
click at [839, 416] on div "This page is new and has not been published yet. Misc Edit header test test2" at bounding box center [739, 377] width 949 height 688
click at [682, 399] on div "This page is new and has not been published yet. Misc Edit header test test2" at bounding box center [739, 377] width 949 height 688
drag, startPoint x: 573, startPoint y: 443, endPoint x: 510, endPoint y: 278, distance: 176.6
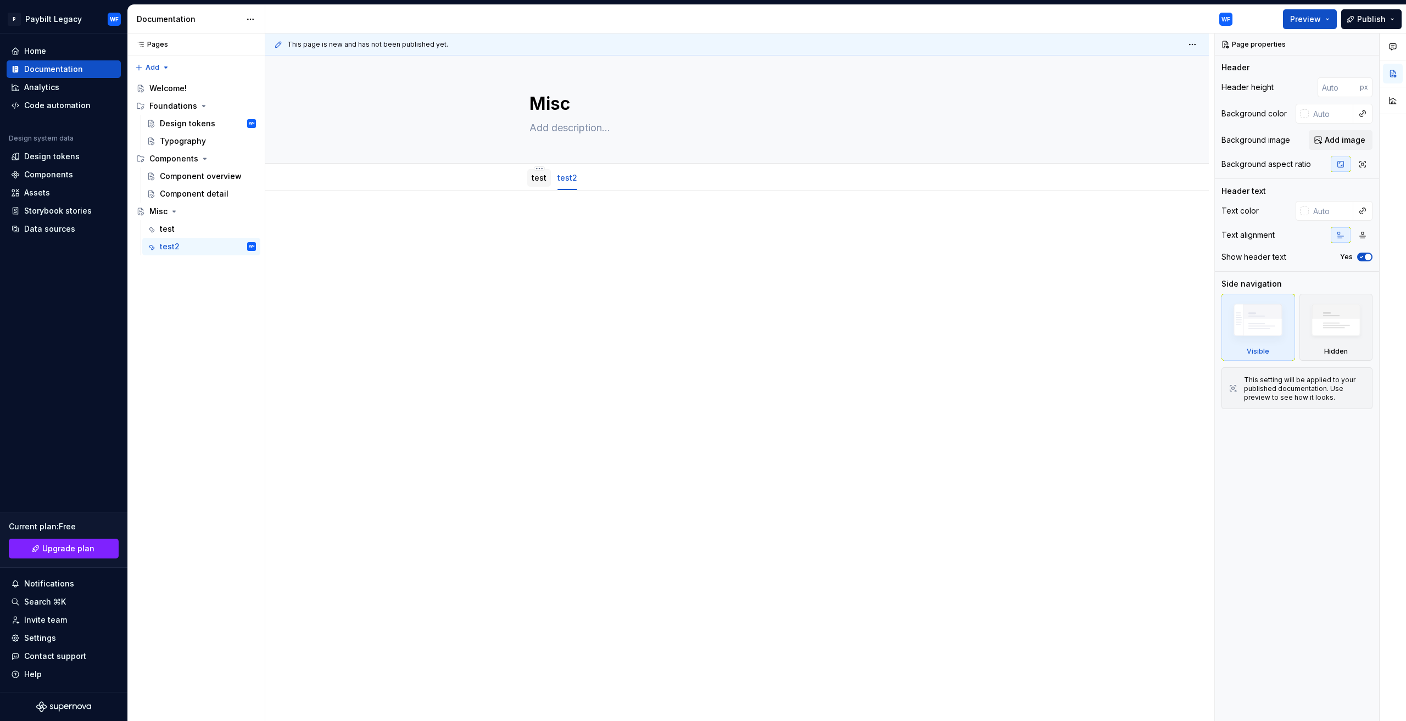
drag, startPoint x: 510, startPoint y: 278, endPoint x: 538, endPoint y: 180, distance: 102.9
click at [491, 208] on div "This page is new and has not been published yet. Misc Edit header test test2" at bounding box center [739, 377] width 949 height 688
click at [491, 208] on div at bounding box center [736, 340] width 943 height 298
click at [500, 242] on div "This page is new and has not been published yet. Misc Edit header test test2" at bounding box center [739, 377] width 949 height 688
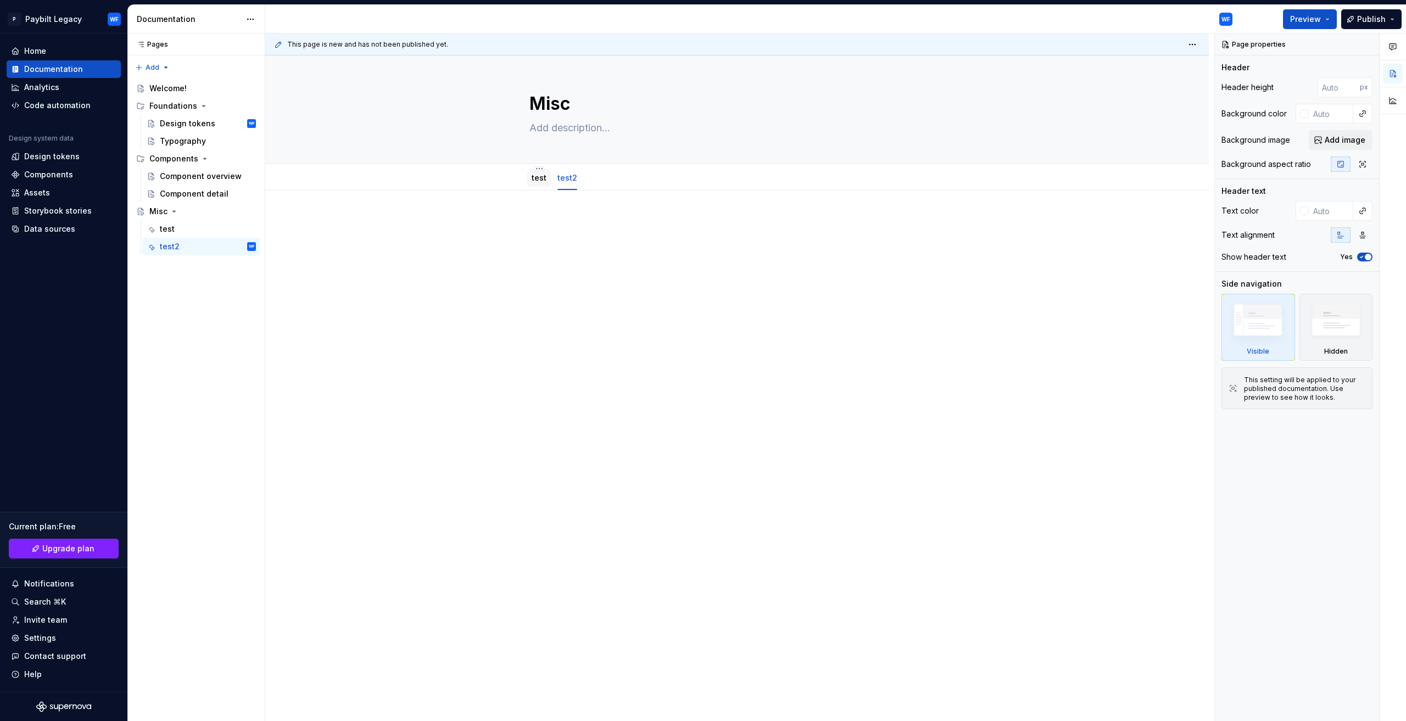
click at [513, 255] on div "This page is new and has not been published yet. Misc Edit header test test2" at bounding box center [739, 377] width 949 height 688
click at [545, 213] on div "This page is new and has not been published yet. Misc Edit header test test2" at bounding box center [739, 377] width 949 height 688
click at [548, 223] on p at bounding box center [736, 223] width 415 height 13
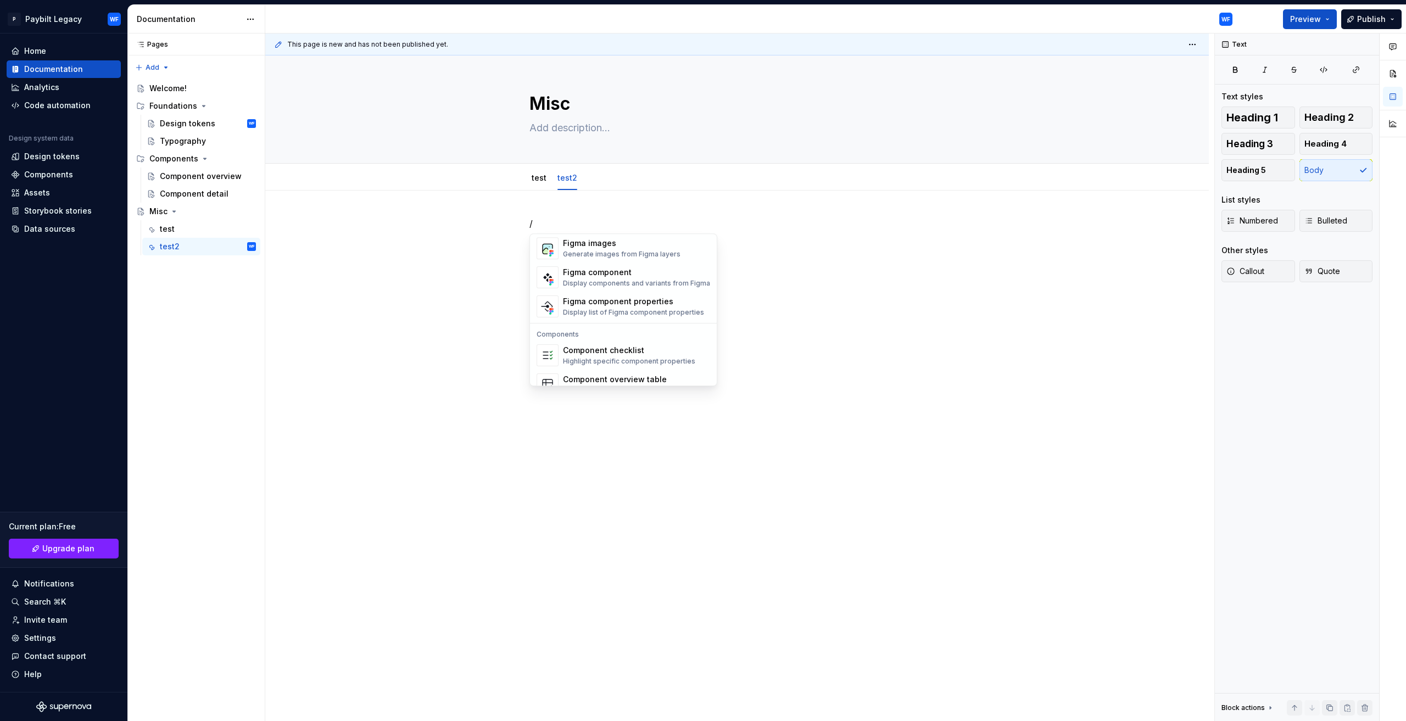
scroll to position [1091, 0]
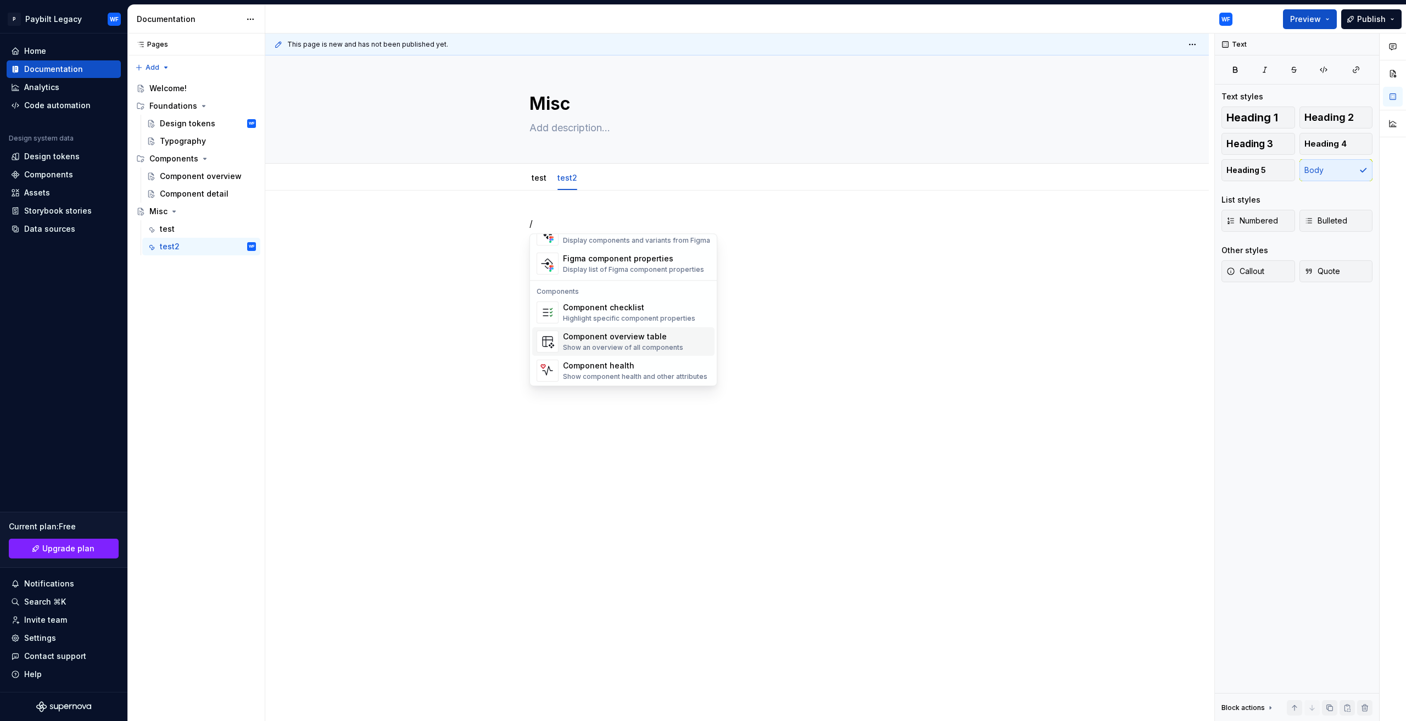
click at [642, 339] on div "Component overview table" at bounding box center [623, 336] width 120 height 11
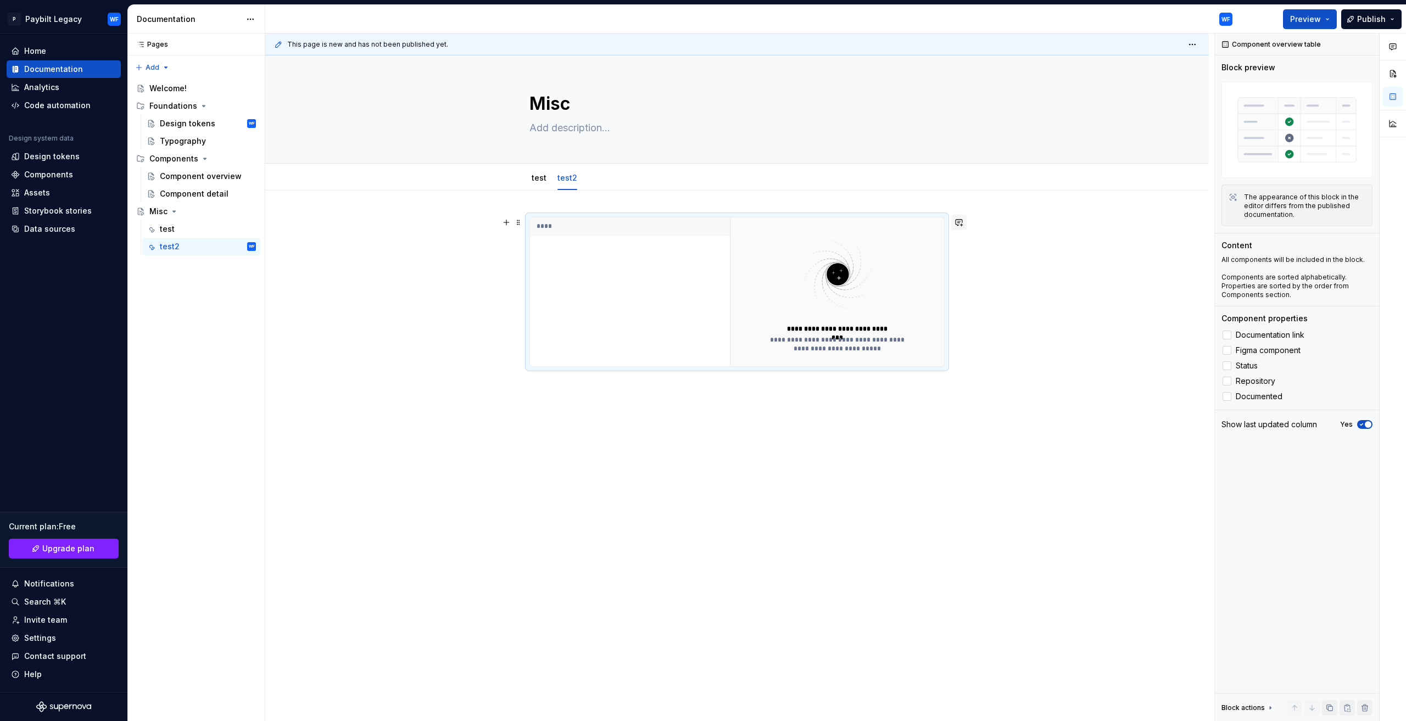
click at [959, 223] on button "button" at bounding box center [958, 222] width 15 height 15
click at [705, 372] on div "**********" at bounding box center [736, 298] width 415 height 163
click at [623, 390] on div "**********" at bounding box center [739, 377] width 949 height 688
click at [42, 46] on div "Home" at bounding box center [35, 51] width 22 height 11
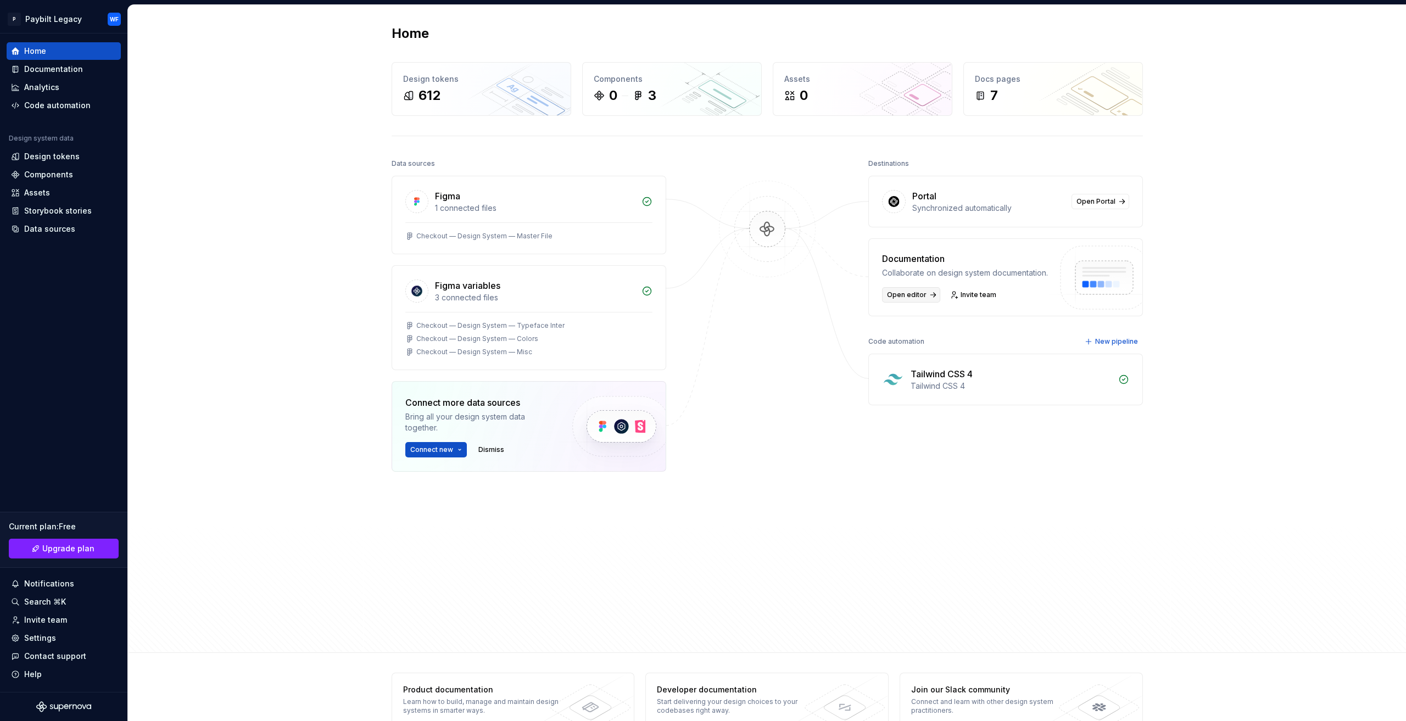
click at [914, 295] on span "Open editor" at bounding box center [907, 294] width 40 height 9
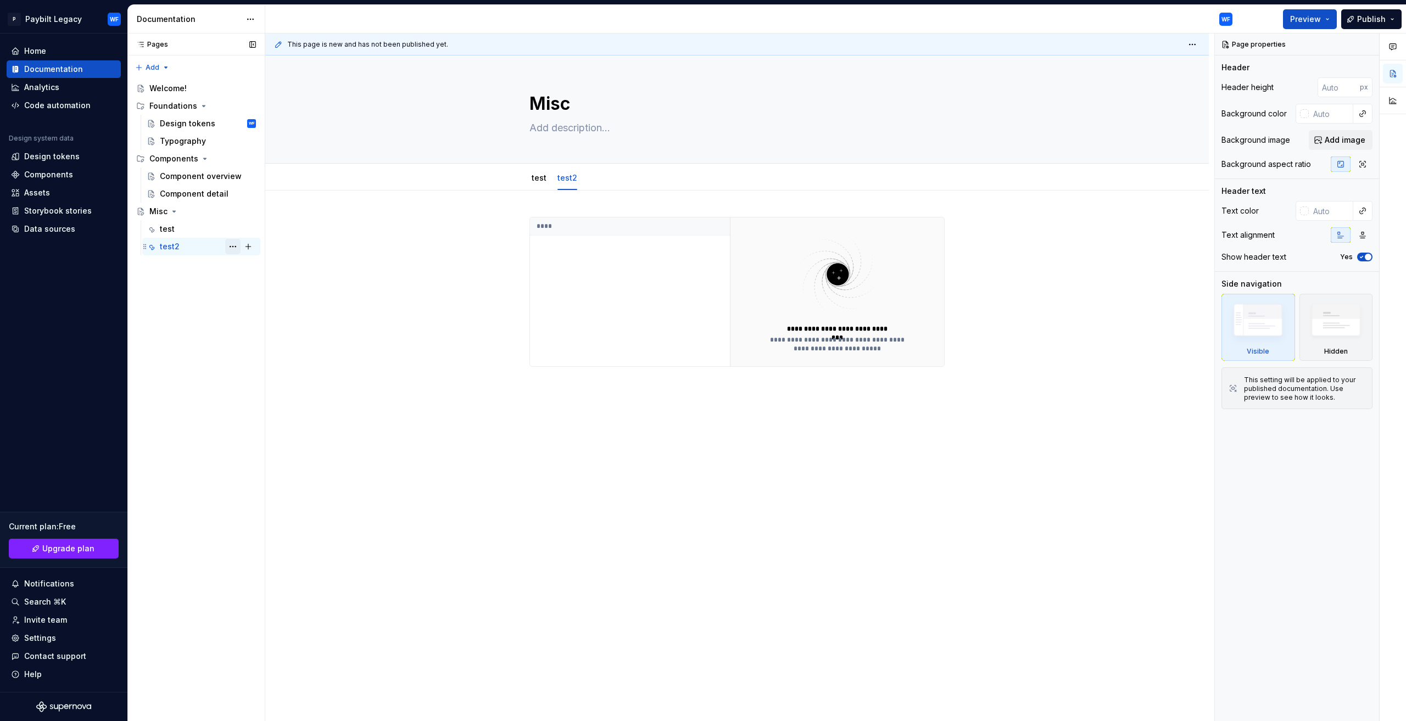
click at [228, 247] on button "Page tree" at bounding box center [232, 246] width 15 height 15
click at [278, 364] on div "Delete tab" at bounding box center [299, 368] width 108 height 11
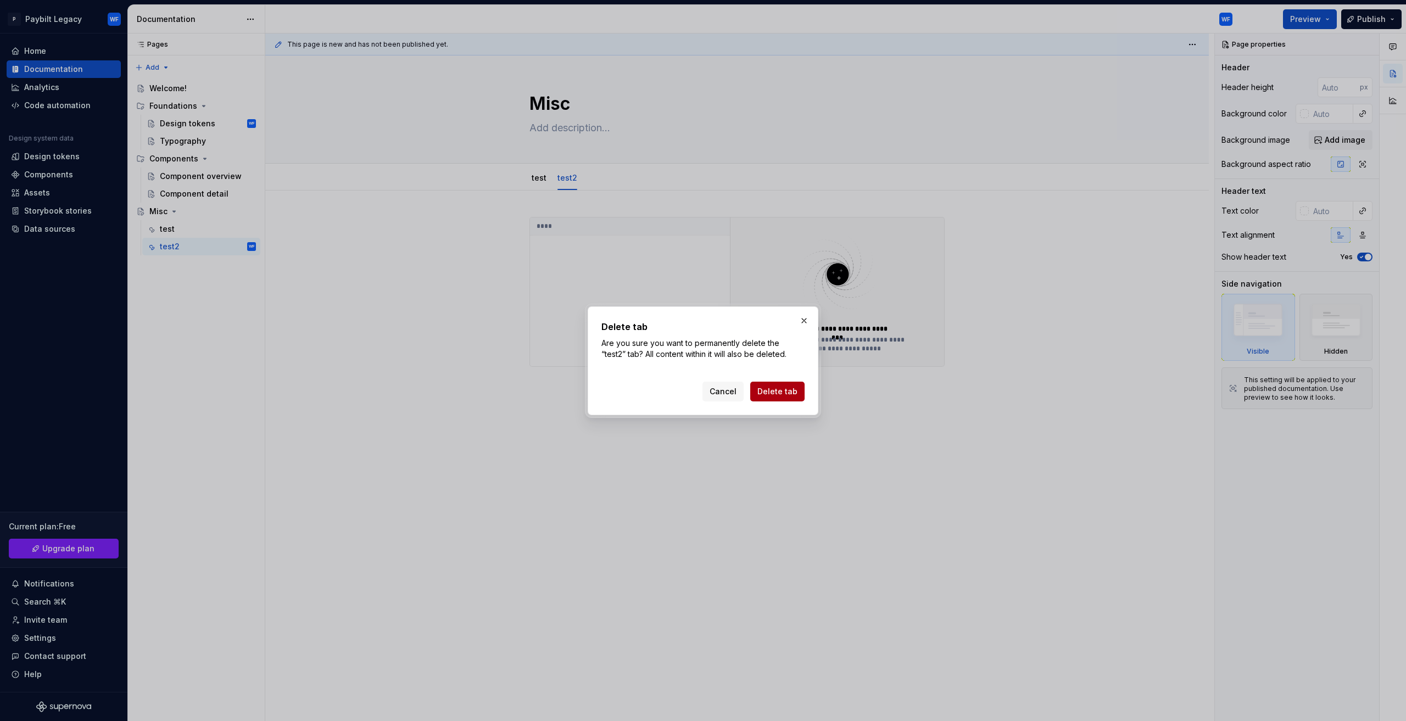
click at [769, 393] on span "Delete tab" at bounding box center [777, 391] width 40 height 11
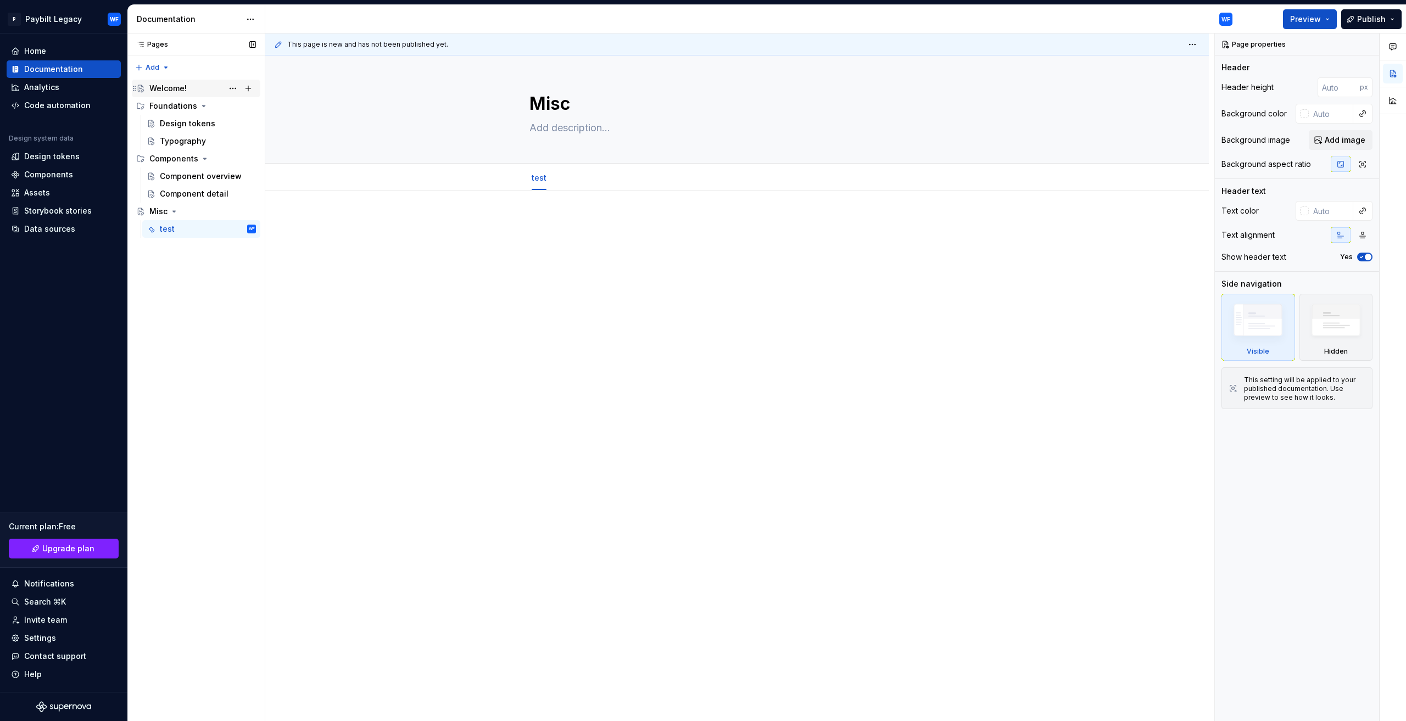
click at [157, 91] on div "Welcome!" at bounding box center [167, 88] width 37 height 11
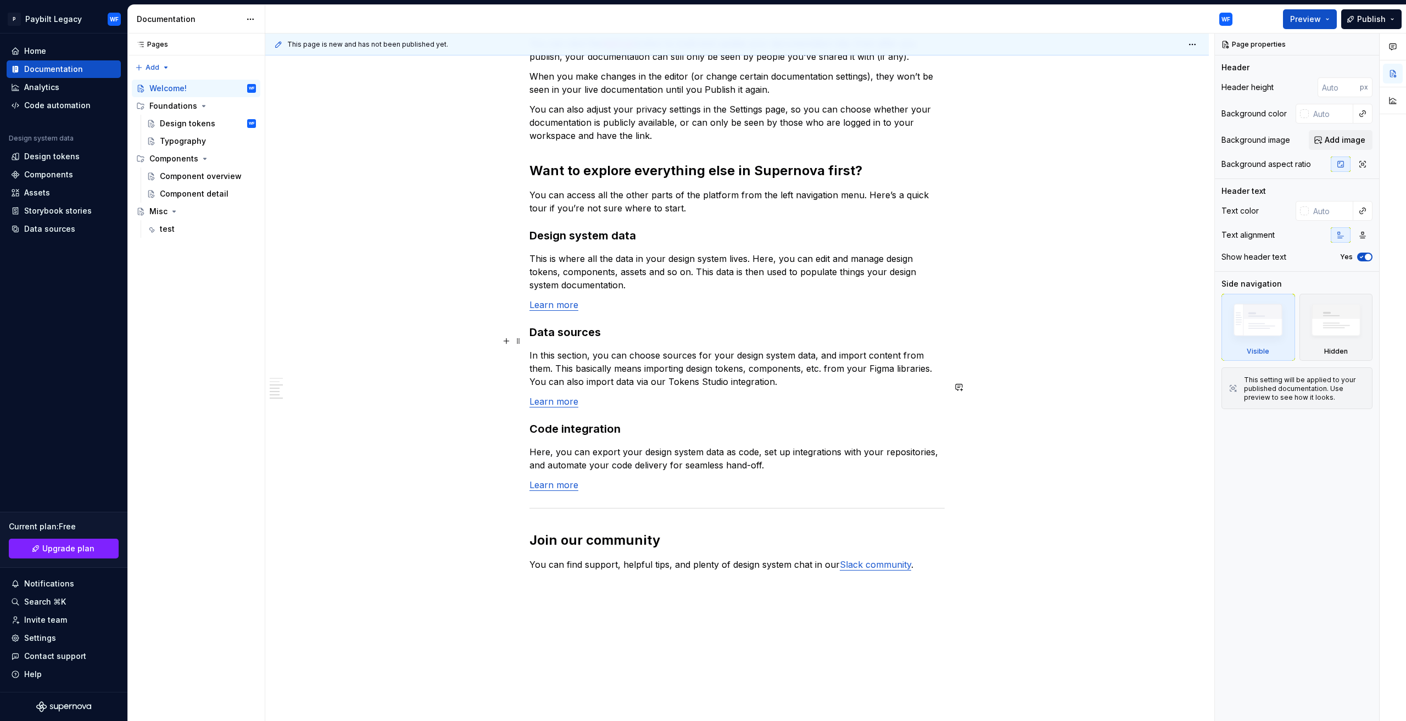
scroll to position [566, 0]
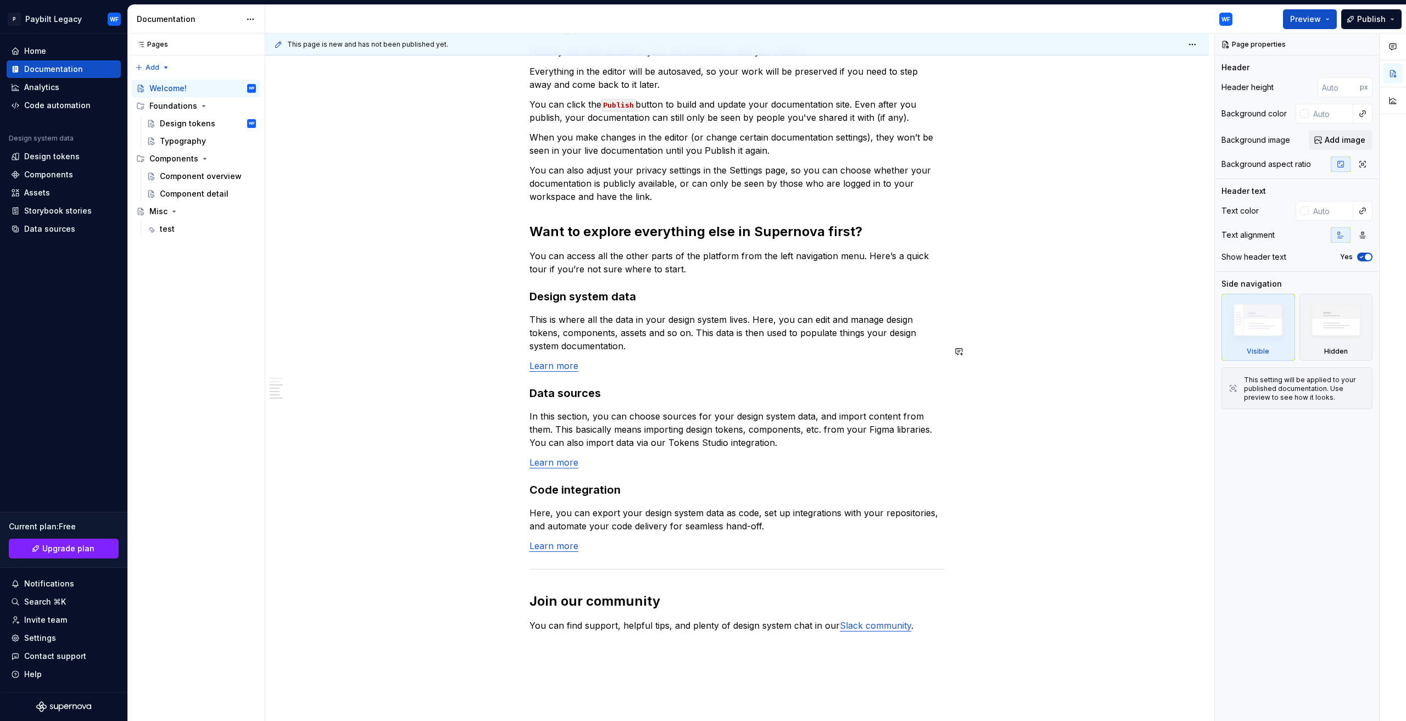
click at [551, 360] on link "Learn more" at bounding box center [553, 365] width 49 height 11
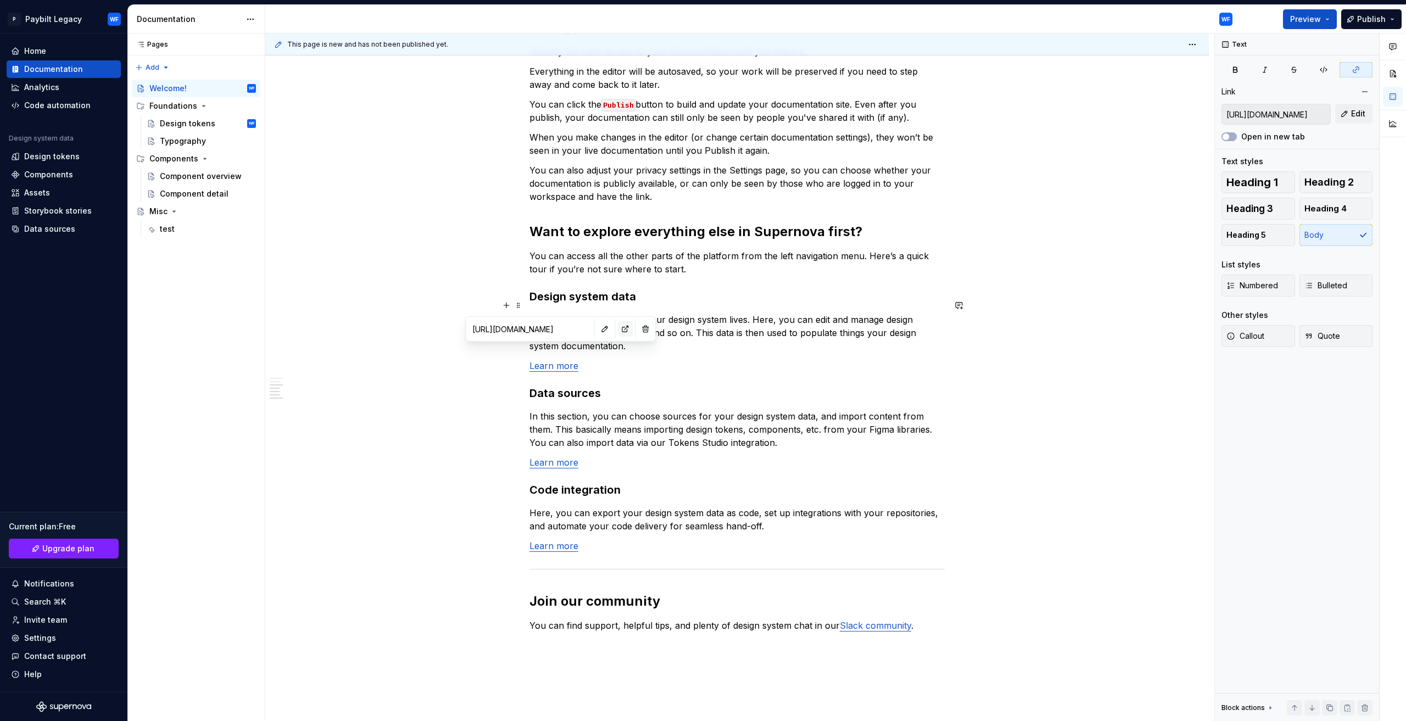
click at [617, 331] on button "button" at bounding box center [624, 328] width 15 height 15
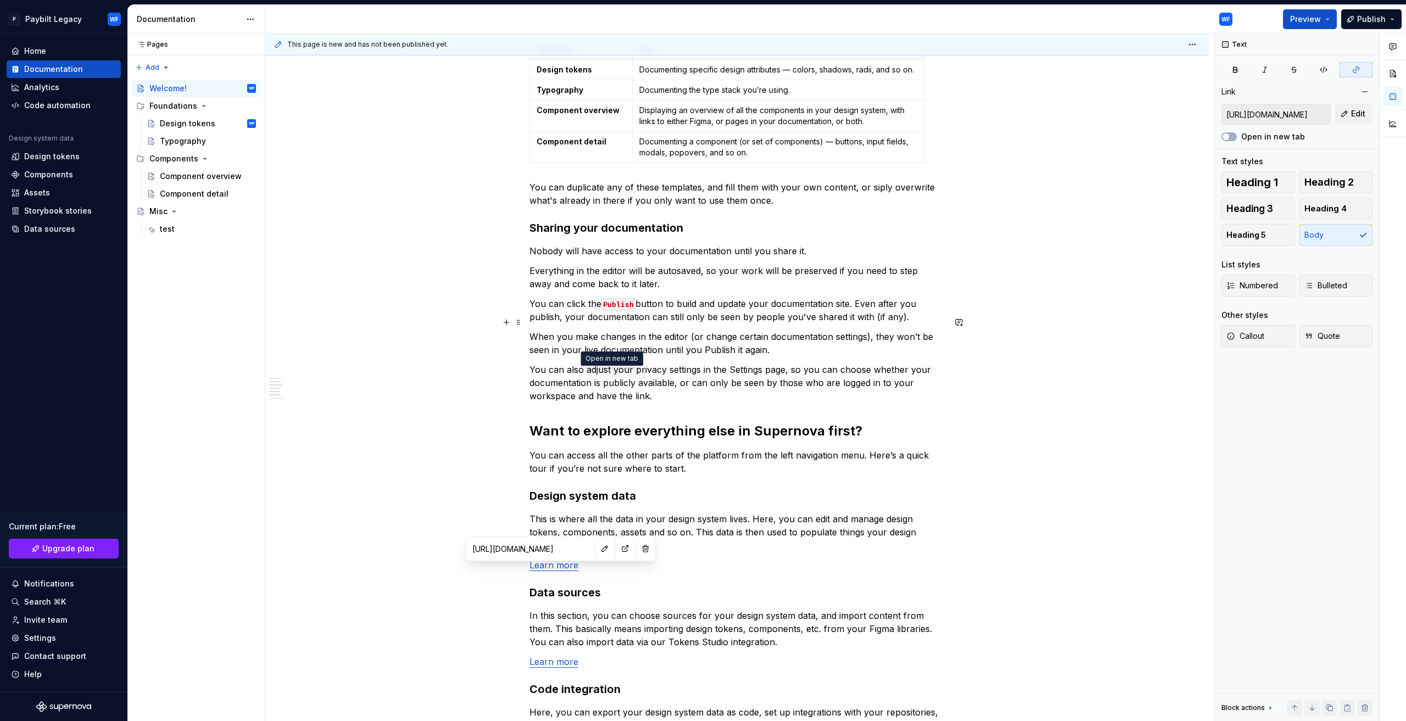
scroll to position [346, 0]
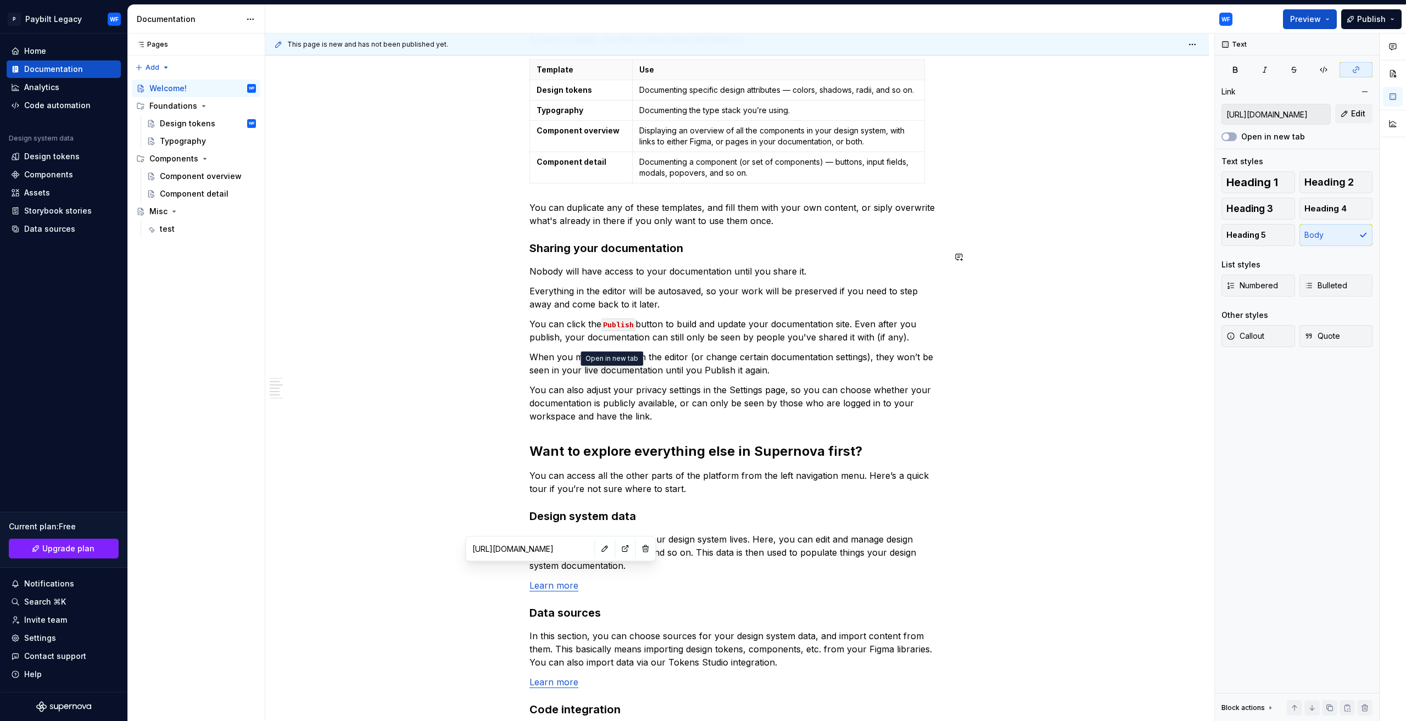
drag, startPoint x: 485, startPoint y: 249, endPoint x: 519, endPoint y: 211, distance: 50.9
click at [484, 249] on div "This page is new and has not been published yet. Welcome! You’ve landed in your…" at bounding box center [739, 377] width 949 height 688
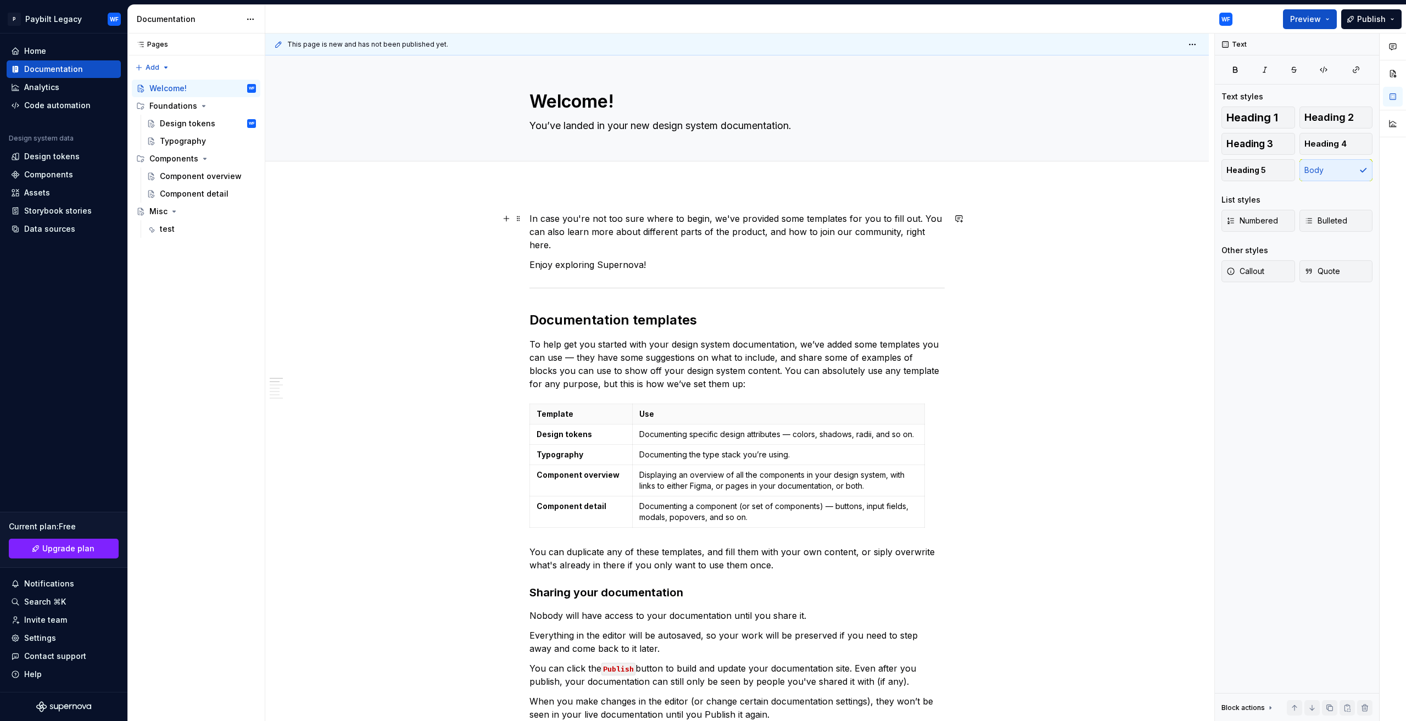
scroll to position [0, 0]
click at [46, 629] on div "Current plan : Free Upgrade plan Notifications Search ⌘K Invite team Settings C…" at bounding box center [64, 594] width 114 height 178
click at [38, 632] on div "Settings" at bounding box center [64, 638] width 114 height 18
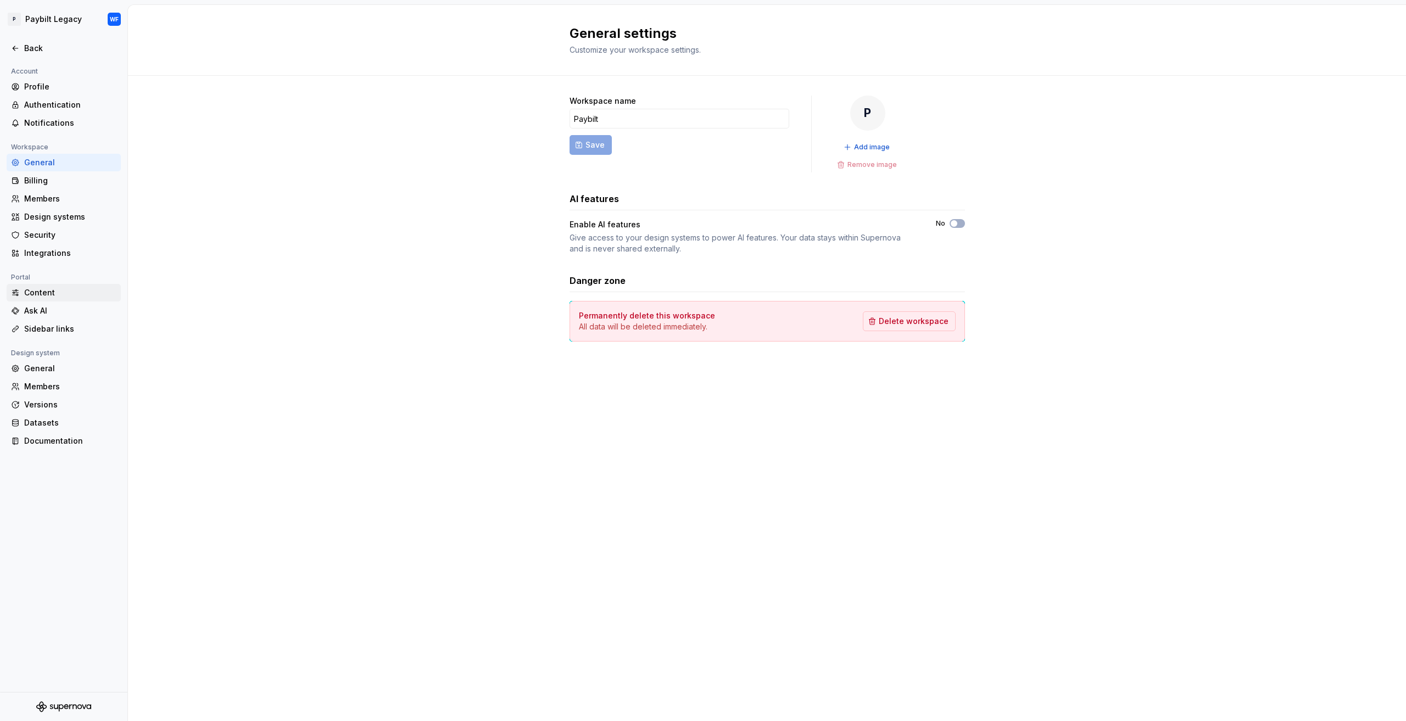
click at [49, 295] on div "Content" at bounding box center [70, 292] width 92 height 11
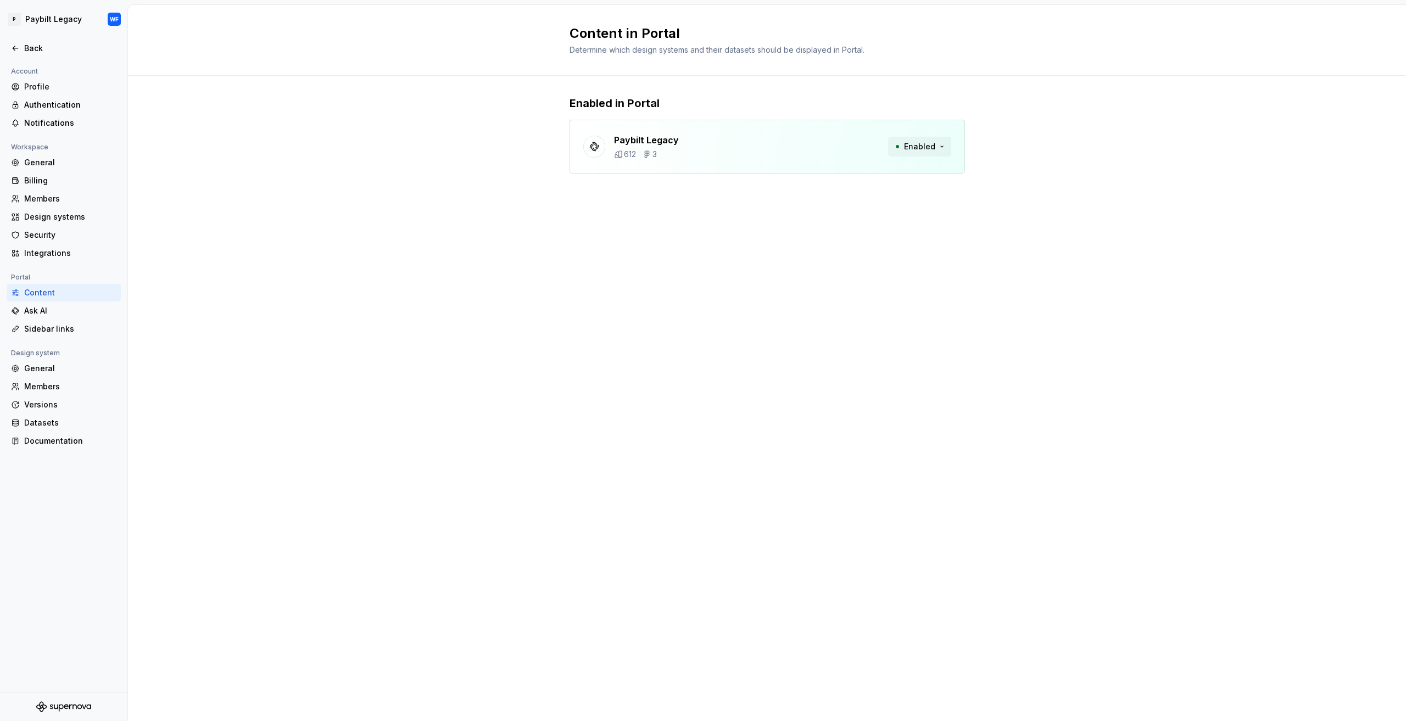
click at [937, 147] on button "Enabled" at bounding box center [919, 147] width 63 height 20
click at [429, 241] on div "Content in Portal Determine which design systems and their datasets should be d…" at bounding box center [767, 363] width 1278 height 716
click at [55, 307] on div "Ask AI" at bounding box center [70, 310] width 92 height 11
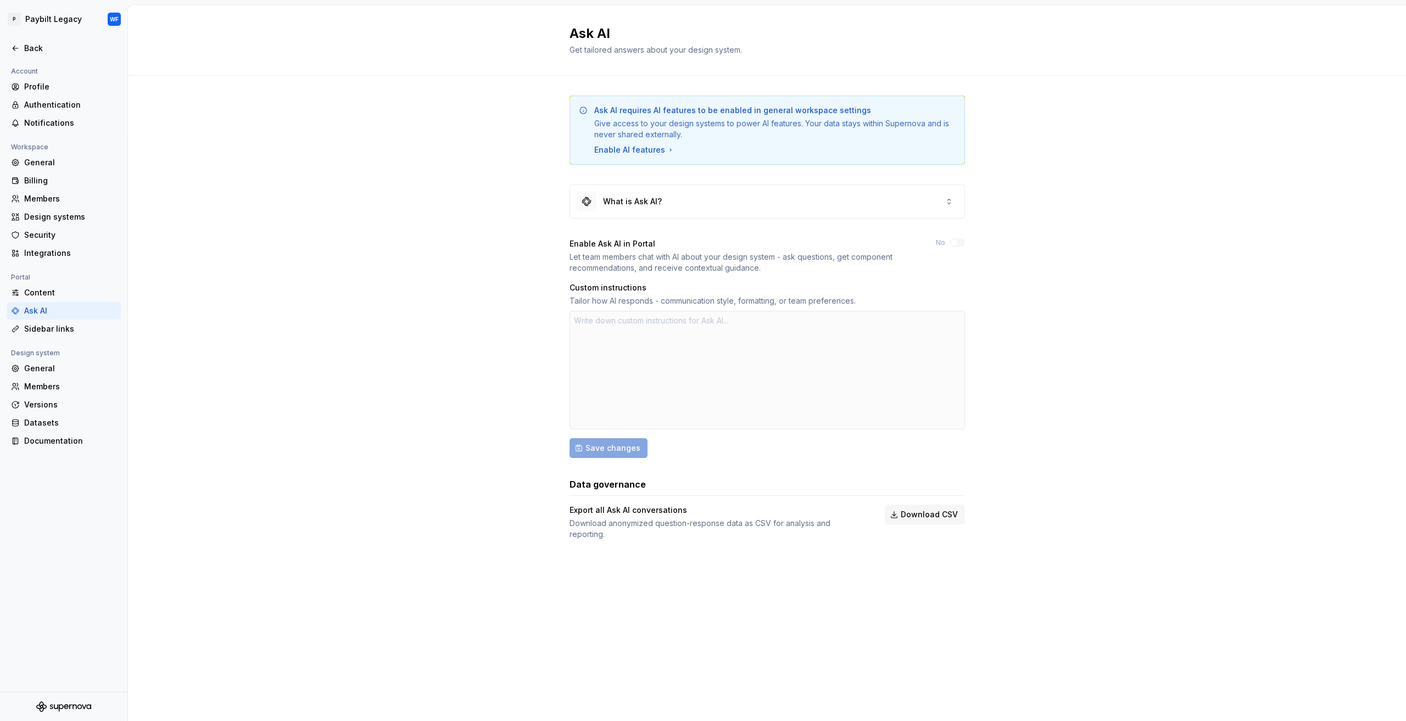
click at [648, 328] on div at bounding box center [766, 370] width 395 height 119
click at [611, 151] on div "Enable AI features" at bounding box center [634, 149] width 81 height 11
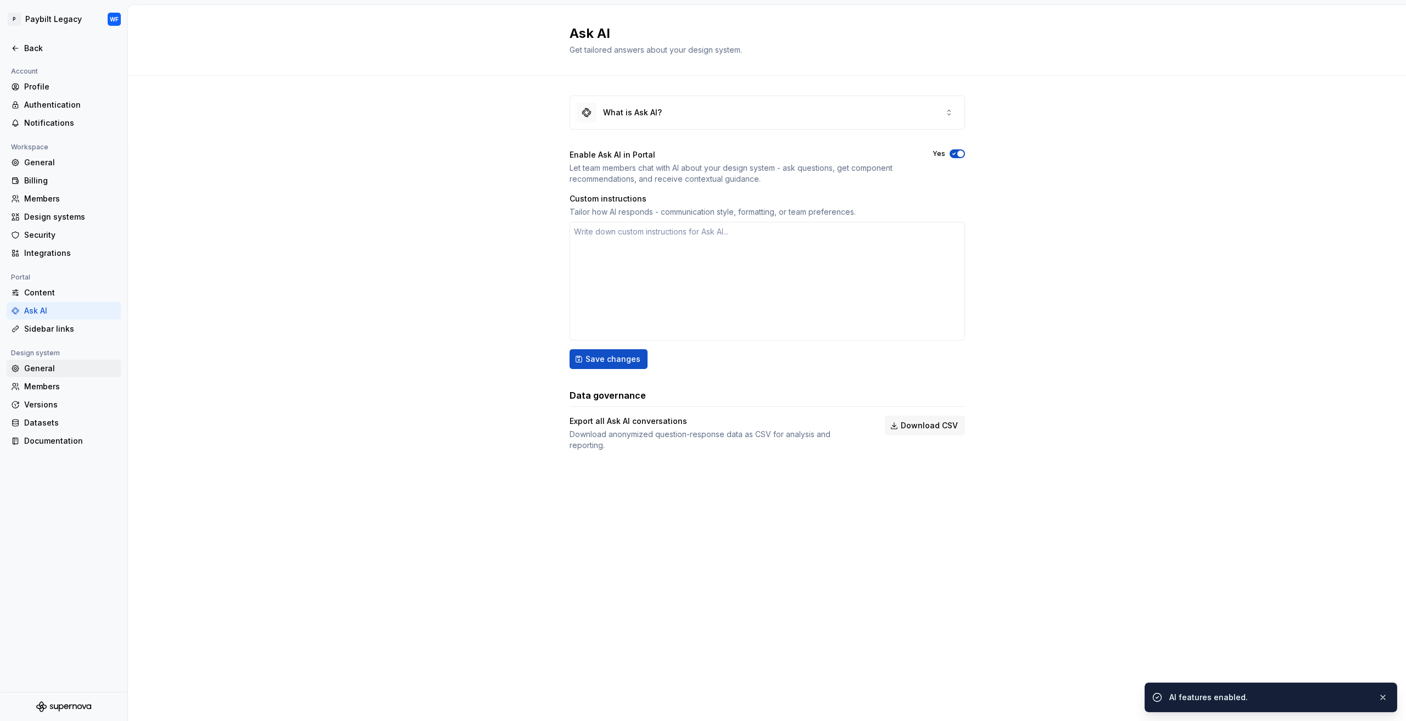
click at [43, 370] on div "General" at bounding box center [70, 368] width 92 height 11
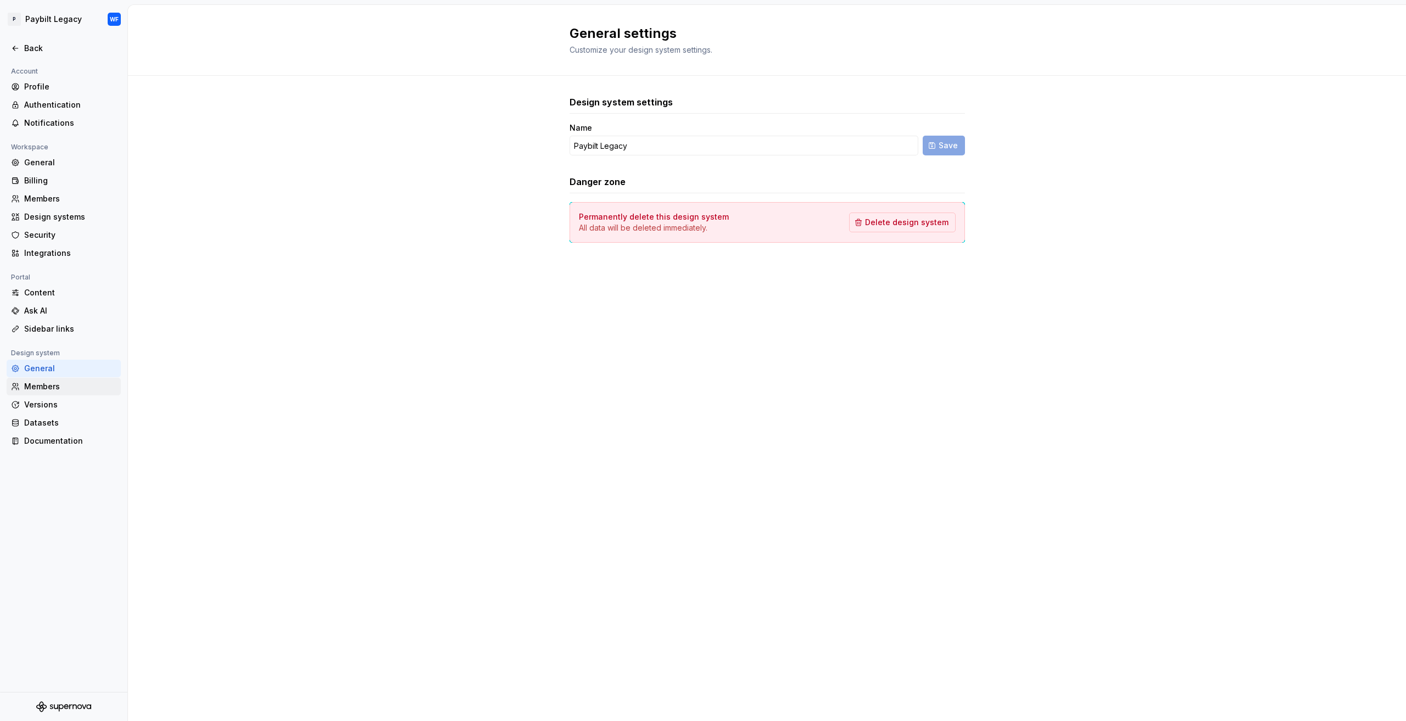
click at [56, 389] on div "Members" at bounding box center [70, 386] width 92 height 11
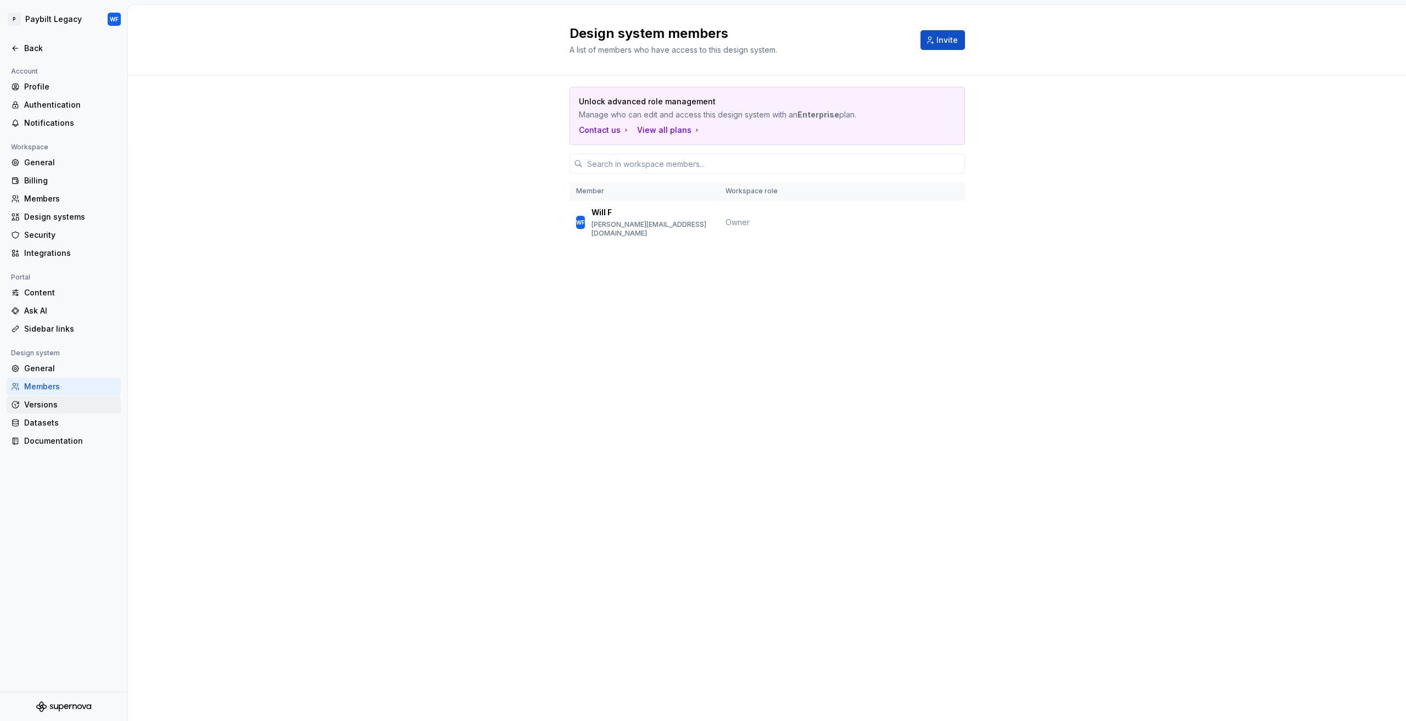
click at [63, 412] on div "Versions" at bounding box center [64, 405] width 114 height 18
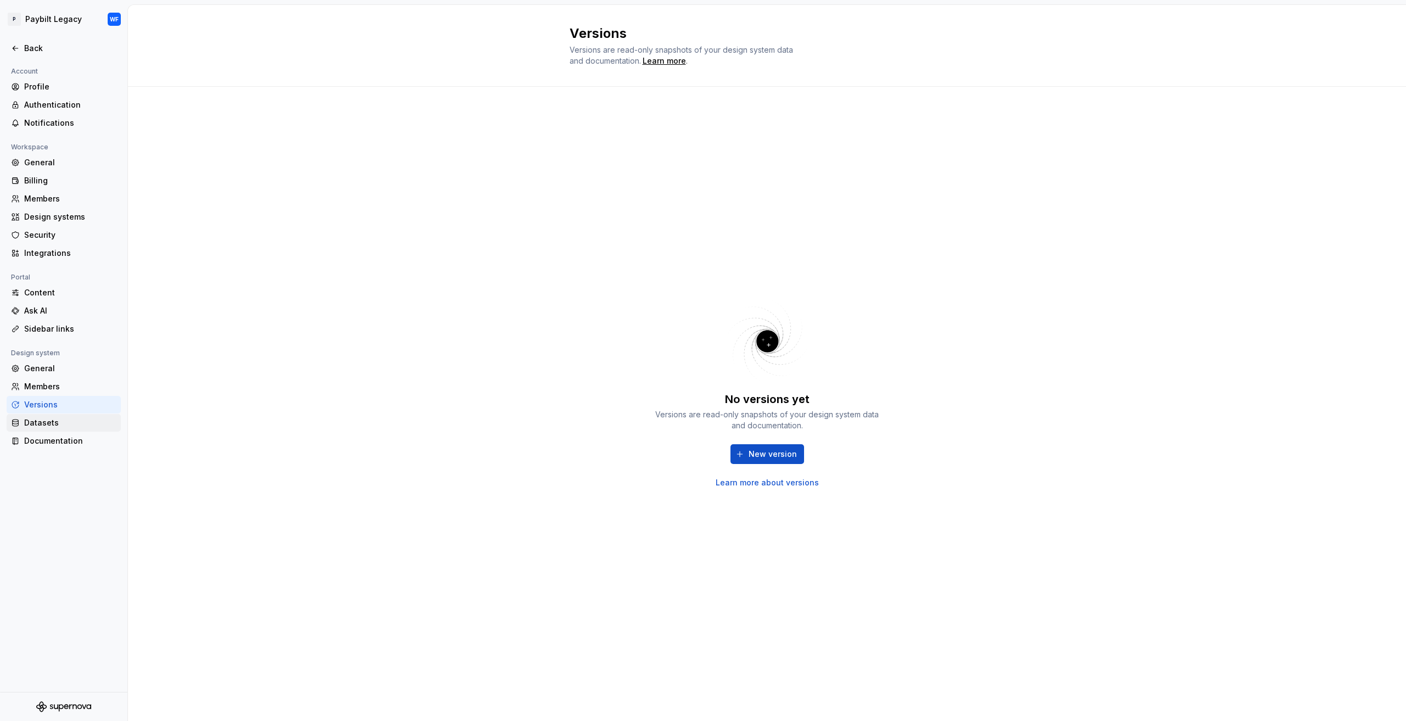
click at [64, 419] on div "Datasets" at bounding box center [70, 422] width 92 height 11
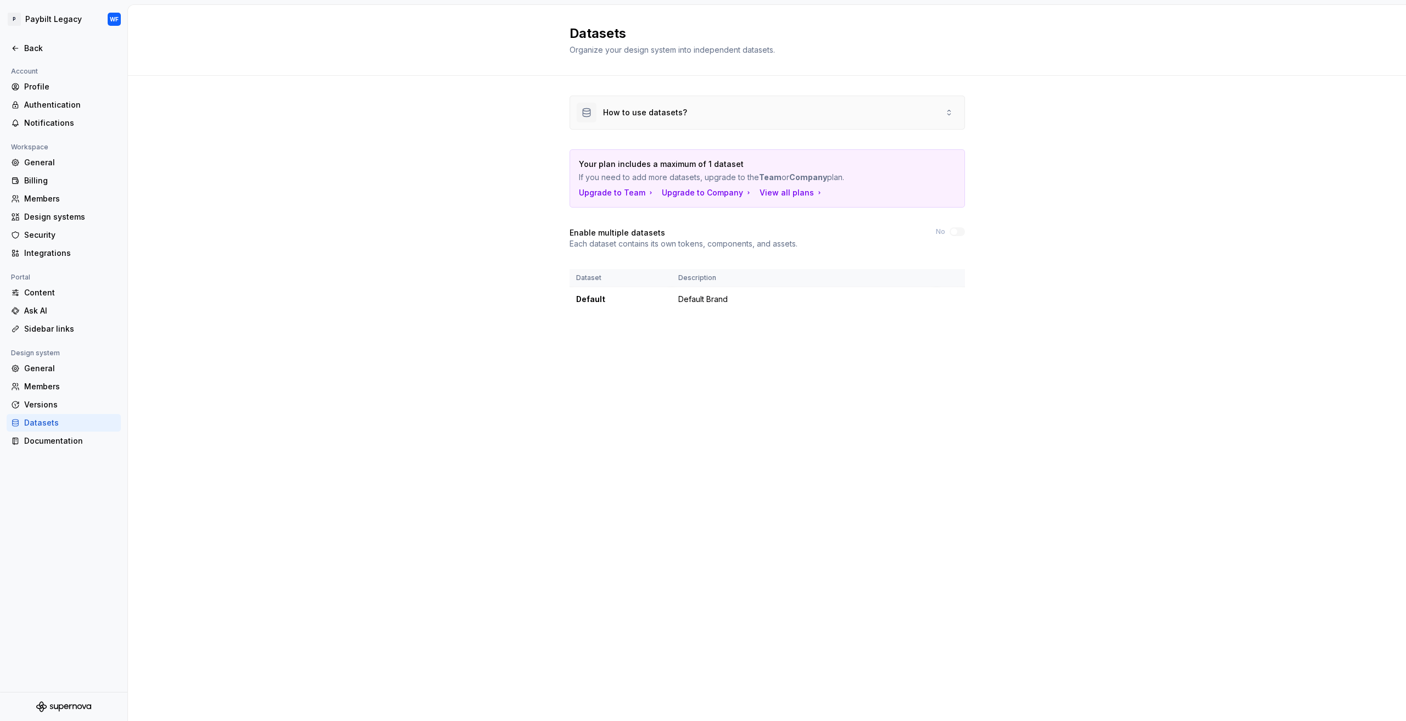
click at [774, 113] on div "How to use datasets?" at bounding box center [767, 112] width 394 height 33
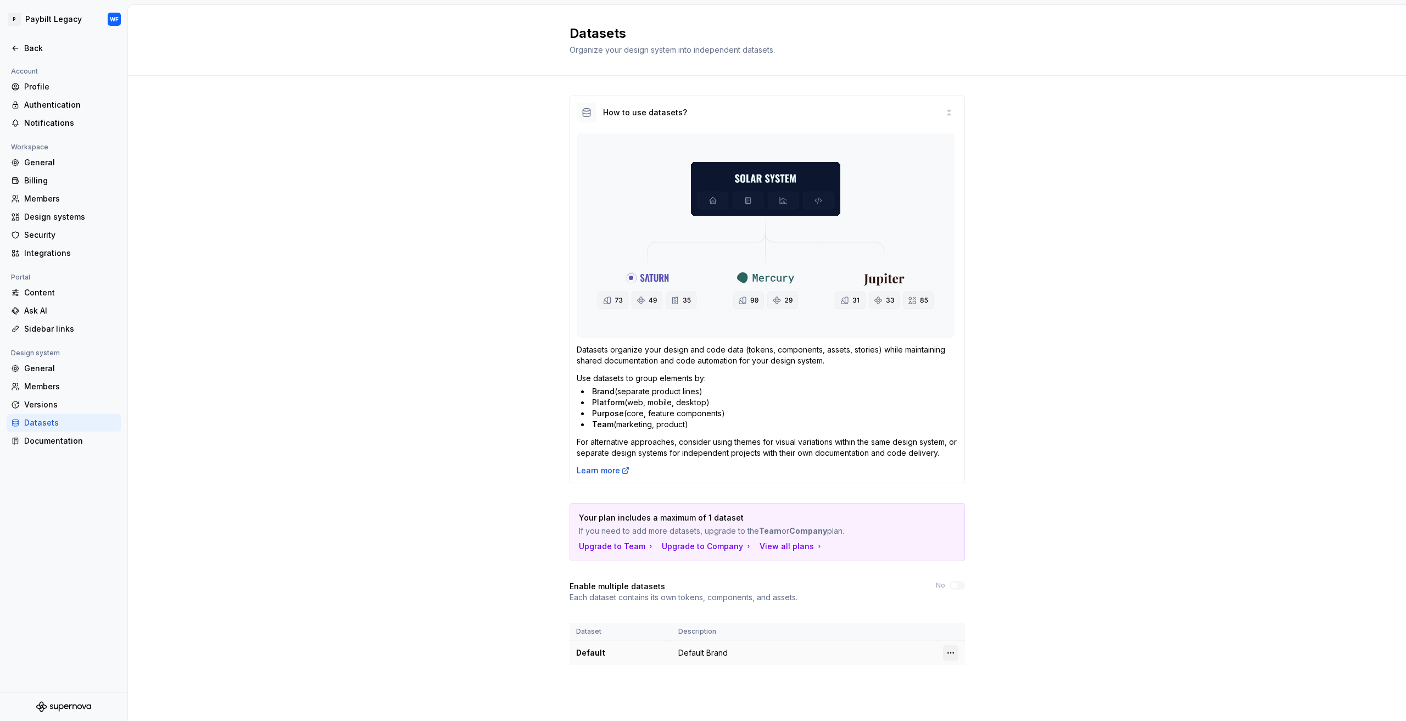
click at [950, 651] on html "P Paybilt Legacy WF Back Account Profile Authentication Notifications Workspace…" at bounding box center [703, 360] width 1406 height 721
click at [969, 669] on div "Edit details" at bounding box center [998, 673] width 71 height 11
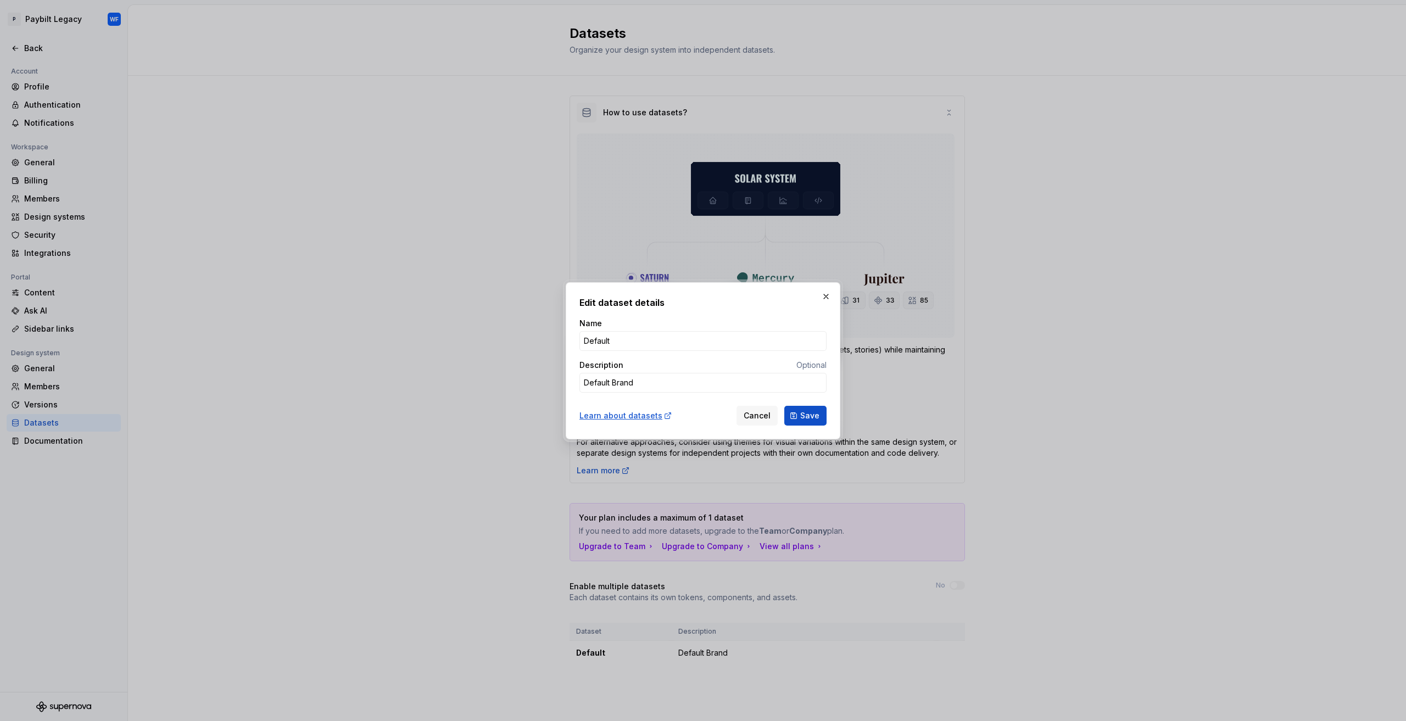
click at [651, 393] on div "Name Default Description Optional Default Brand" at bounding box center [702, 359] width 247 height 83
click at [659, 386] on textarea "Default Brand" at bounding box center [702, 383] width 247 height 20
click at [614, 335] on input "Default" at bounding box center [702, 341] width 247 height 20
click at [759, 413] on span "Cancel" at bounding box center [756, 415] width 27 height 11
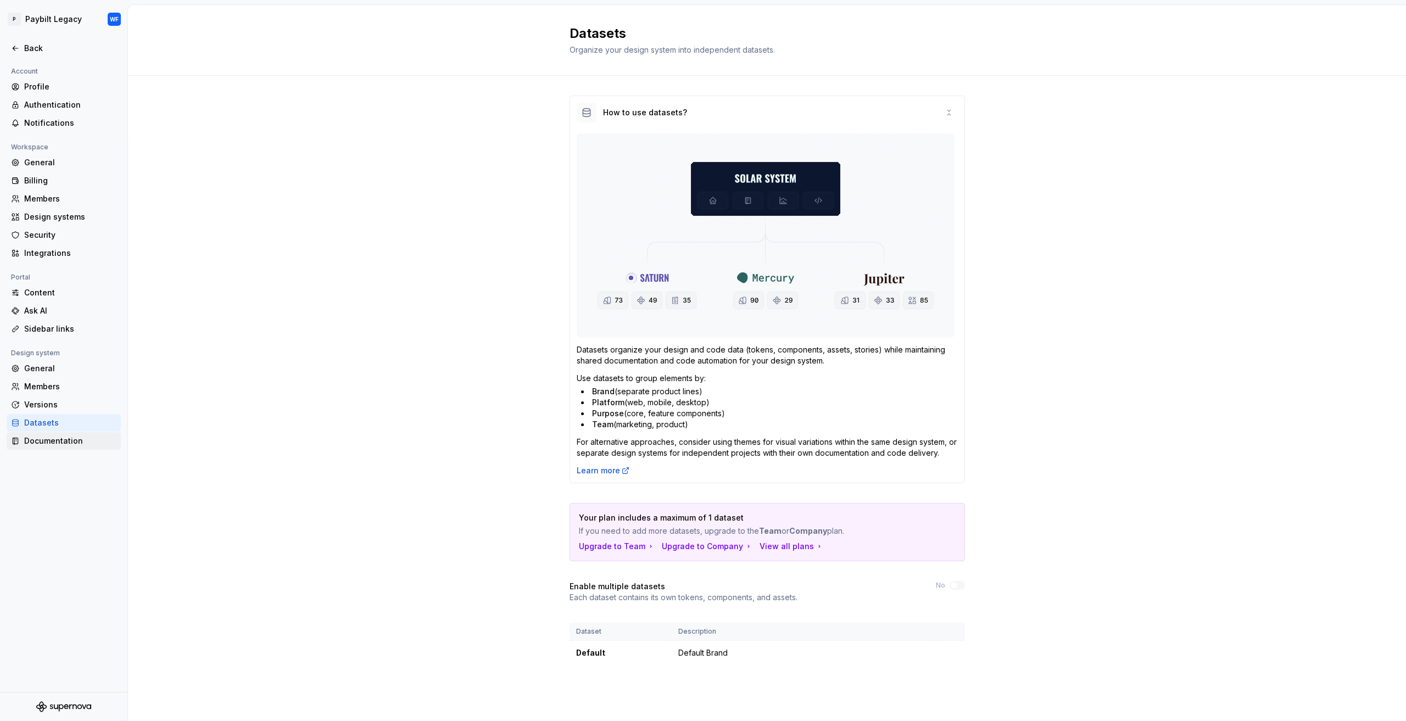
click at [56, 435] on div "Documentation" at bounding box center [70, 440] width 92 height 11
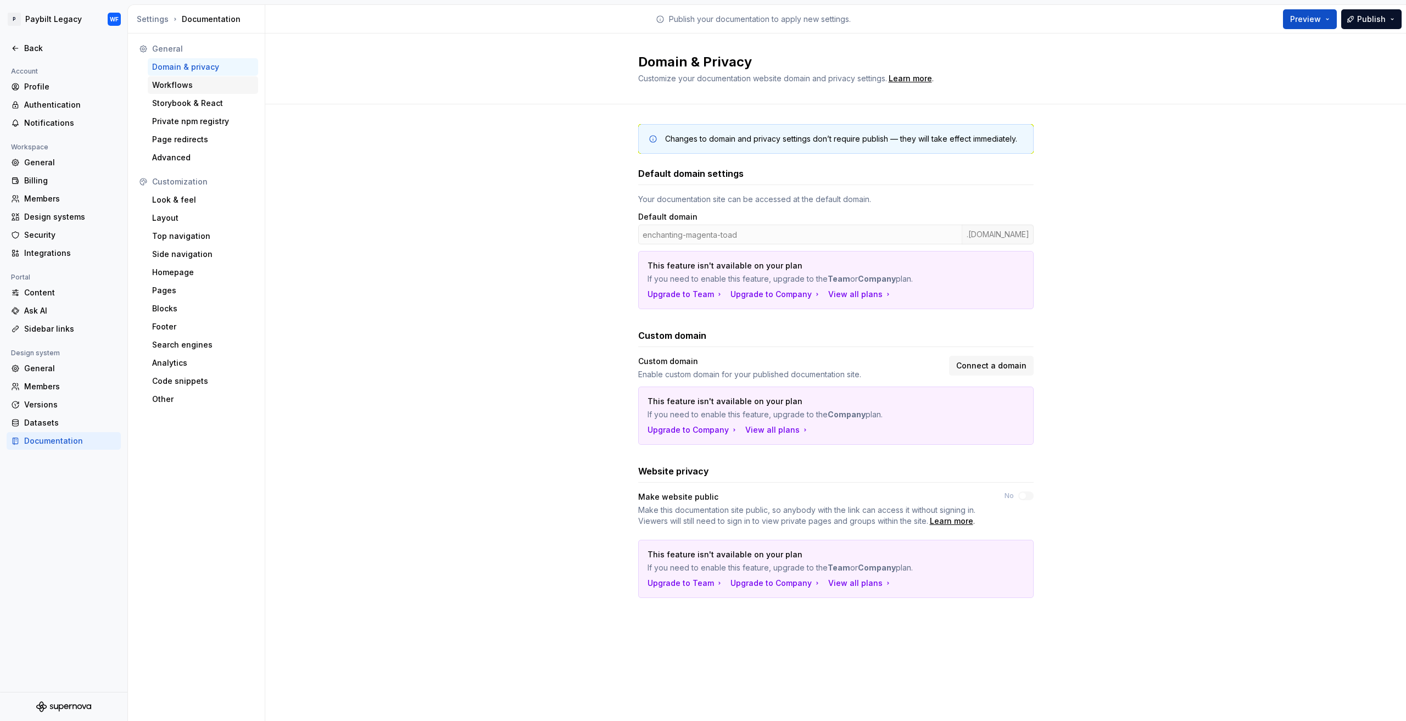
click at [181, 84] on div "Workflows" at bounding box center [203, 85] width 102 height 11
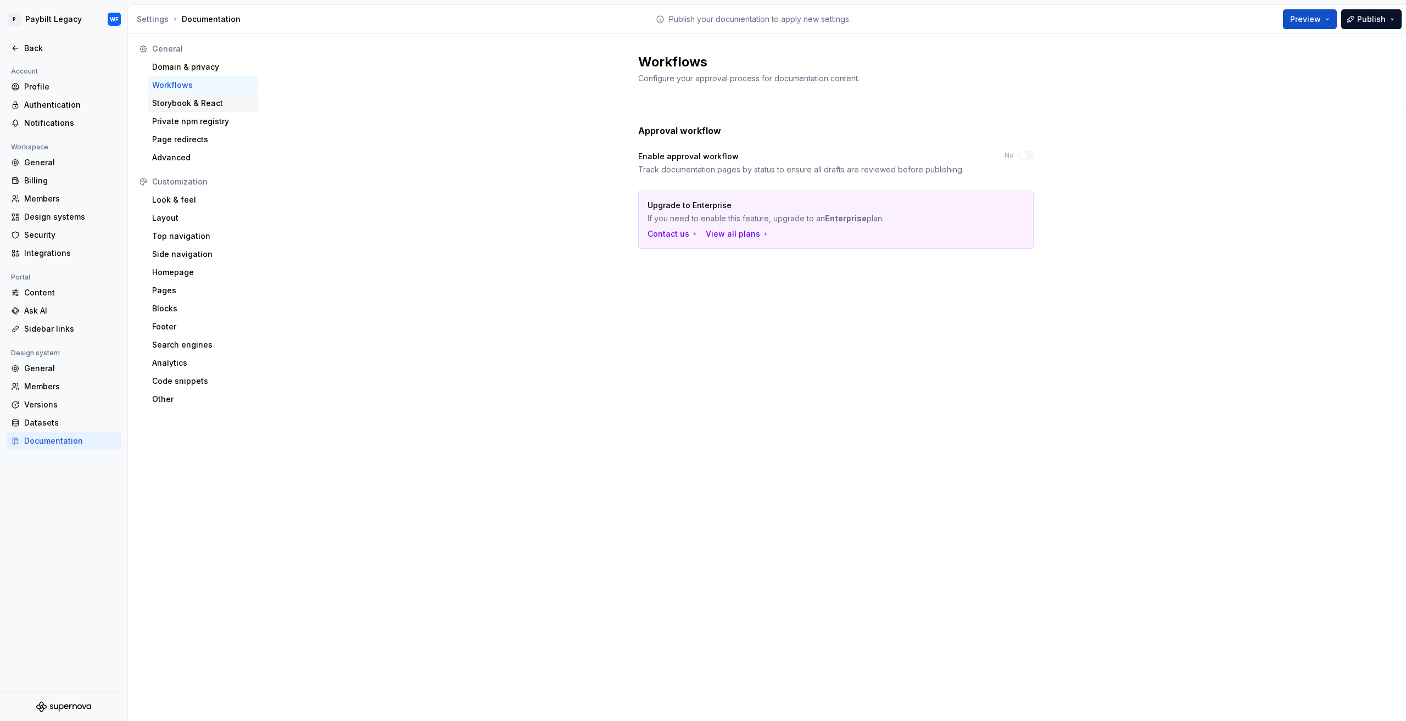
click at [198, 104] on div "Storybook & React" at bounding box center [203, 103] width 102 height 11
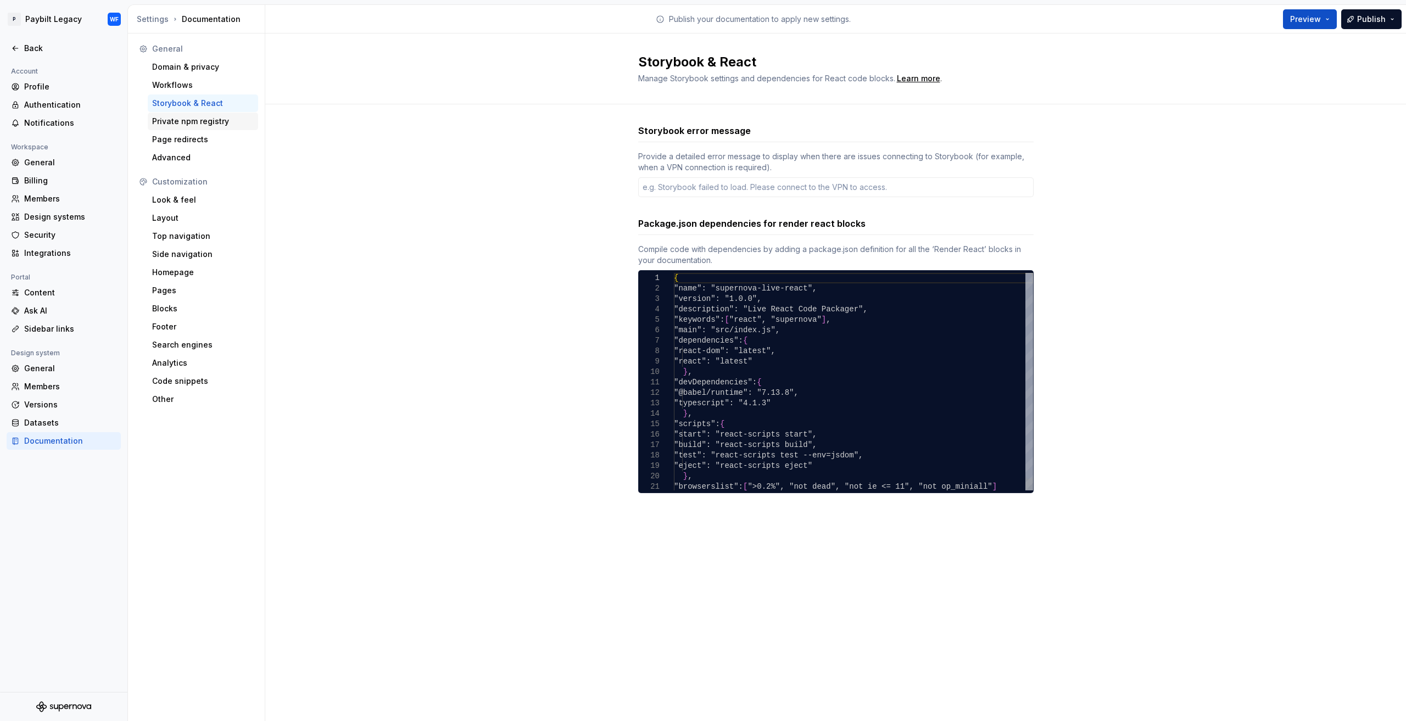
type textarea "*"
click at [195, 120] on div "Private npm registry" at bounding box center [203, 121] width 102 height 11
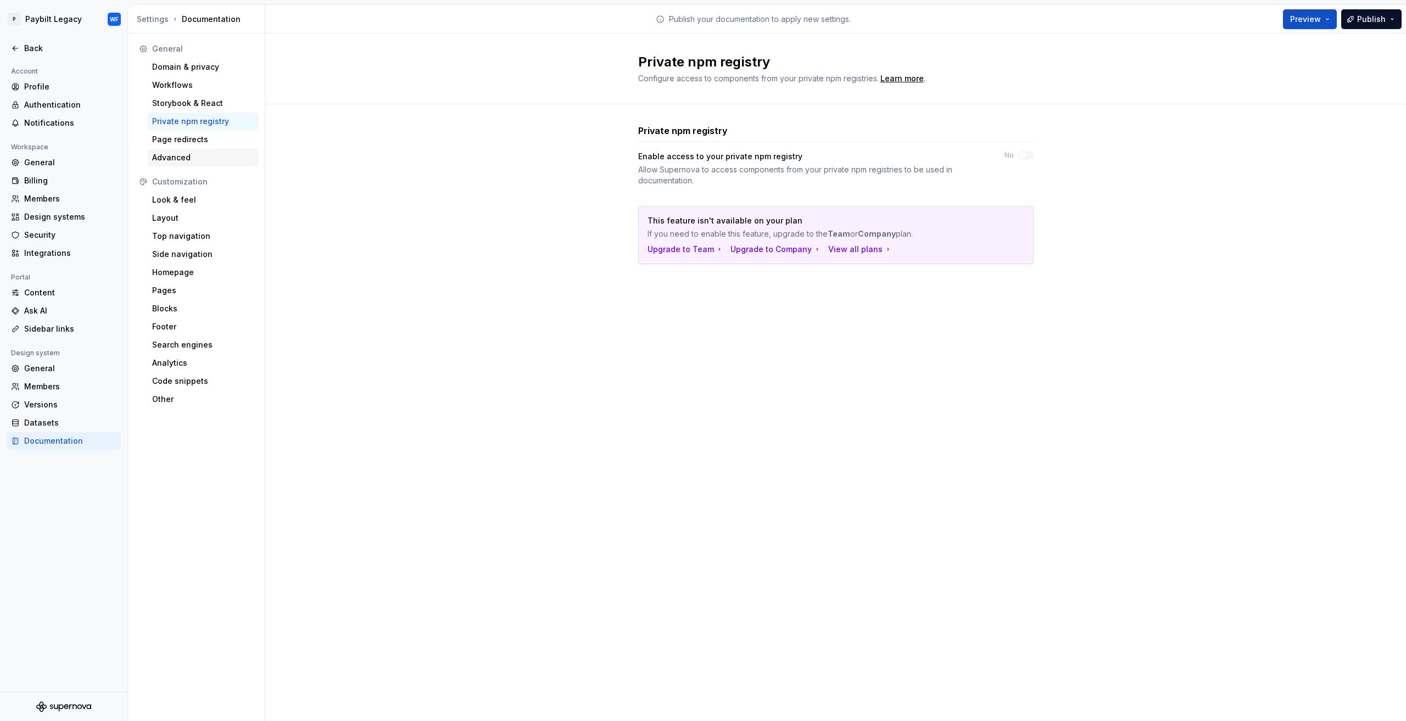
click at [206, 158] on div "Advanced" at bounding box center [203, 157] width 102 height 11
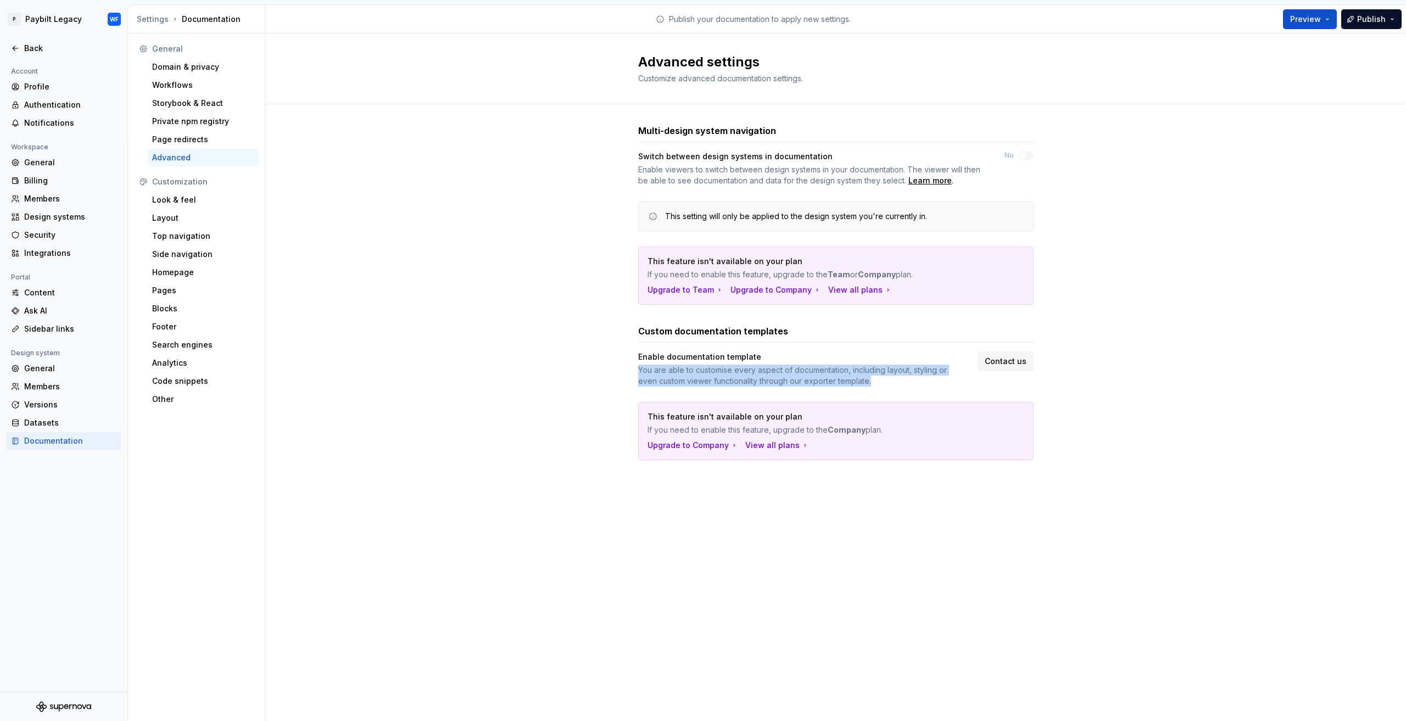
drag, startPoint x: 631, startPoint y: 368, endPoint x: 891, endPoint y: 377, distance: 259.8
click at [891, 377] on div "Multi-design system navigation Switch between design systems in documentation E…" at bounding box center [835, 303] width 1140 height 398
click at [604, 355] on div "Multi-design system navigation Switch between design systems in documentation E…" at bounding box center [835, 303] width 1140 height 398
click at [1015, 361] on span "Contact us" at bounding box center [1005, 361] width 42 height 11
click at [752, 380] on div "You are able to customise every aspect of documentation, including layout, styl…" at bounding box center [798, 376] width 320 height 22
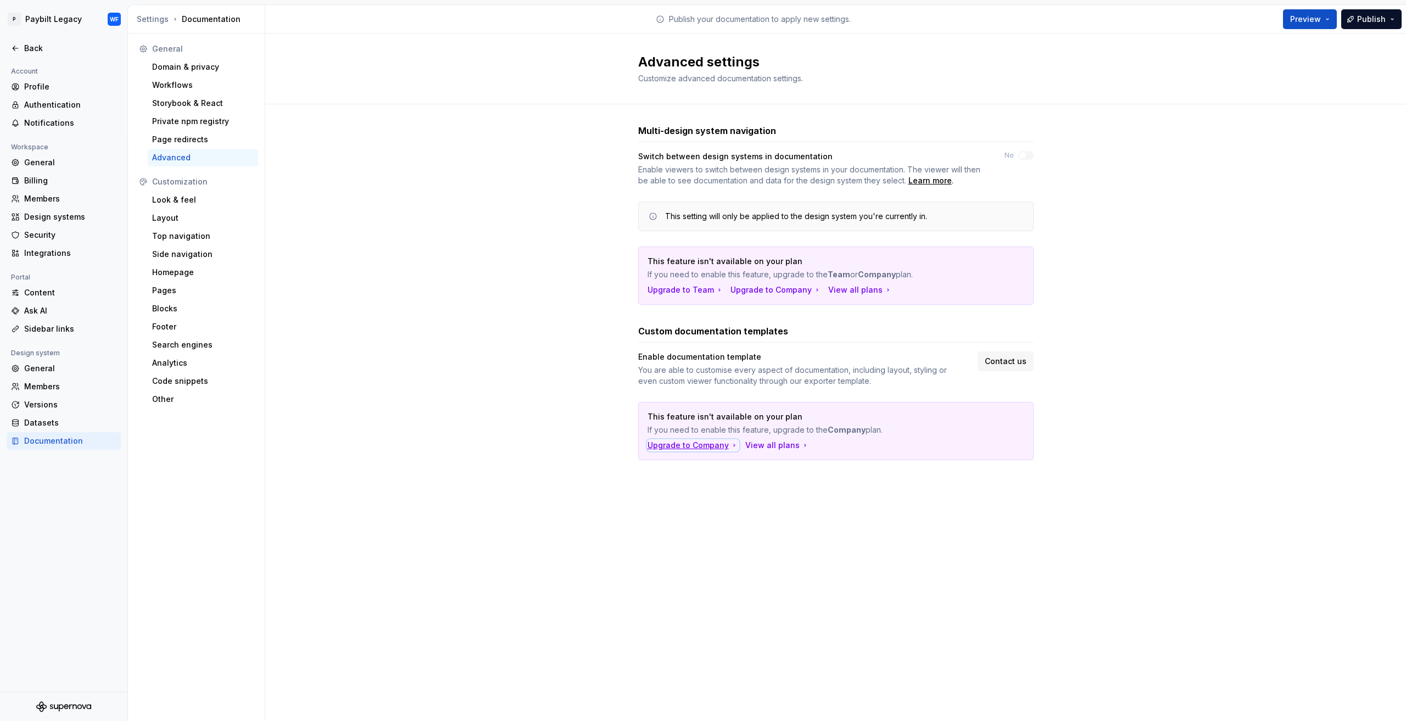
click at [704, 441] on div "Upgrade to Company" at bounding box center [692, 445] width 91 height 11
click at [176, 192] on div "Look & feel" at bounding box center [203, 200] width 110 height 18
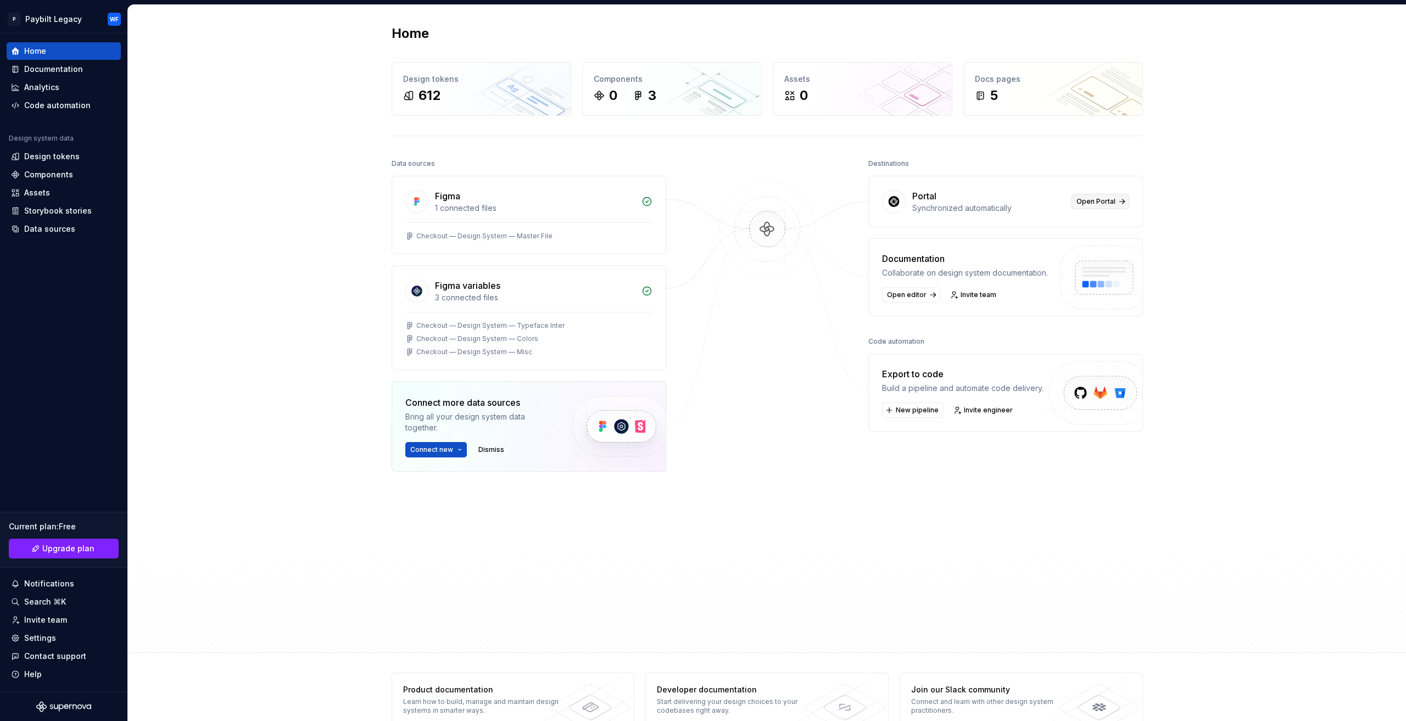
click at [1105, 194] on link "Open Portal" at bounding box center [1100, 201] width 58 height 15
click at [913, 293] on span "Open editor" at bounding box center [907, 294] width 40 height 9
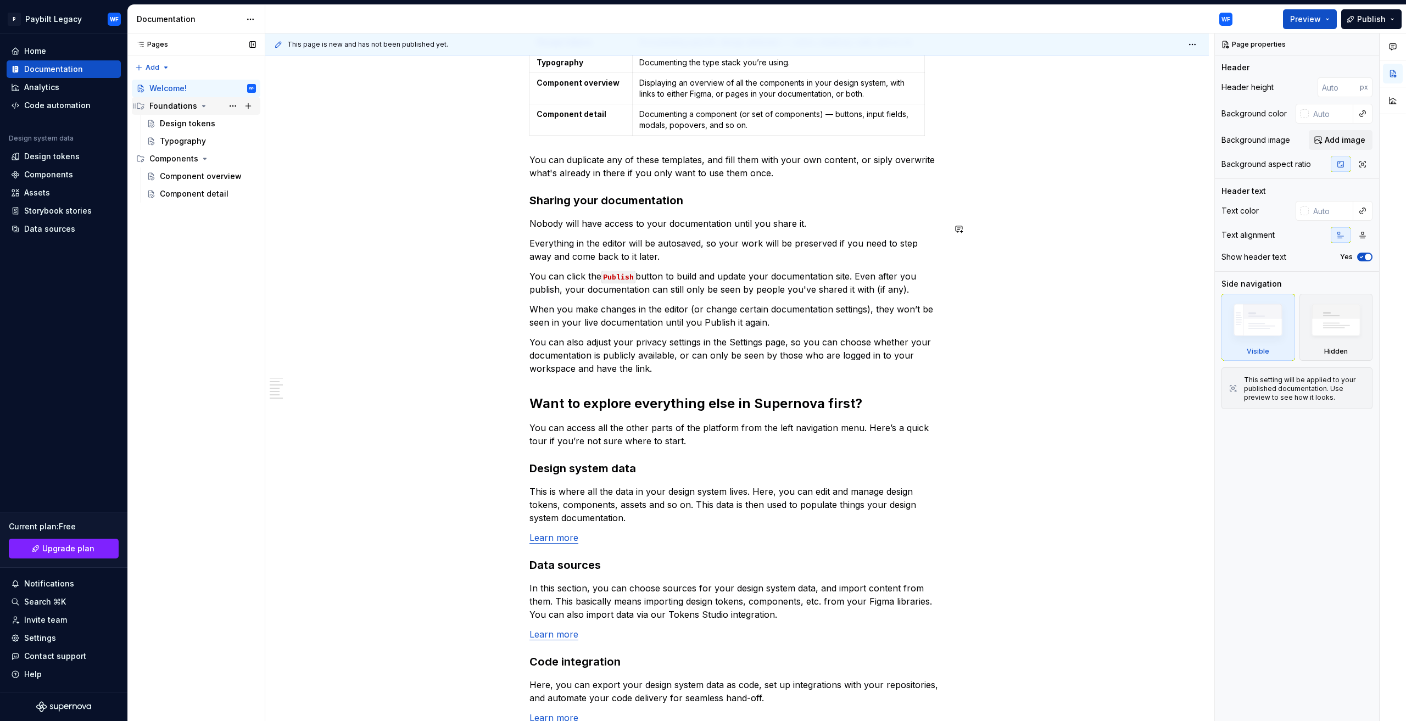
scroll to position [292, 0]
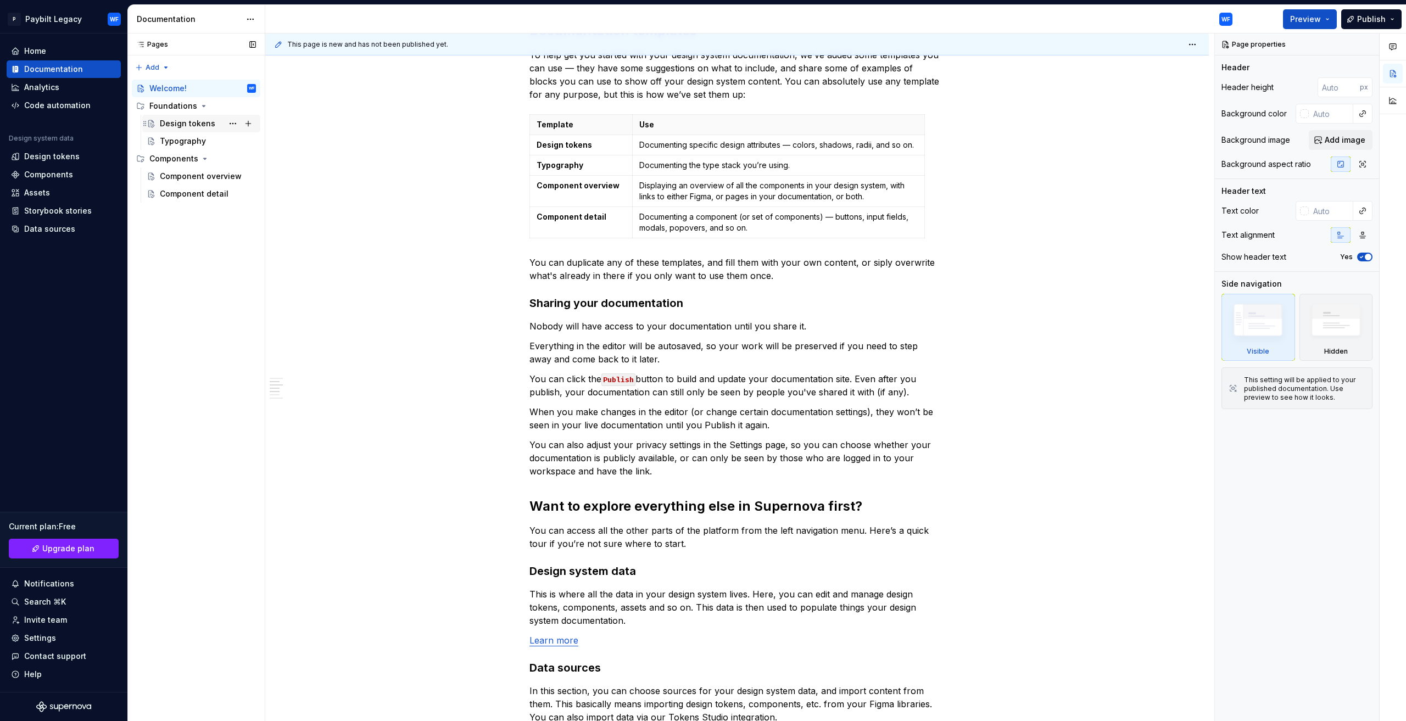
click at [190, 121] on div "Design tokens" at bounding box center [187, 123] width 55 height 11
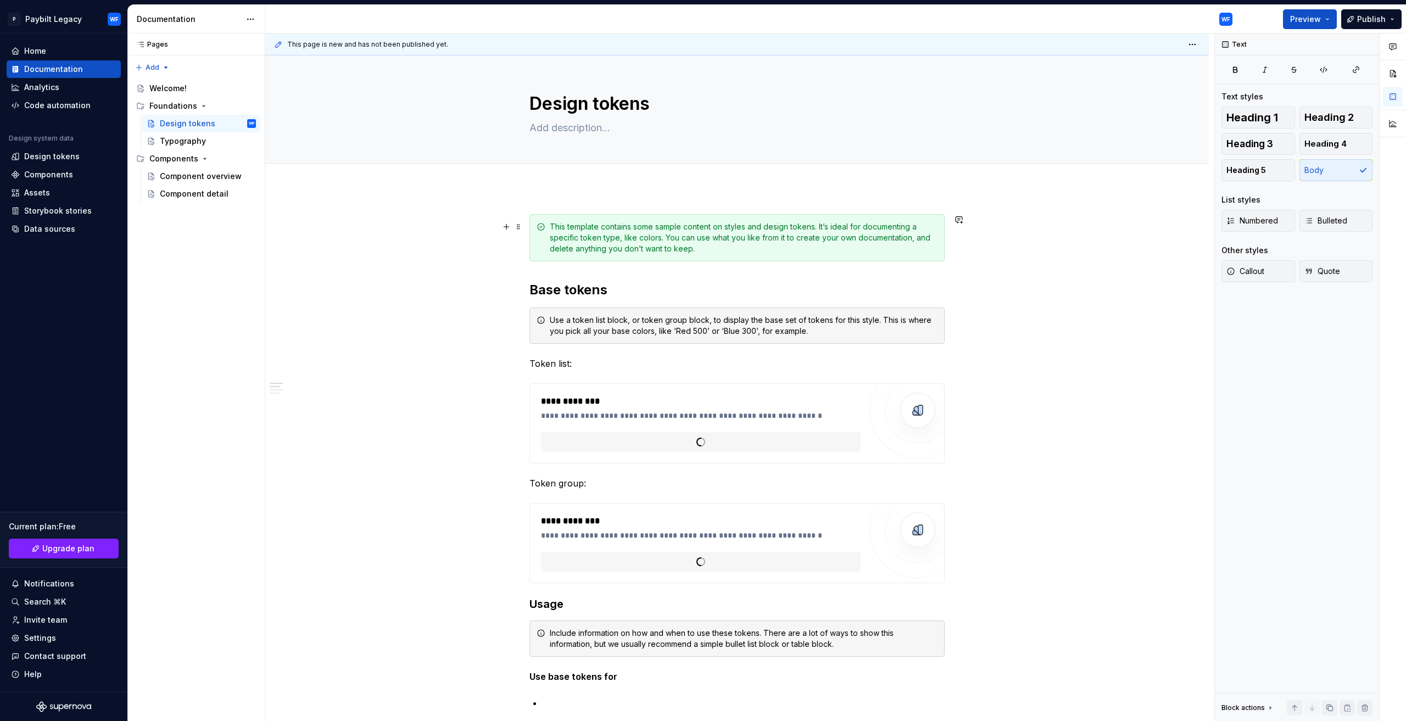
drag, startPoint x: 1100, startPoint y: 474, endPoint x: 1078, endPoint y: 220, distance: 255.2
click at [79, 545] on span "Upgrade plan" at bounding box center [68, 548] width 52 height 11
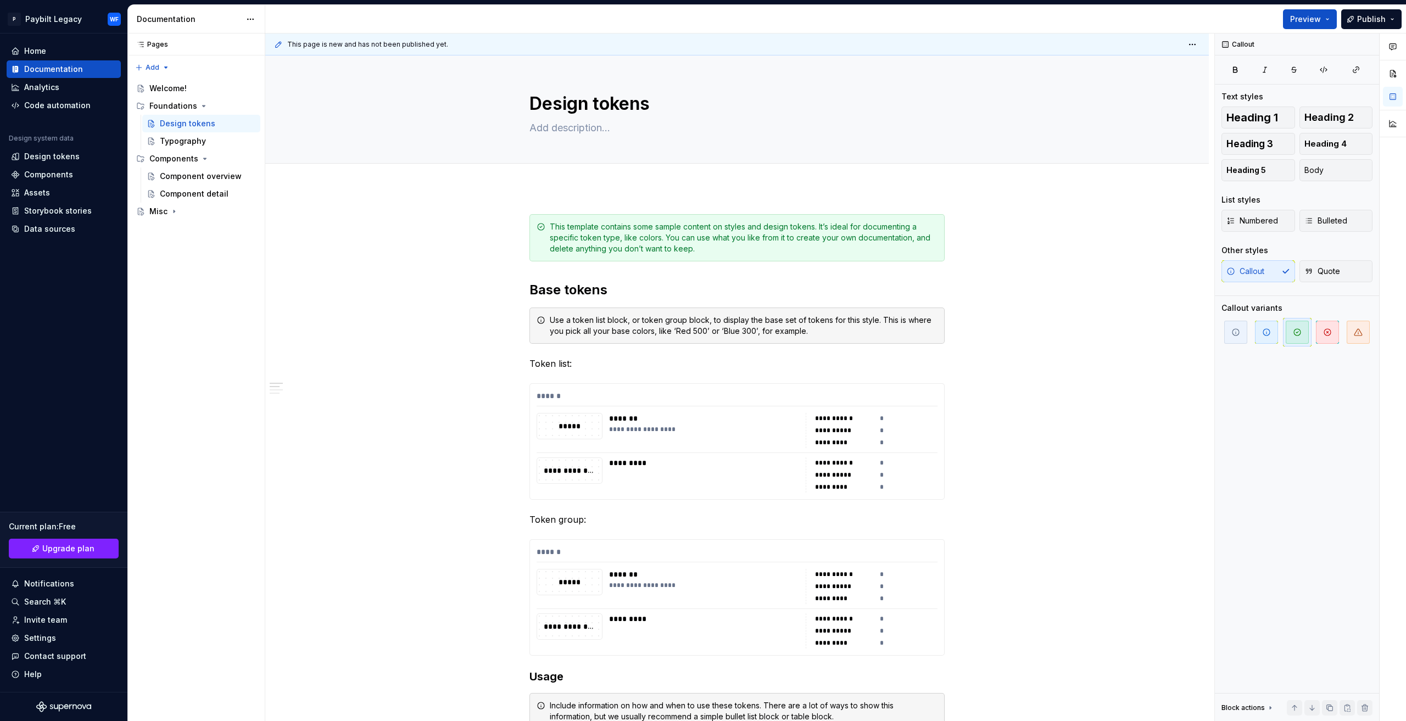
type textarea "*"
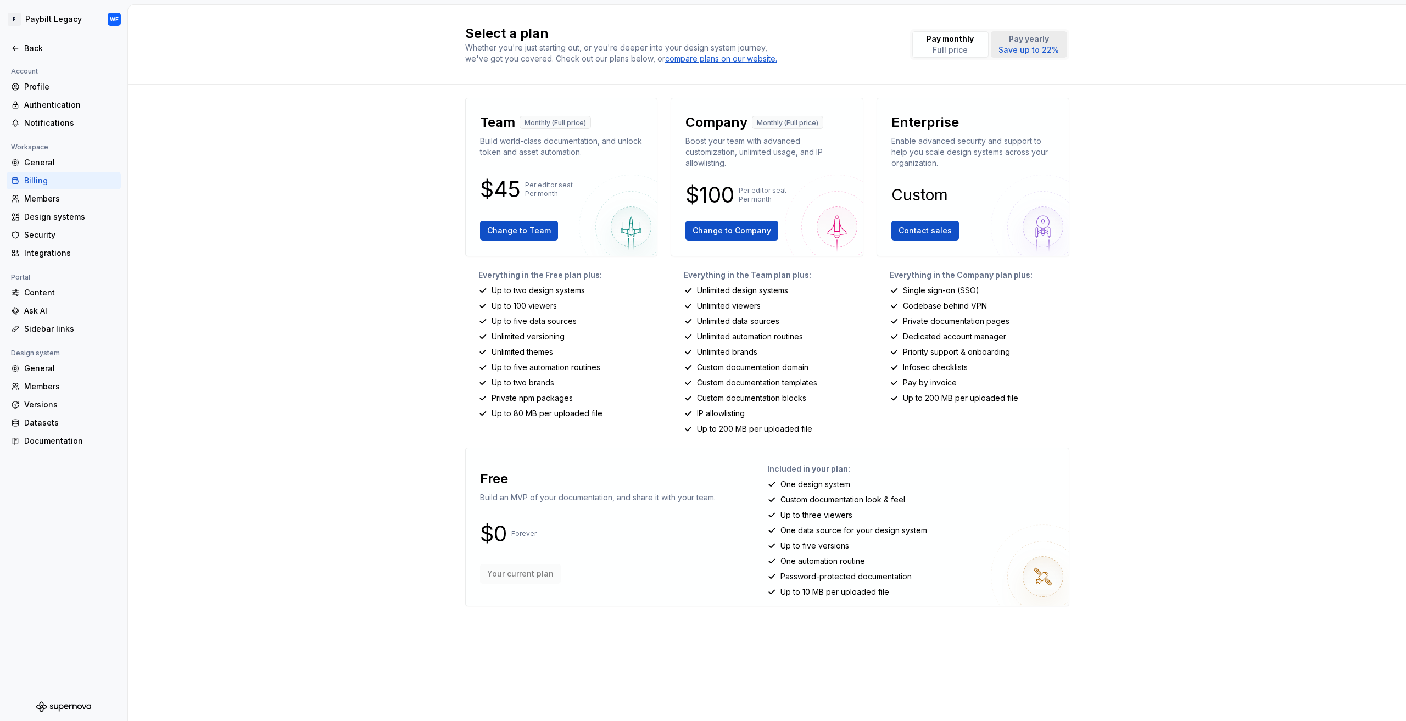
click at [1038, 38] on p "Pay yearly" at bounding box center [1028, 38] width 60 height 11
click at [979, 40] on button "Pay monthly Full price" at bounding box center [950, 44] width 76 height 26
click at [1030, 39] on p "Pay yearly" at bounding box center [1028, 38] width 60 height 11
drag, startPoint x: 900, startPoint y: 497, endPoint x: 770, endPoint y: 500, distance: 130.7
click at [770, 500] on div "Custom documentation look & feel" at bounding box center [913, 499] width 293 height 11
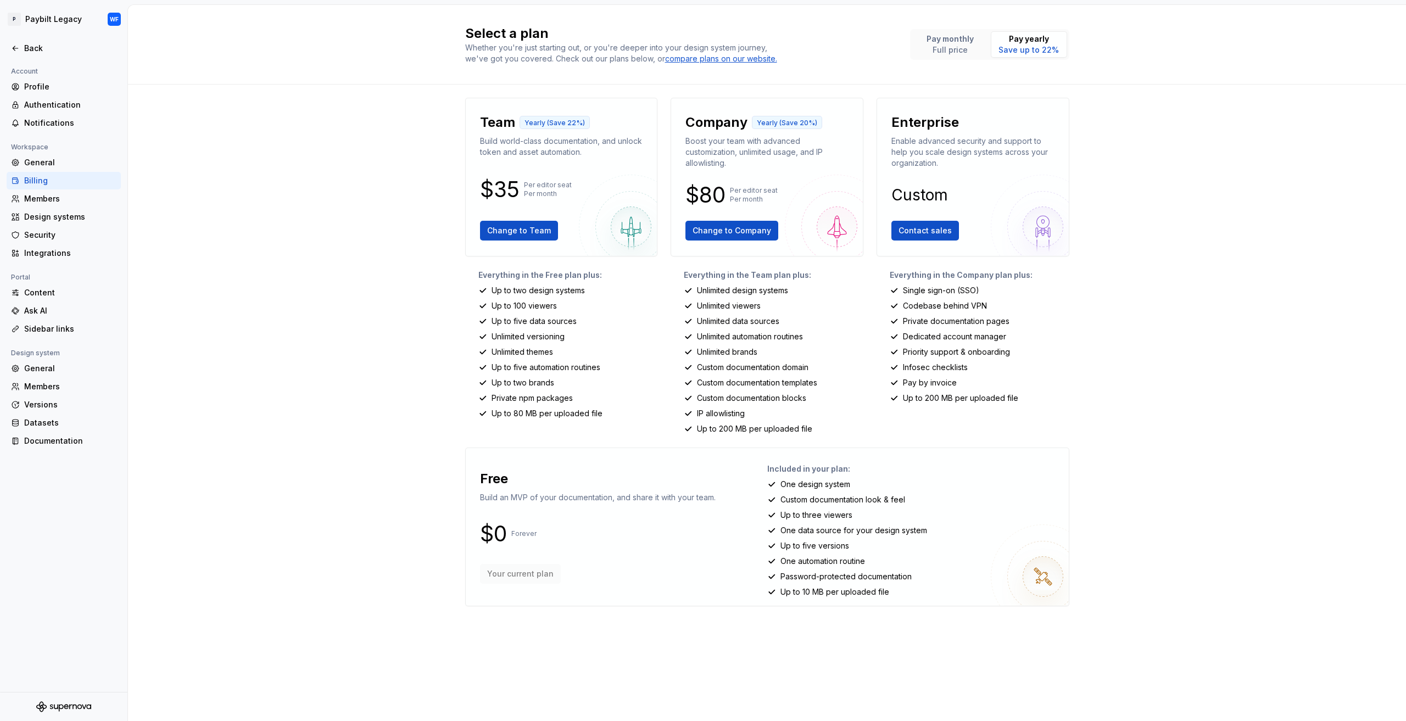
drag, startPoint x: 854, startPoint y: 524, endPoint x: 846, endPoint y: 517, distance: 11.3
click at [853, 525] on p "One data source for your design system" at bounding box center [853, 530] width 147 height 11
drag, startPoint x: 895, startPoint y: 501, endPoint x: 777, endPoint y: 497, distance: 117.6
click at [777, 497] on div "Custom documentation look & feel" at bounding box center [913, 499] width 293 height 11
click at [579, 314] on div "Everything in the Free plan plus: Up to two design systems Up to 100 viewers Up…" at bounding box center [561, 352] width 193 height 165
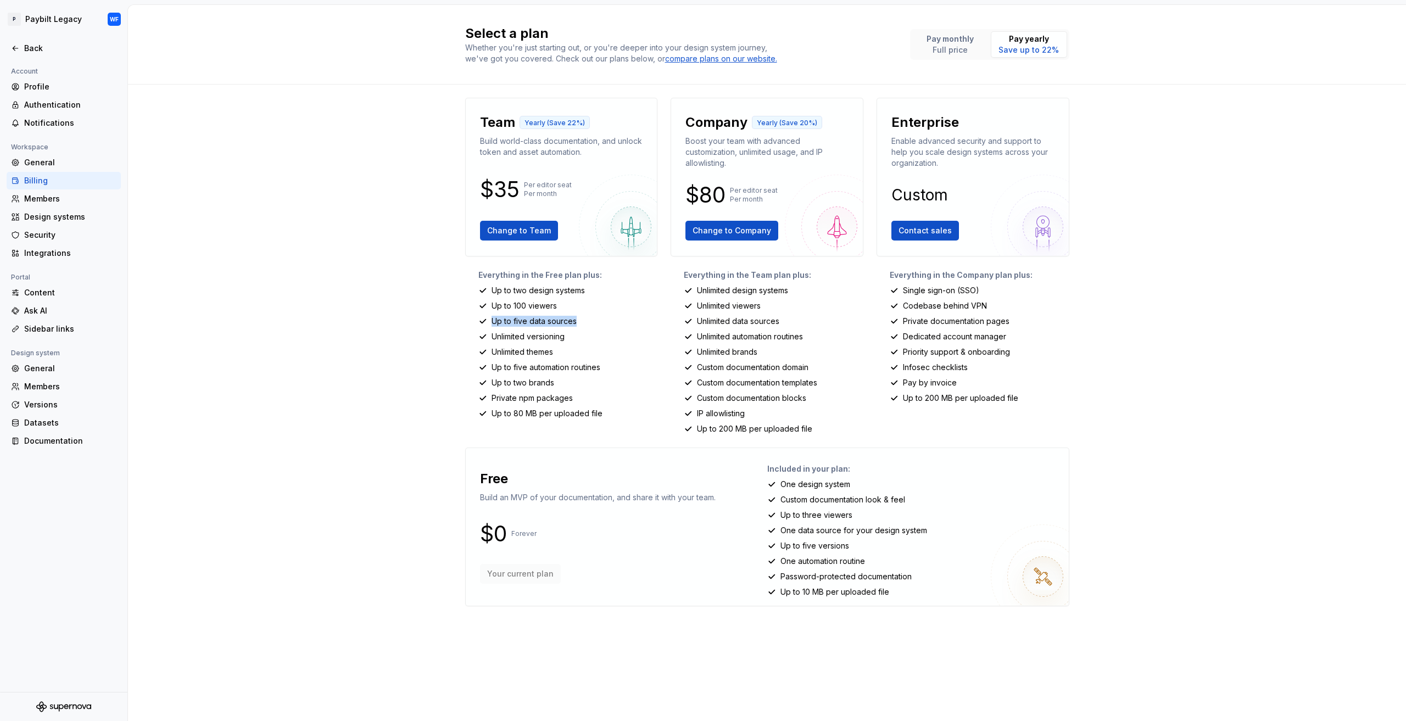
drag, startPoint x: 579, startPoint y: 320, endPoint x: 488, endPoint y: 322, distance: 91.2
click at [488, 322] on div "Up to five data sources" at bounding box center [568, 321] width 180 height 11
click at [837, 556] on p "One automation routine" at bounding box center [822, 561] width 85 height 11
drag, startPoint x: 851, startPoint y: 540, endPoint x: 788, endPoint y: 551, distance: 63.5
click at [779, 546] on div "Up to five versions" at bounding box center [913, 545] width 293 height 11
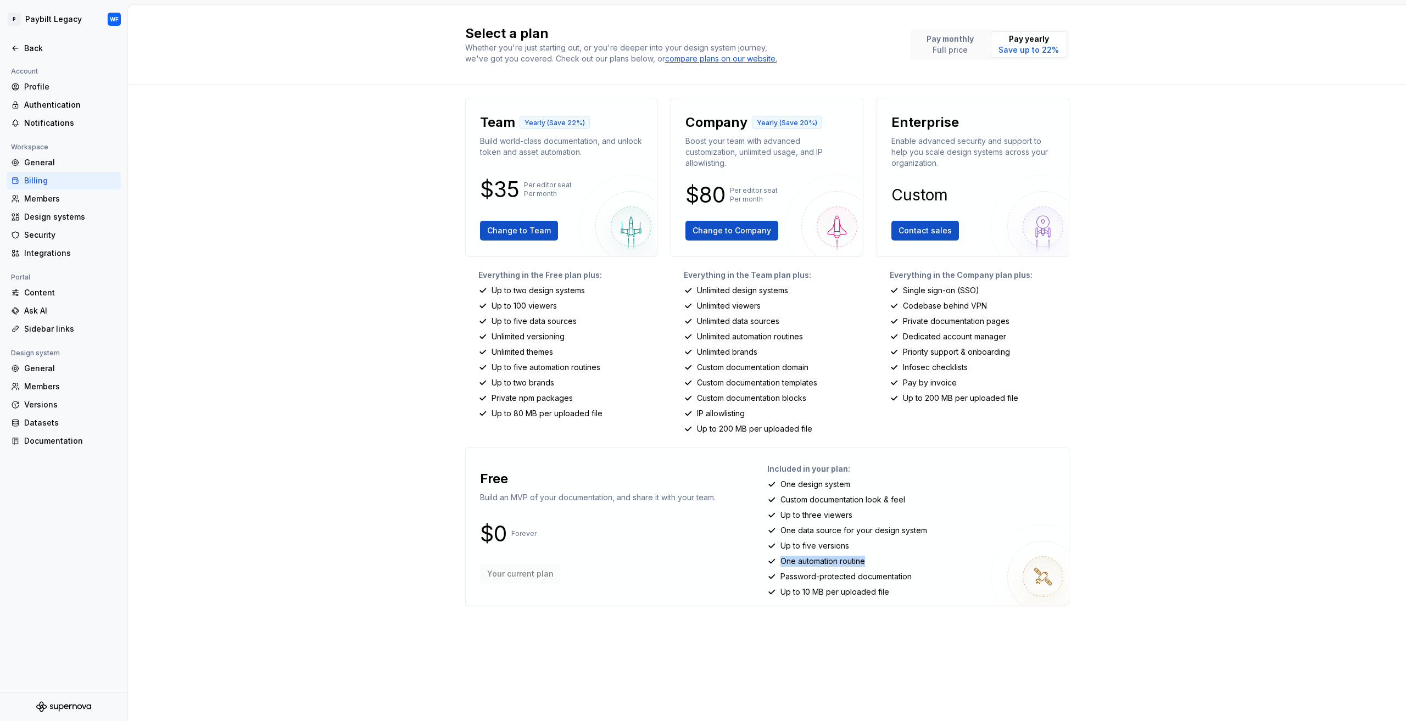
click at [772, 555] on div "Included in your plan: One design system Custom documentation look & feel Up to…" at bounding box center [913, 527] width 293 height 140
drag, startPoint x: 965, startPoint y: 569, endPoint x: 956, endPoint y: 573, distance: 9.1
click at [963, 573] on div "Included in your plan: One design system Custom documentation look & feel Up to…" at bounding box center [913, 527] width 293 height 140
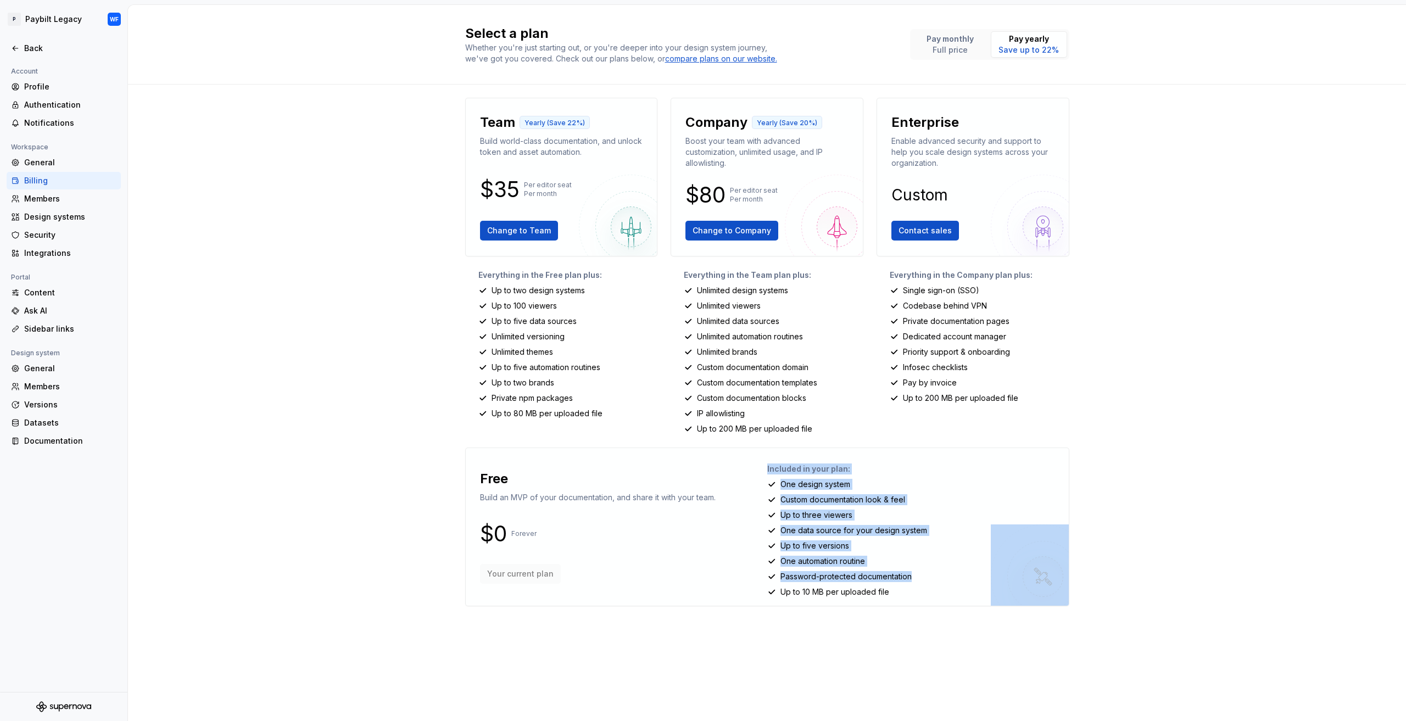
drag, startPoint x: 855, startPoint y: 577, endPoint x: 763, endPoint y: 579, distance: 92.3
click at [763, 579] on div "Free Build an MVP of your documentation, and share it with your team. $0 Foreve…" at bounding box center [767, 526] width 604 height 159
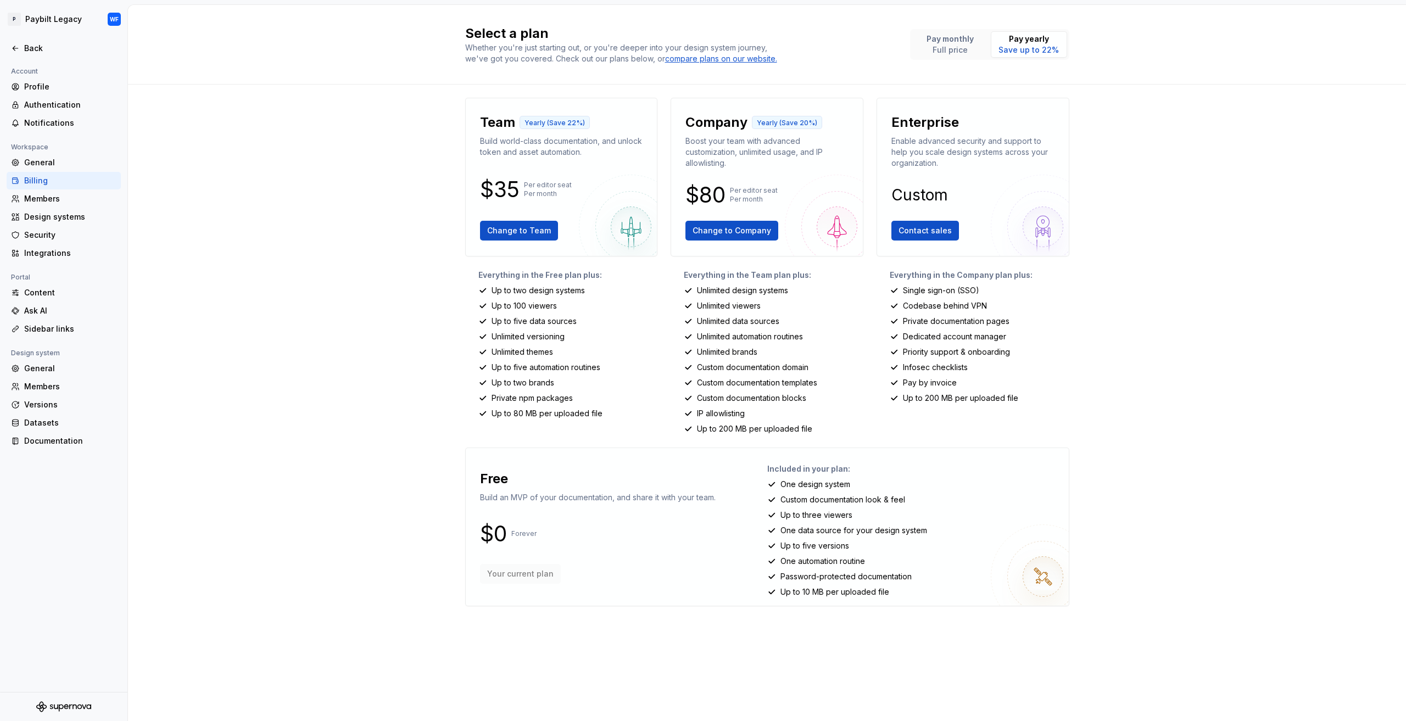
click at [903, 587] on div "Up to 10 MB per uploaded file" at bounding box center [913, 591] width 293 height 11
drag, startPoint x: 905, startPoint y: 587, endPoint x: 684, endPoint y: 573, distance: 221.2
click at [776, 590] on div "Up to 10 MB per uploaded file" at bounding box center [913, 591] width 293 height 11
click at [641, 561] on div "Free Build an MVP of your documentation, and share it with your team. $0 Foreve…" at bounding box center [597, 526] width 247 height 127
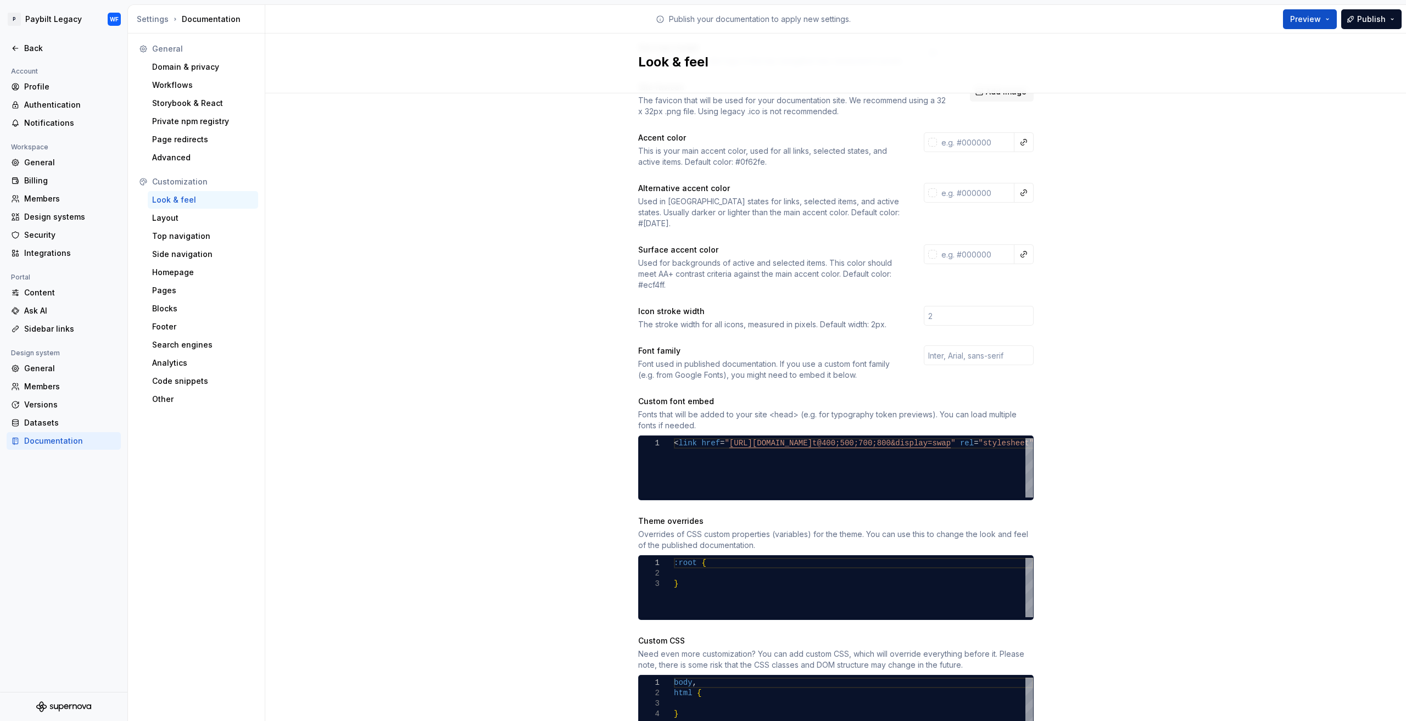
scroll to position [164, 0]
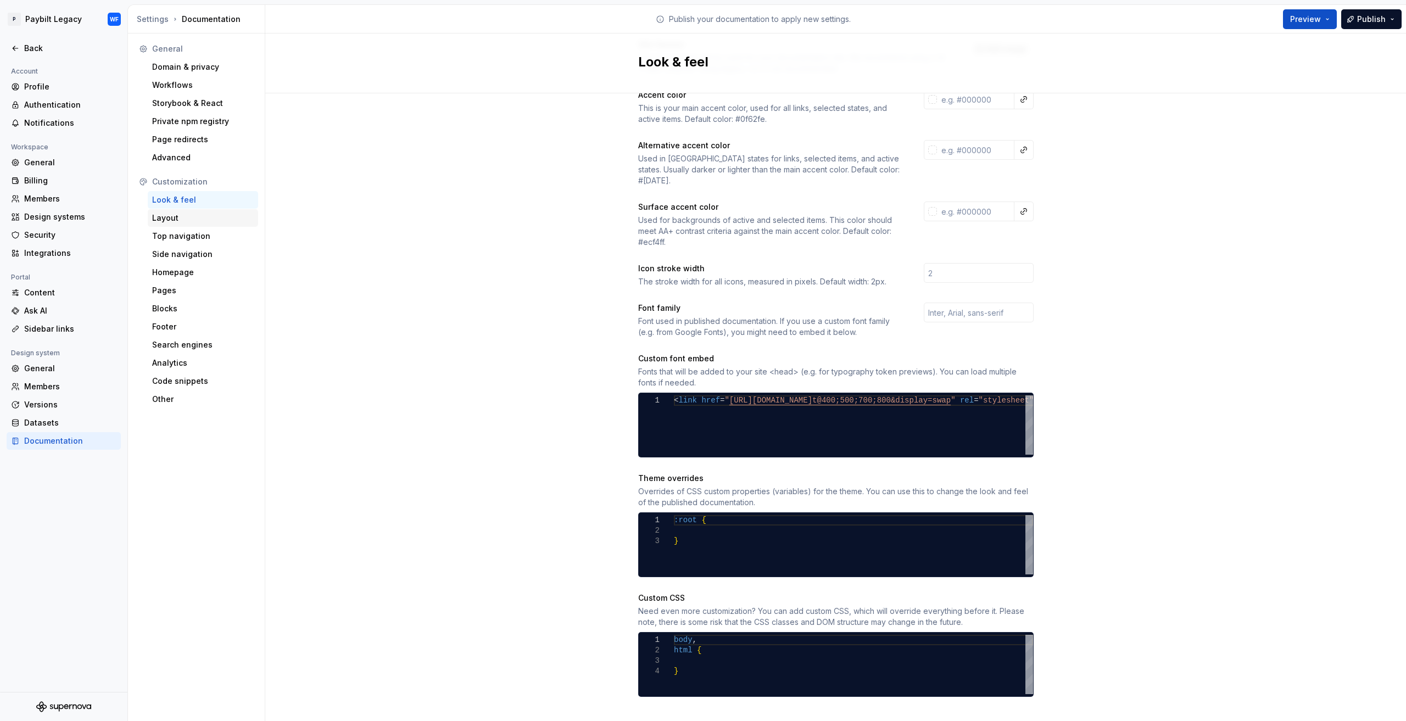
click at [191, 217] on div "Layout" at bounding box center [203, 217] width 102 height 11
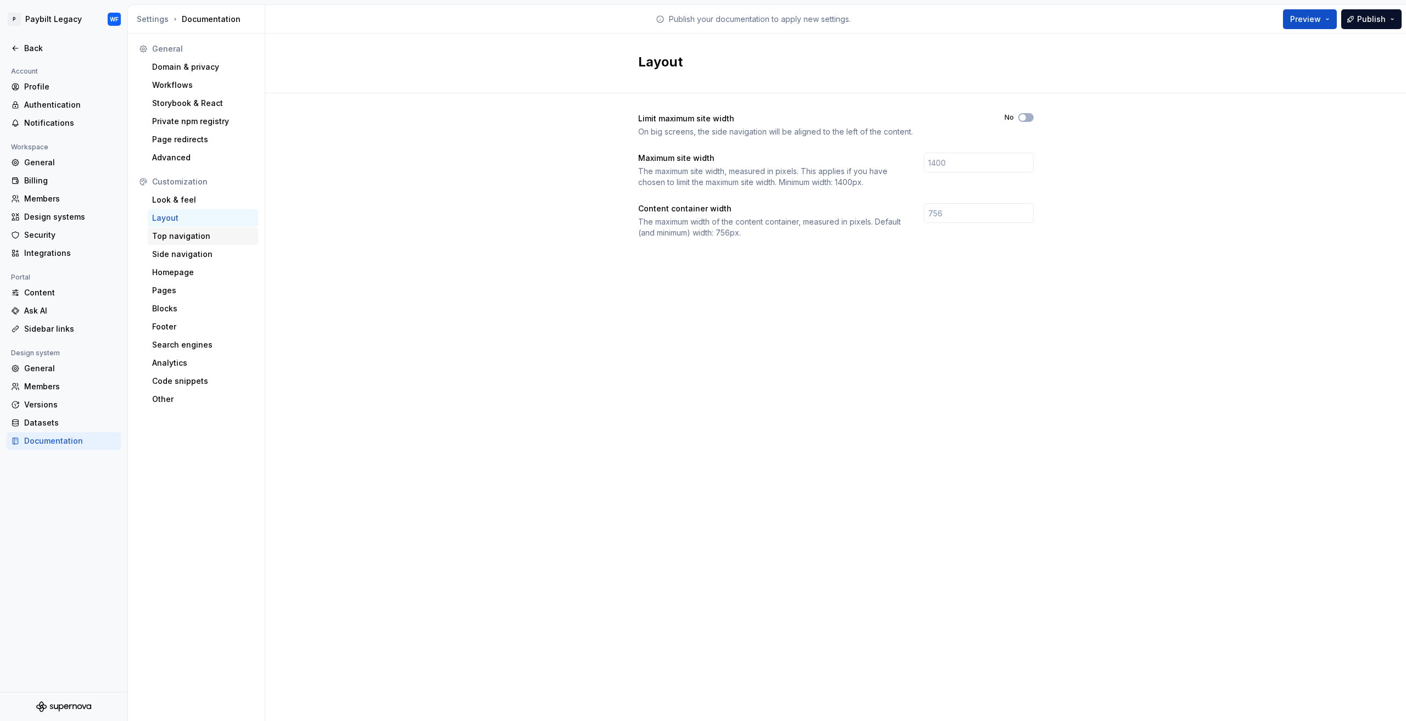
click at [175, 234] on div "Top navigation" at bounding box center [203, 236] width 102 height 11
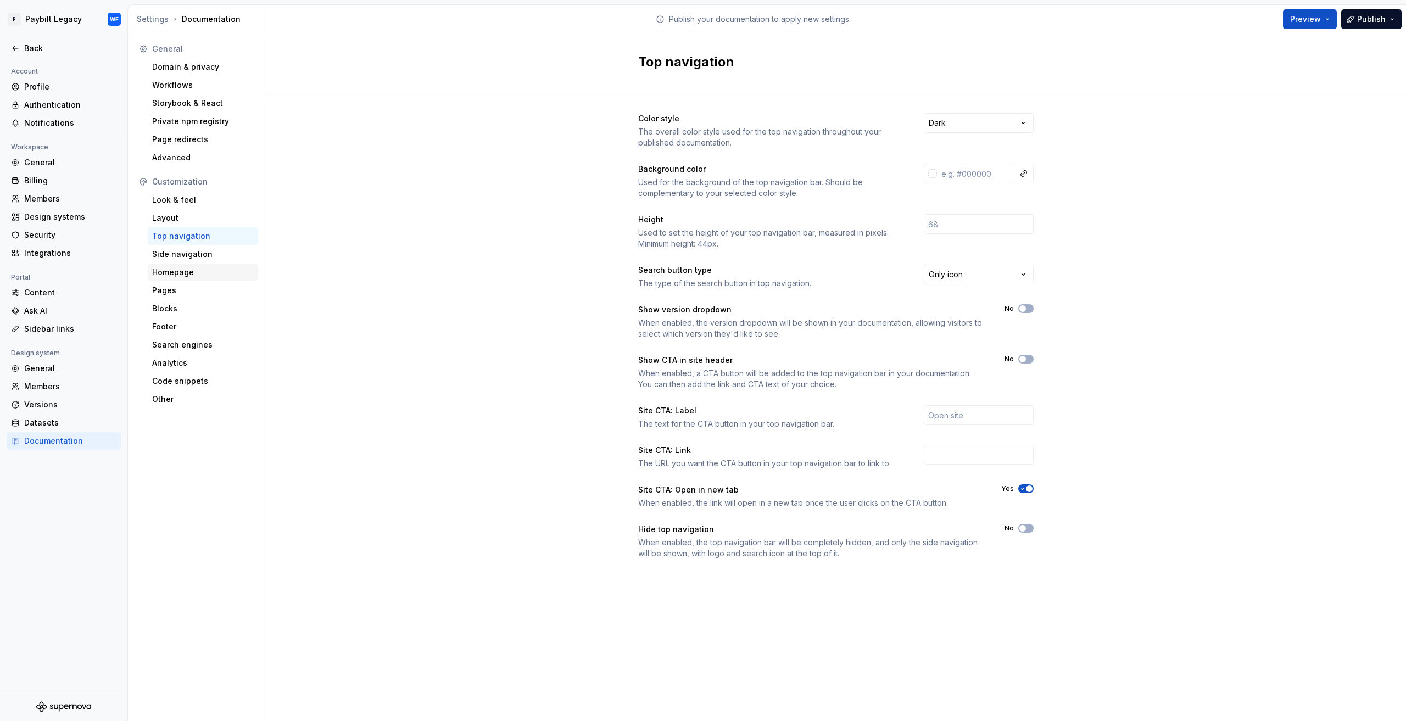
click at [190, 274] on div "Homepage" at bounding box center [203, 272] width 102 height 11
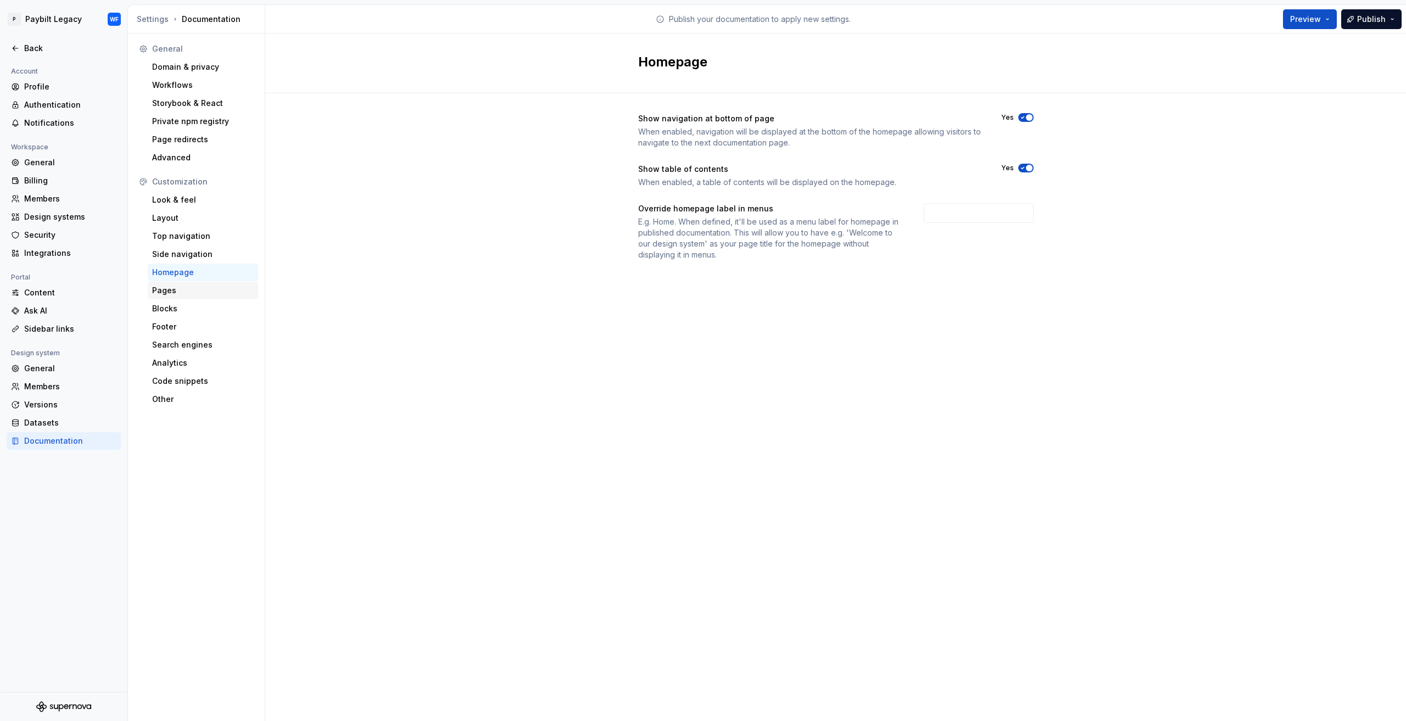
click at [173, 292] on div "Pages" at bounding box center [203, 290] width 102 height 11
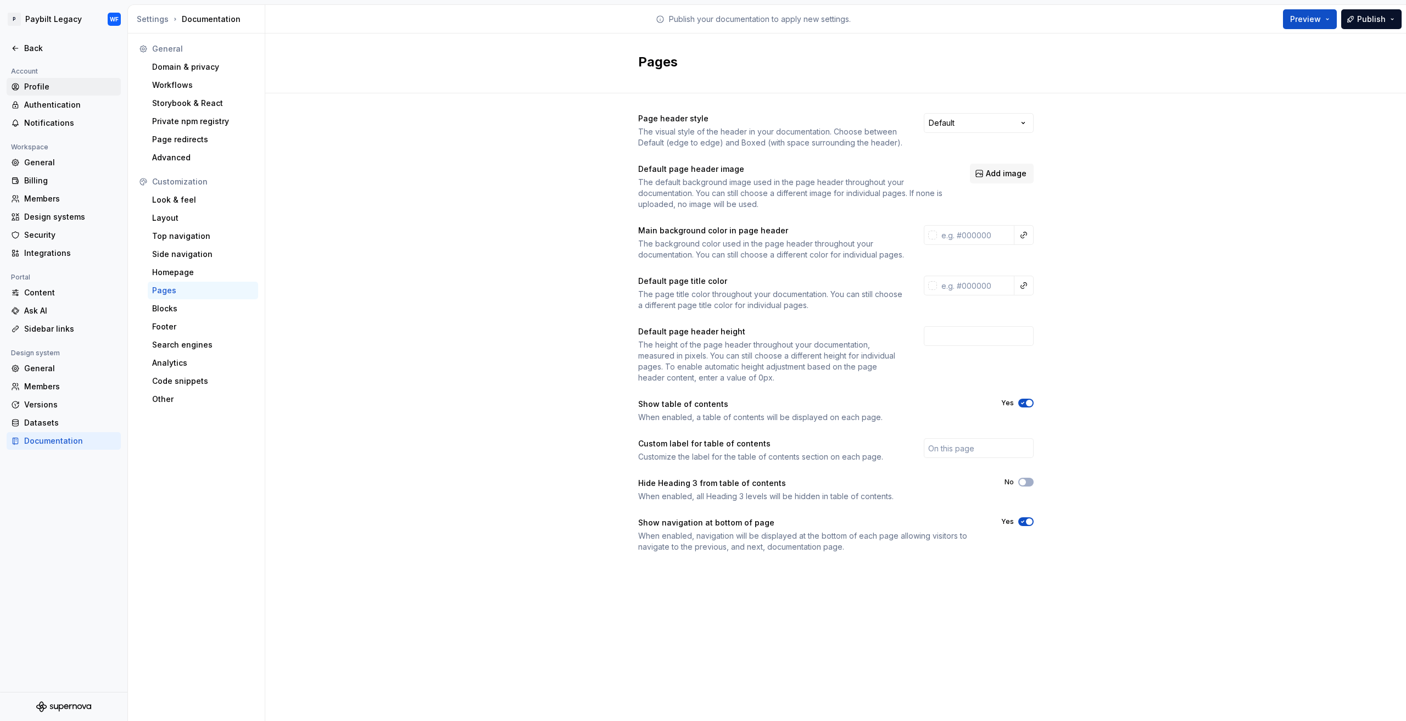
click at [44, 84] on div "Profile" at bounding box center [70, 86] width 92 height 11
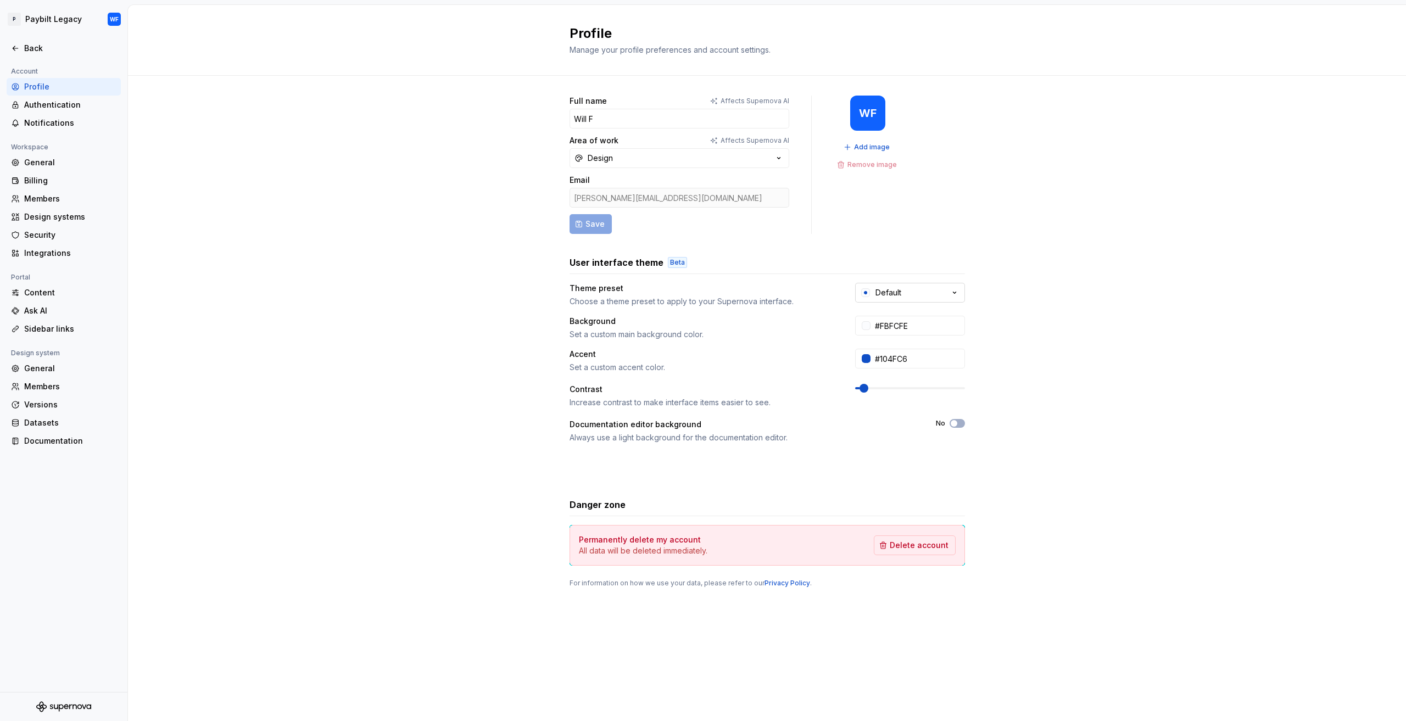
click at [919, 296] on button "Default" at bounding box center [910, 293] width 110 height 20
click at [939, 446] on div "Default Dark" at bounding box center [924, 448] width 67 height 11
type input "#101010"
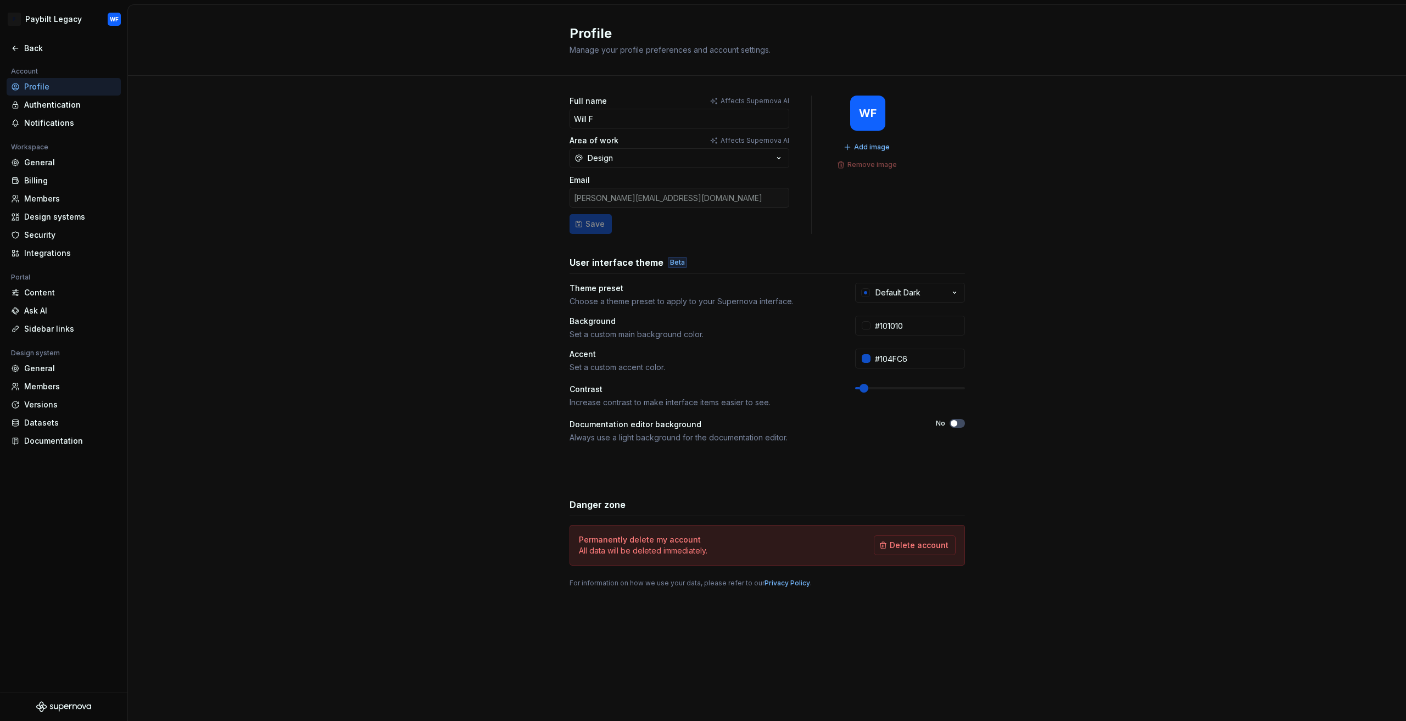
click at [470, 255] on div "Full name Affects Supernova AI Will F Area of work Affects Supernova AI Design …" at bounding box center [767, 352] width 1278 height 553
click at [13, 43] on div "Back" at bounding box center [63, 48] width 105 height 11
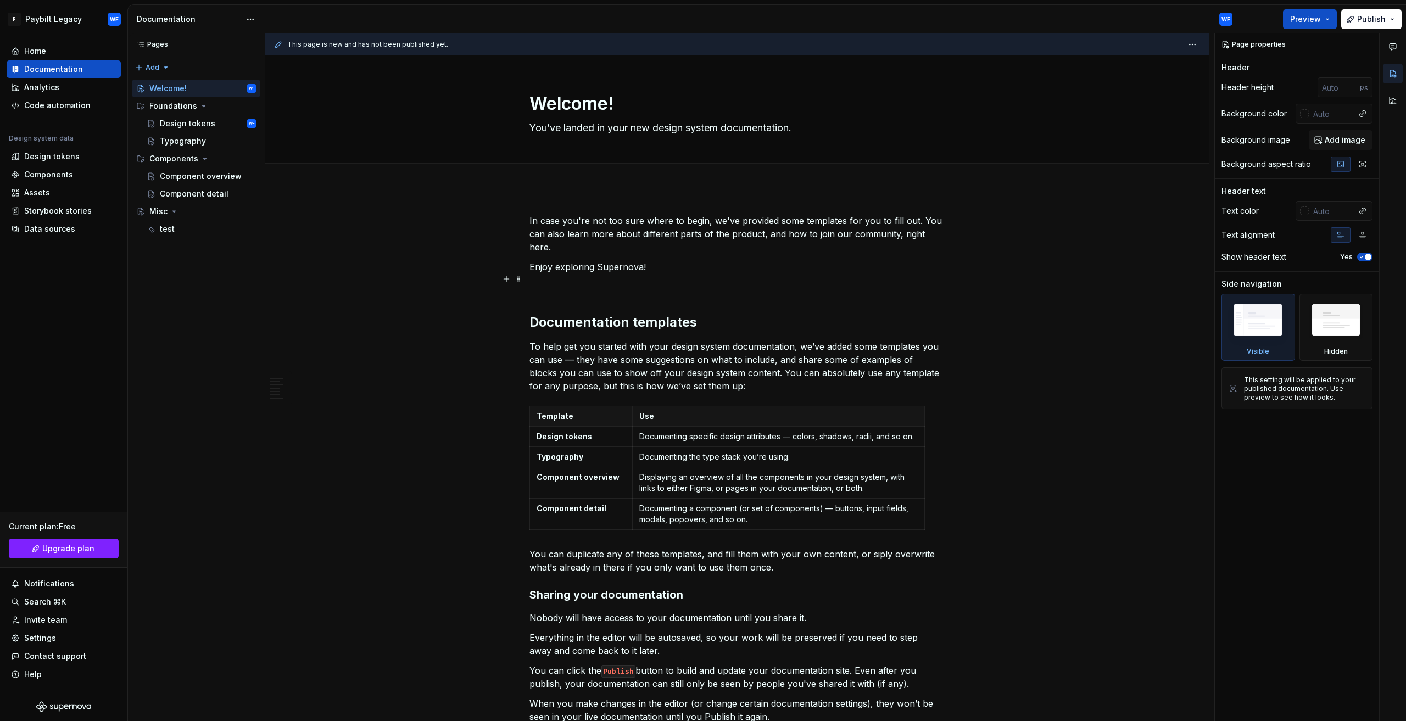
type textarea "*"
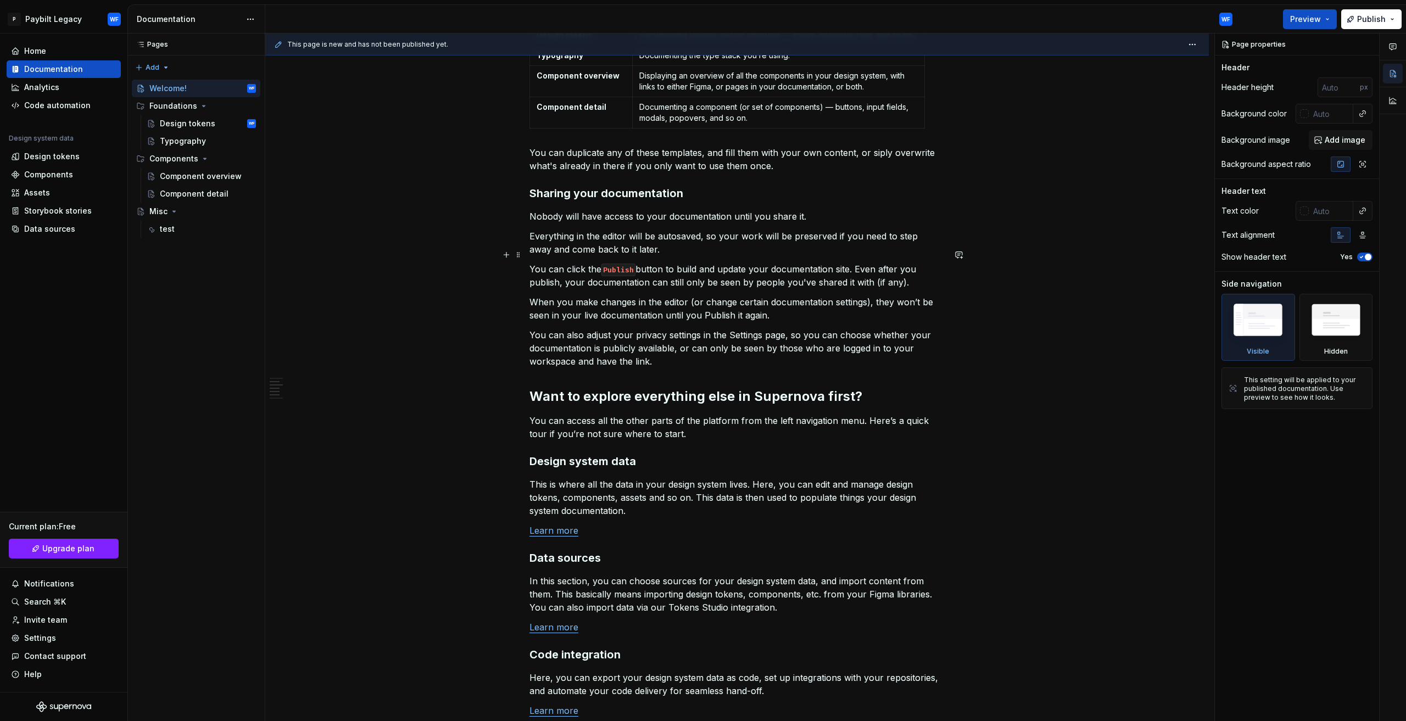
scroll to position [127, 0]
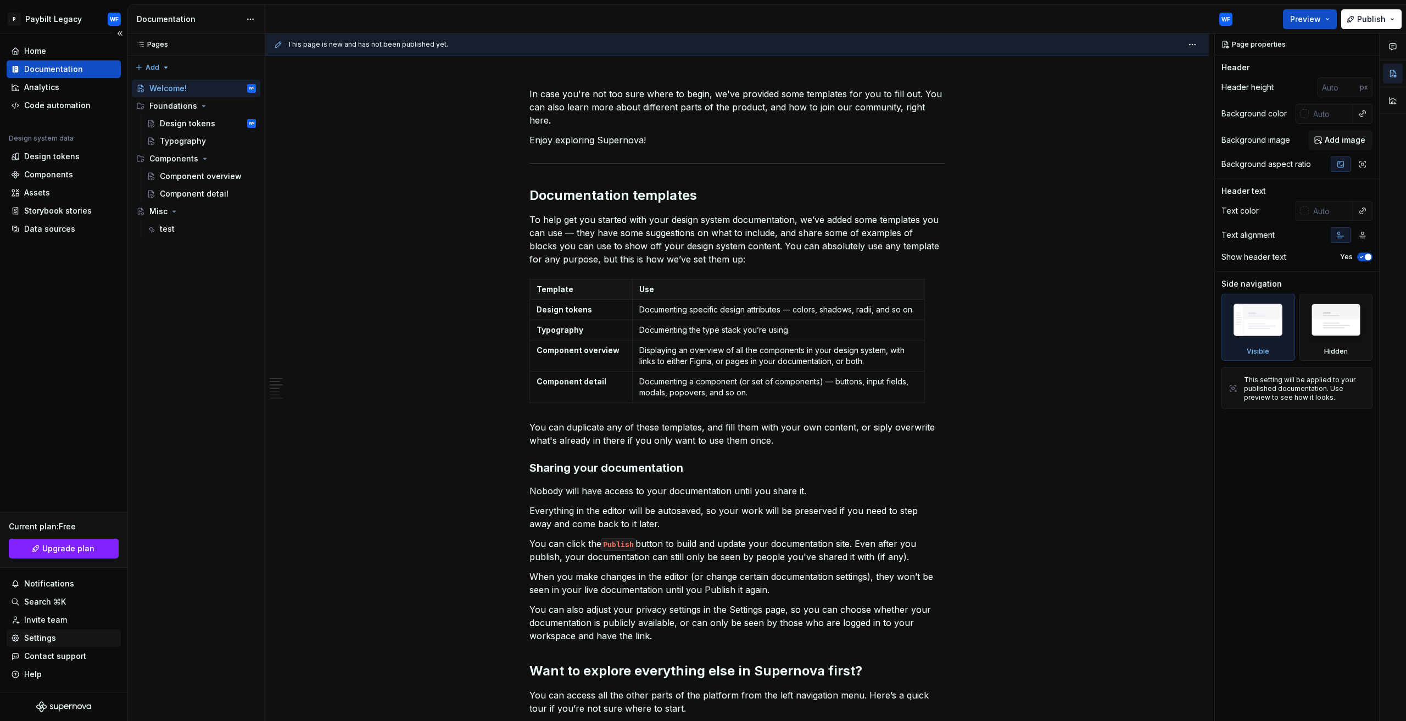
click at [44, 645] on div "Settings" at bounding box center [64, 638] width 114 height 18
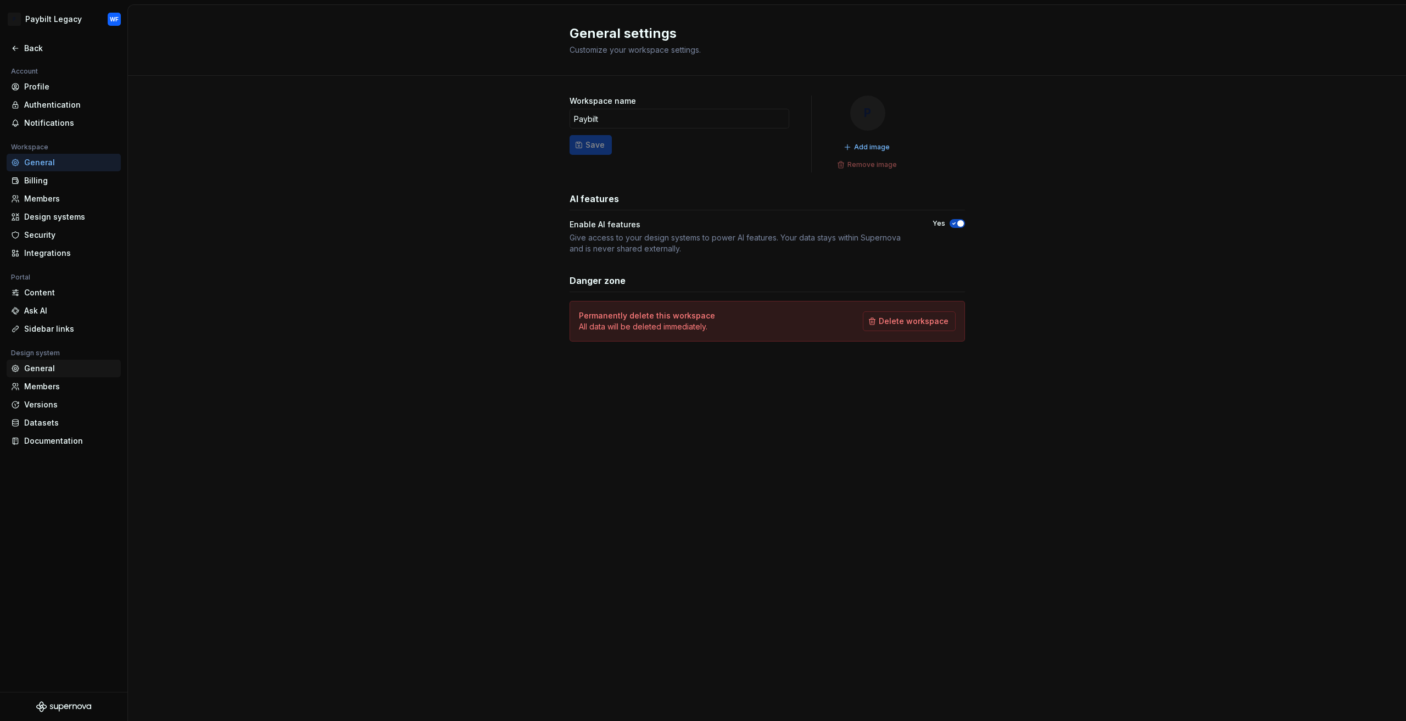
click at [66, 374] on div "General" at bounding box center [64, 369] width 114 height 18
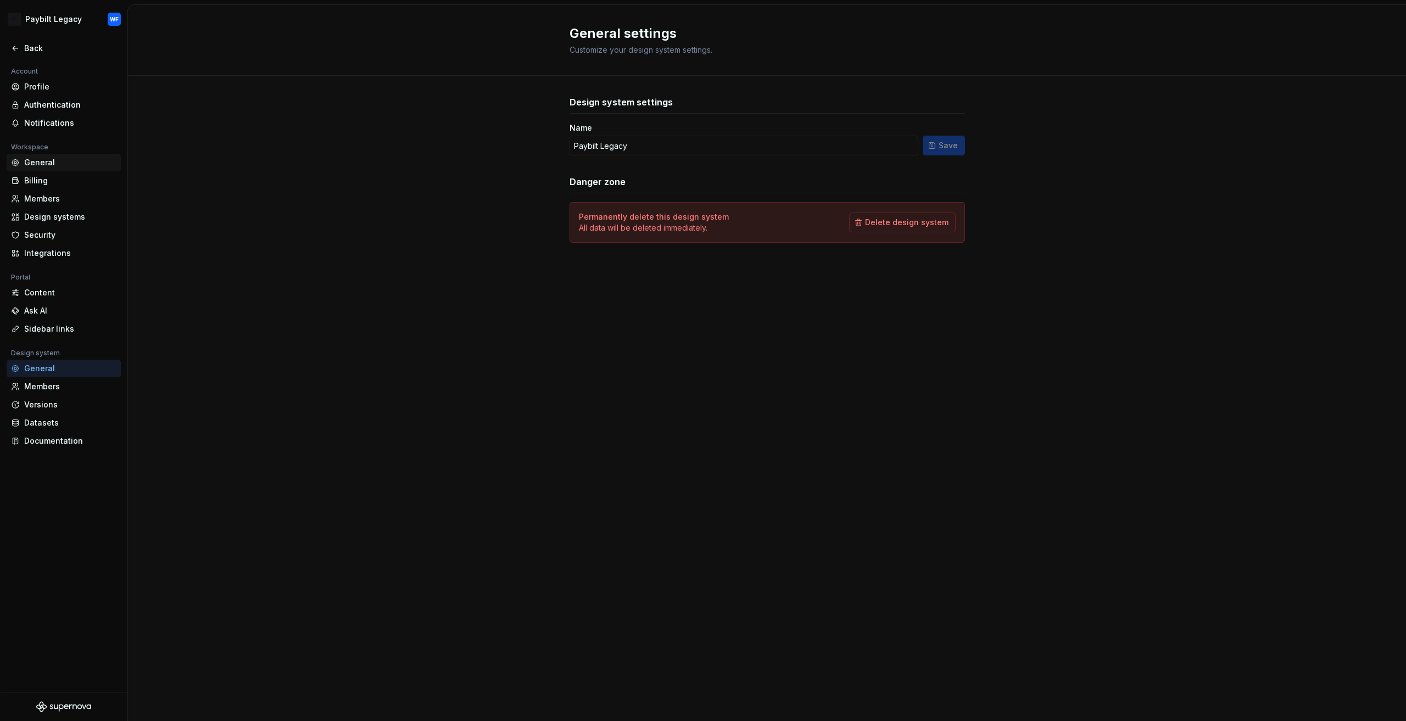
click at [63, 164] on div "General" at bounding box center [70, 162] width 92 height 11
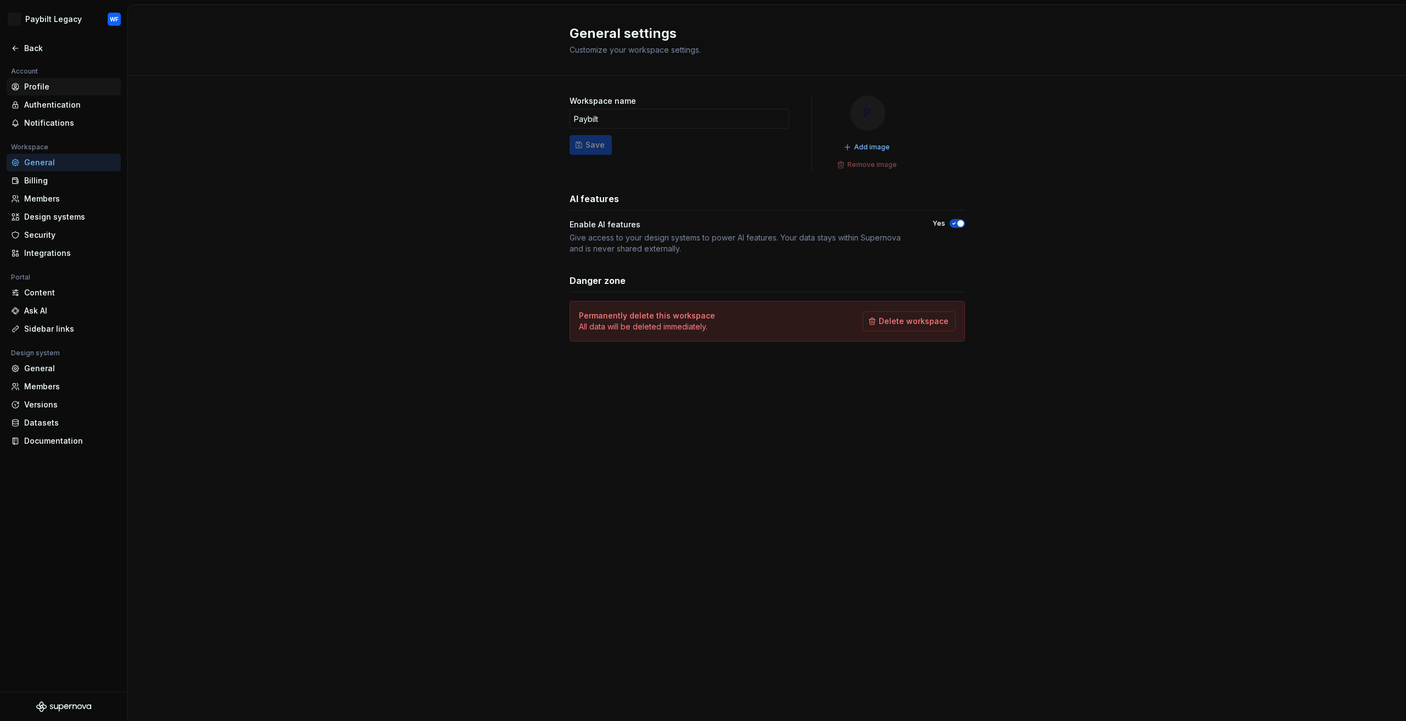
click at [36, 83] on div "Profile" at bounding box center [70, 86] width 92 height 11
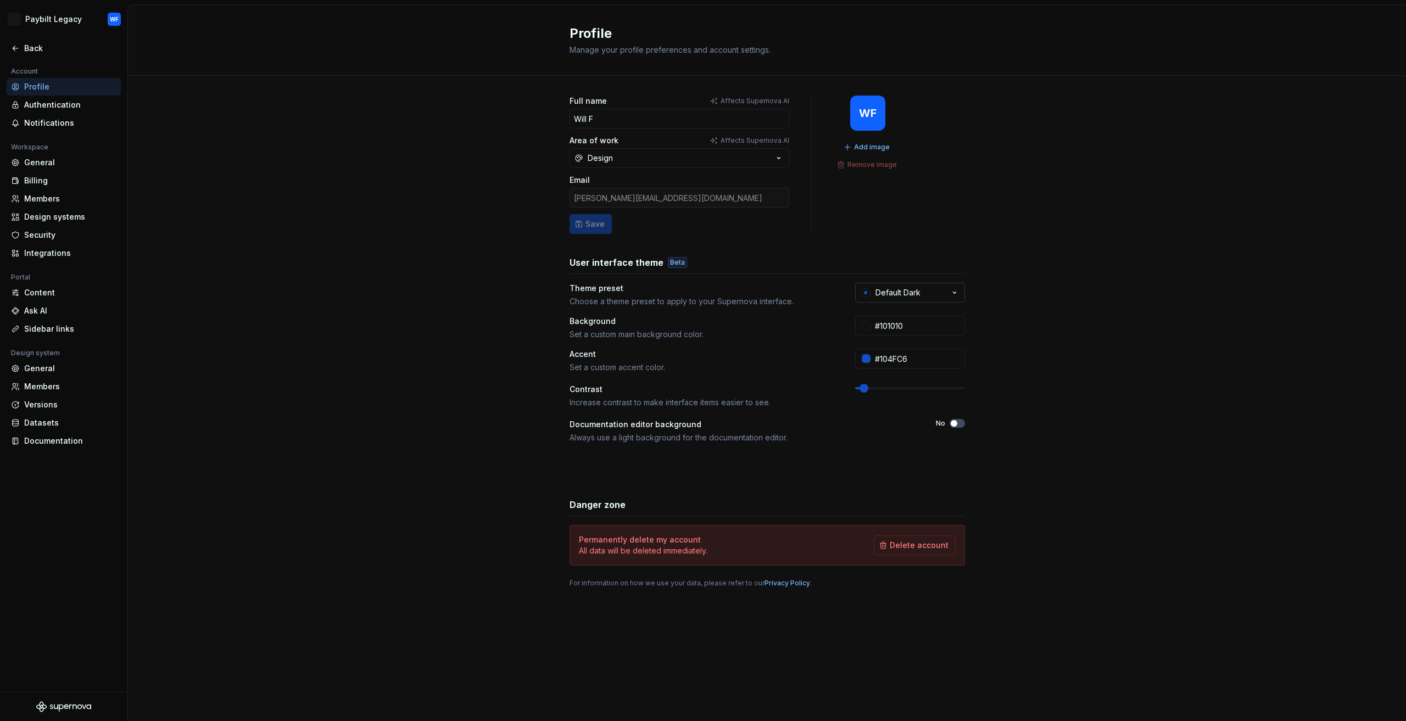
click at [938, 290] on button "Default Dark" at bounding box center [910, 293] width 110 height 20
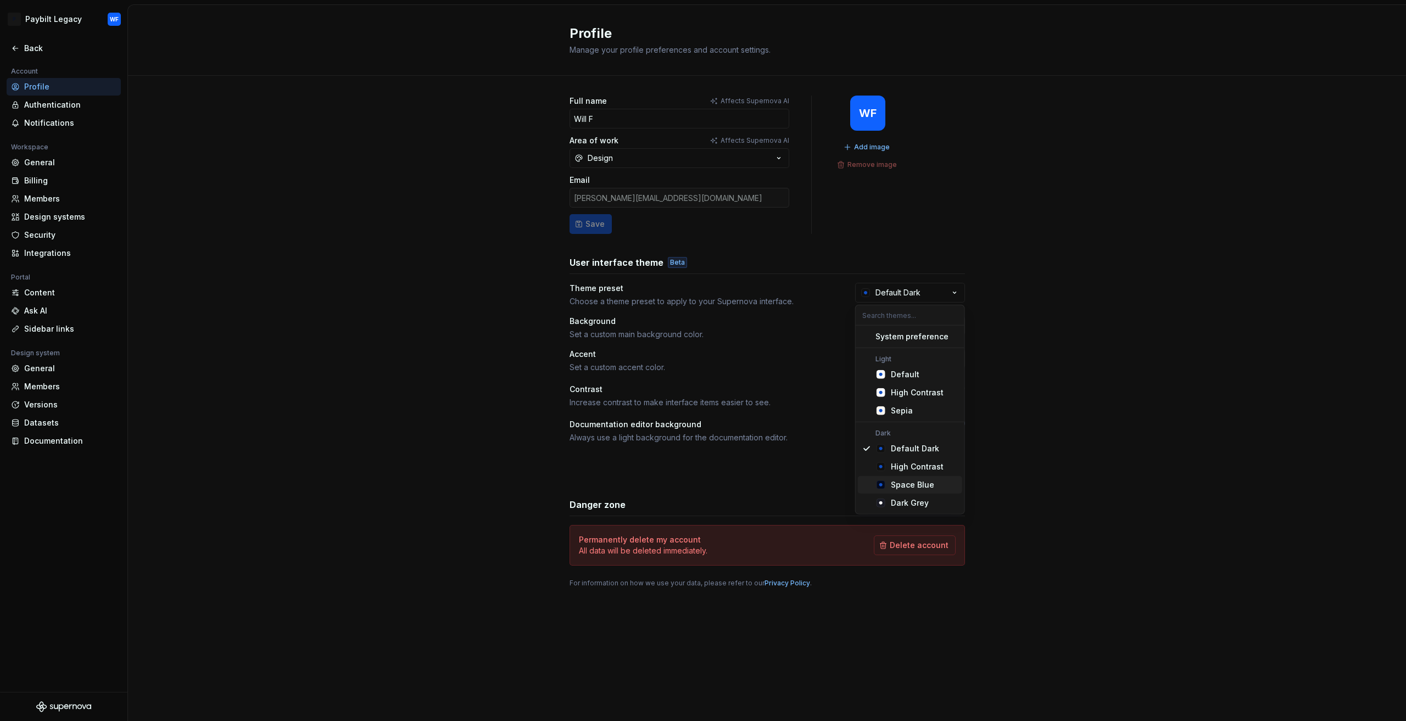
click at [943, 479] on div "Space Blue" at bounding box center [924, 484] width 67 height 11
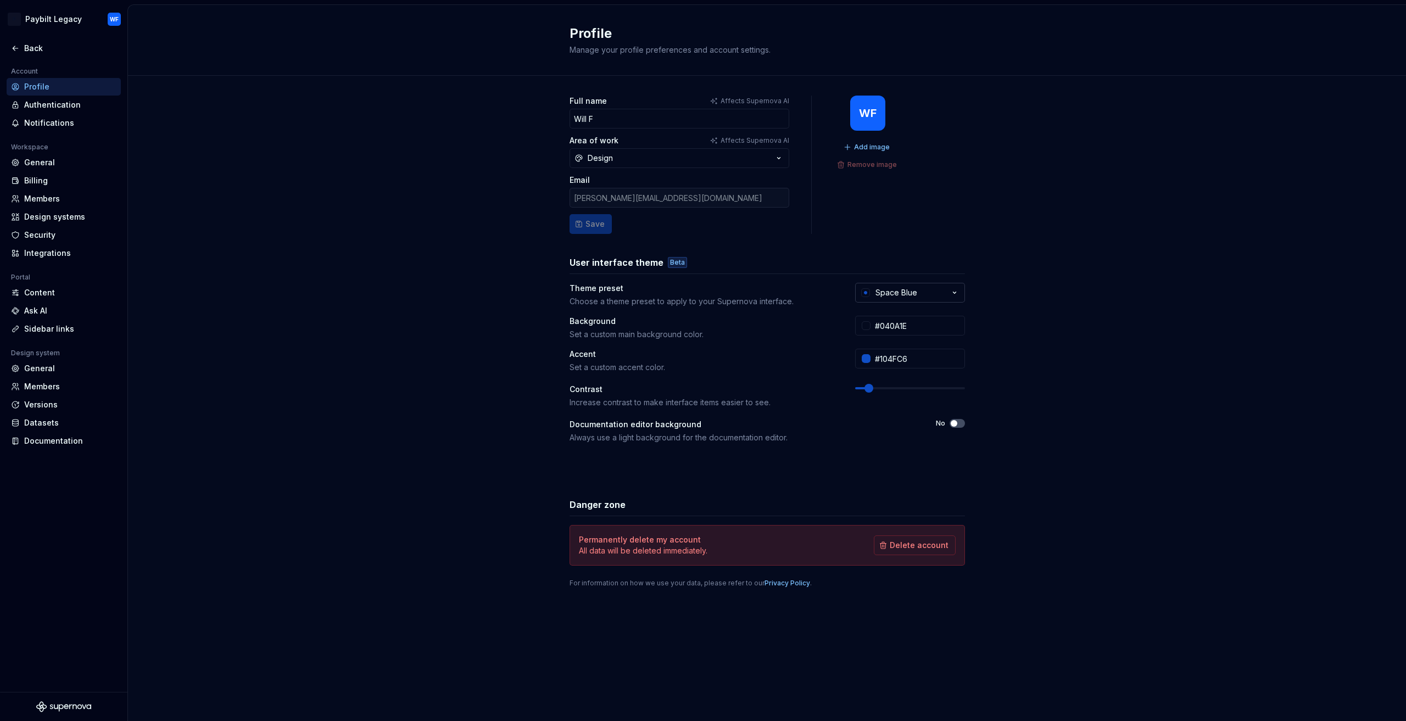
click at [902, 287] on div "Space Blue" at bounding box center [896, 292] width 42 height 11
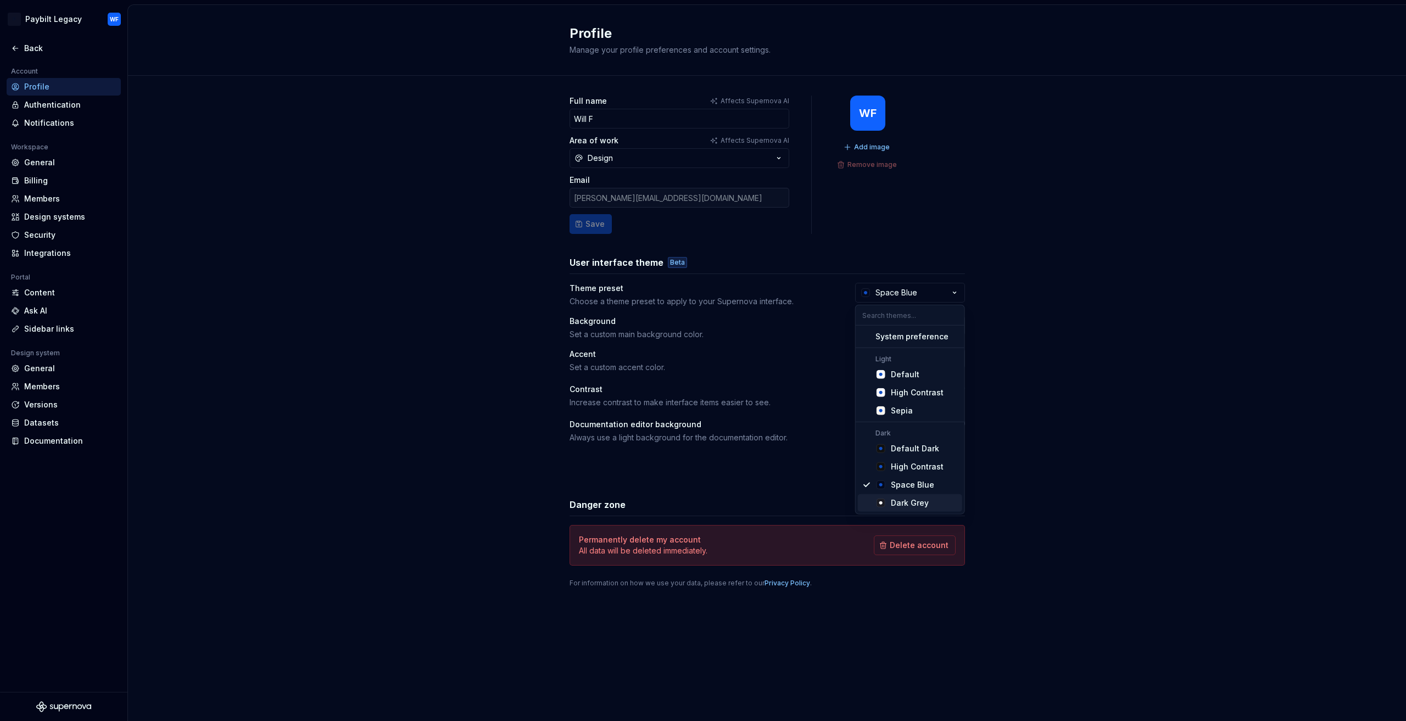
click at [917, 506] on div "Dark Grey" at bounding box center [910, 502] width 38 height 11
type input "#191A23"
type input "#FFFFFF"
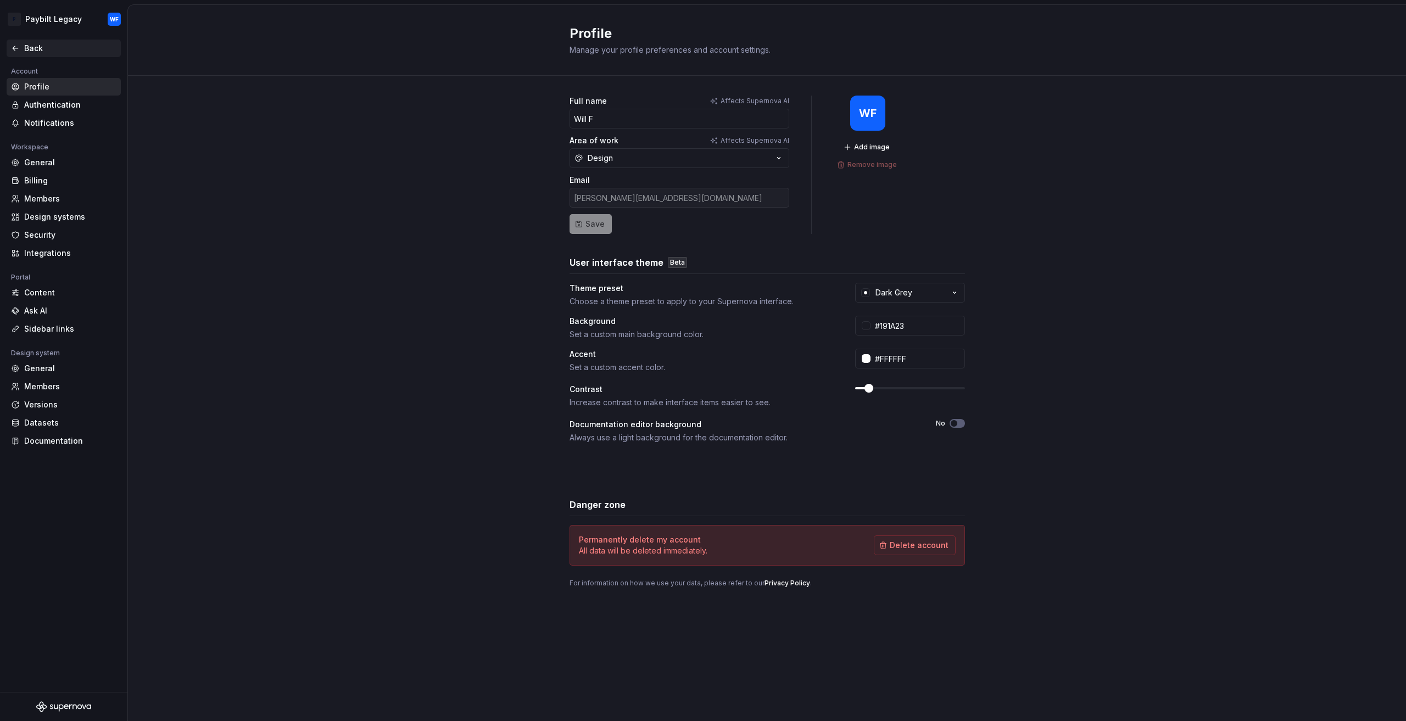
click at [20, 41] on div "Back" at bounding box center [64, 49] width 114 height 18
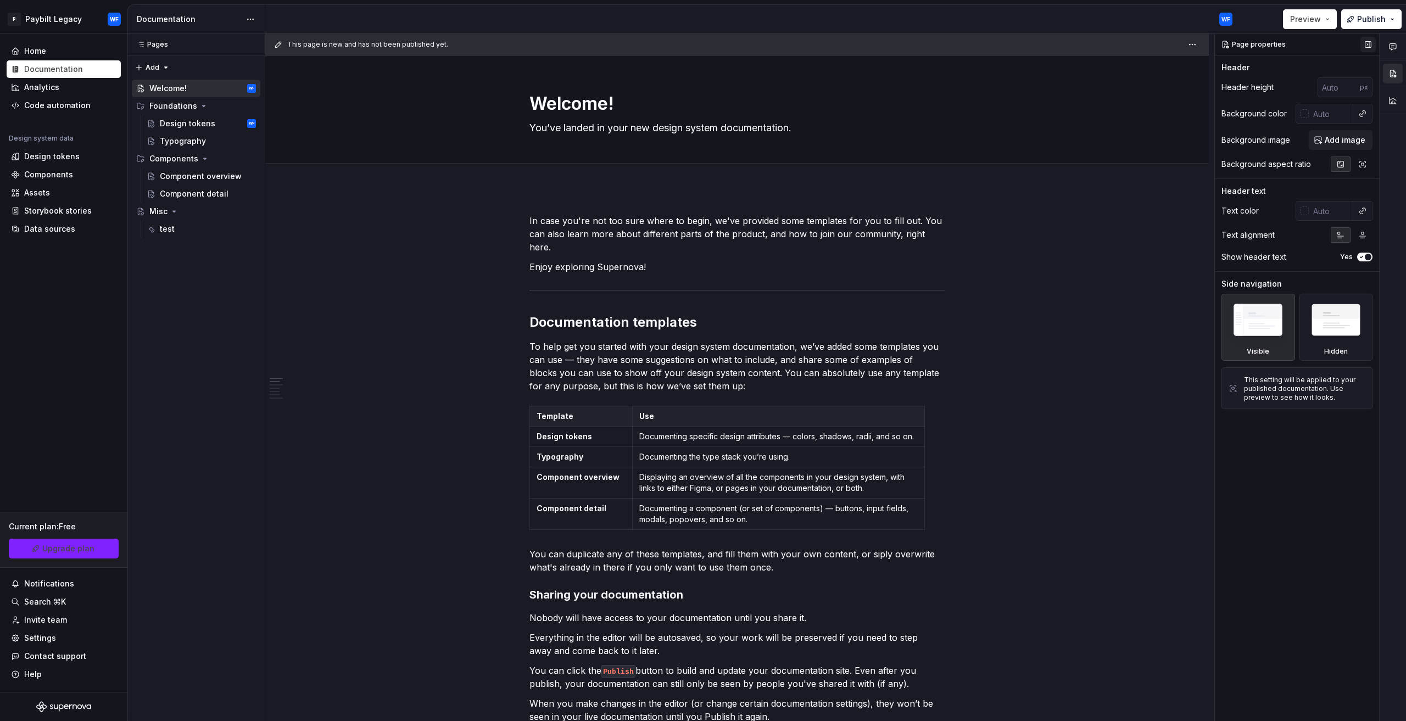
click at [1373, 41] on button "button" at bounding box center [1367, 44] width 15 height 15
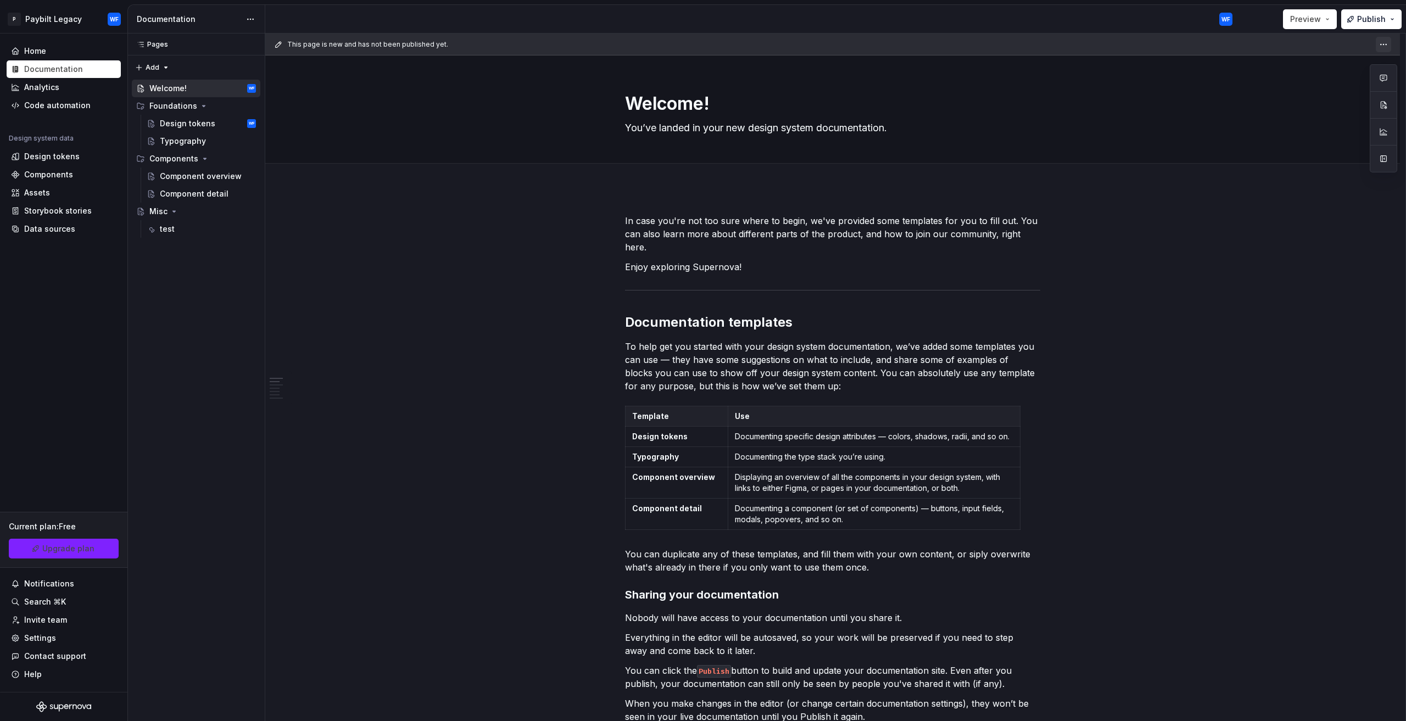
click at [1381, 47] on html "P Paybilt Legacy WF Home Documentation Analytics Code automation Design system …" at bounding box center [703, 360] width 1406 height 721
click at [1317, 18] on span "Preview" at bounding box center [1305, 19] width 31 height 11
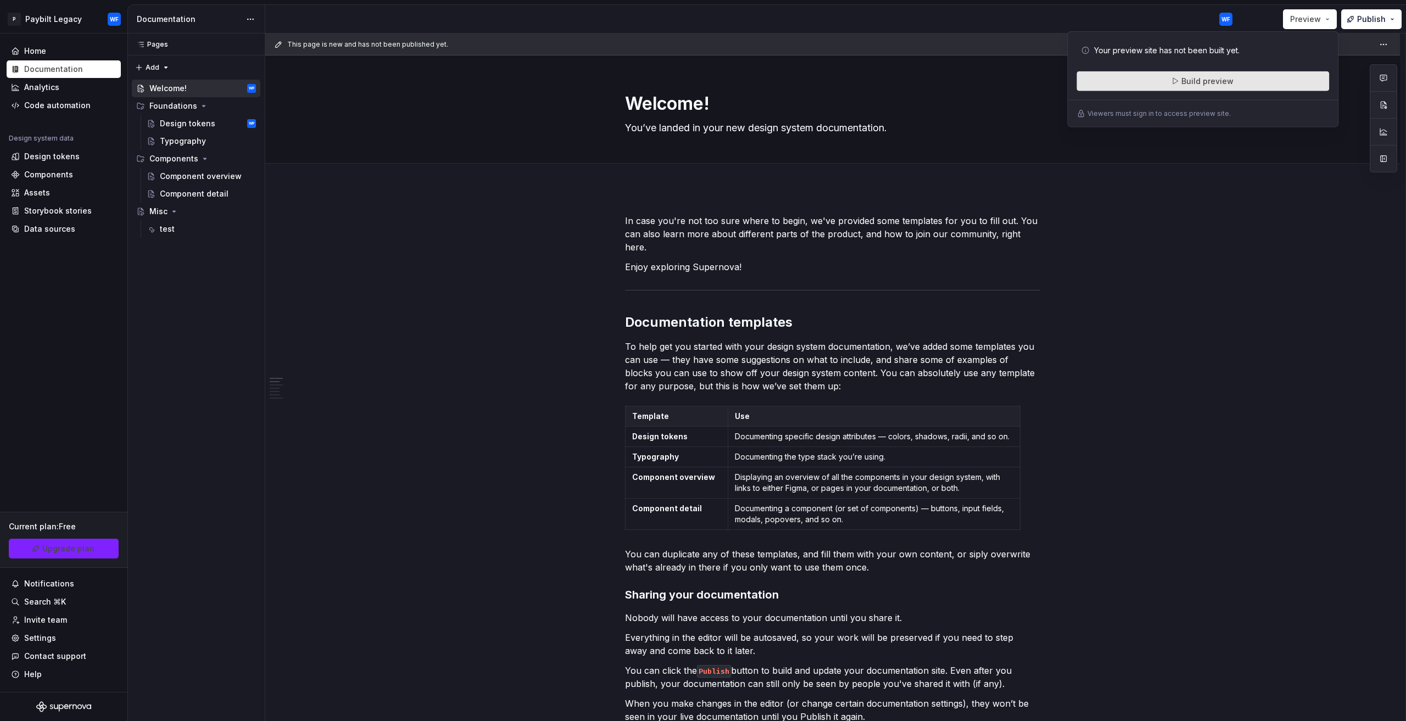
click at [1233, 85] on button "Build preview" at bounding box center [1202, 81] width 253 height 20
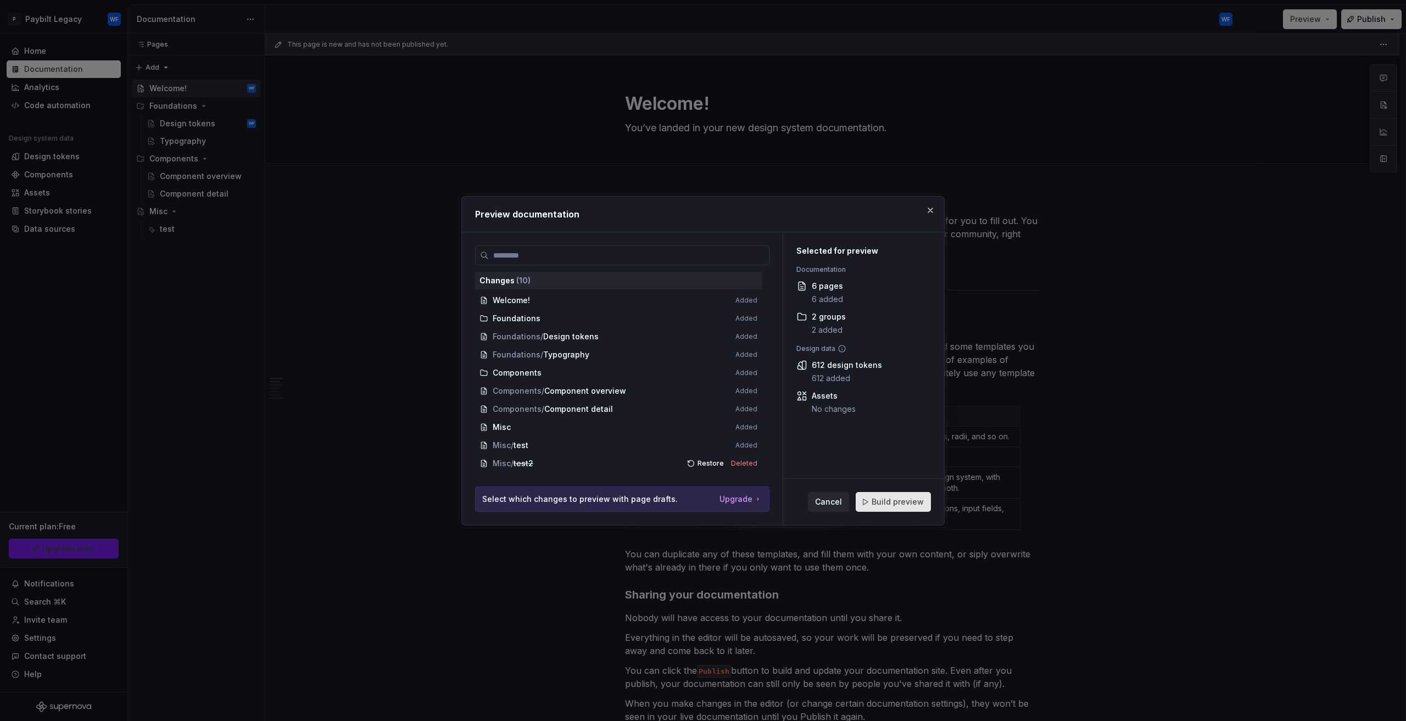
click at [895, 501] on span "Build preview" at bounding box center [897, 501] width 52 height 11
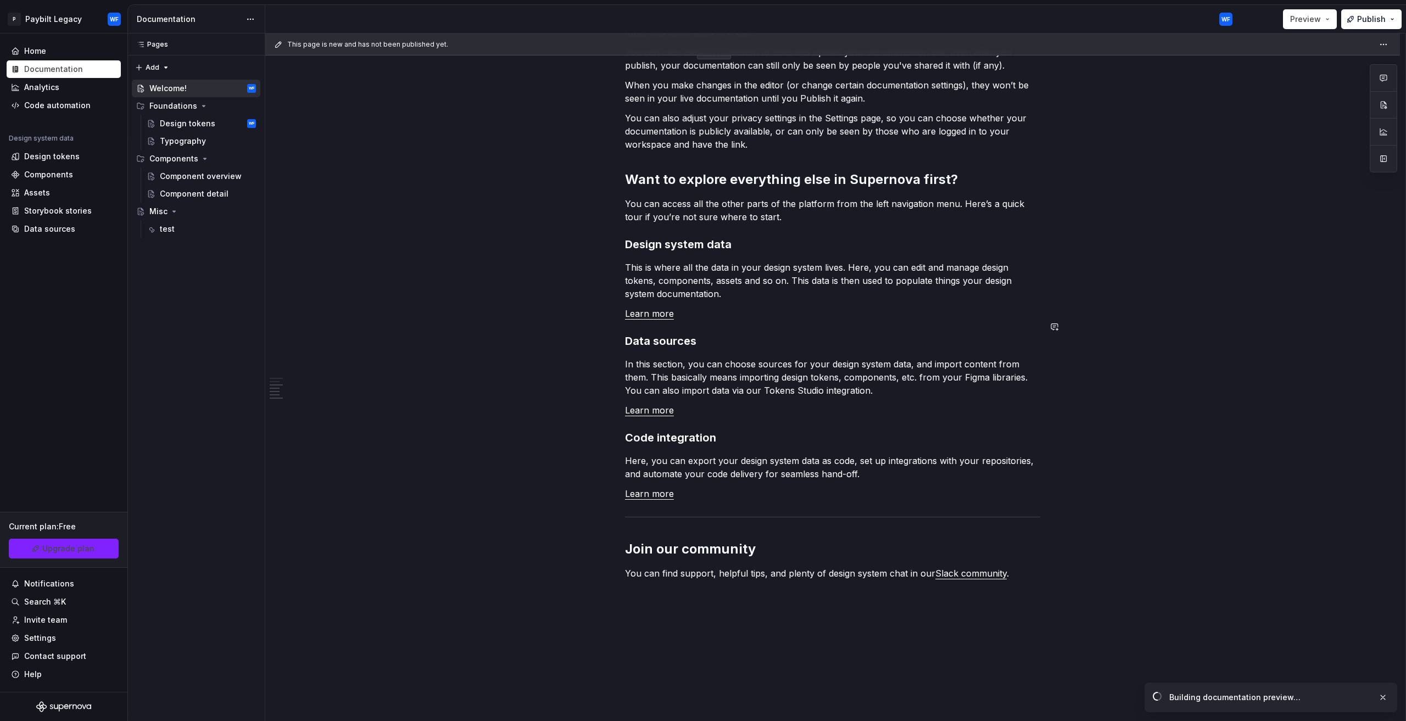
scroll to position [659, 0]
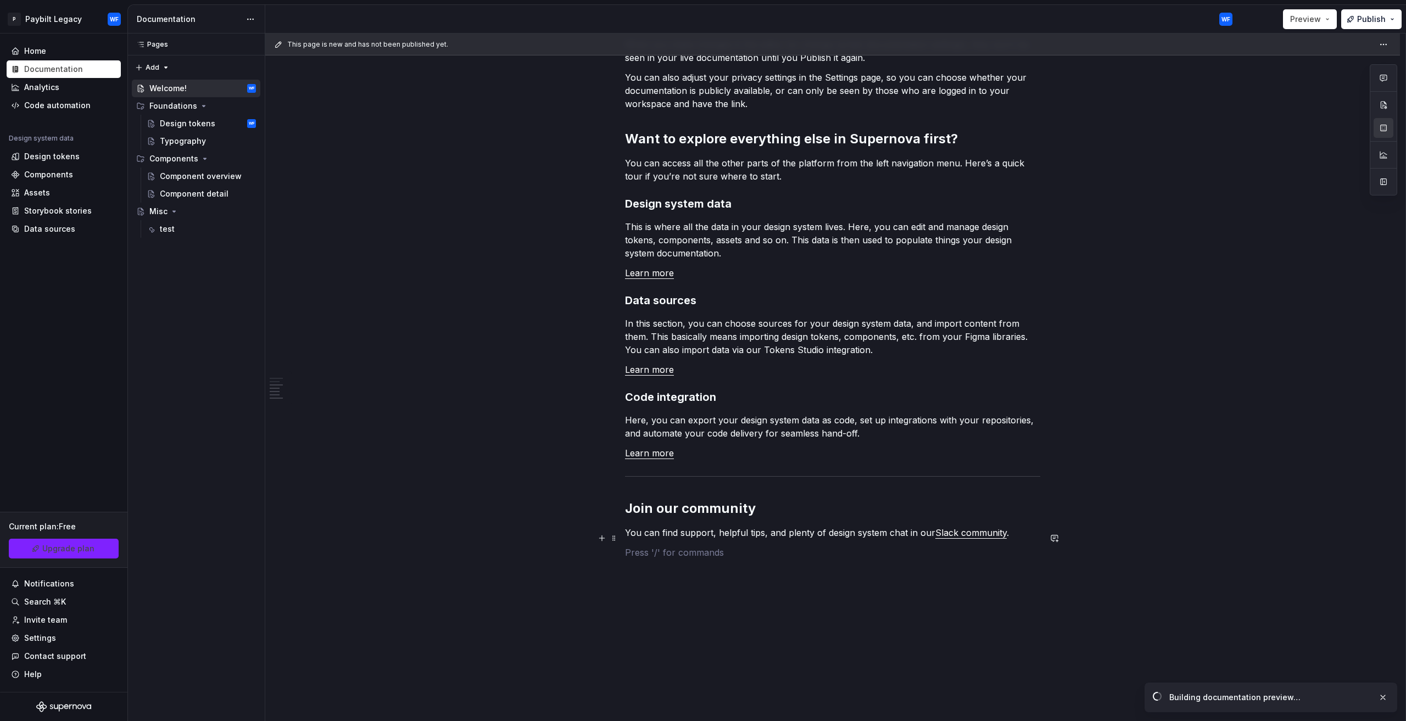
click at [1024, 546] on p at bounding box center [832, 552] width 415 height 13
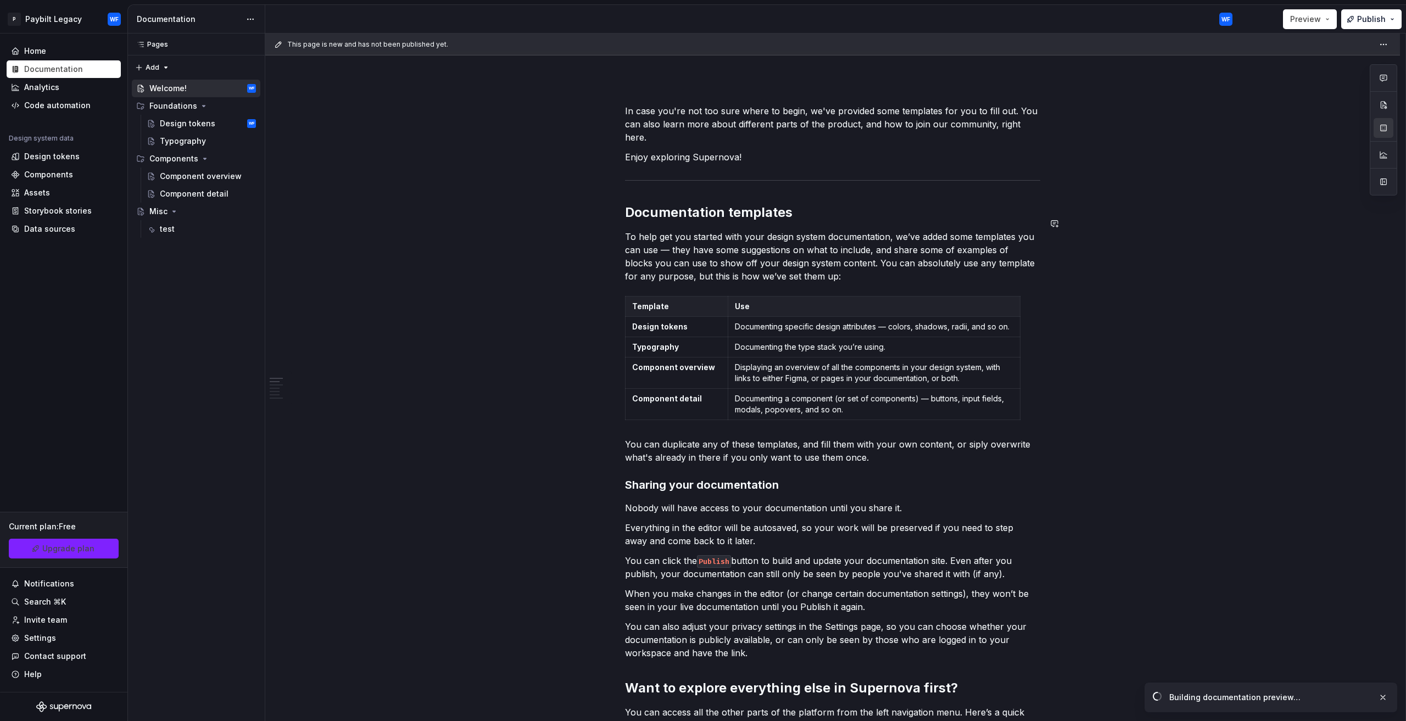
scroll to position [0, 0]
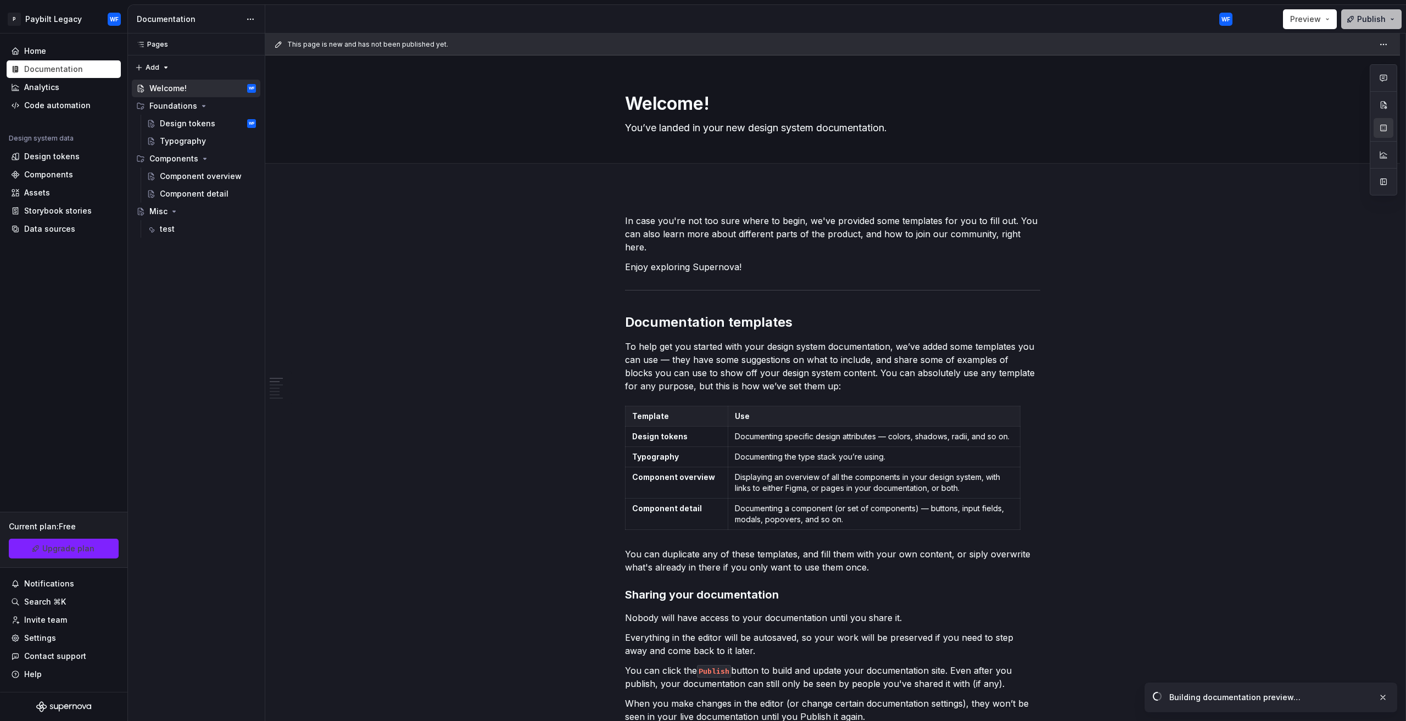
click at [1390, 18] on button "Publish" at bounding box center [1371, 19] width 60 height 20
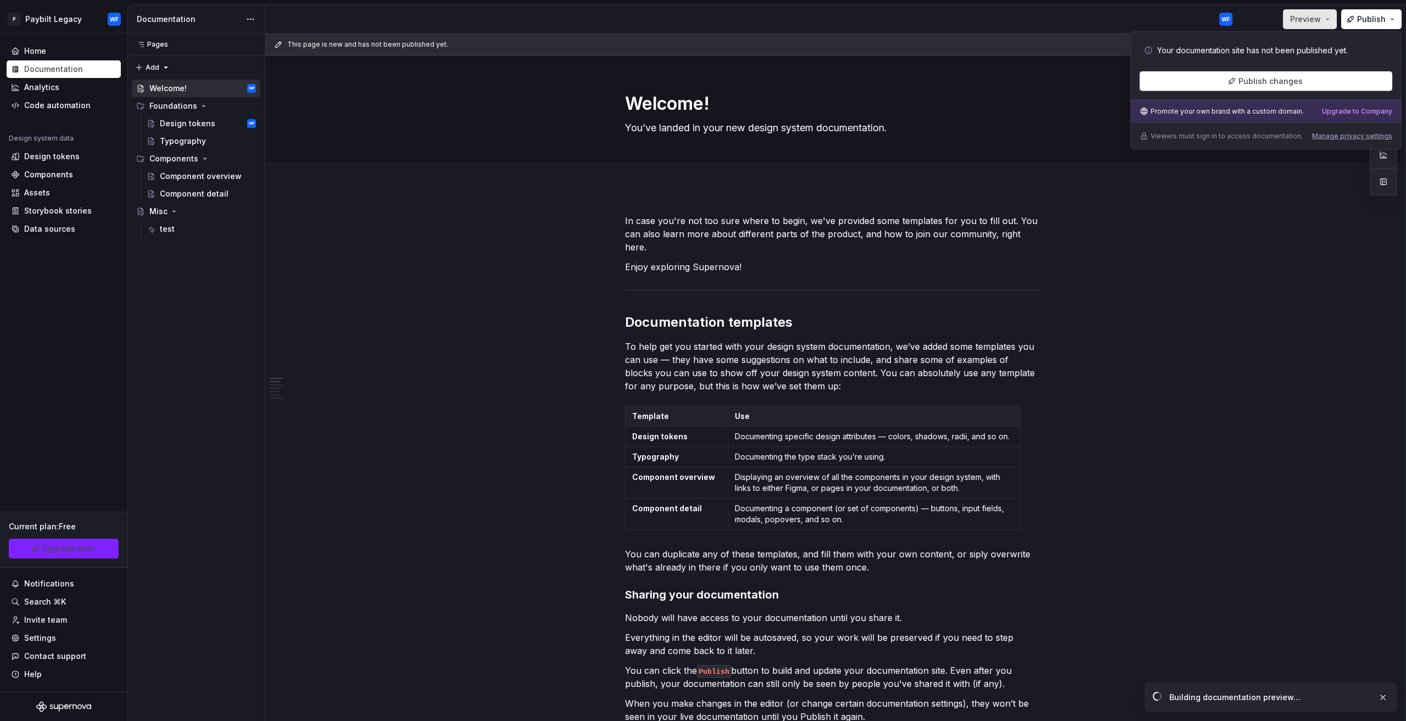
click at [1308, 19] on span "Preview" at bounding box center [1305, 19] width 31 height 11
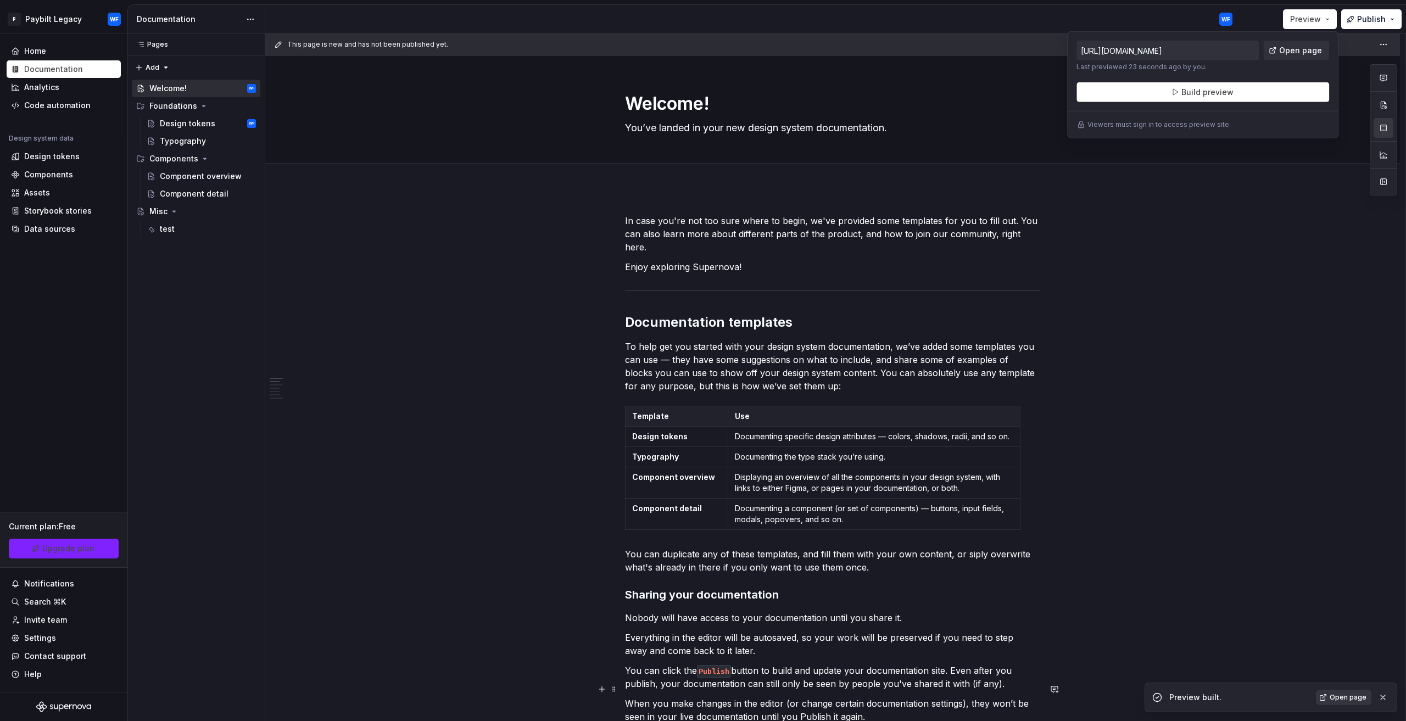
click at [1349, 704] on link "Open page" at bounding box center [1342, 697] width 55 height 15
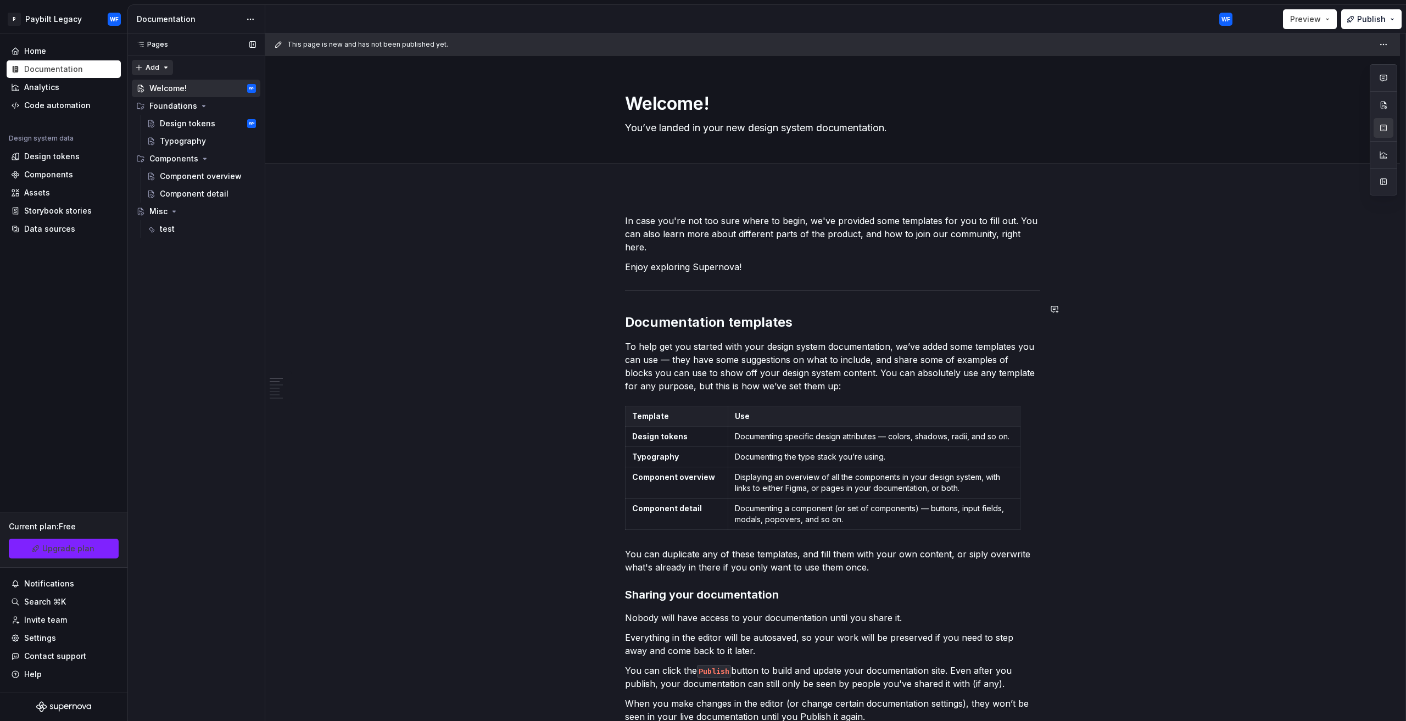
type textarea "*"
click at [52, 104] on div "Code automation" at bounding box center [57, 105] width 66 height 11
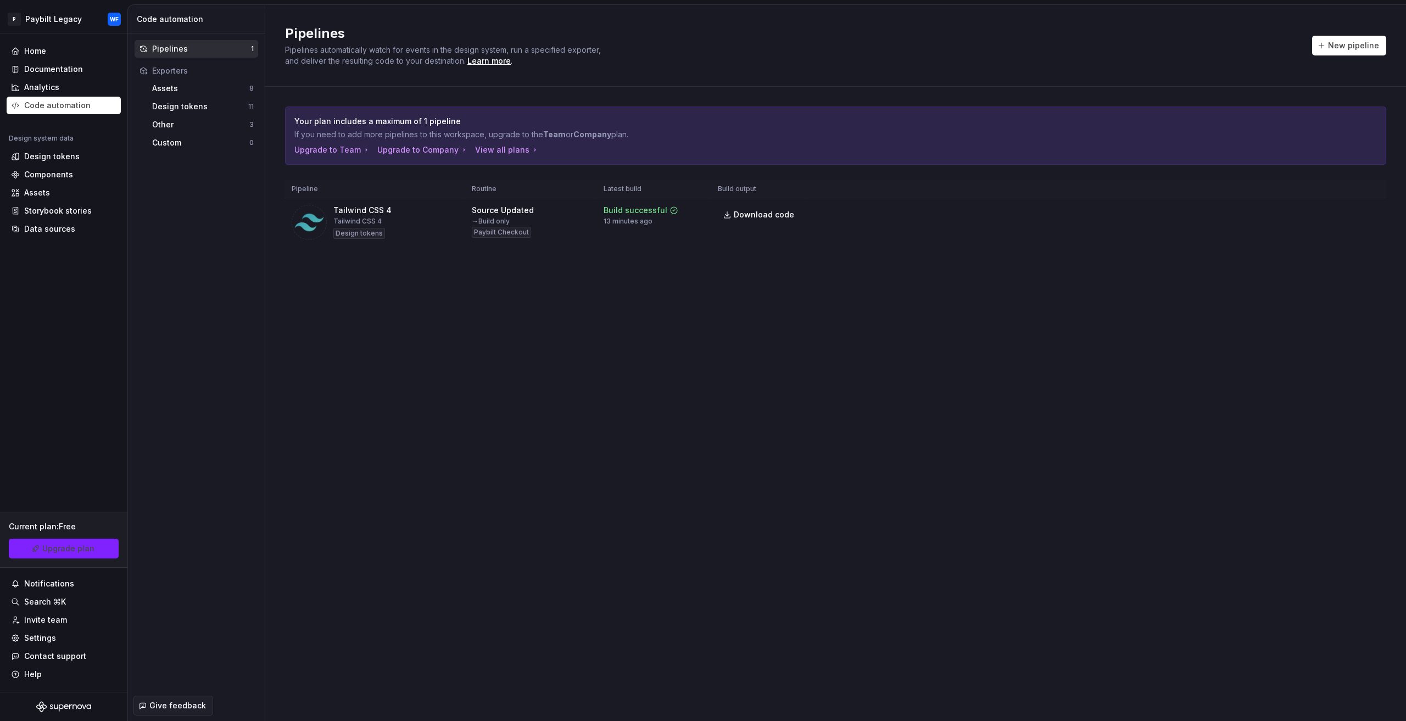
drag, startPoint x: 867, startPoint y: 368, endPoint x: 857, endPoint y: 367, distance: 11.1
click at [867, 368] on div "Pipelines Pipelines automatically watch for events in the design system, run a …" at bounding box center [835, 363] width 1140 height 716
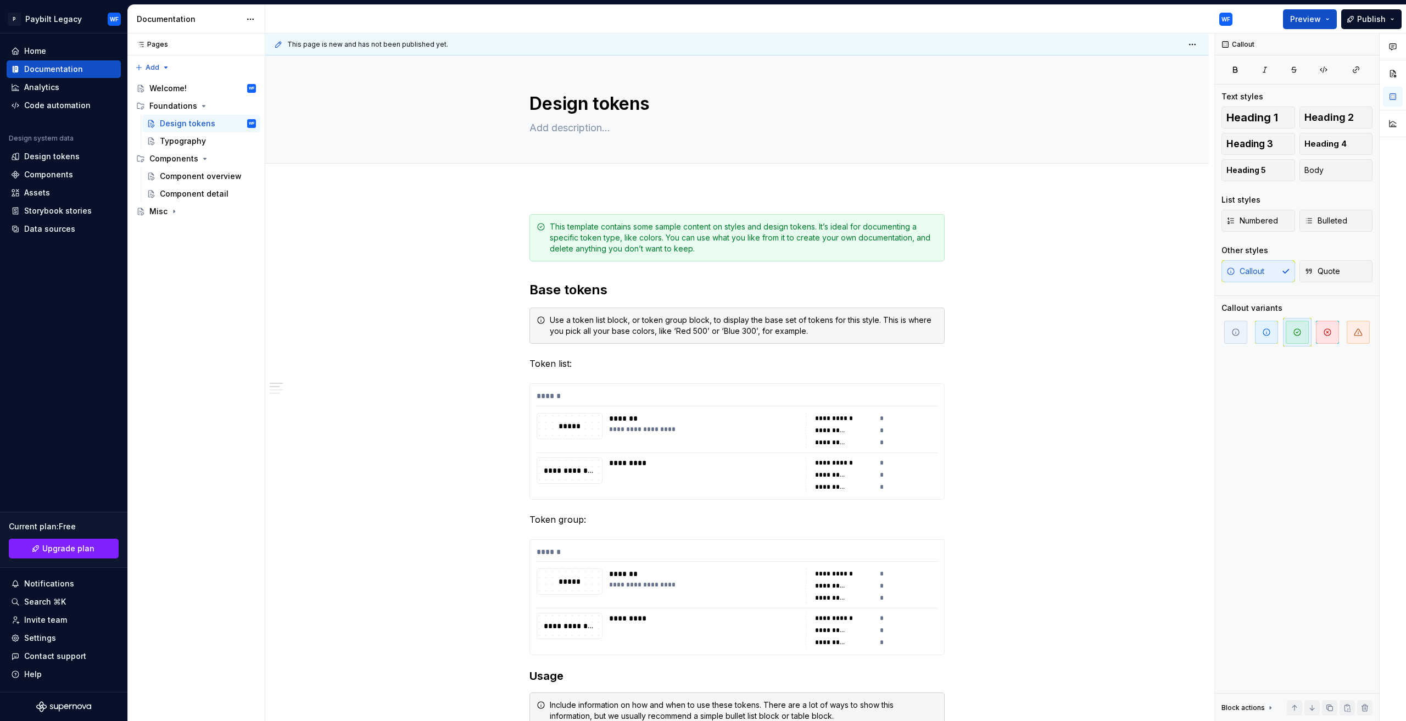
type textarea "*"
click at [61, 148] on div "Design tokens" at bounding box center [64, 157] width 114 height 18
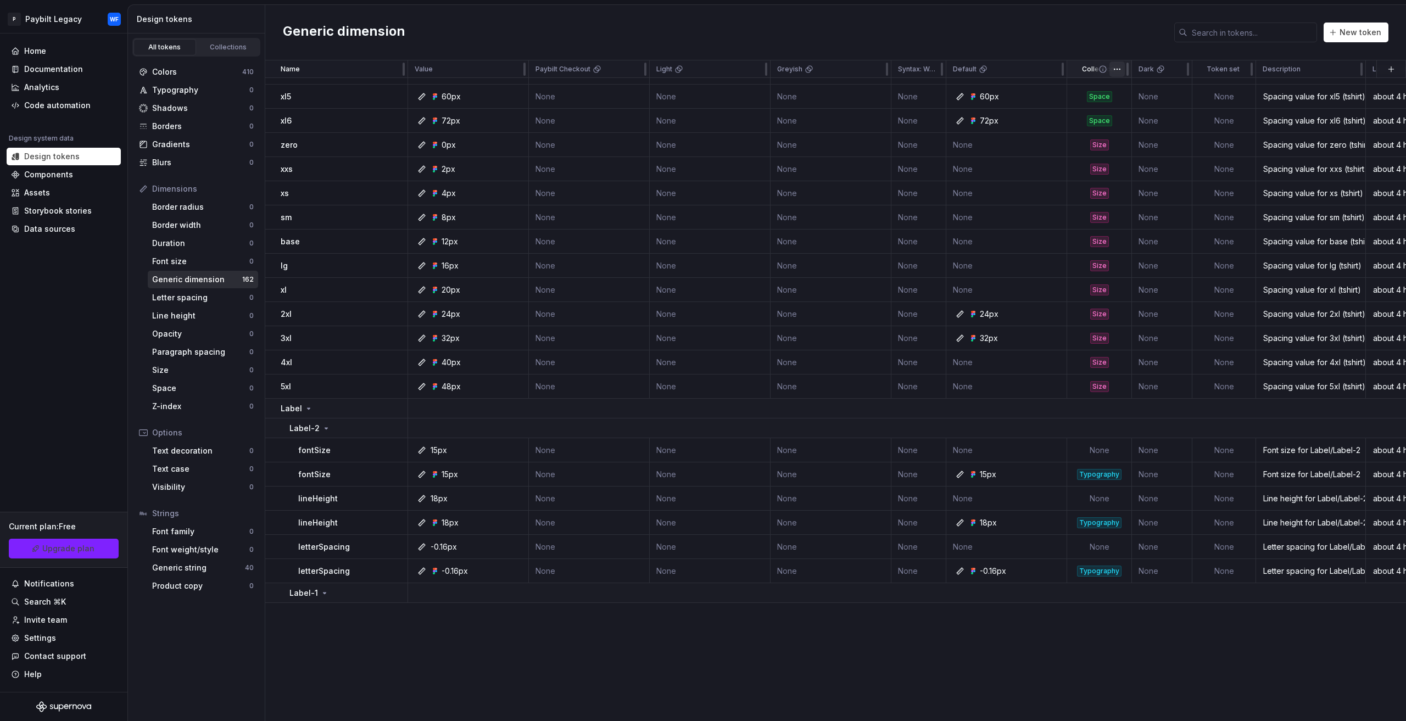
scroll to position [165, 0]
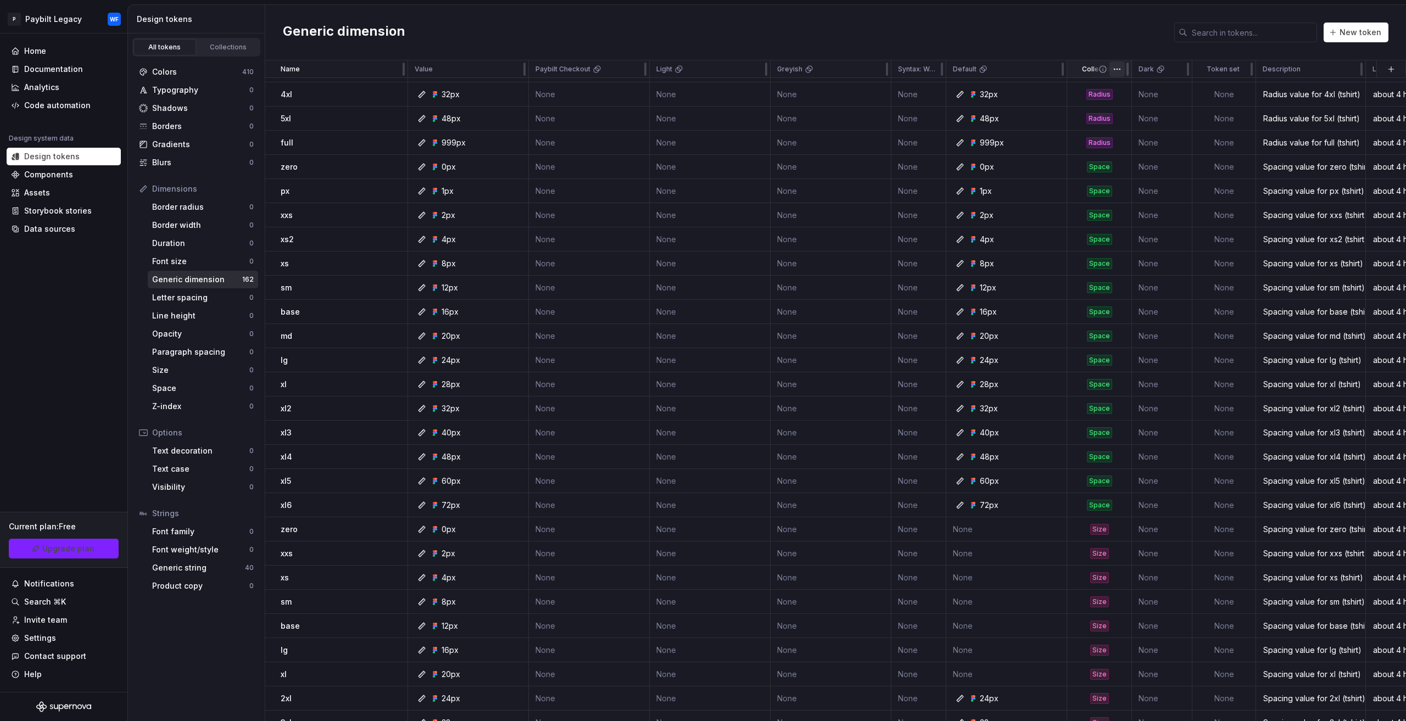
click at [1110, 69] on html "P Paybilt Legacy WF Home Documentation Analytics Code automation Design system …" at bounding box center [703, 360] width 1406 height 721
click at [1113, 40] on html "P Paybilt Legacy WF Home Documentation Analytics Code automation Design system …" at bounding box center [703, 360] width 1406 height 721
click at [1083, 69] on p "Collection" at bounding box center [1098, 69] width 33 height 9
drag, startPoint x: 1126, startPoint y: 69, endPoint x: 1160, endPoint y: 193, distance: 128.5
click at [1140, 71] on tr "Name Value Paybilt Checkout Light Greyish Syntax: Web Default Collection Dark T…" at bounding box center [868, 69] width 1207 height 18
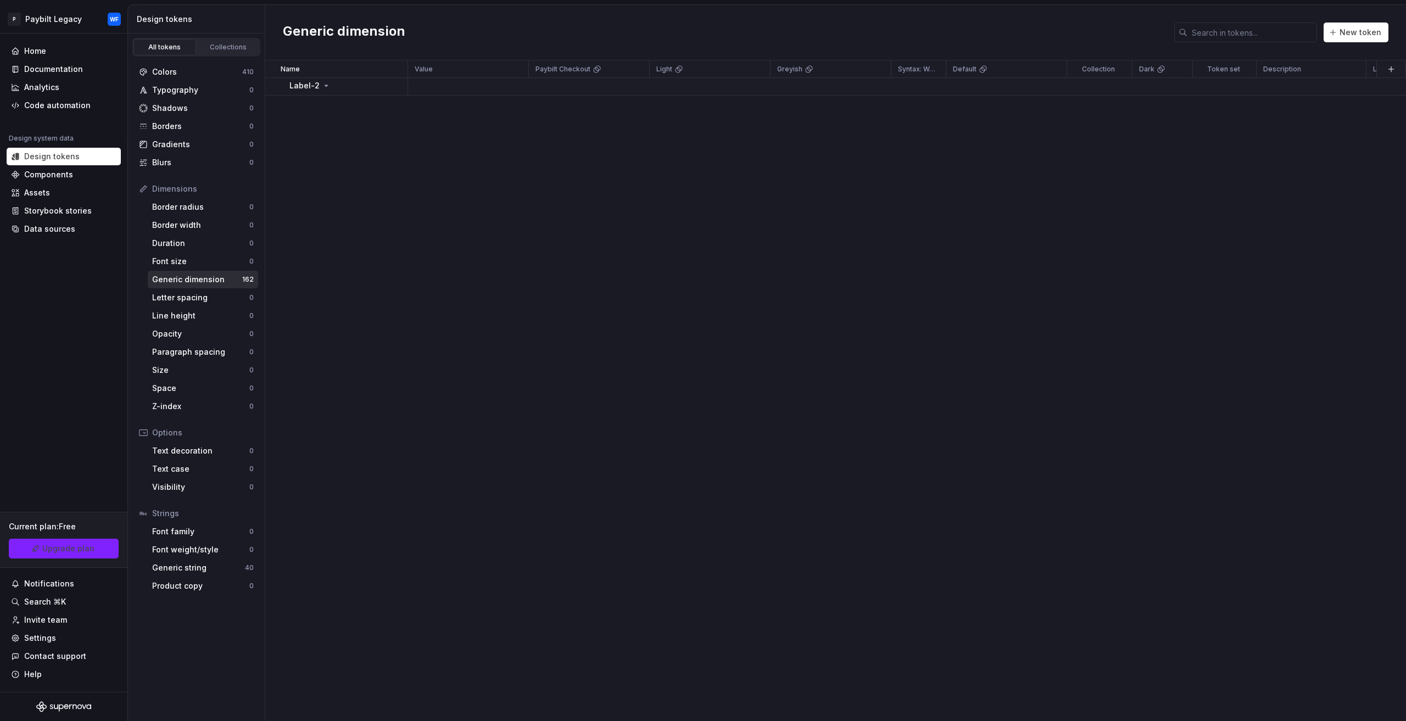
scroll to position [0, 0]
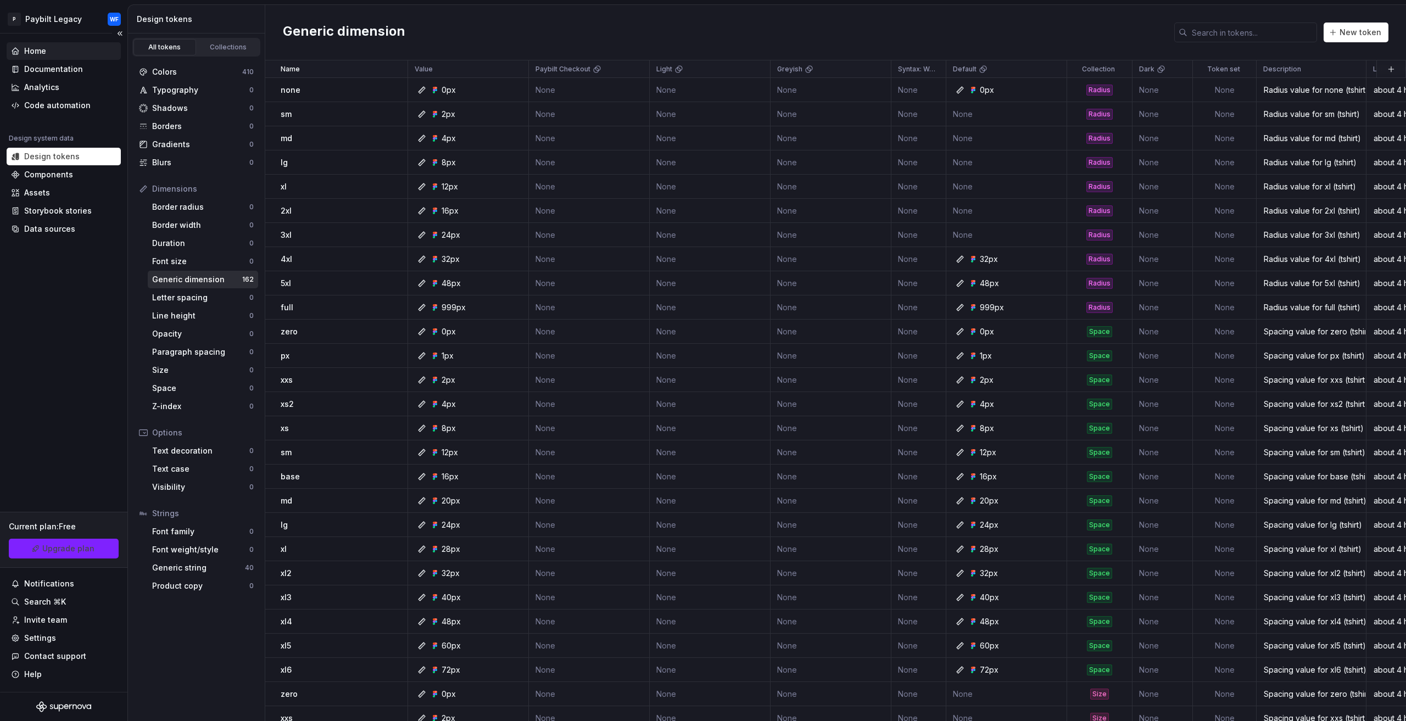
click at [45, 44] on div "Home" at bounding box center [64, 51] width 114 height 18
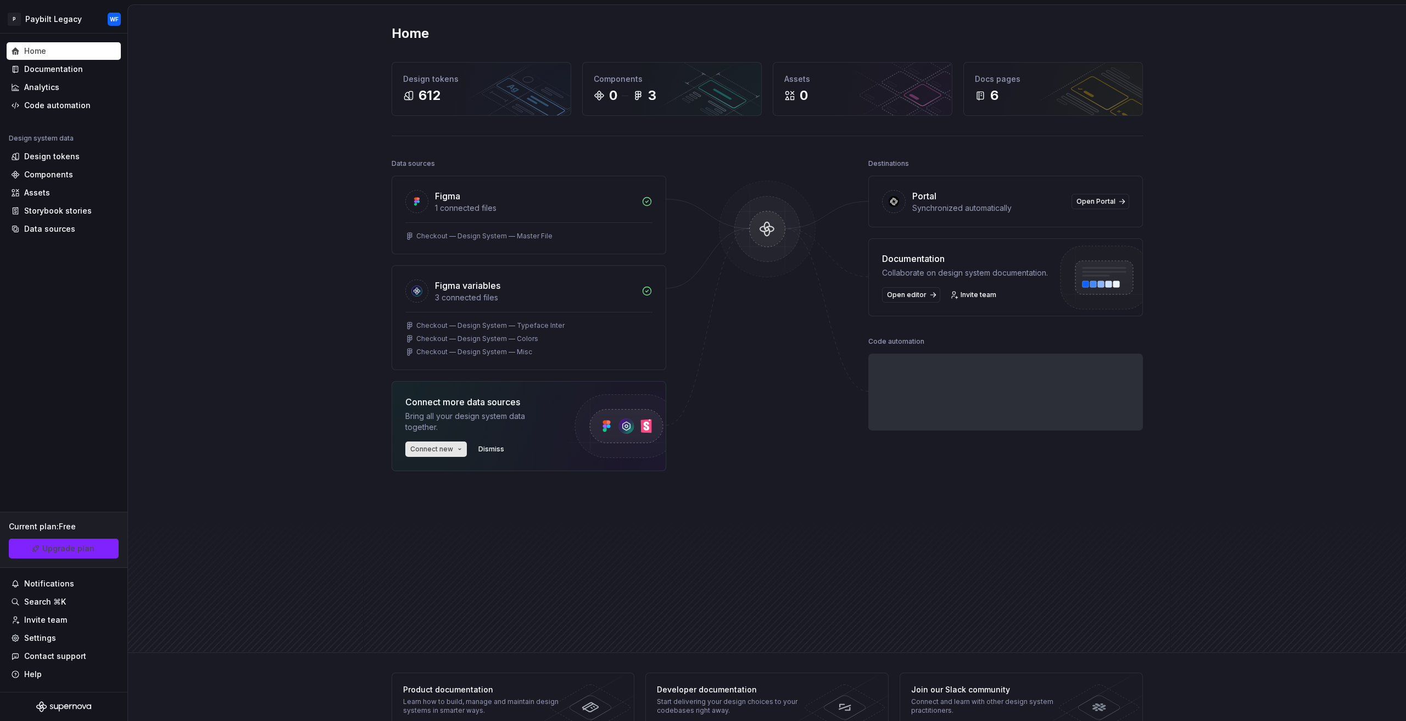
click at [444, 449] on span "Connect new" at bounding box center [431, 449] width 43 height 9
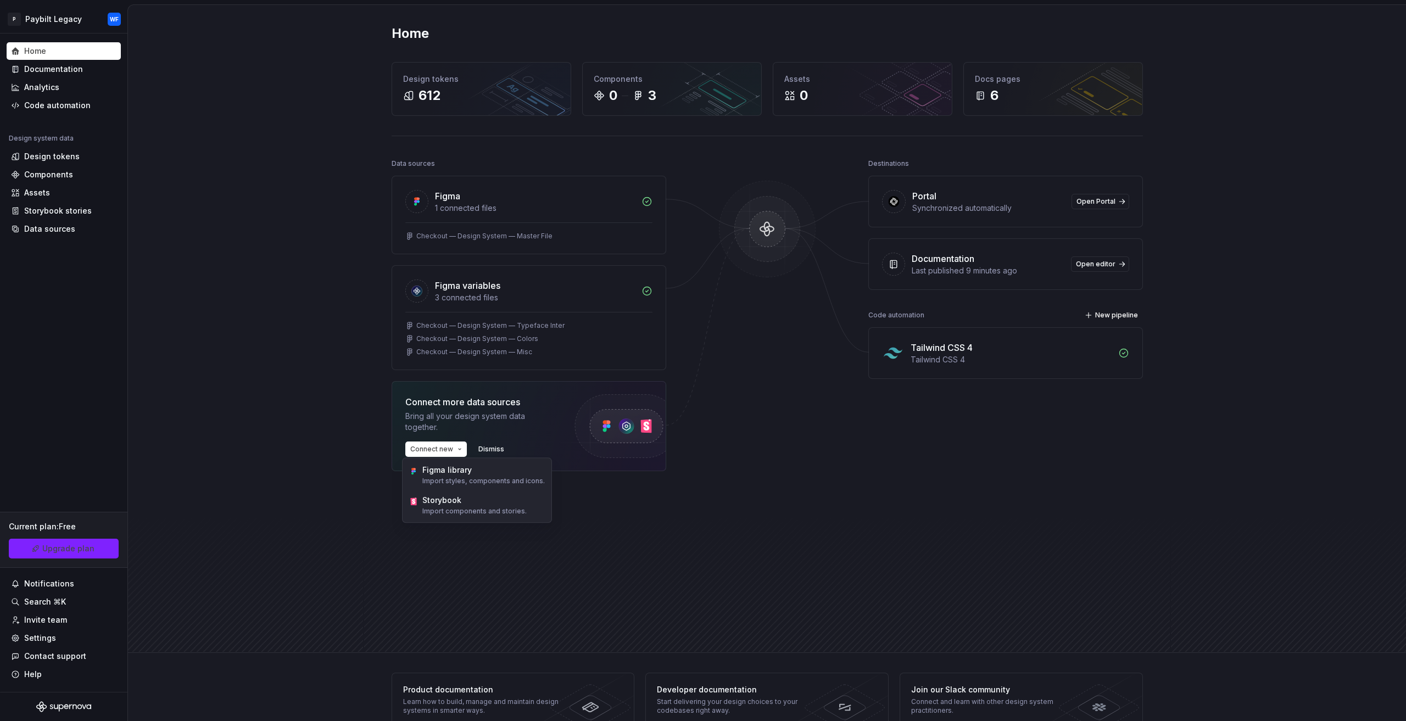
click at [600, 502] on div "Figma 1 connected files Checkout — Design System — Master File Figma variables …" at bounding box center [528, 351] width 275 height 350
click at [51, 234] on div "Data sources" at bounding box center [64, 229] width 114 height 18
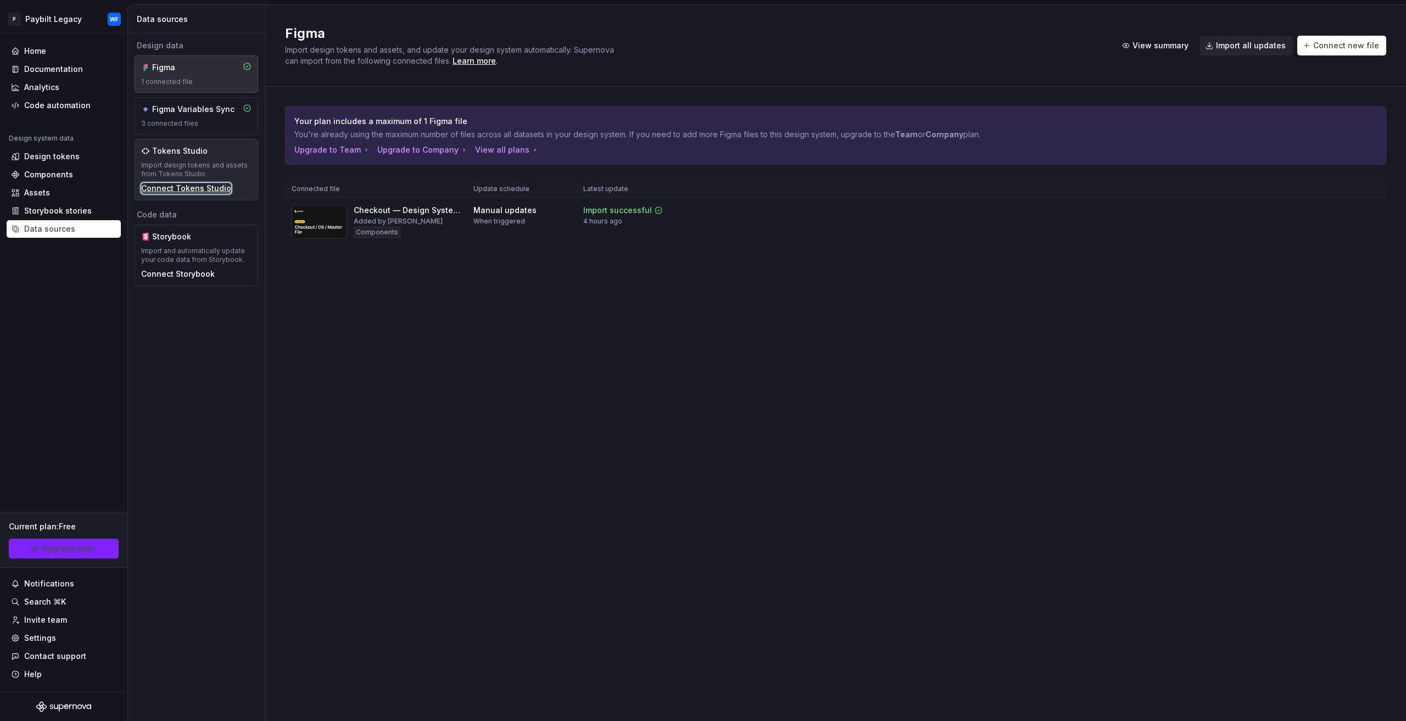
click at [200, 189] on div "Connect Tokens Studio" at bounding box center [186, 188] width 90 height 11
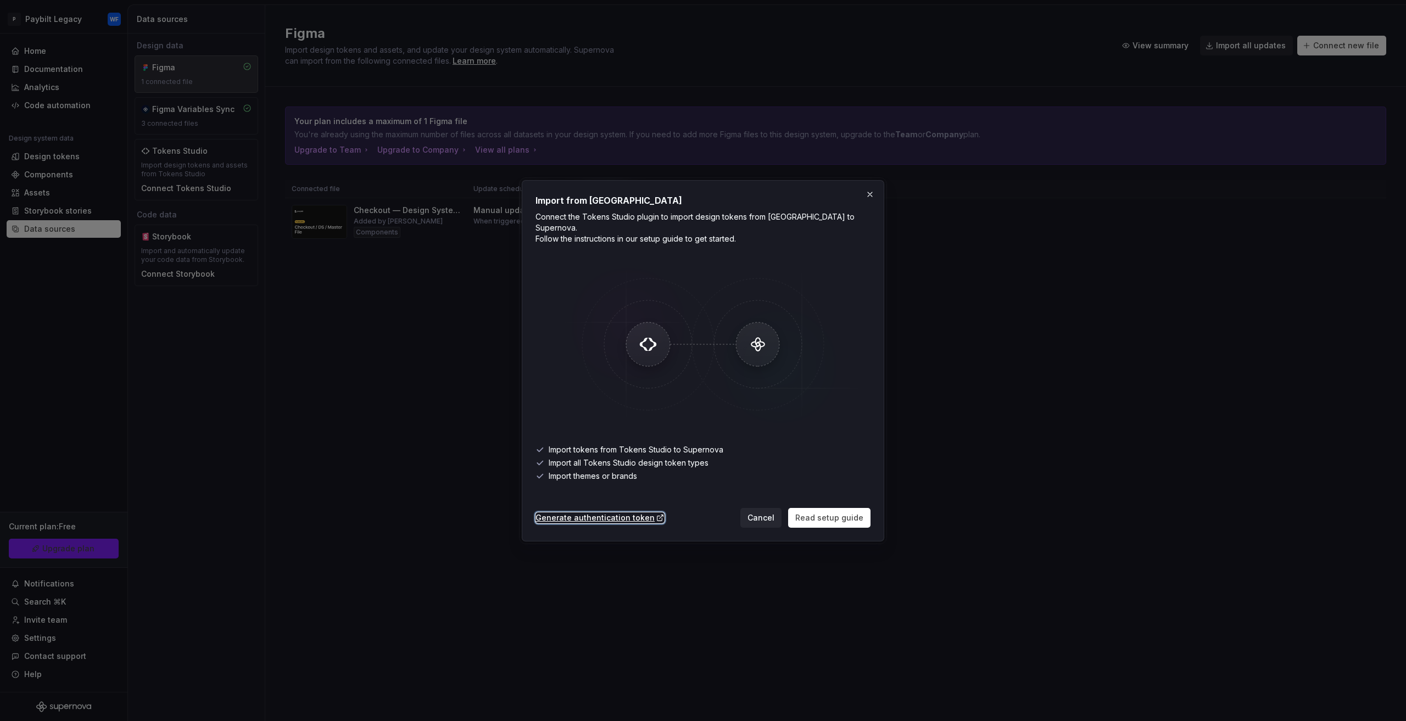
click at [608, 512] on div "Generate authentication token" at bounding box center [599, 517] width 129 height 11
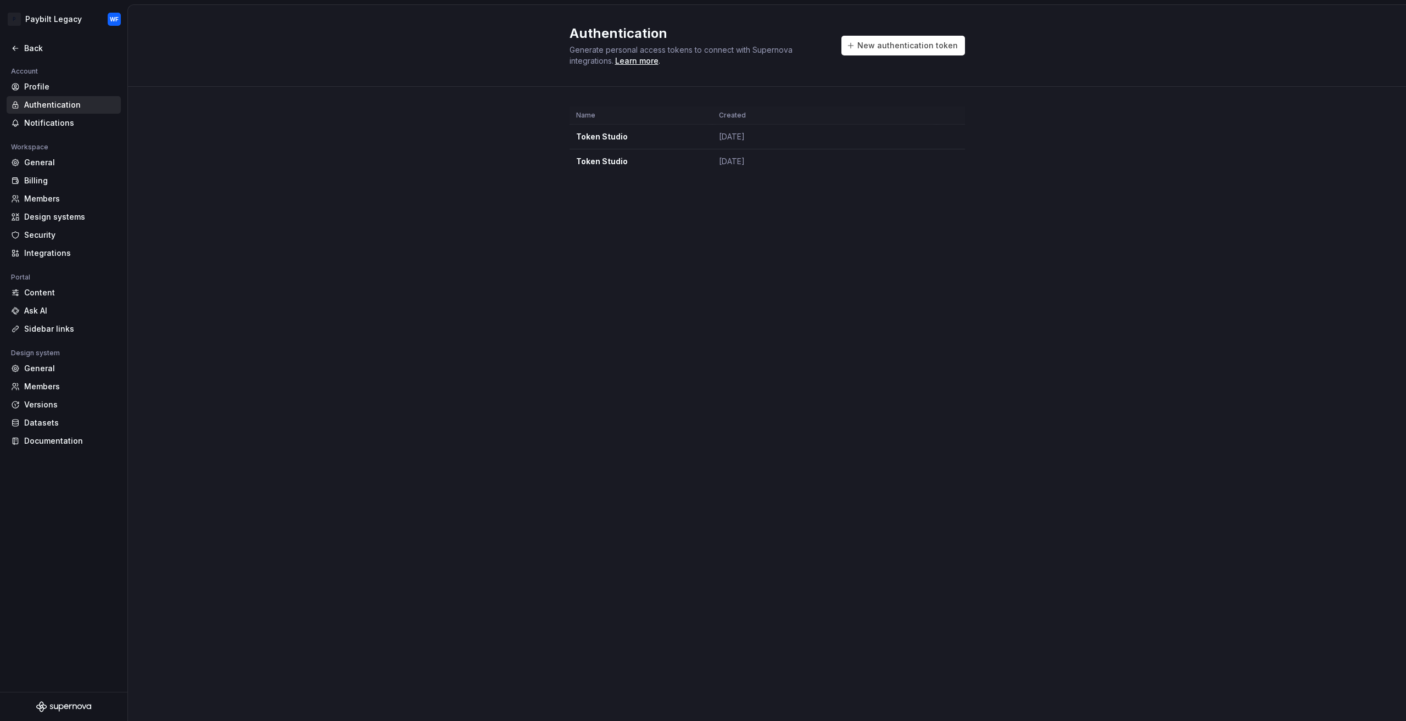
drag, startPoint x: 407, startPoint y: 96, endPoint x: 406, endPoint y: 86, distance: 9.9
click at [406, 96] on div "Name Created Token Studio [DATE] Token Studio [DATE]" at bounding box center [767, 151] width 1278 height 128
